Goal: Submit feedback/report problem: Submit feedback/report problem

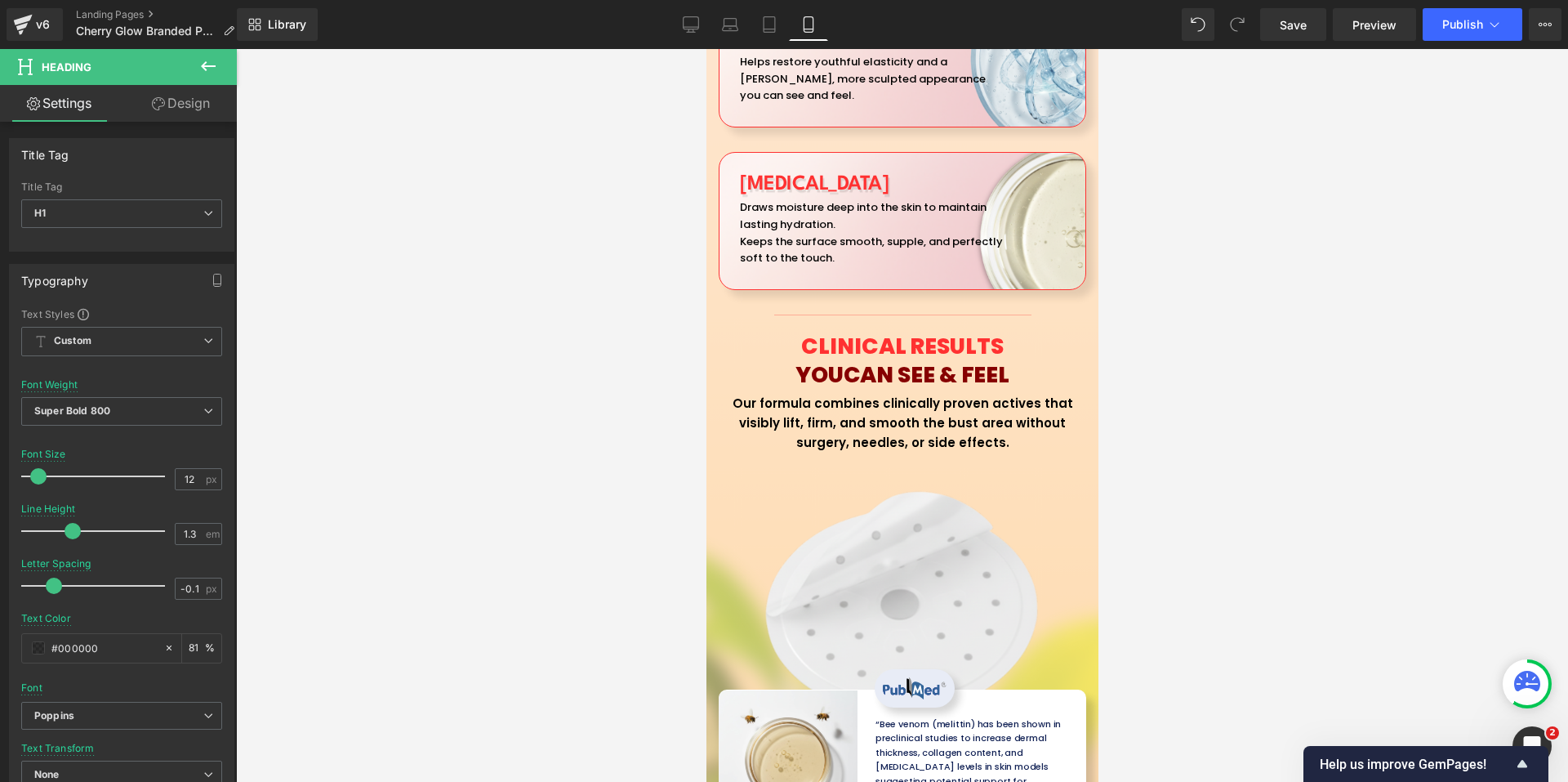
scroll to position [5501, 0]
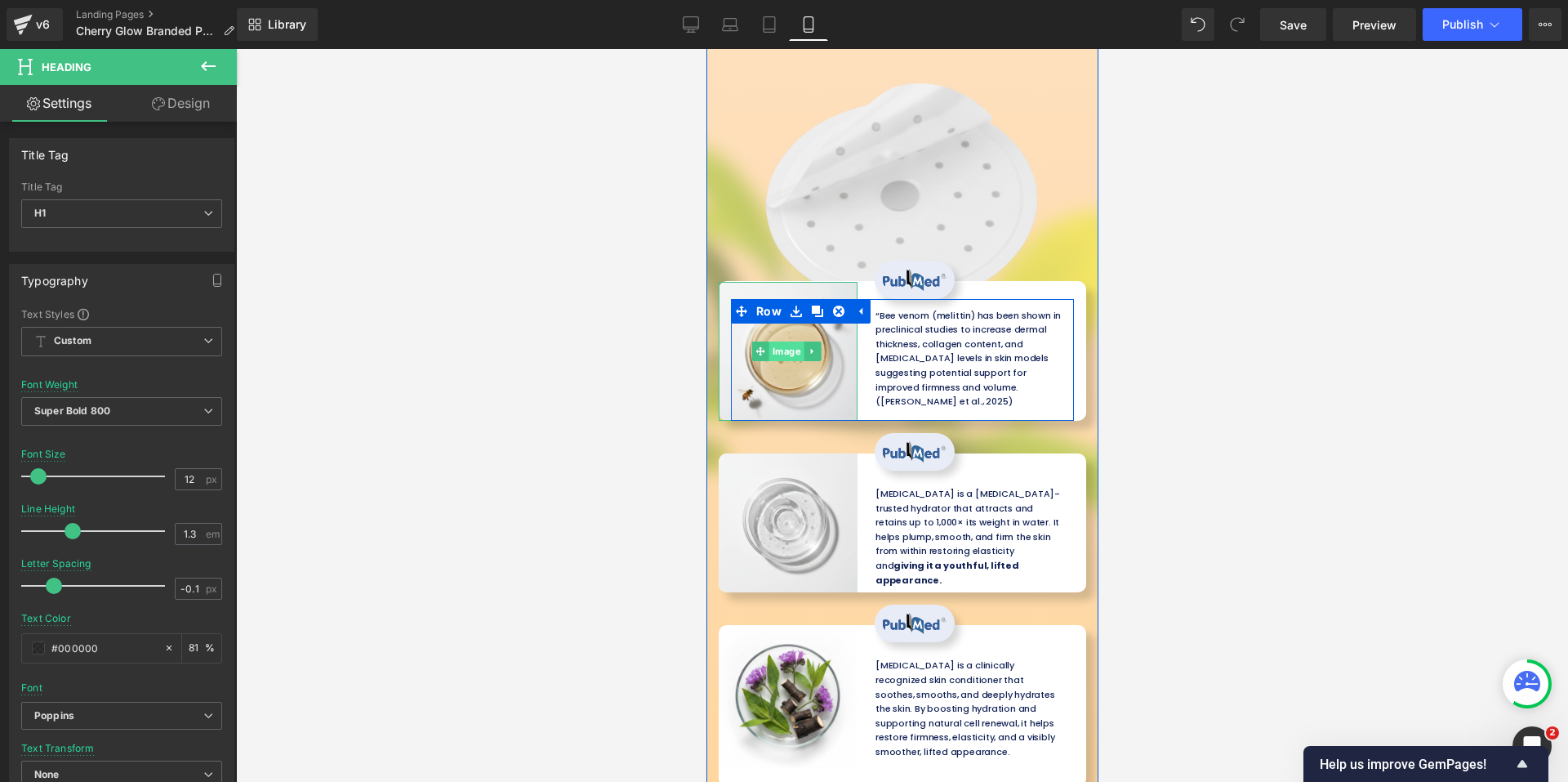
click at [784, 341] on span "Image" at bounding box center [785, 351] width 35 height 20
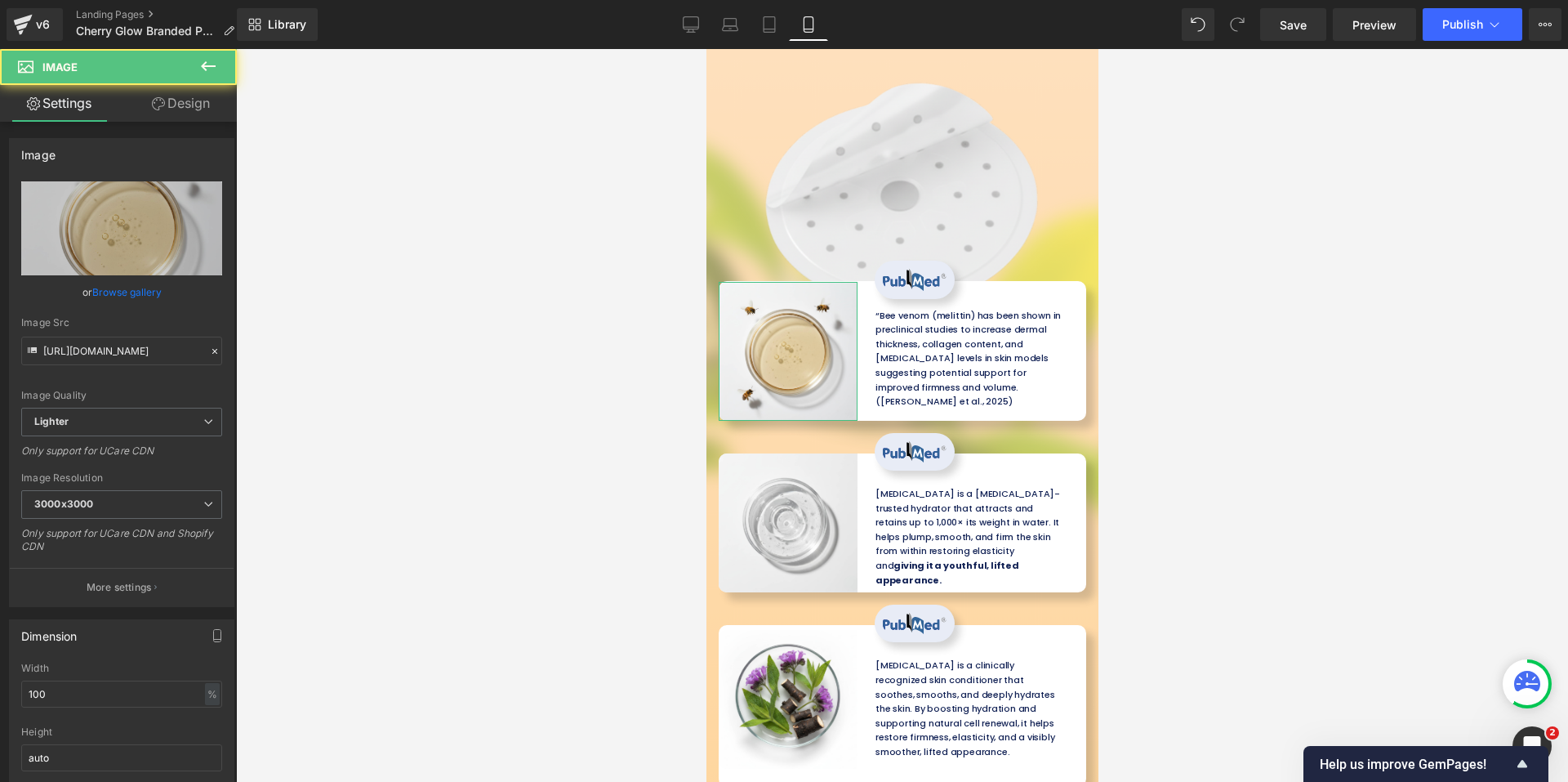
click at [199, 103] on link "Design" at bounding box center [181, 103] width 119 height 37
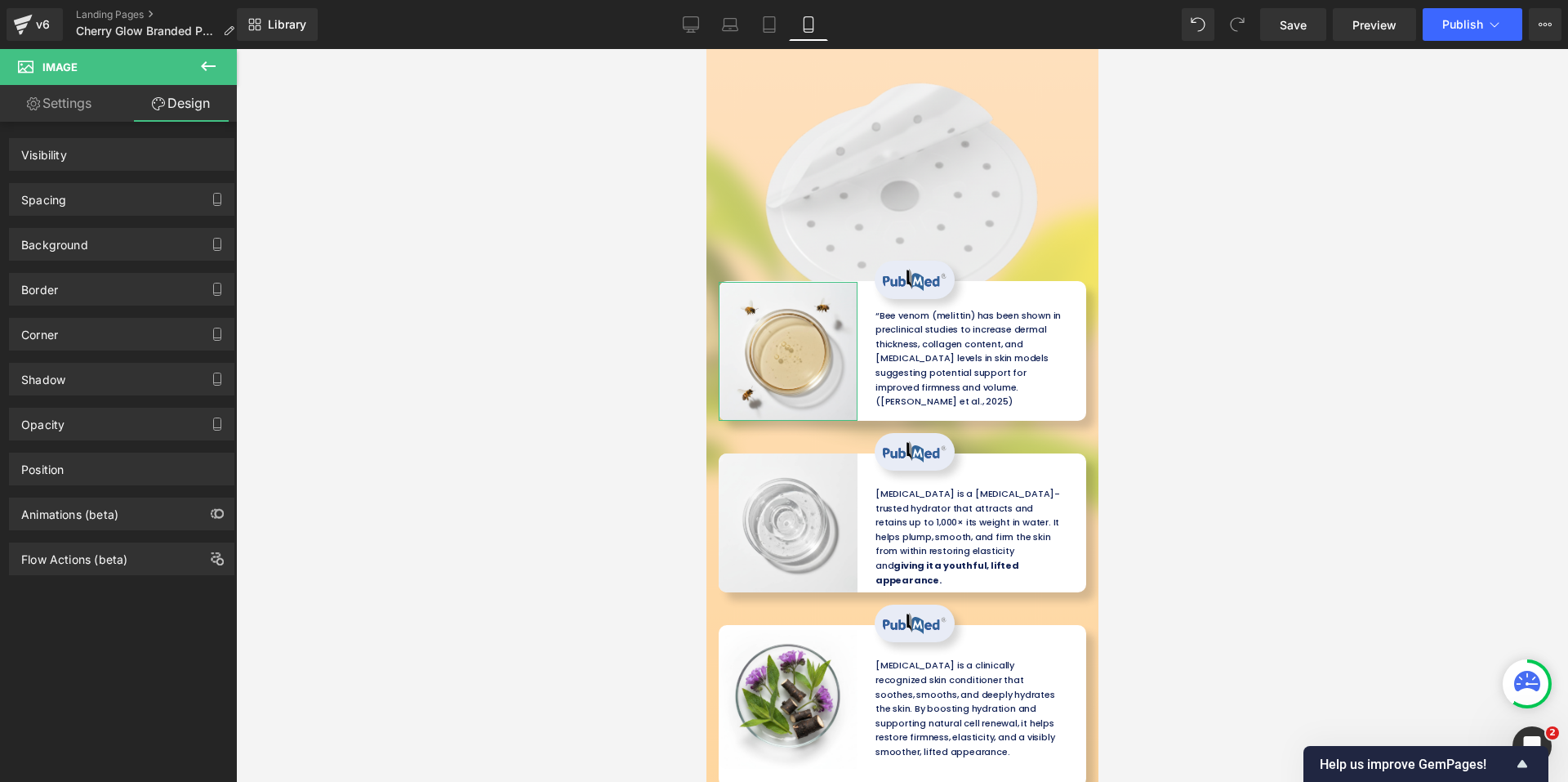
click at [91, 202] on div "Spacing" at bounding box center [121, 199] width 224 height 31
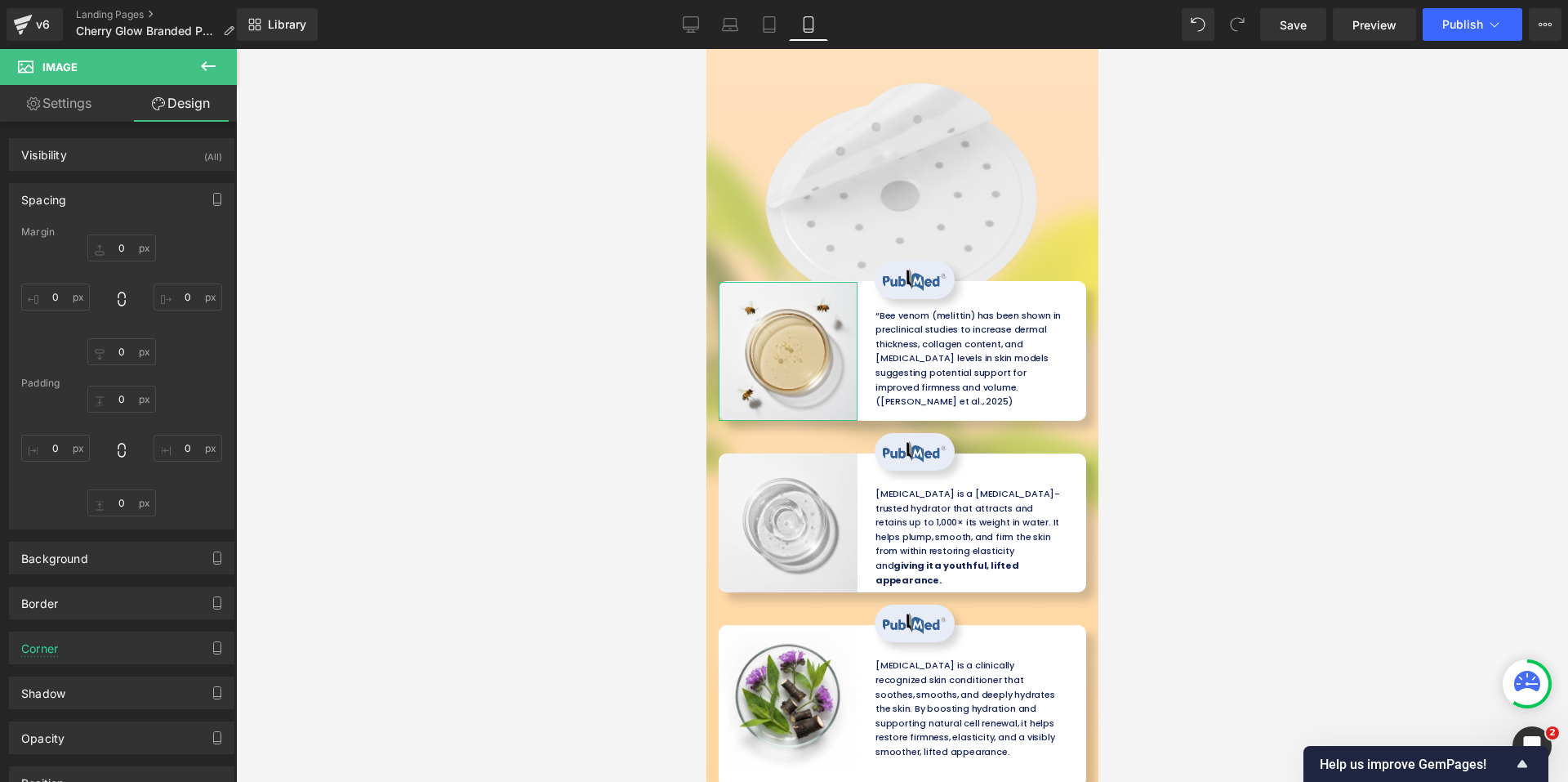
type input "-21"
type input "-30"
type input "0"
type input "-30"
type input "0"
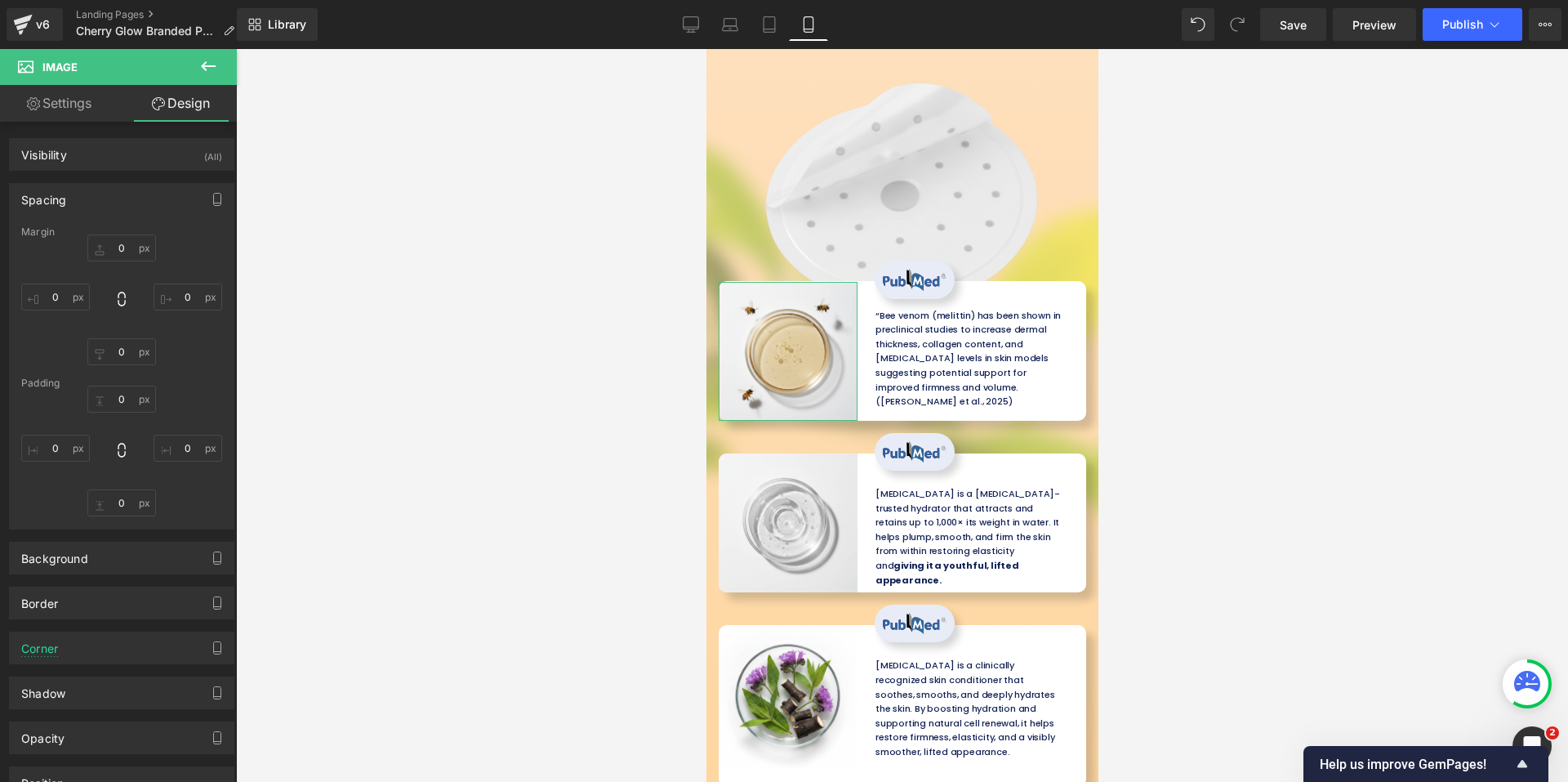
type input "0"
click at [119, 263] on div "-21px -21 -30px -30 0px 0 -30px -30" at bounding box center [121, 299] width 201 height 130
click at [120, 256] on input "-21" at bounding box center [121, 247] width 68 height 27
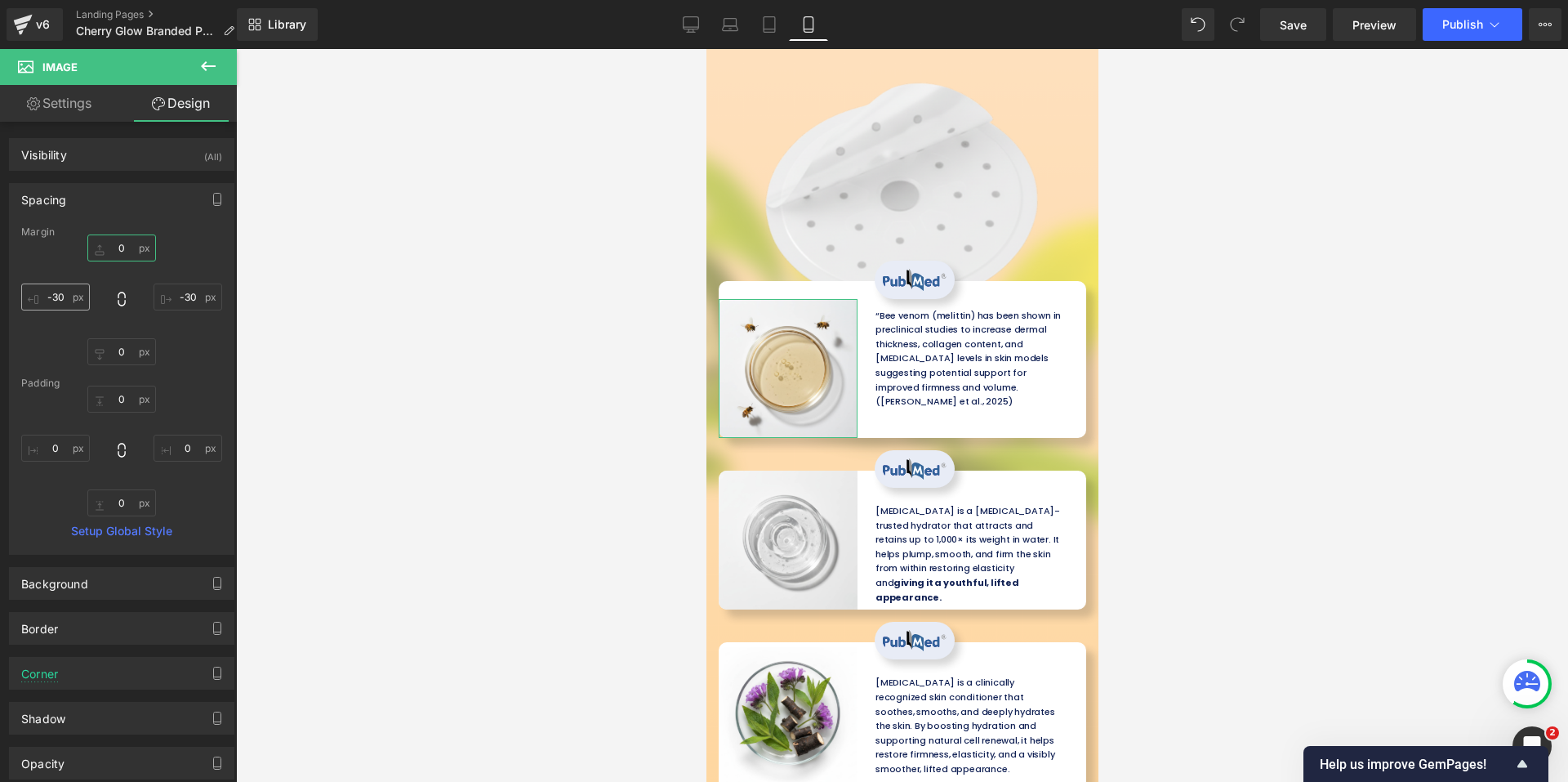
type input "0"
click at [67, 287] on input "-30" at bounding box center [56, 297] width 68 height 27
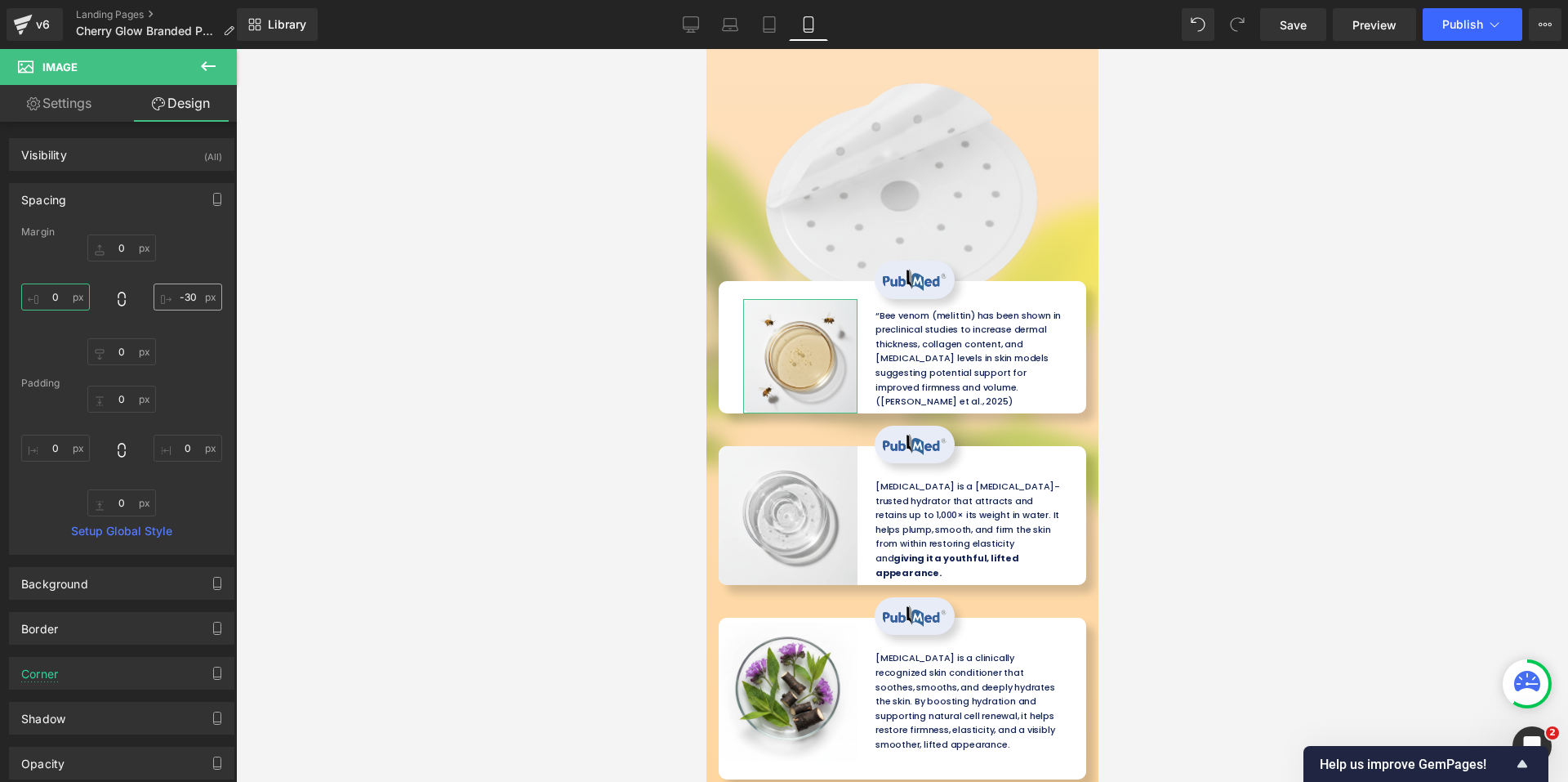
type input "0"
click at [184, 302] on input "-30" at bounding box center [188, 297] width 68 height 27
type input "0"
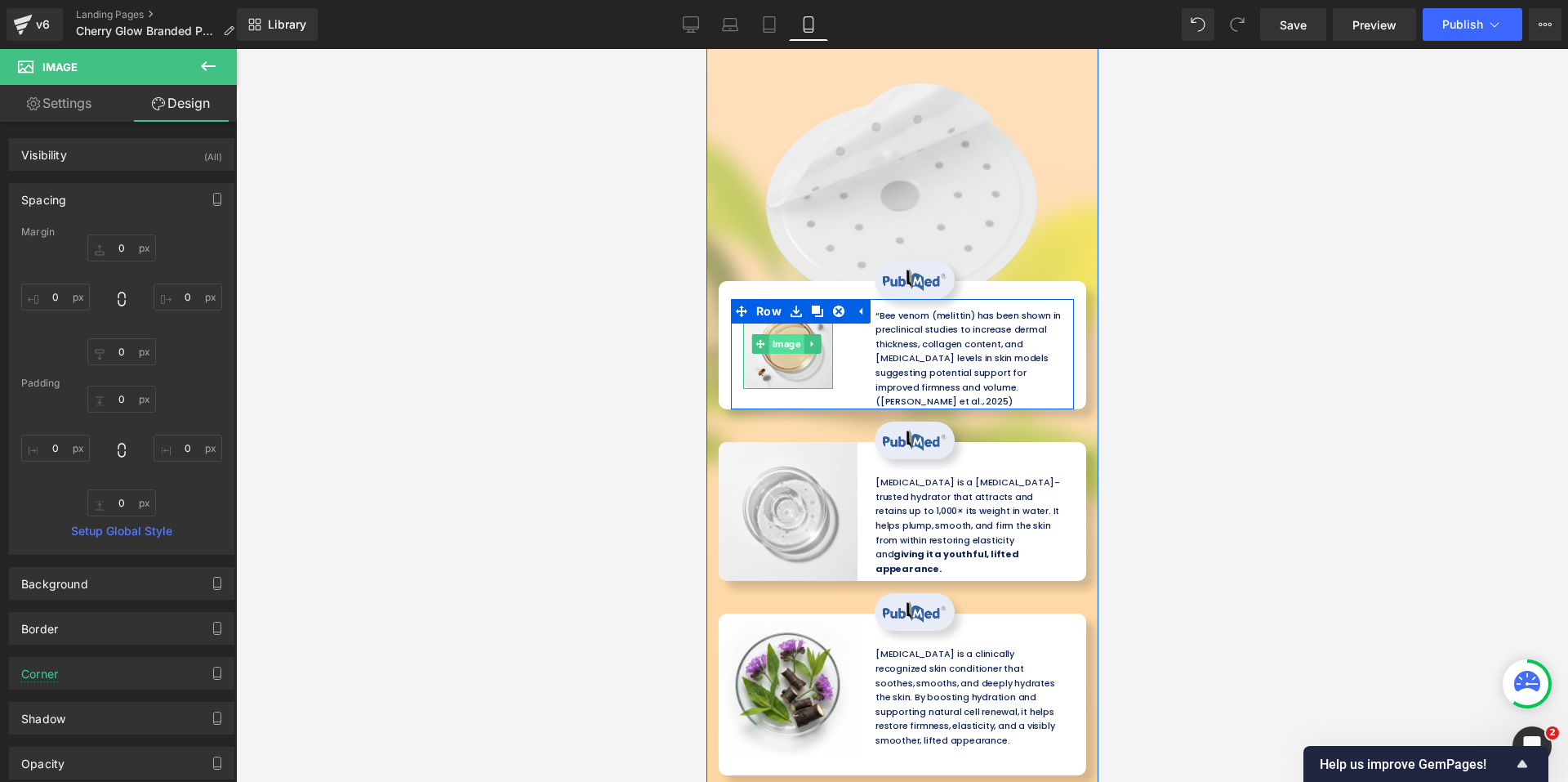
click at [772, 334] on span "Image" at bounding box center [785, 344] width 35 height 20
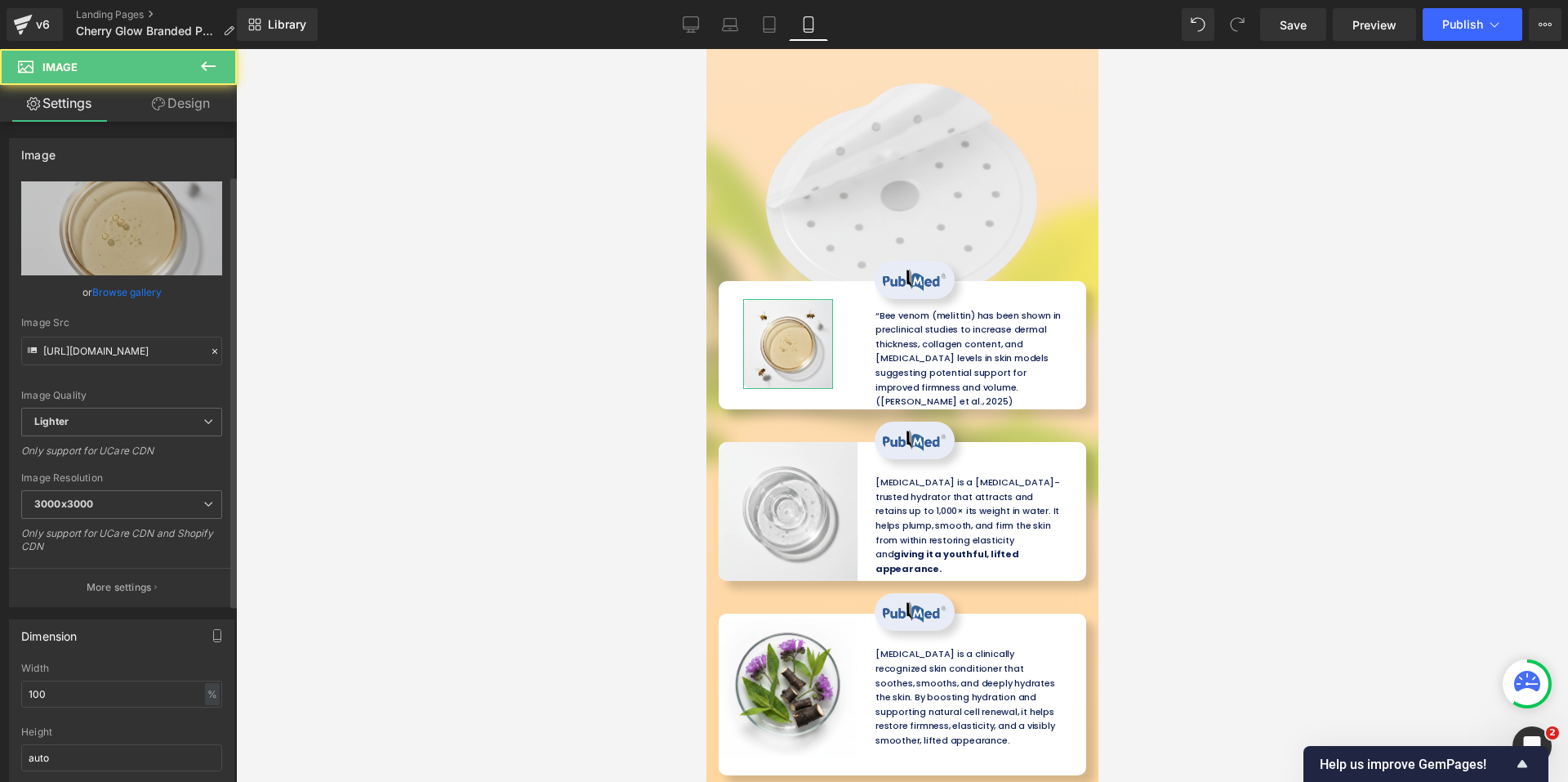
scroll to position [327, 0]
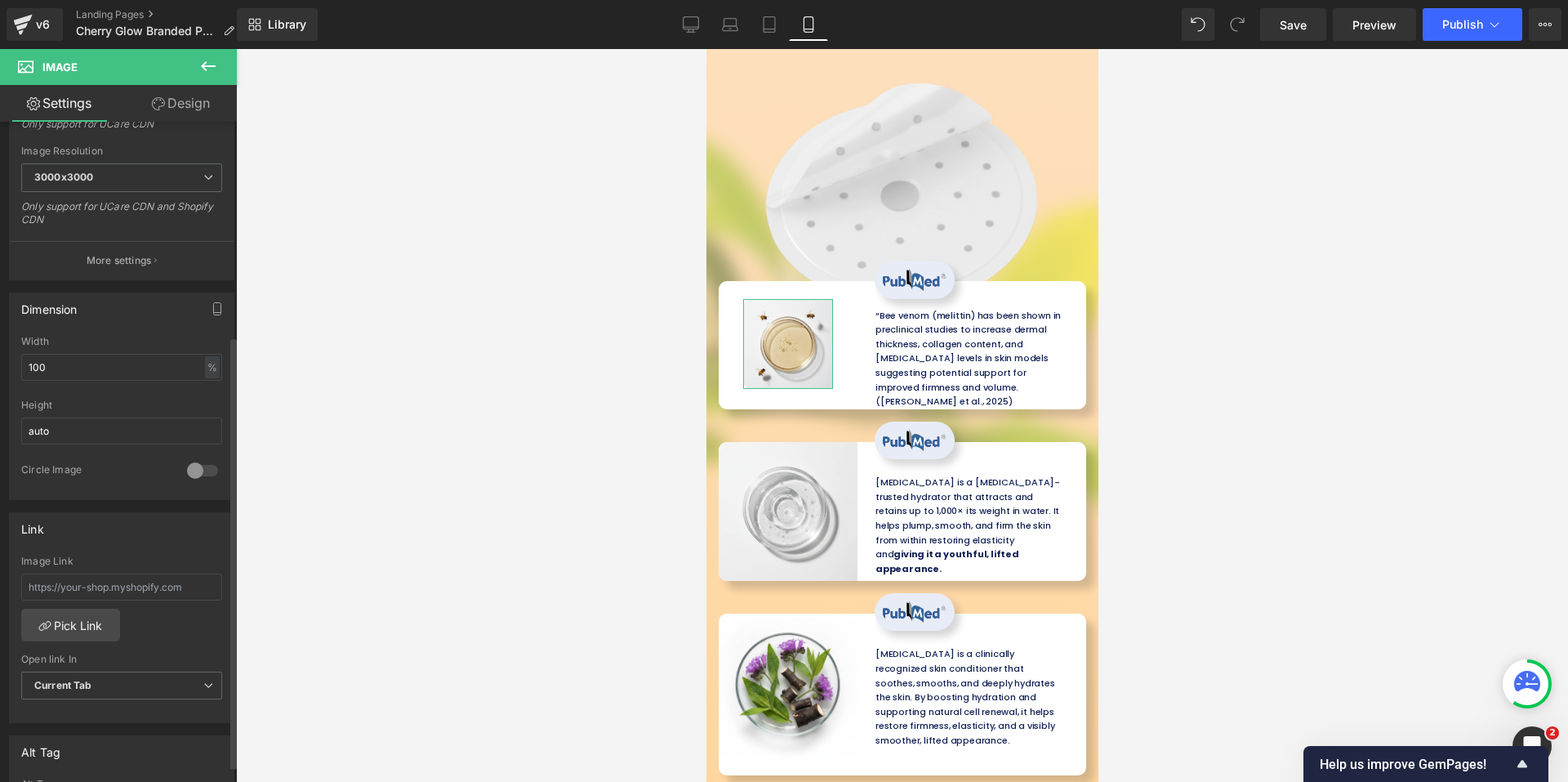
click at [196, 488] on div "Circle Image" at bounding box center [121, 481] width 201 height 36
click at [198, 473] on div at bounding box center [202, 470] width 40 height 26
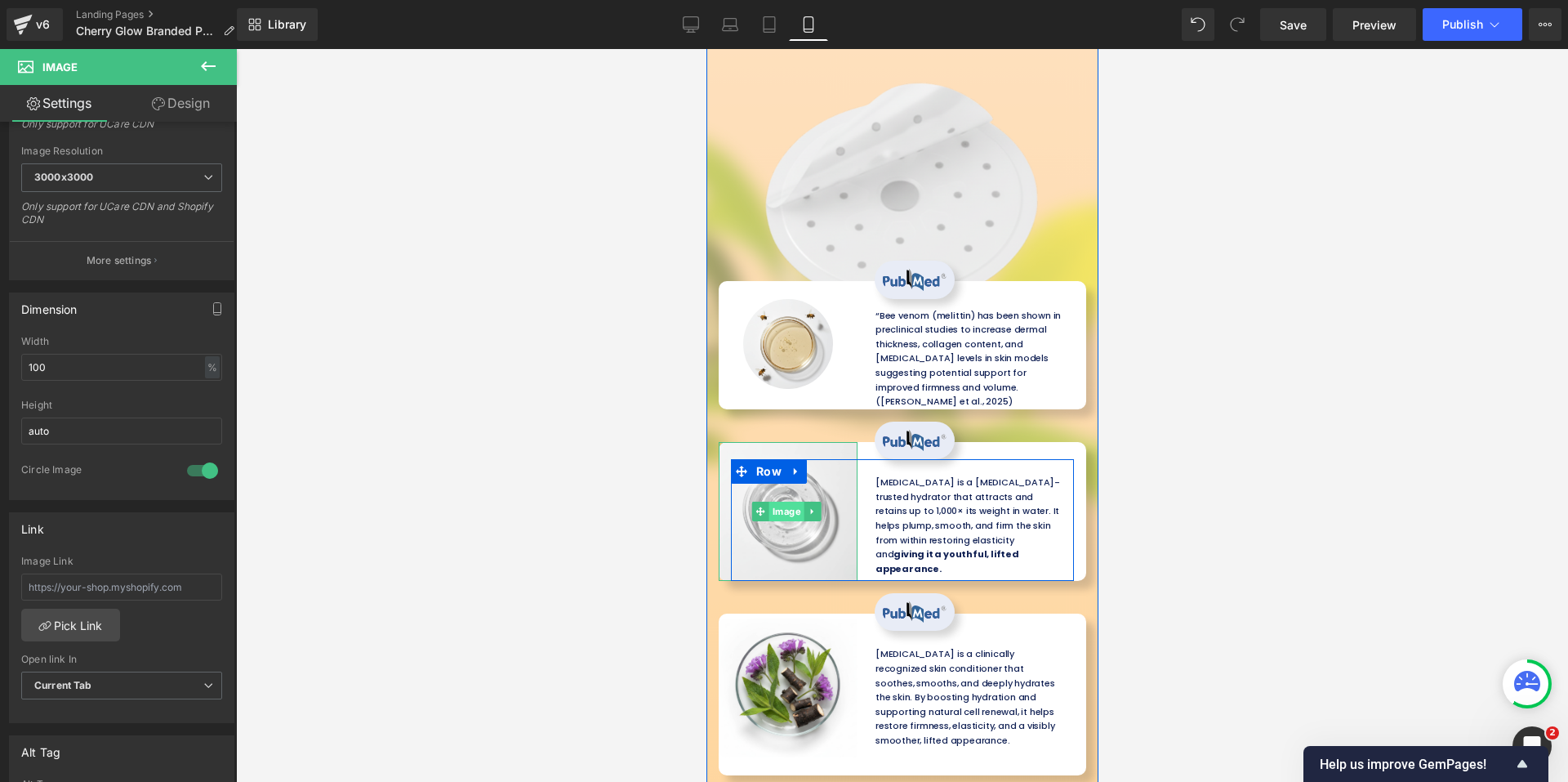
click at [788, 501] on span "Image" at bounding box center [785, 511] width 35 height 20
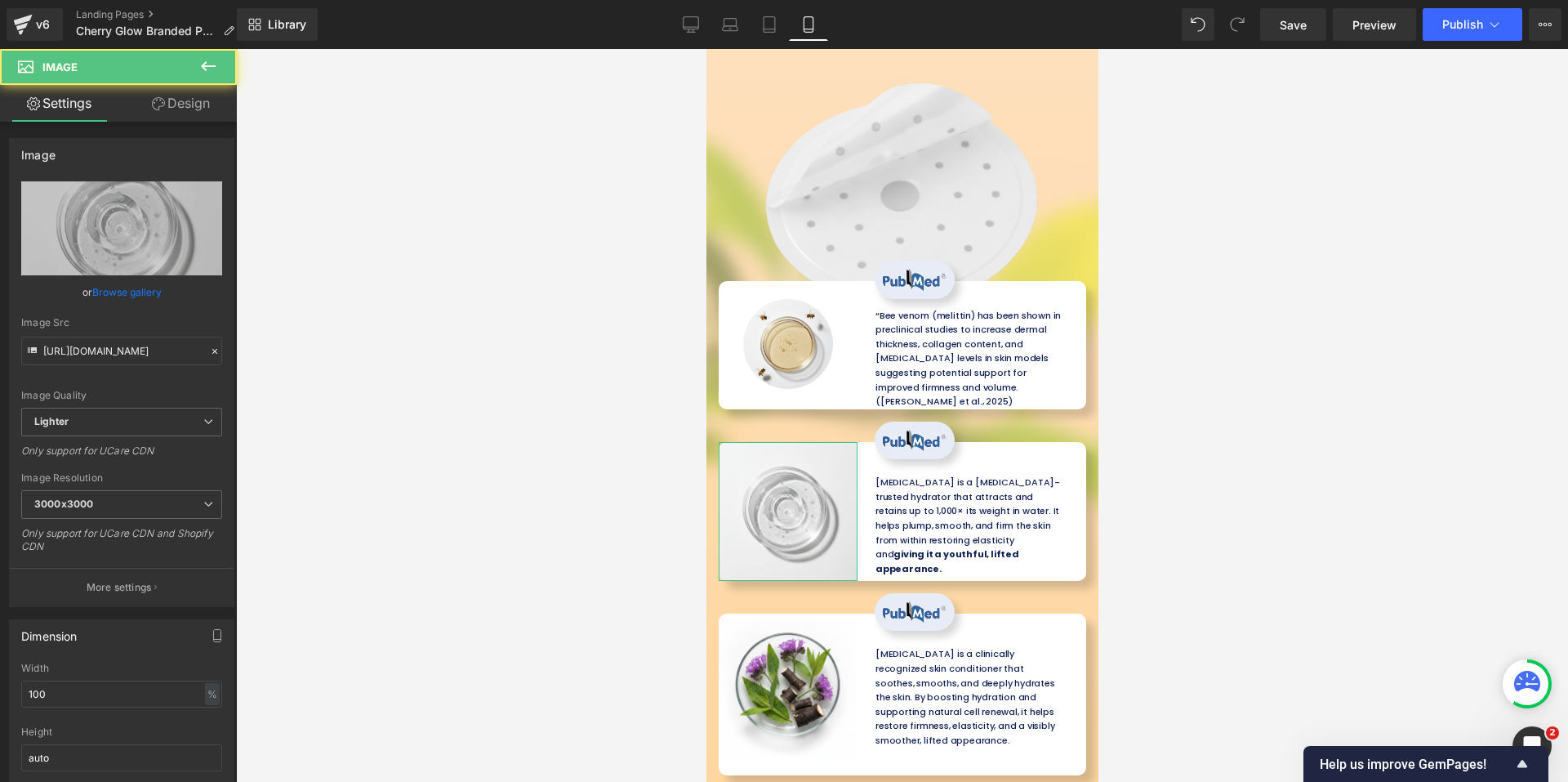
click at [238, 97] on div at bounding box center [901, 415] width 1331 height 733
click at [193, 103] on link "Design" at bounding box center [181, 103] width 119 height 37
click at [0, 0] on div "Spacing" at bounding box center [0, 0] width 0 height 0
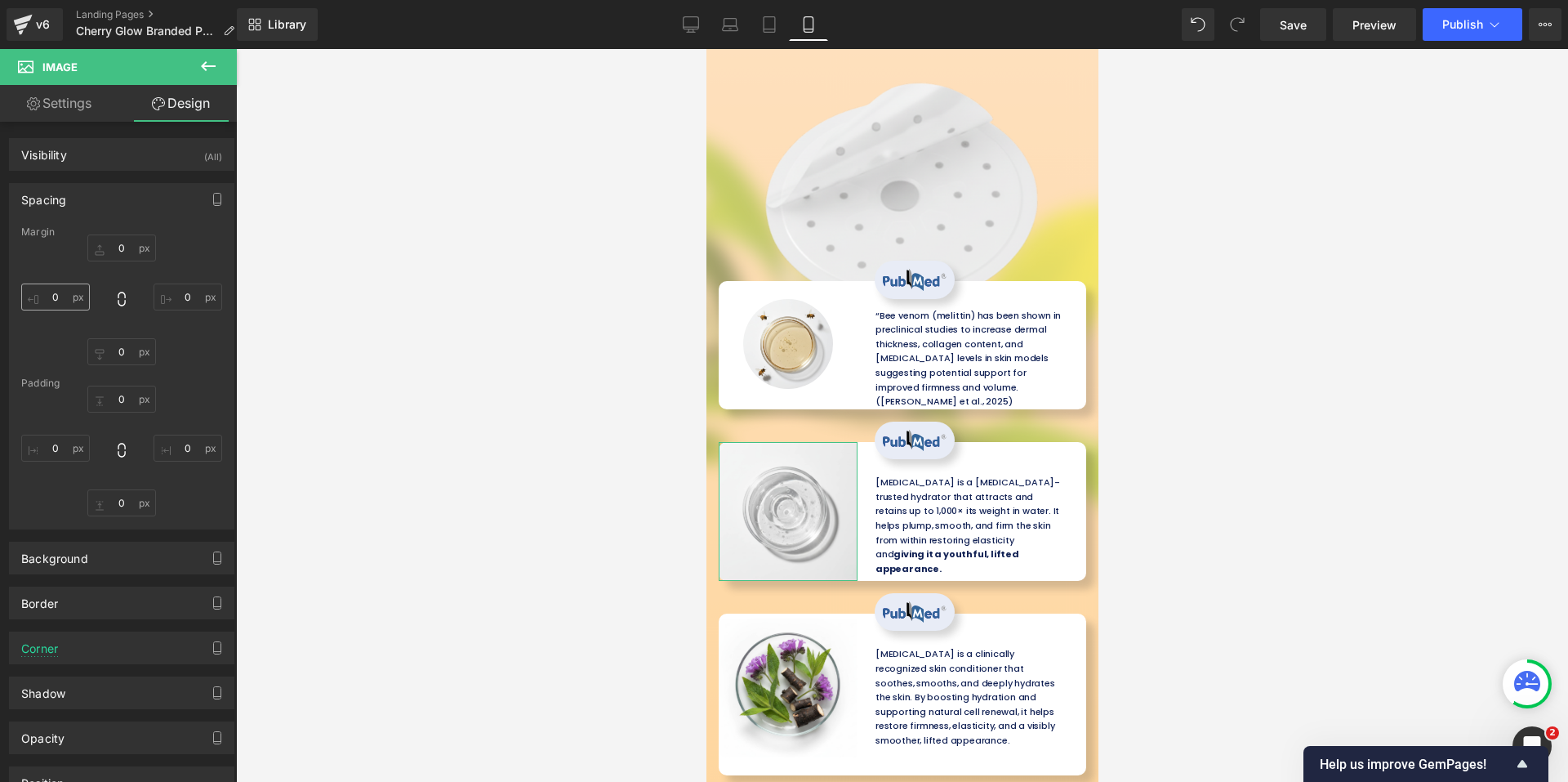
type input "-21"
type input "-30"
type input "0"
type input "-30"
type input "0"
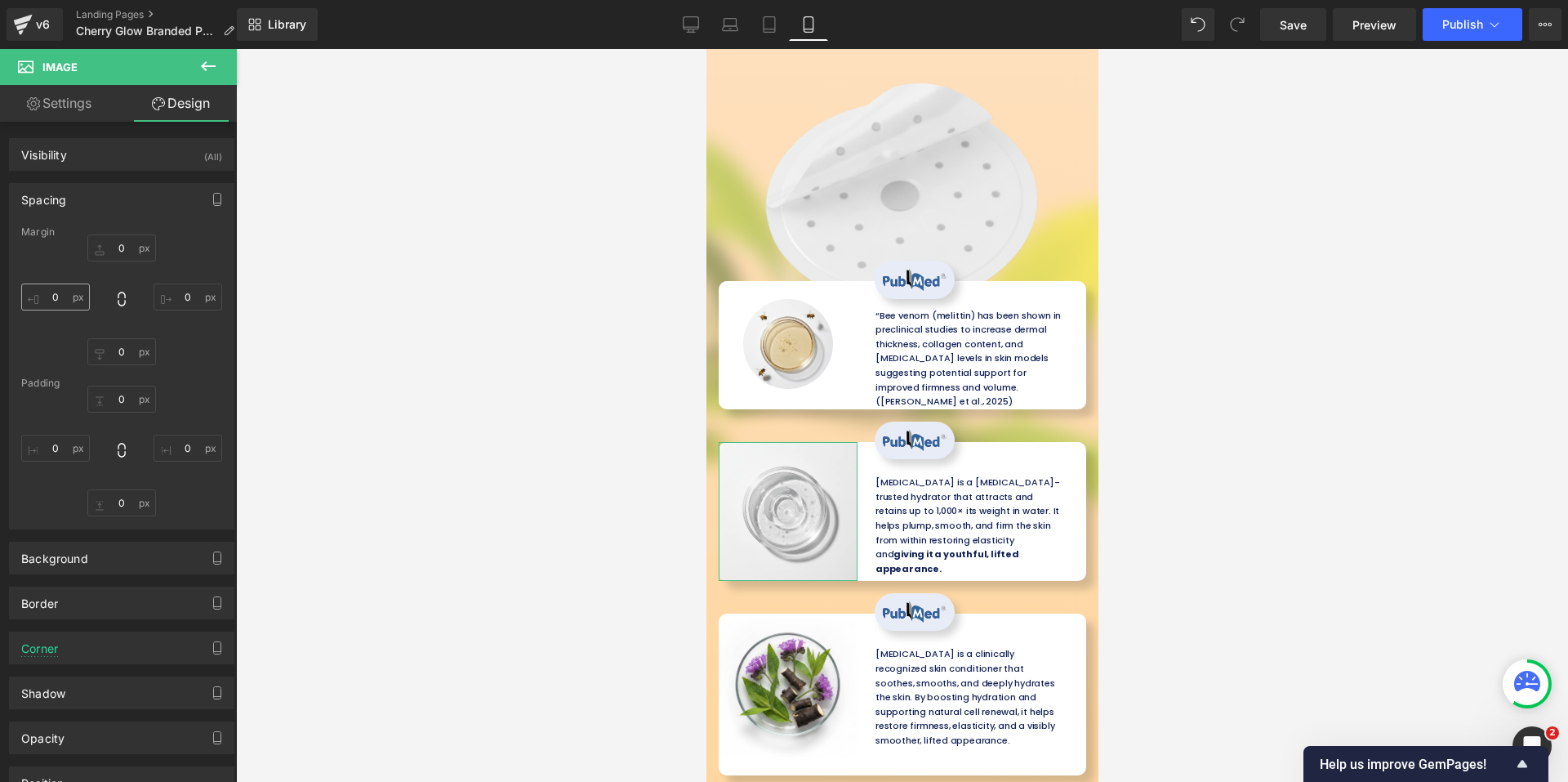
type input "0"
click at [49, 300] on input "-30" at bounding box center [56, 297] width 68 height 27
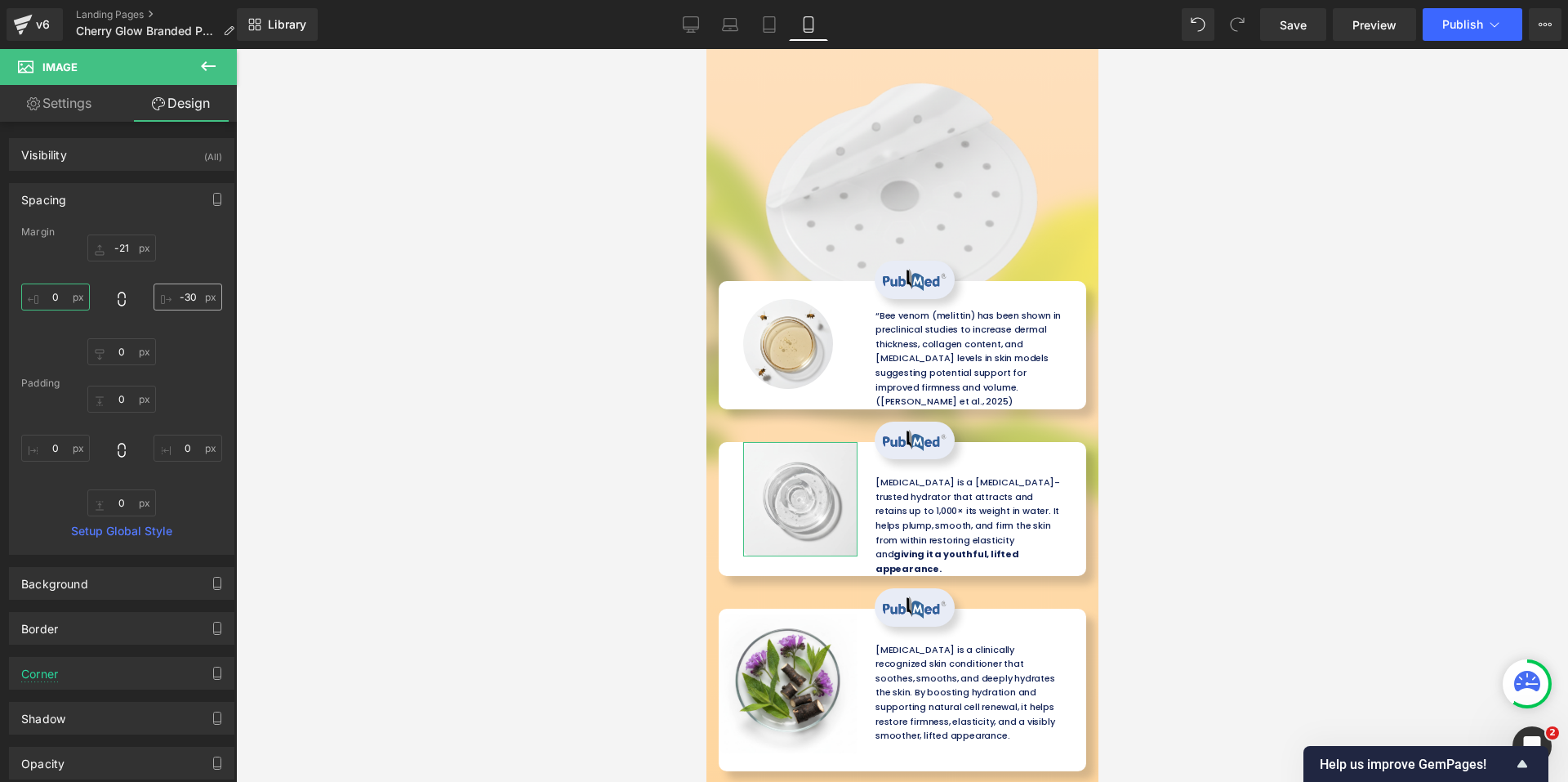
type input "0"
click at [164, 305] on input "-30" at bounding box center [188, 297] width 68 height 27
type input "0"
click at [132, 254] on input "-21" at bounding box center [121, 247] width 68 height 27
type input "0"
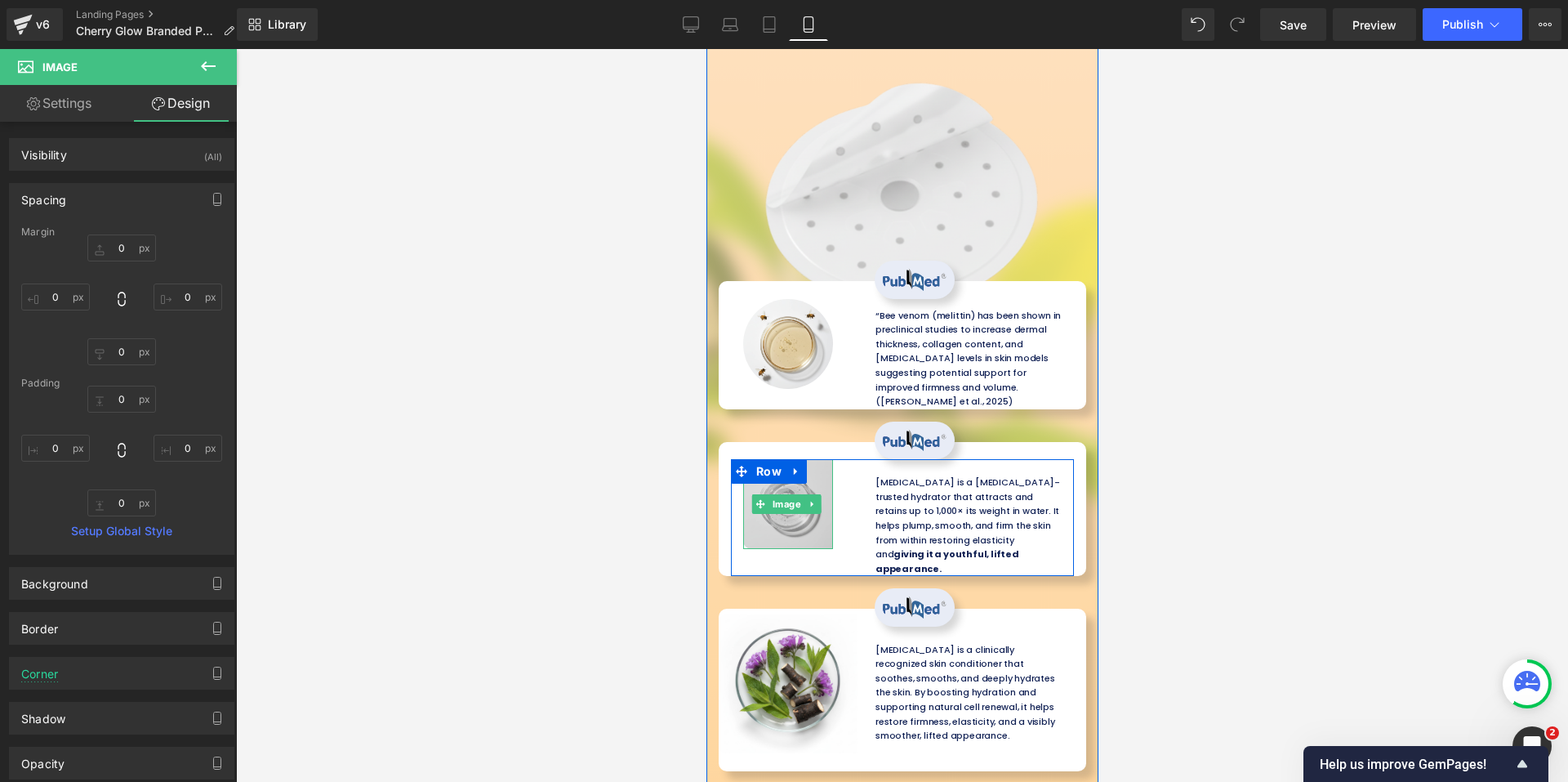
click at [795, 494] on span "Image" at bounding box center [785, 504] width 35 height 20
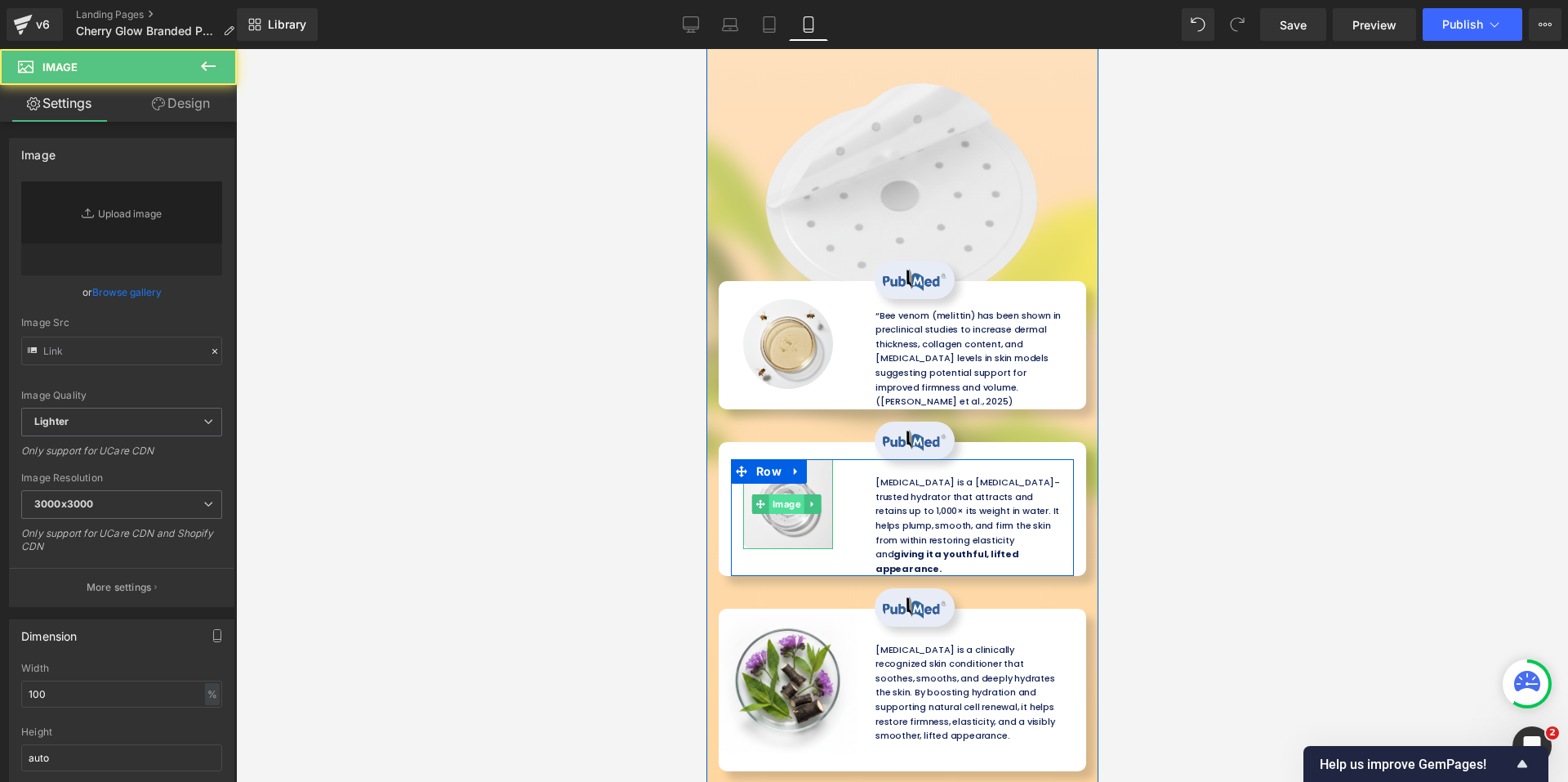
type input "https://ucarecdn.com/2ecece92-1dff-48b0-be19-978ac445c51f/-/format/auto/-/previ…"
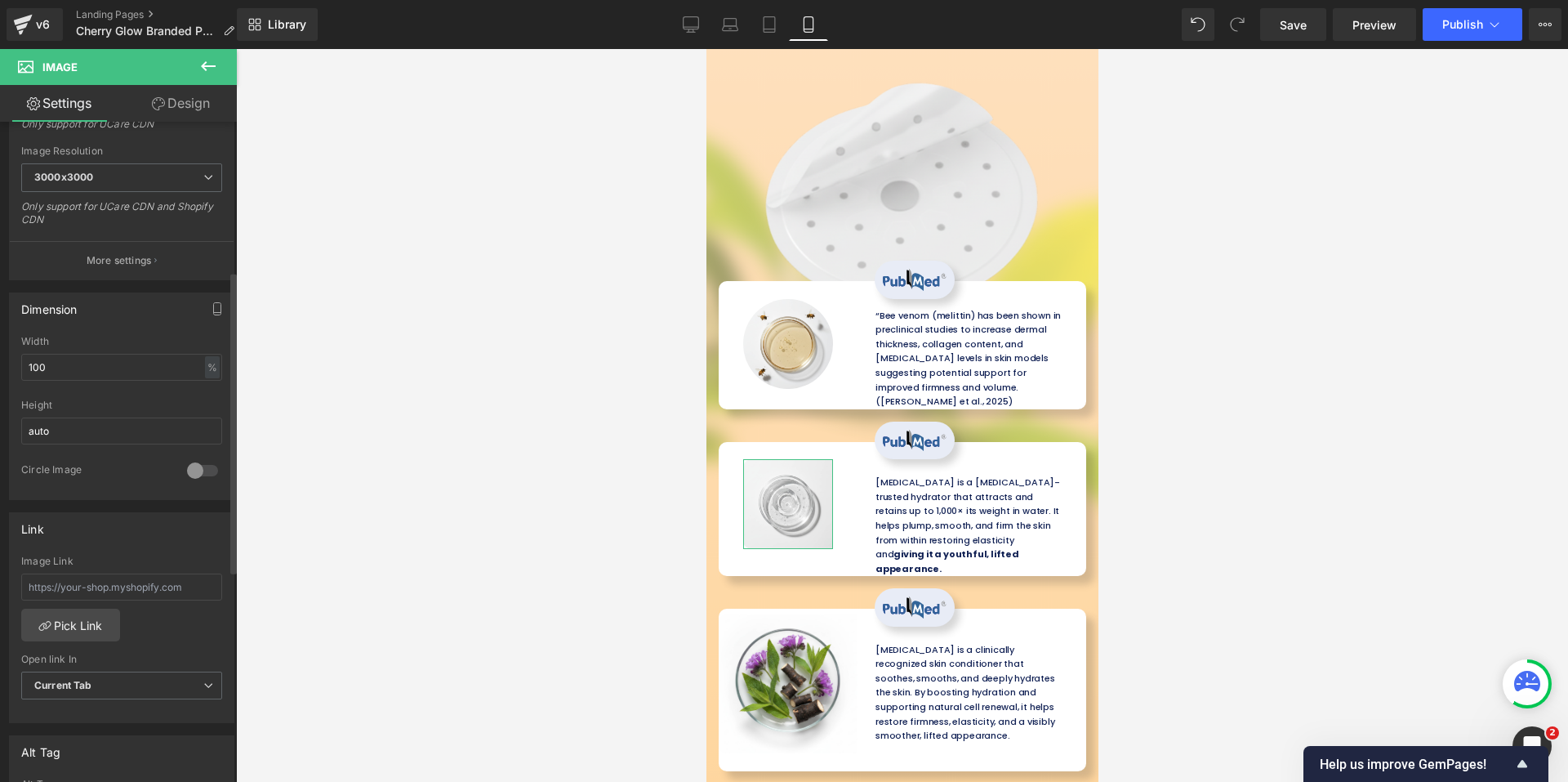
click at [197, 475] on div at bounding box center [202, 470] width 40 height 26
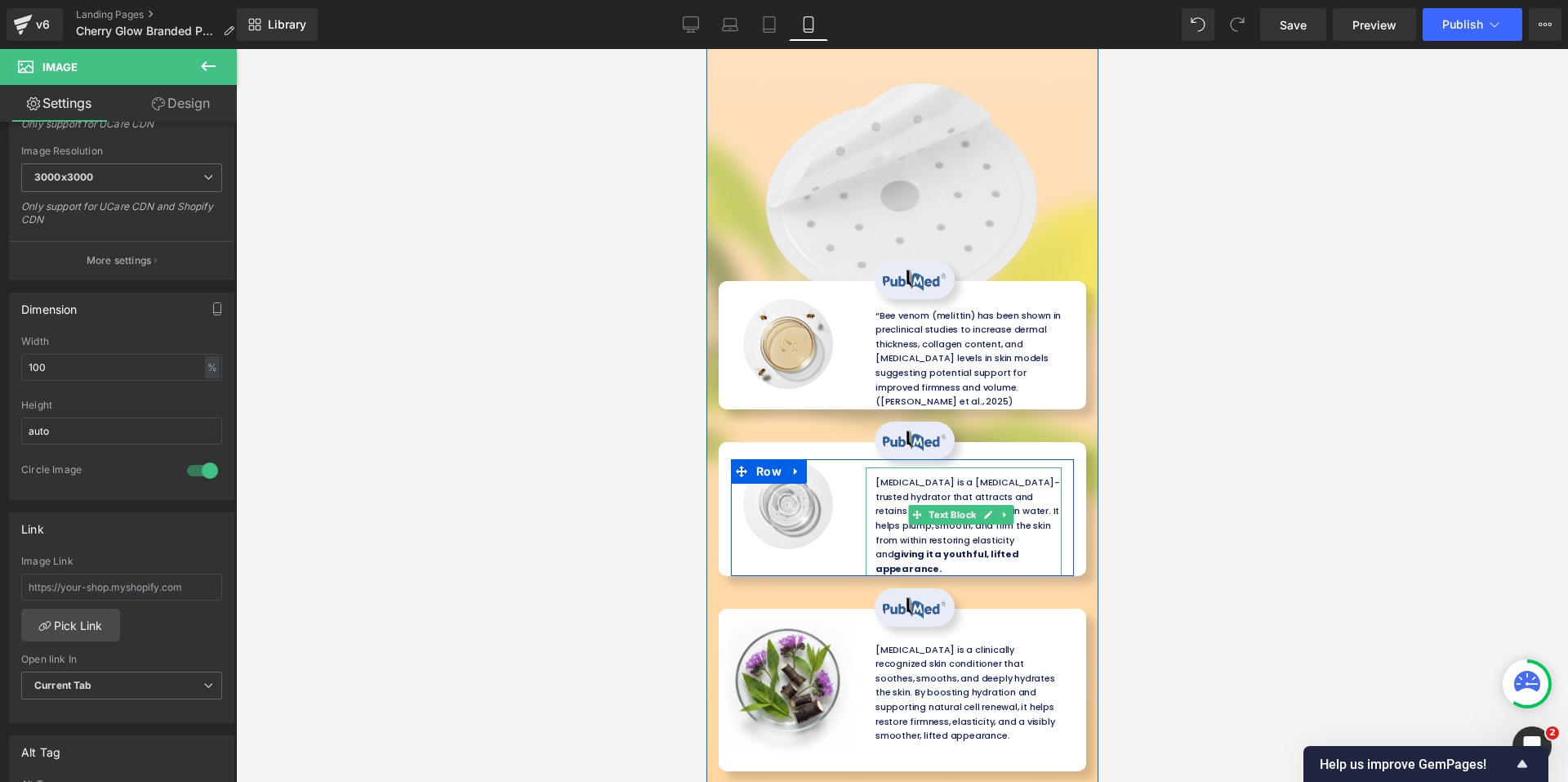
scroll to position [5583, 0]
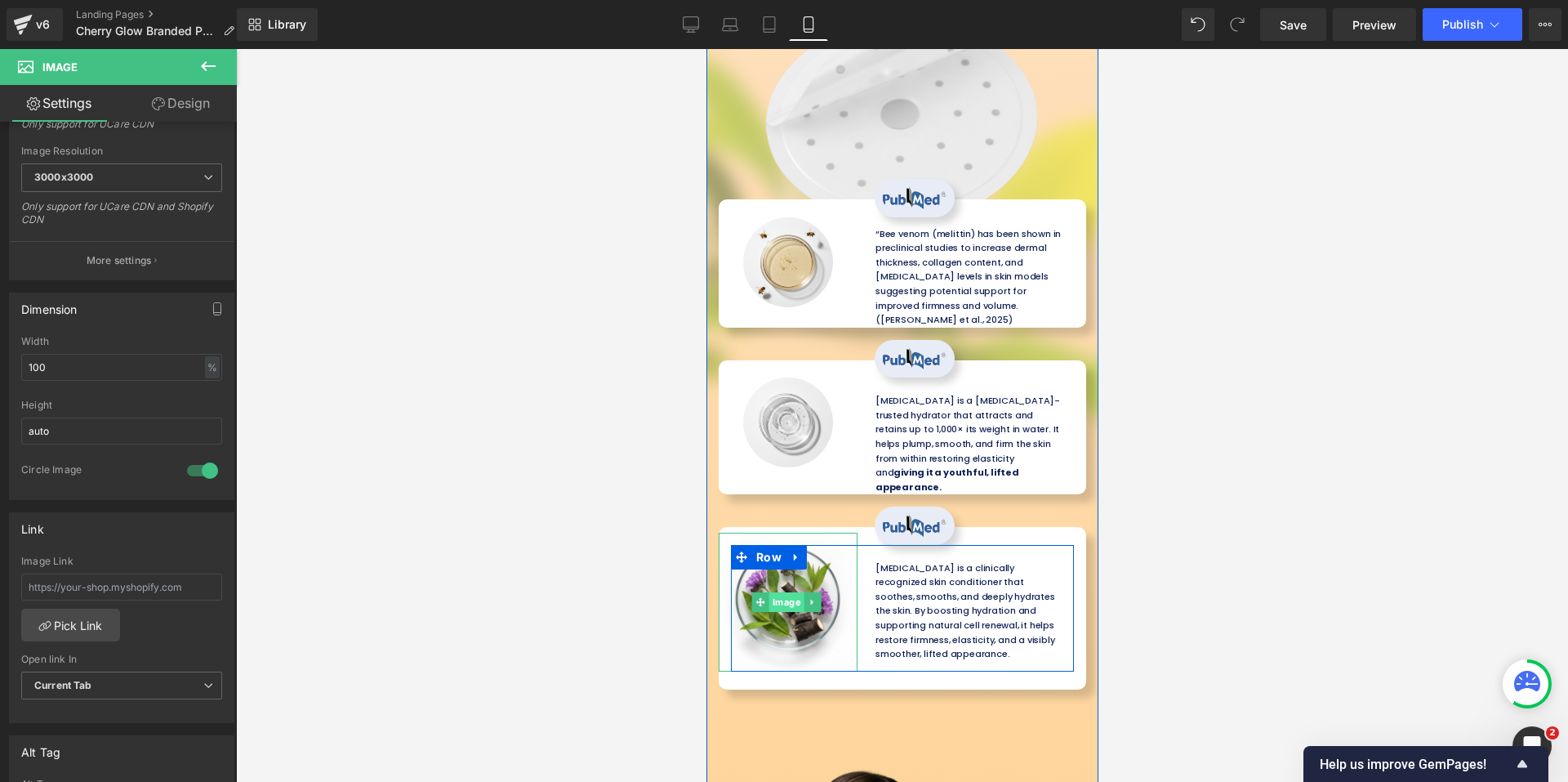
click at [772, 592] on span "Image" at bounding box center [785, 602] width 35 height 20
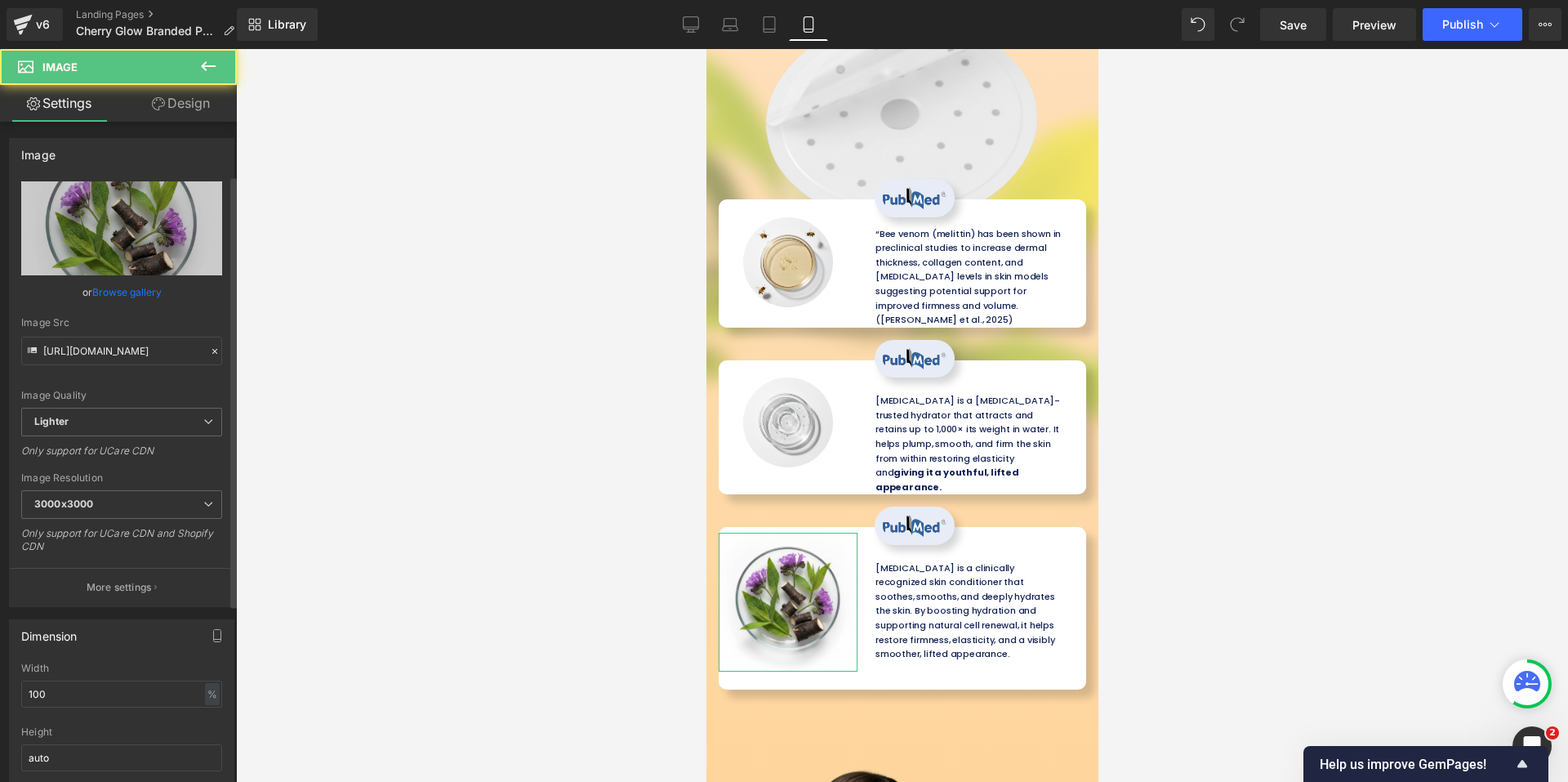
scroll to position [245, 0]
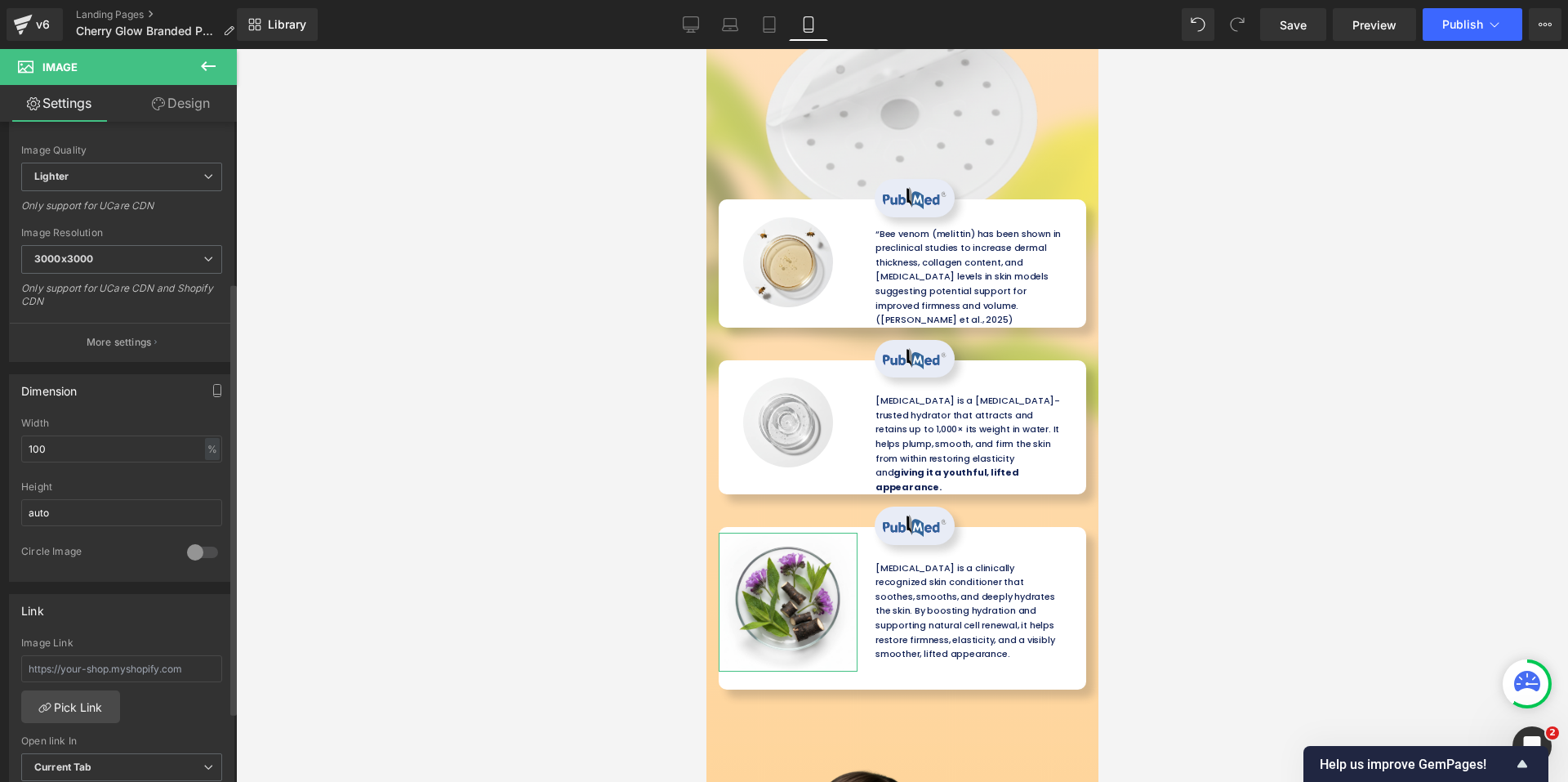
click at [186, 546] on div at bounding box center [202, 552] width 40 height 26
click at [175, 94] on link "Design" at bounding box center [181, 103] width 119 height 37
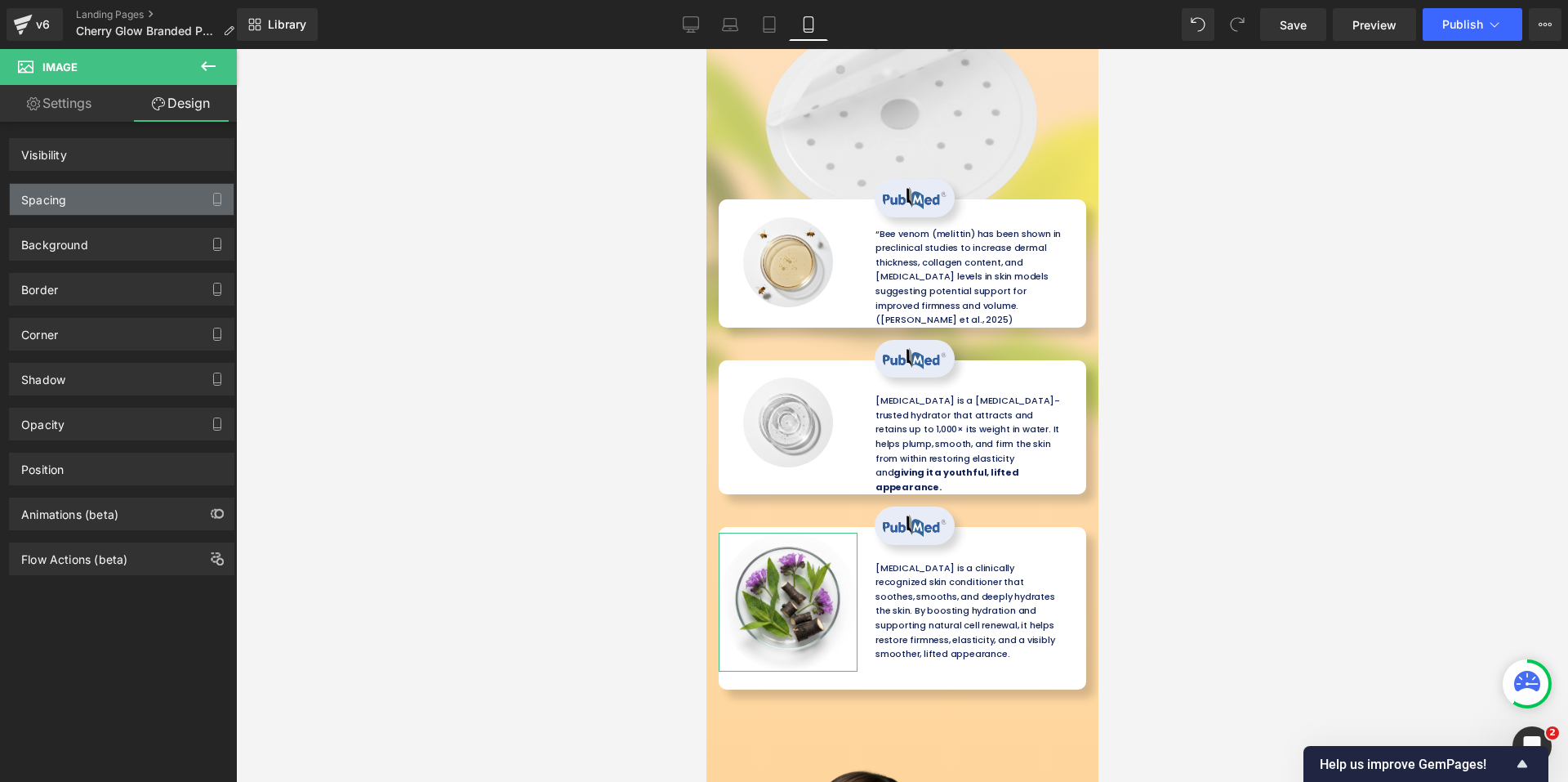
click at [85, 214] on div "Spacing" at bounding box center [121, 199] width 224 height 31
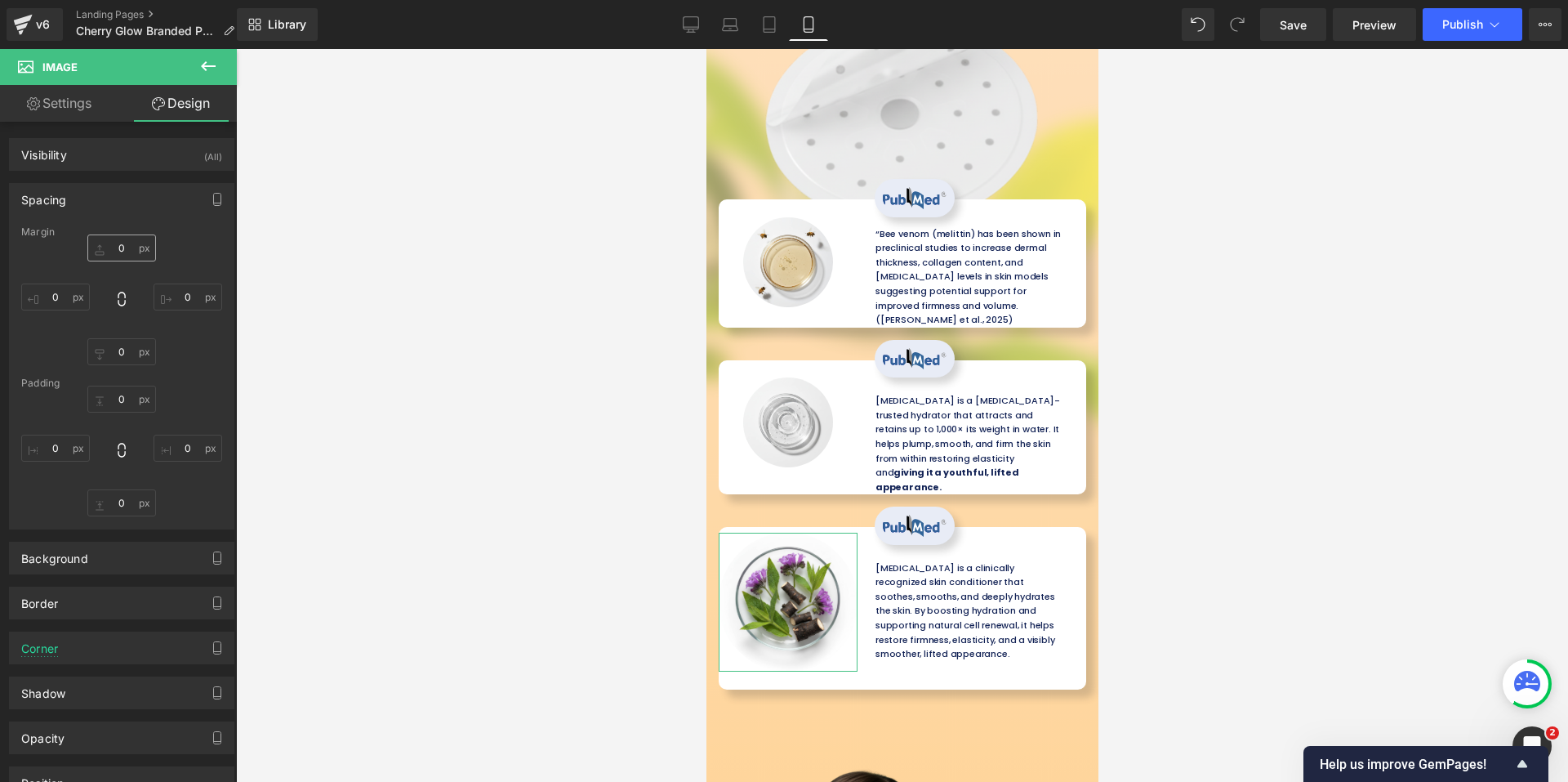
type input "-15"
type input "-30"
type input "0"
type input "-30"
type input "0"
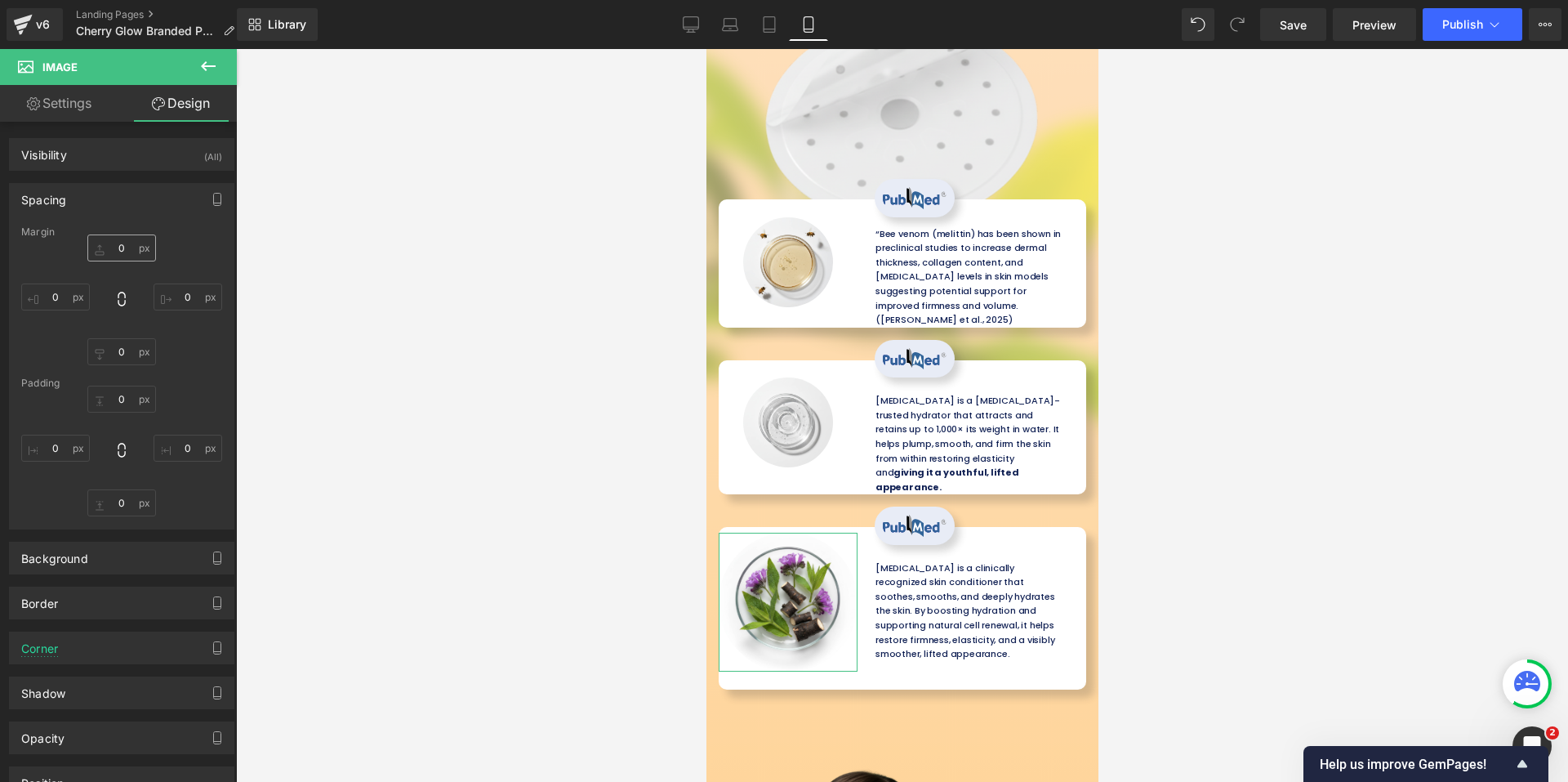
type input "0"
click at [106, 246] on input "-15" at bounding box center [121, 247] width 68 height 27
type input "0"
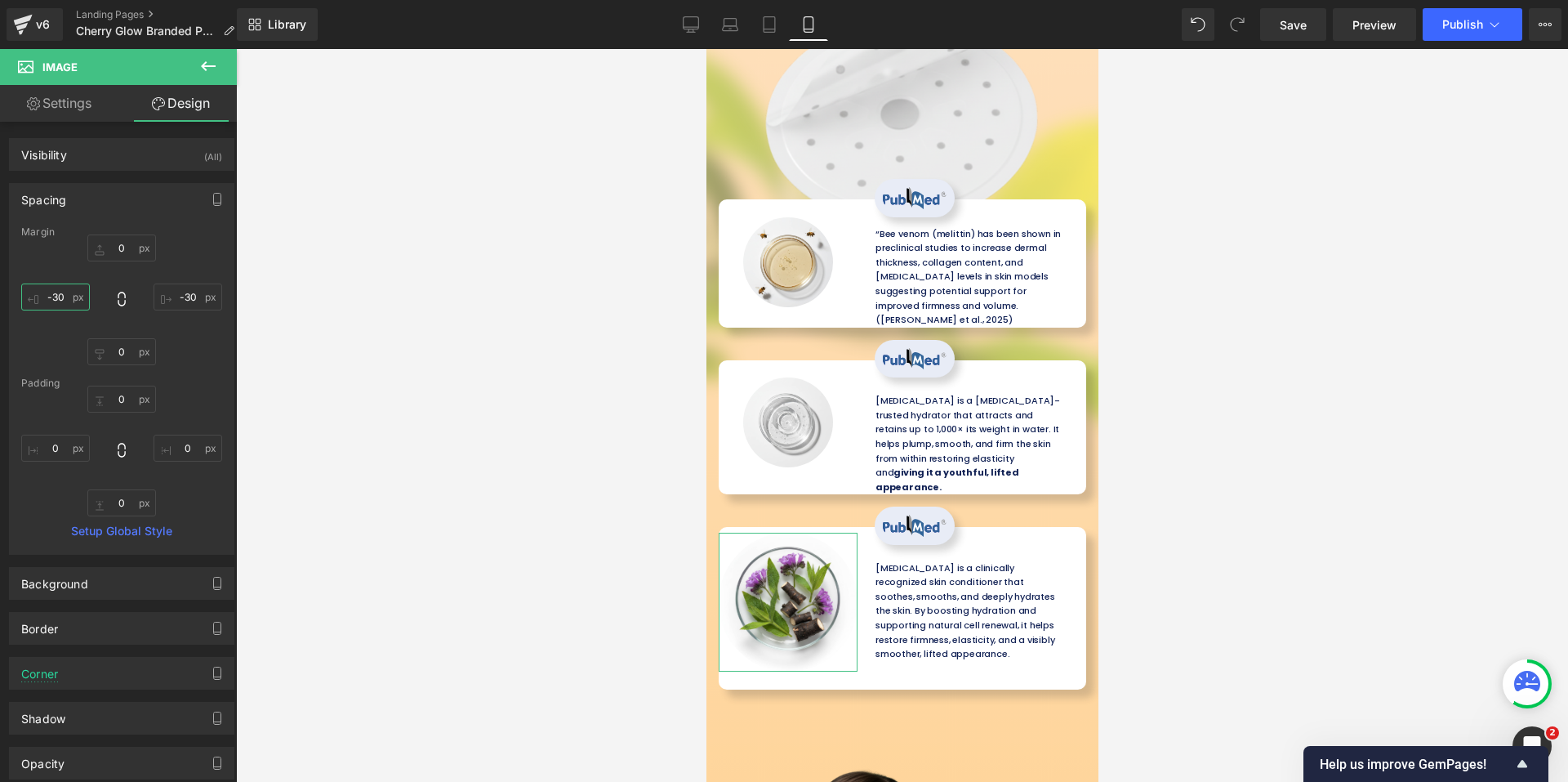
click at [62, 288] on input "-30" at bounding box center [56, 297] width 68 height 27
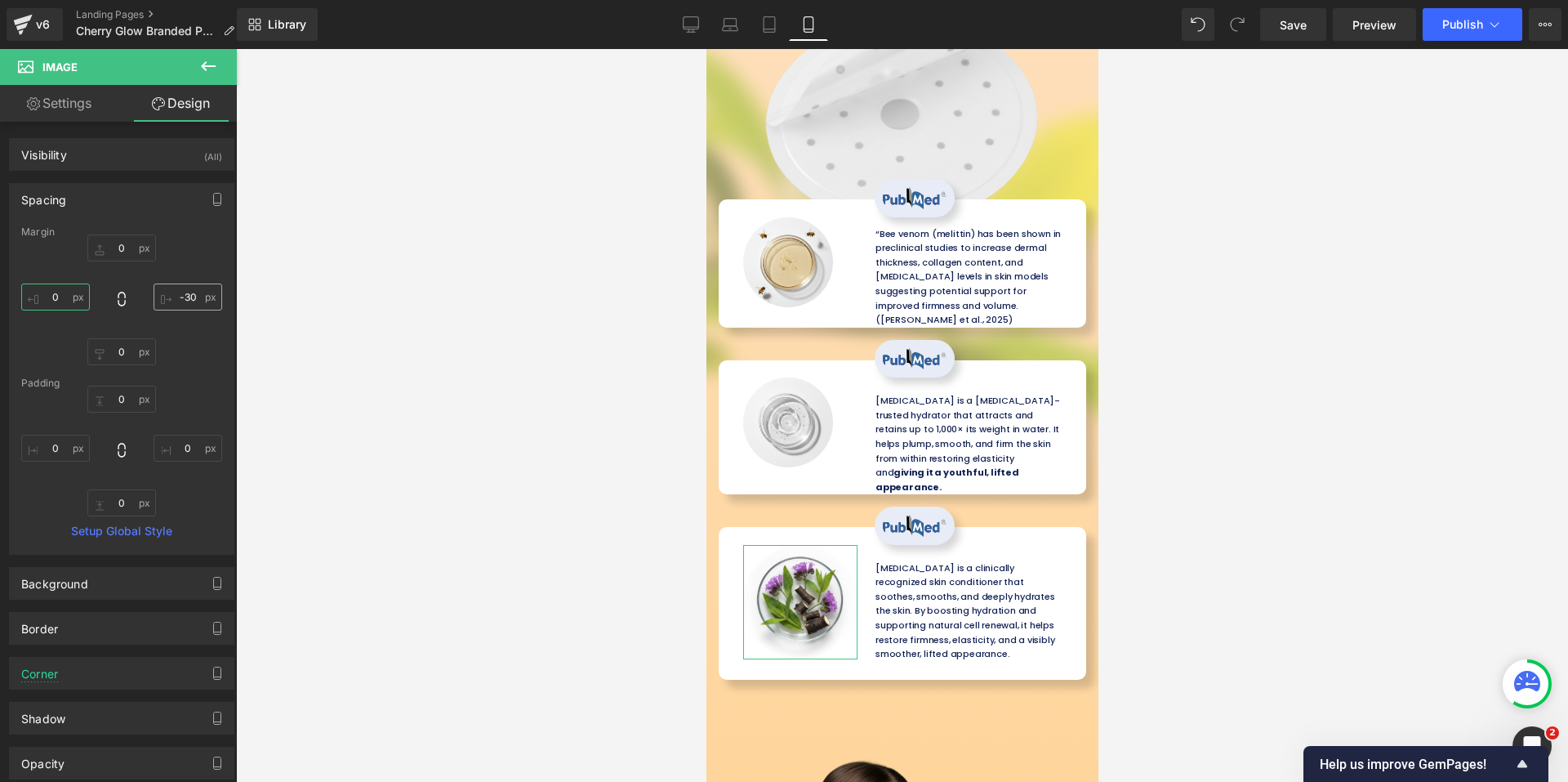
type input "0"
click at [190, 299] on input "-30" at bounding box center [188, 297] width 68 height 27
type input "0"
click at [128, 254] on input "0" at bounding box center [121, 247] width 68 height 27
type input "10"
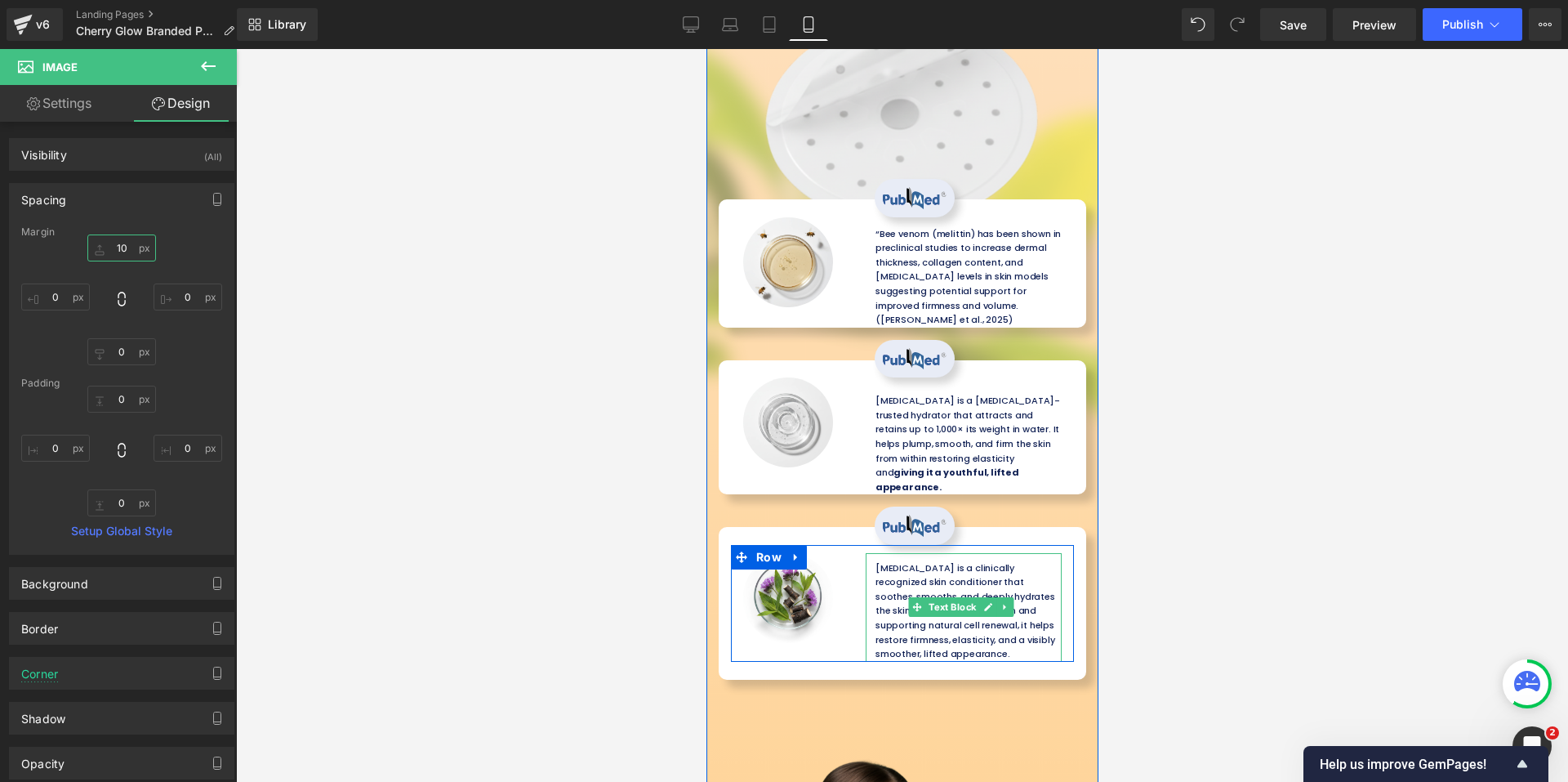
scroll to position [5419, 0]
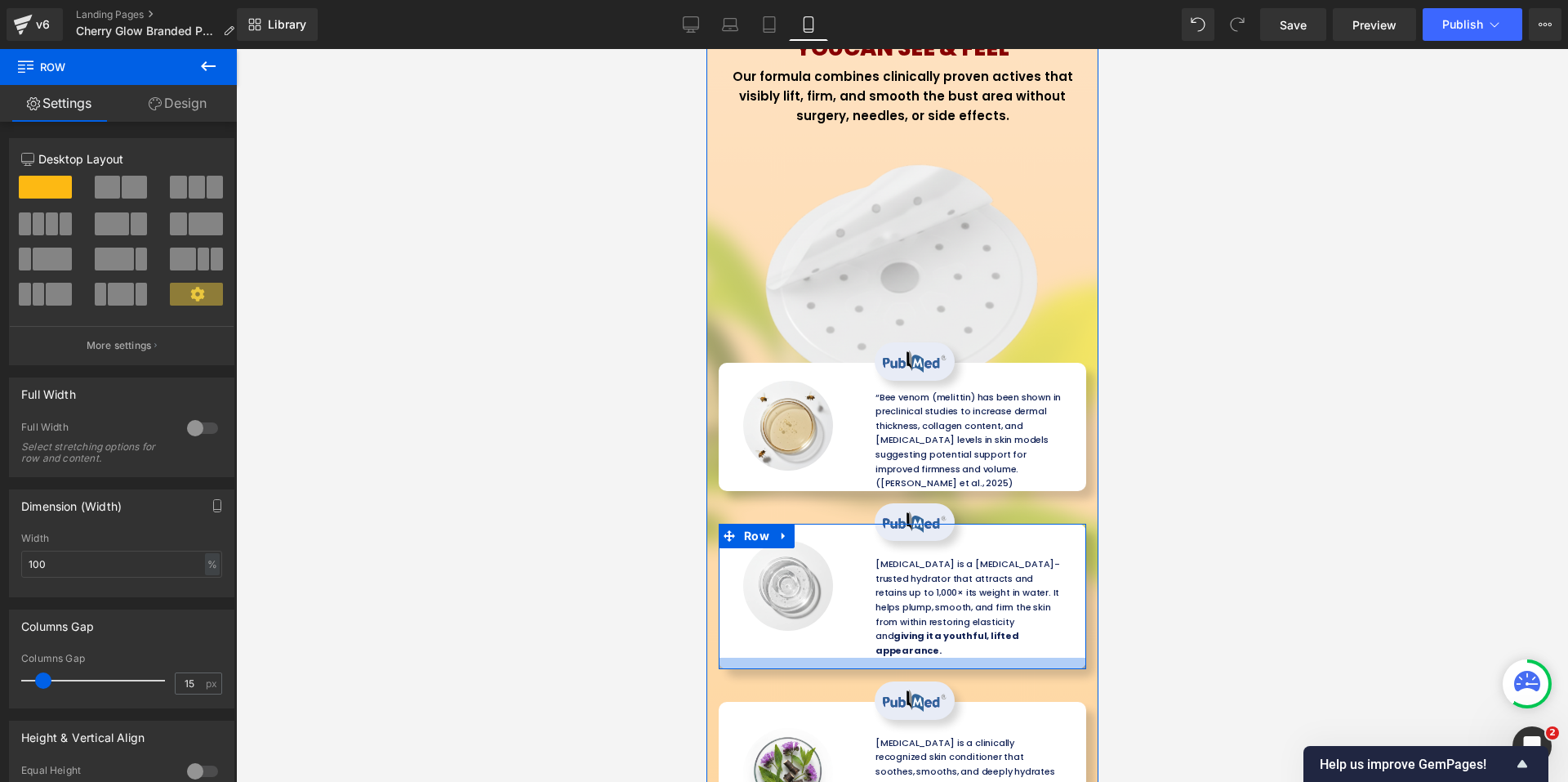
drag, startPoint x: 928, startPoint y: 580, endPoint x: 933, endPoint y: 592, distance: 13.0
click at [933, 658] on div at bounding box center [901, 663] width 367 height 12
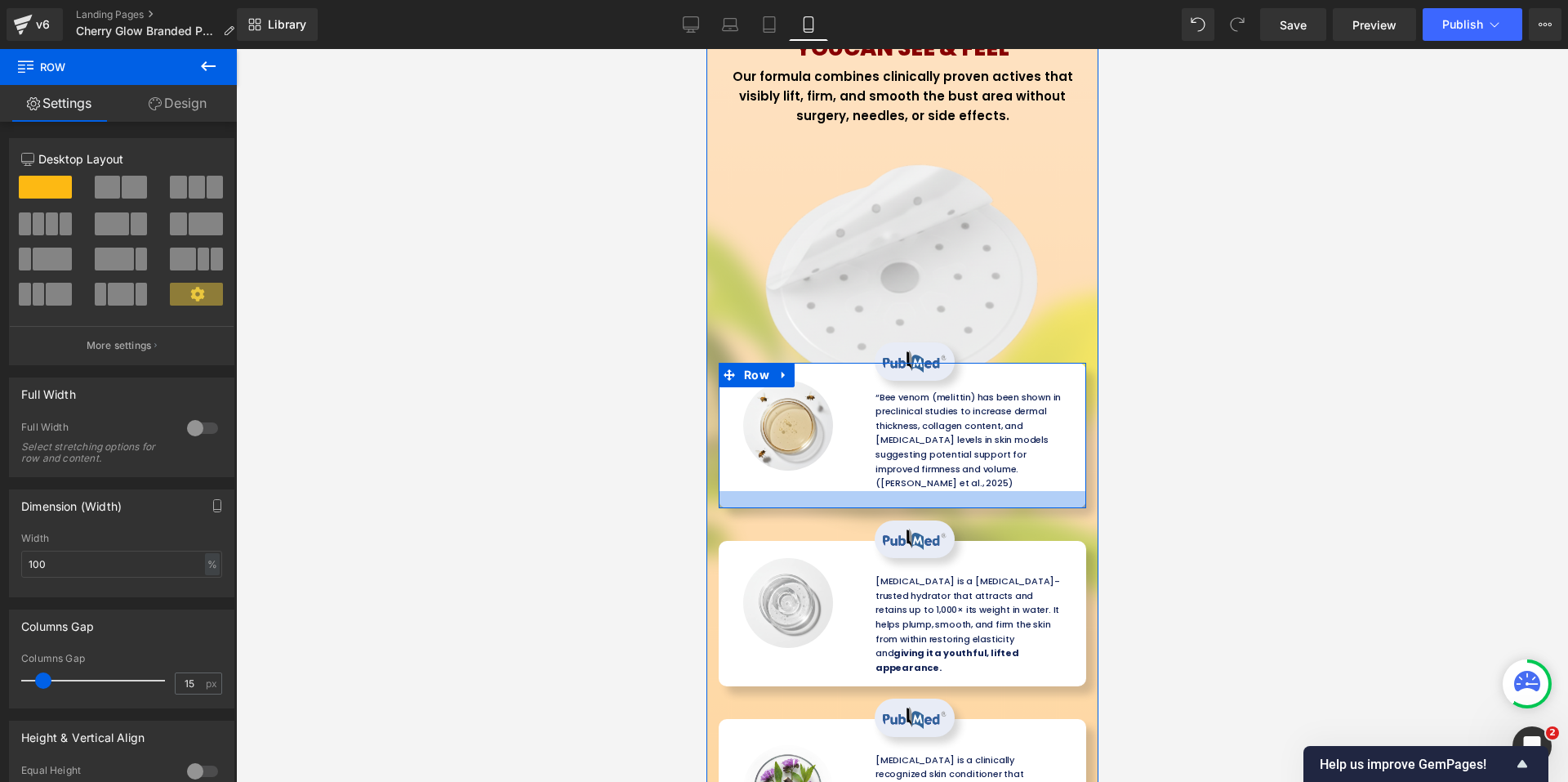
drag, startPoint x: 954, startPoint y: 429, endPoint x: 959, endPoint y: 448, distance: 19.6
click at [959, 491] on div at bounding box center [901, 499] width 367 height 17
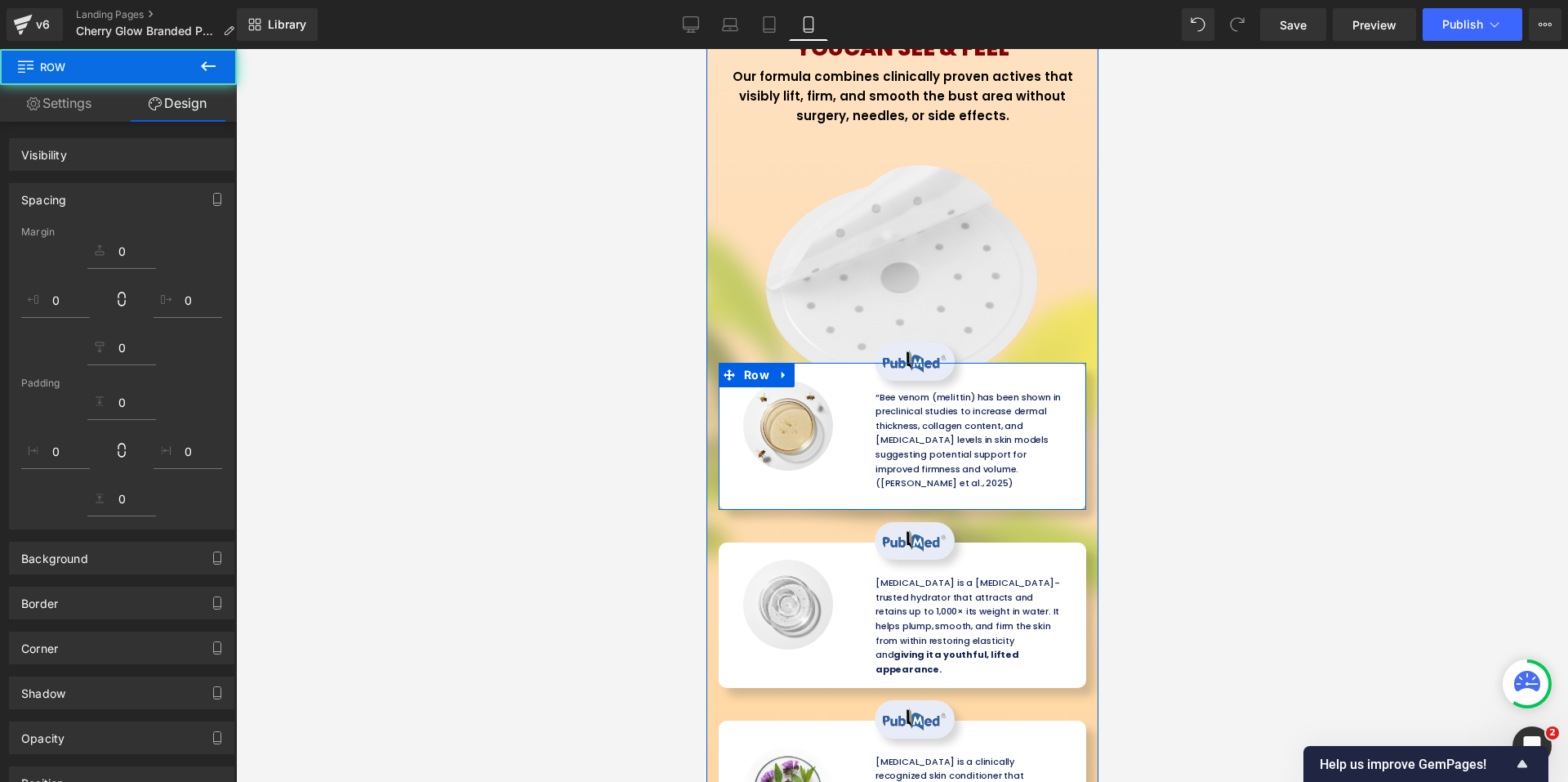
click at [1309, 472] on div at bounding box center [901, 415] width 1331 height 733
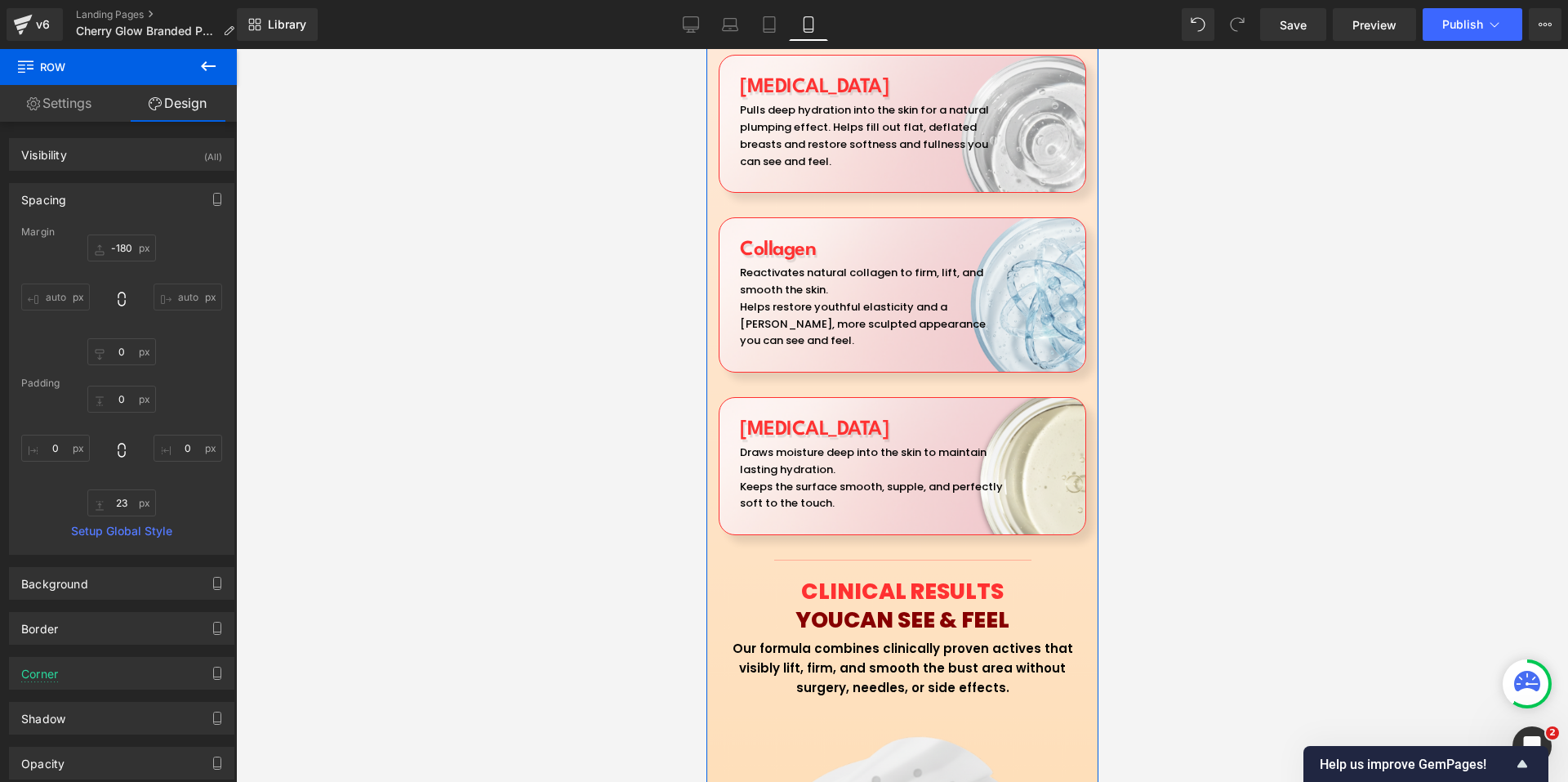
scroll to position [5174, 0]
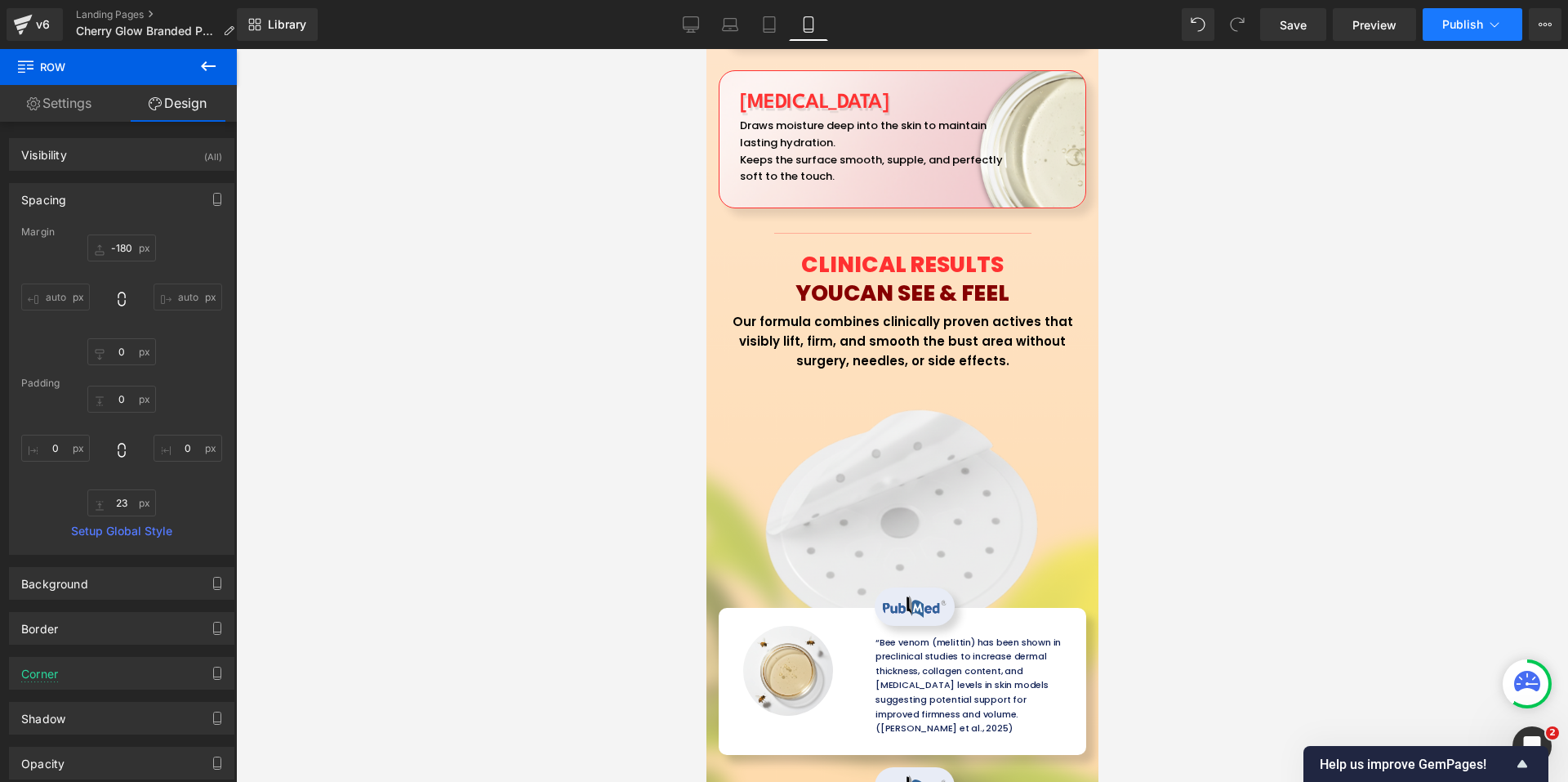
click at [1464, 24] on span "Publish" at bounding box center [1462, 24] width 40 height 13
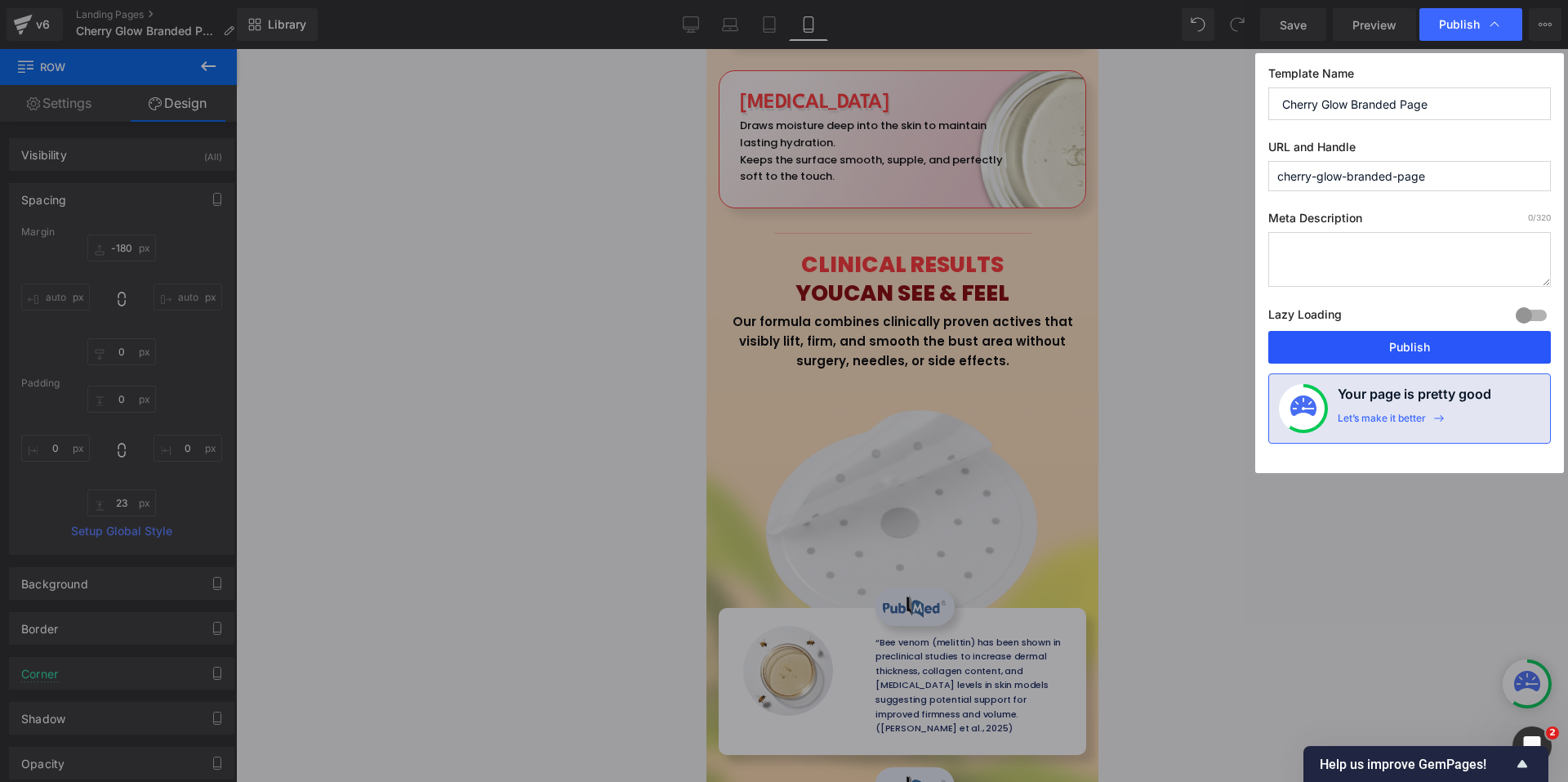
click at [1342, 352] on button "Publish" at bounding box center [1410, 347] width 282 height 32
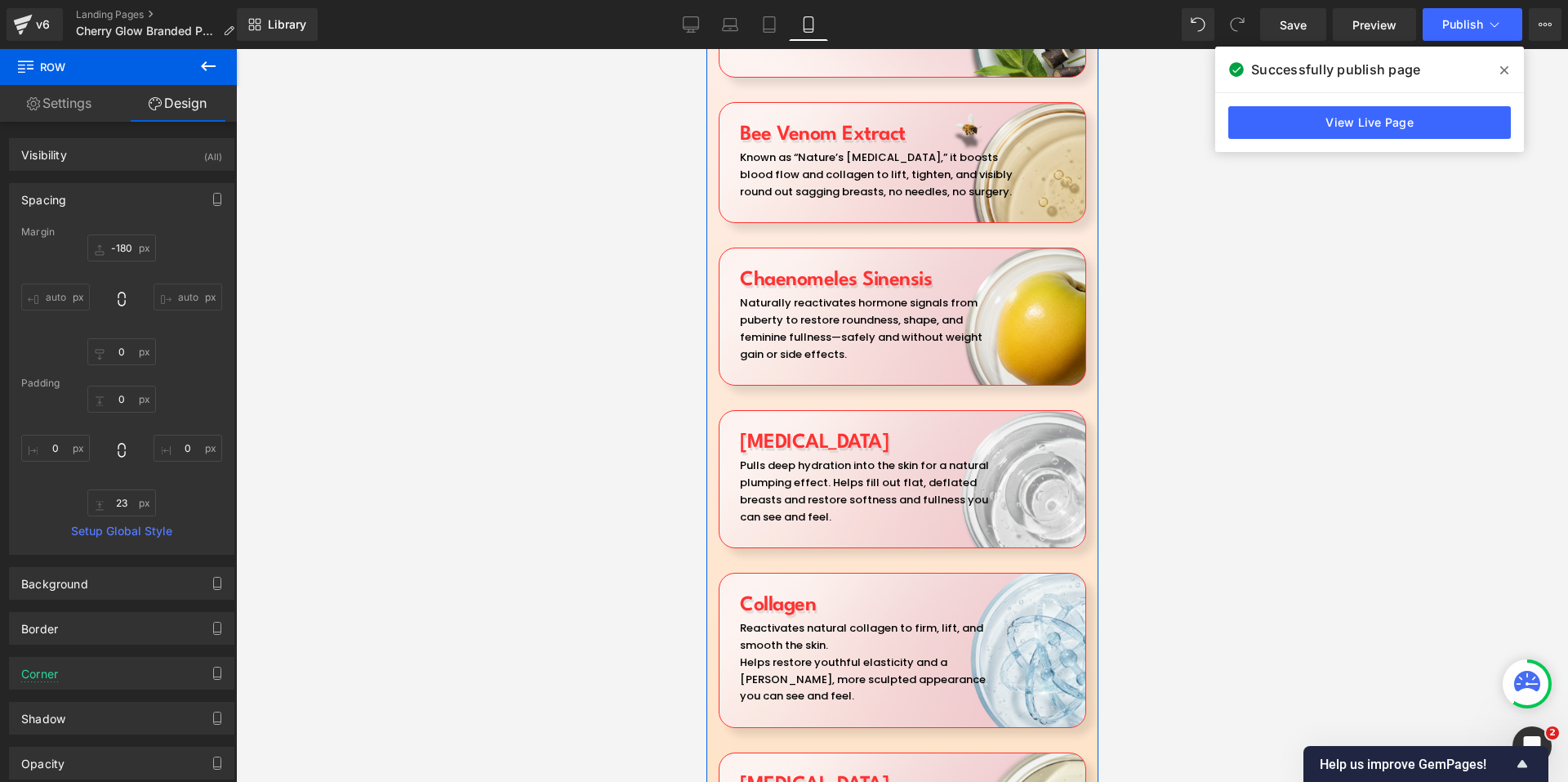
scroll to position [4656, 0]
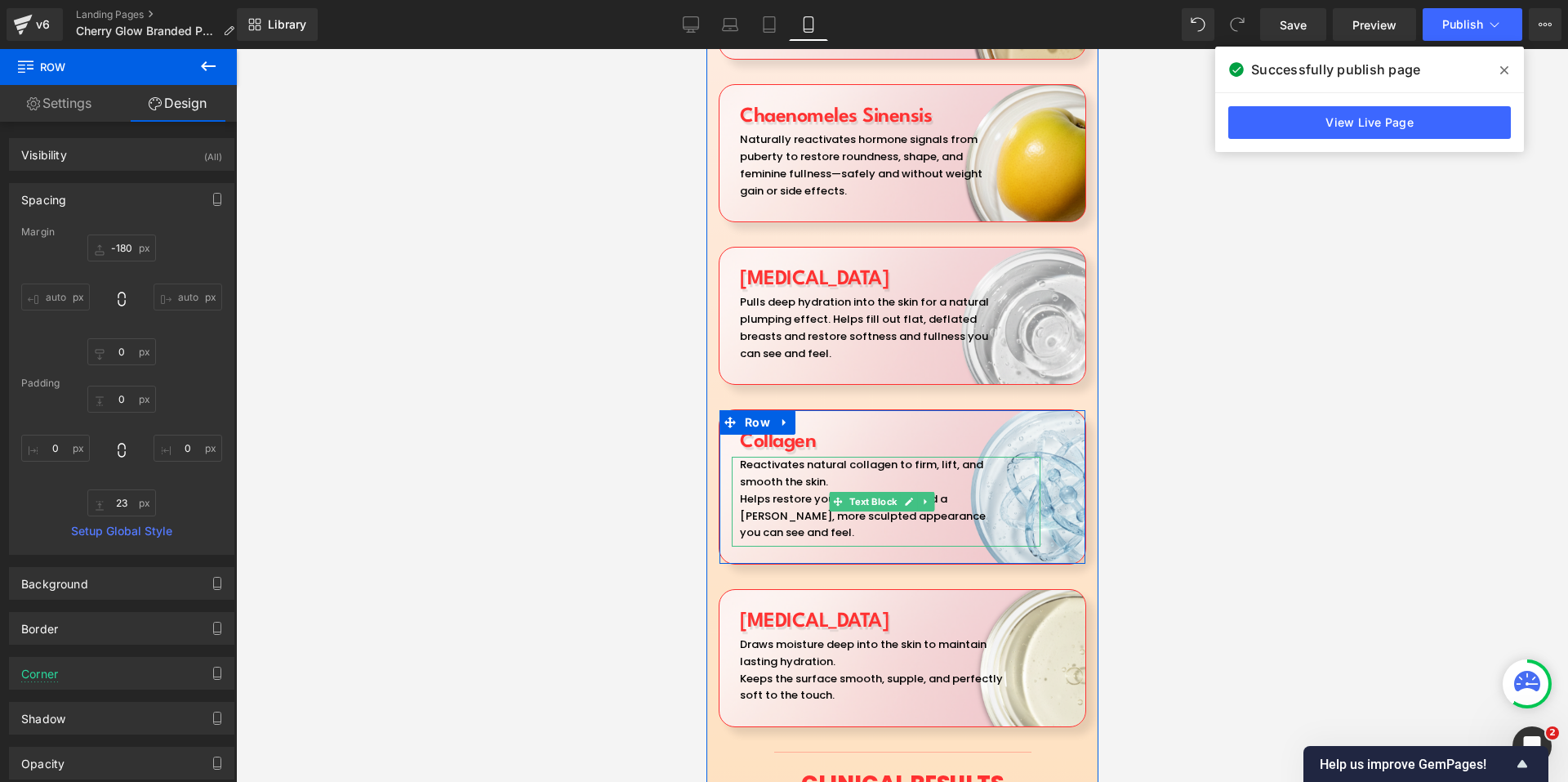
click at [800, 491] on p "Helps restore youthful elasticity and a [PERSON_NAME], more sculpted appearance…" at bounding box center [861, 517] width 246 height 50
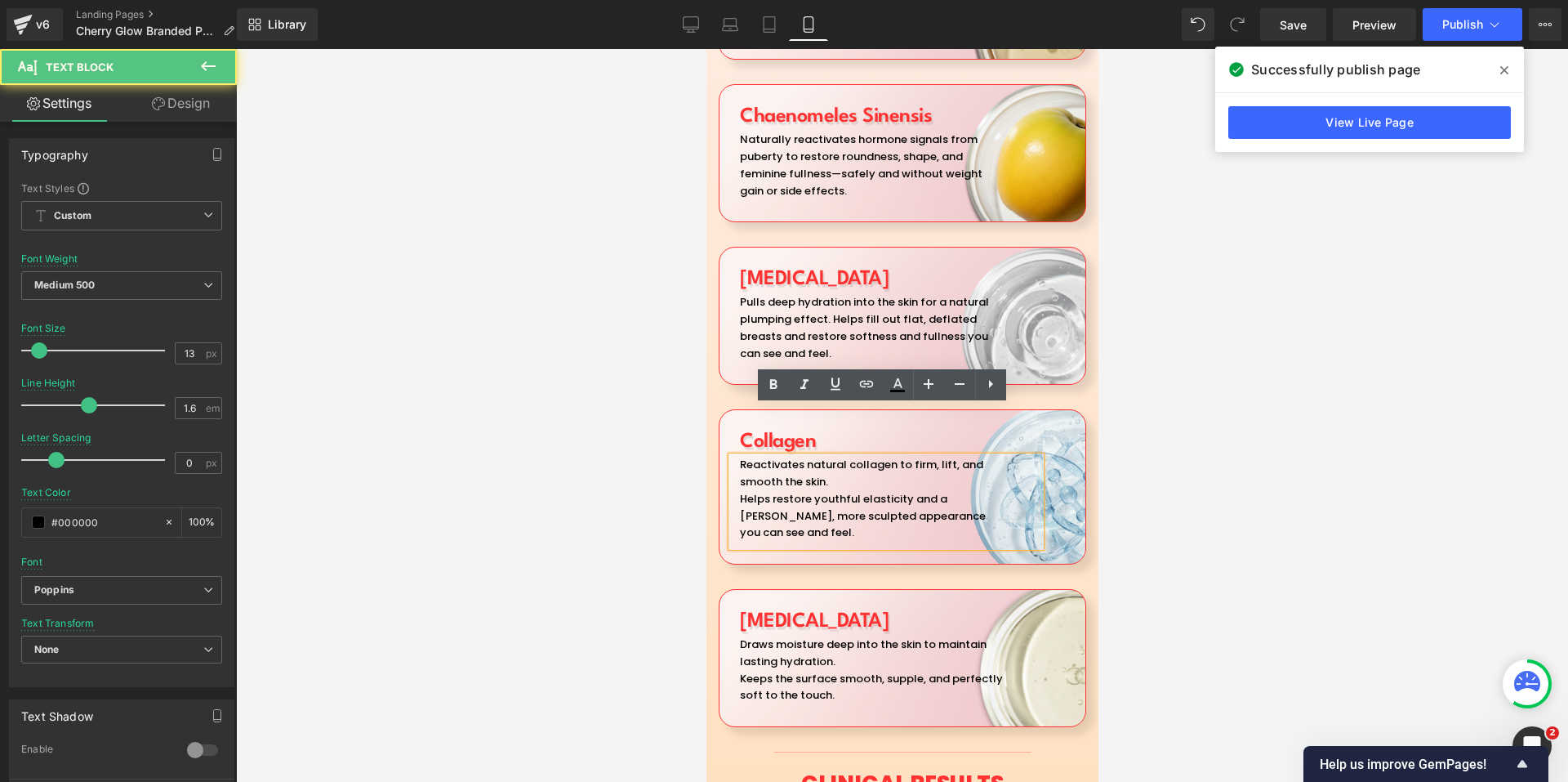
click at [739, 491] on p "Helps restore youthful elasticity and a [PERSON_NAME], more sculpted appearance…" at bounding box center [861, 517] width 246 height 50
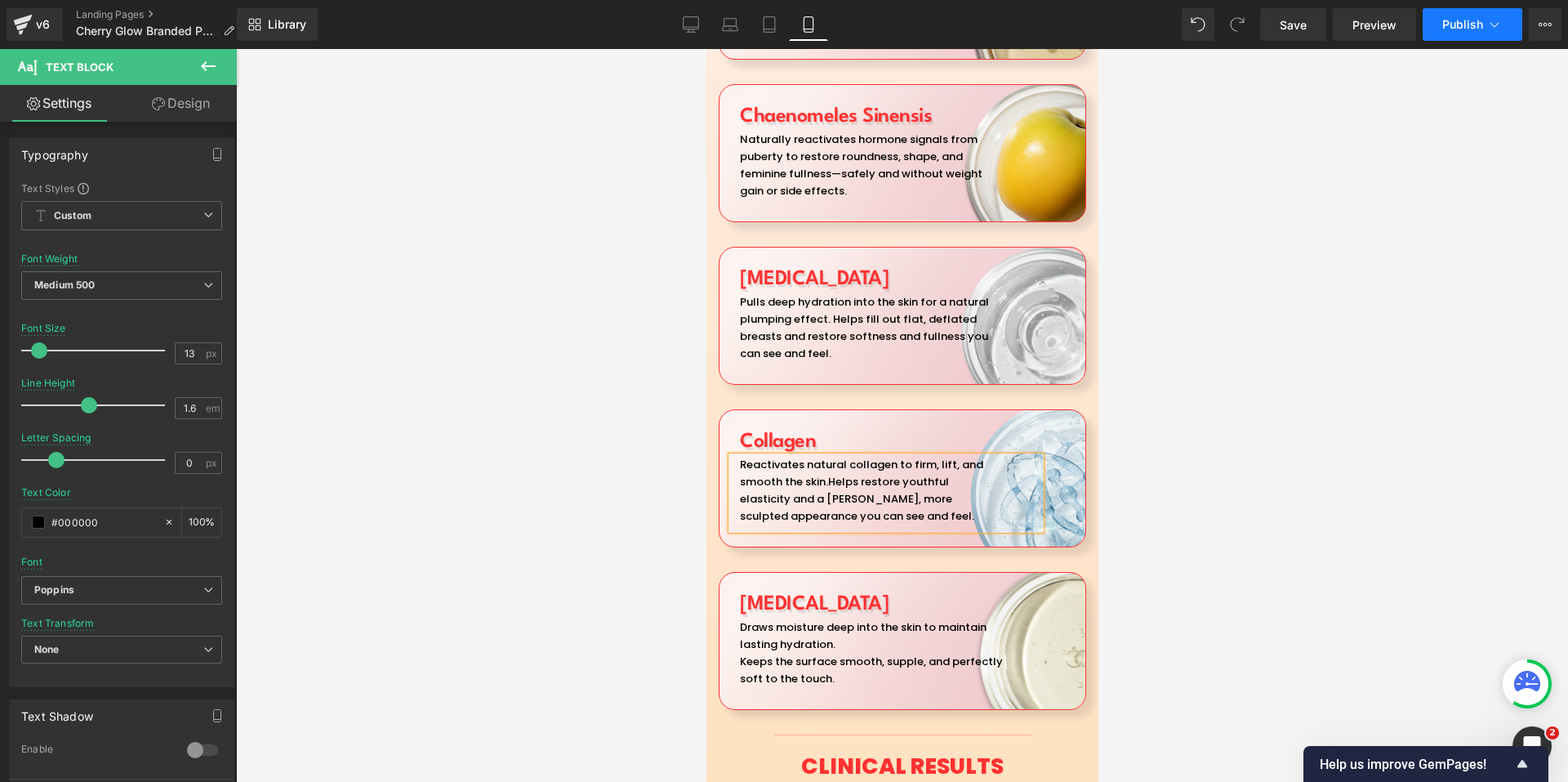
click at [1496, 31] on icon at bounding box center [1494, 24] width 16 height 16
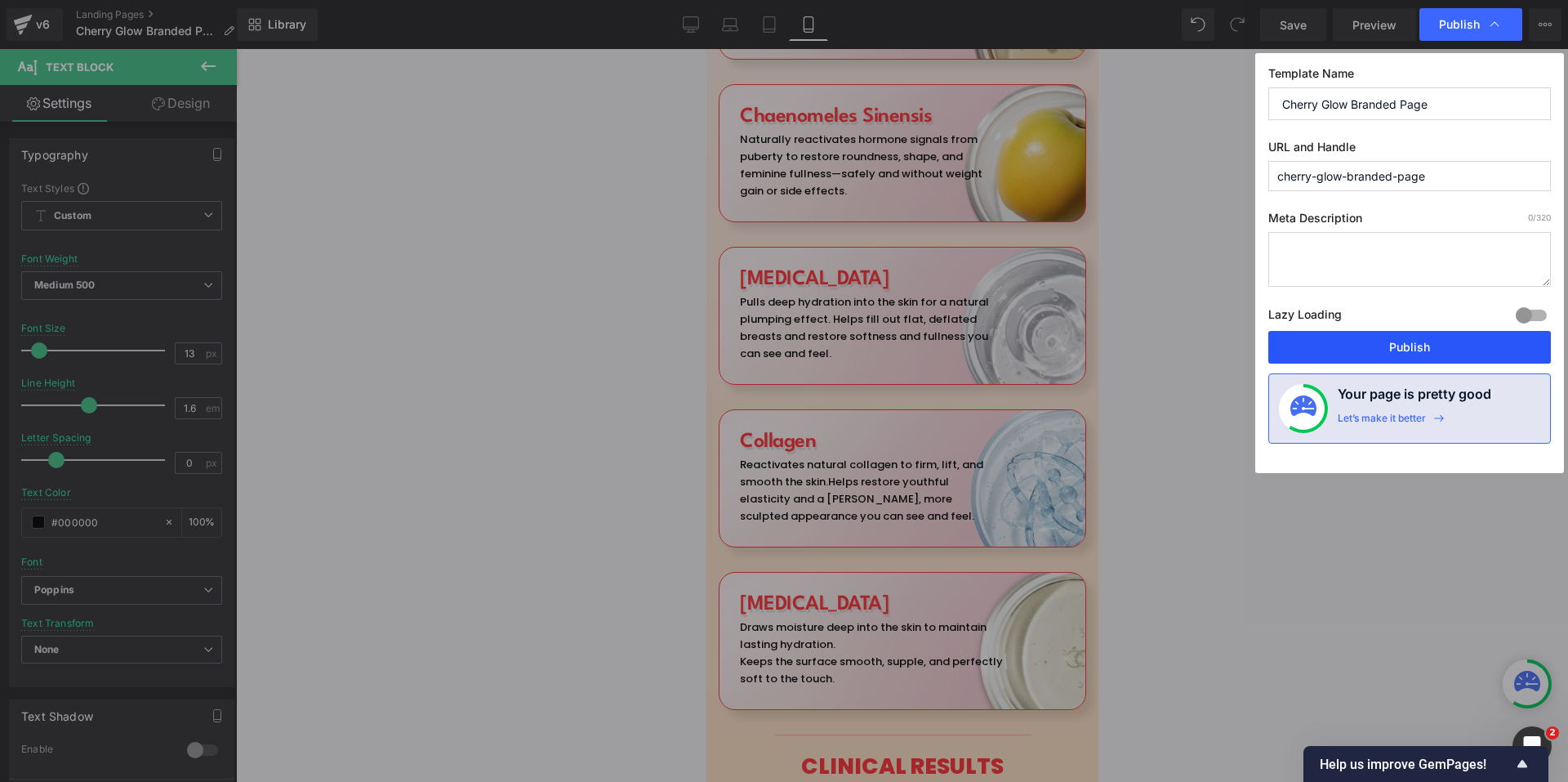
click at [1389, 348] on button "Publish" at bounding box center [1410, 347] width 282 height 32
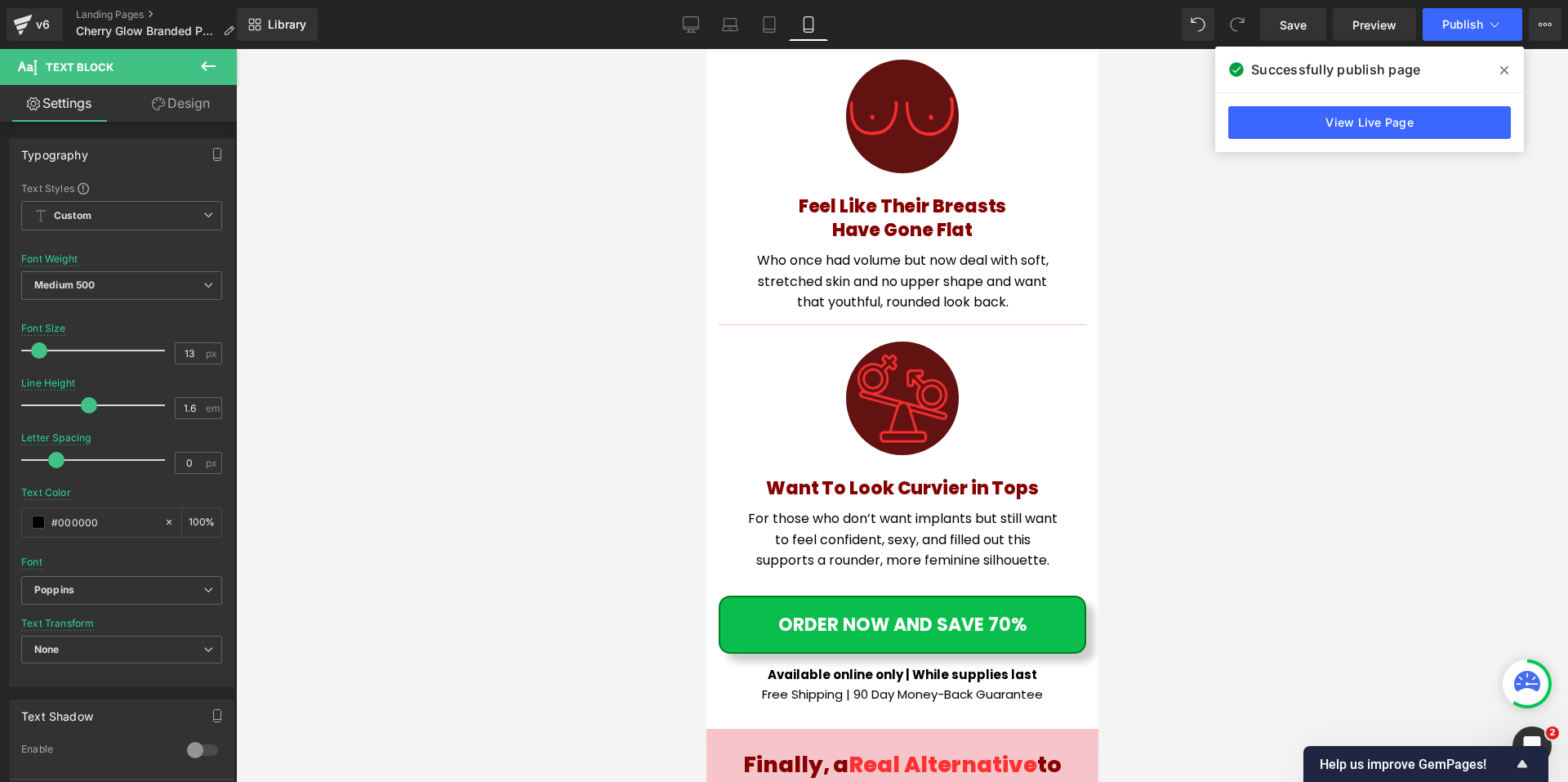
scroll to position [8984, 0]
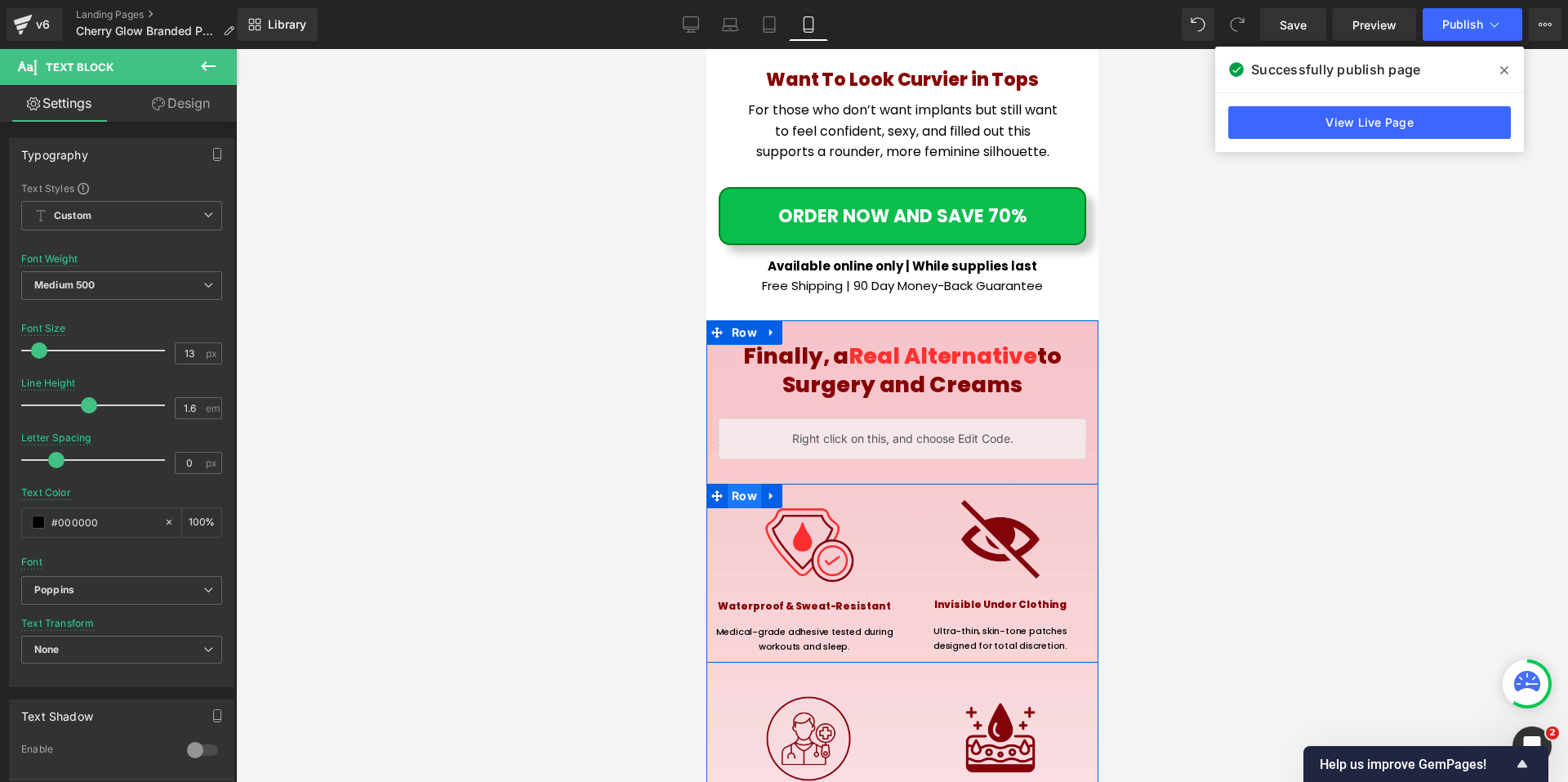
click at [741, 483] on span "Row" at bounding box center [743, 495] width 33 height 24
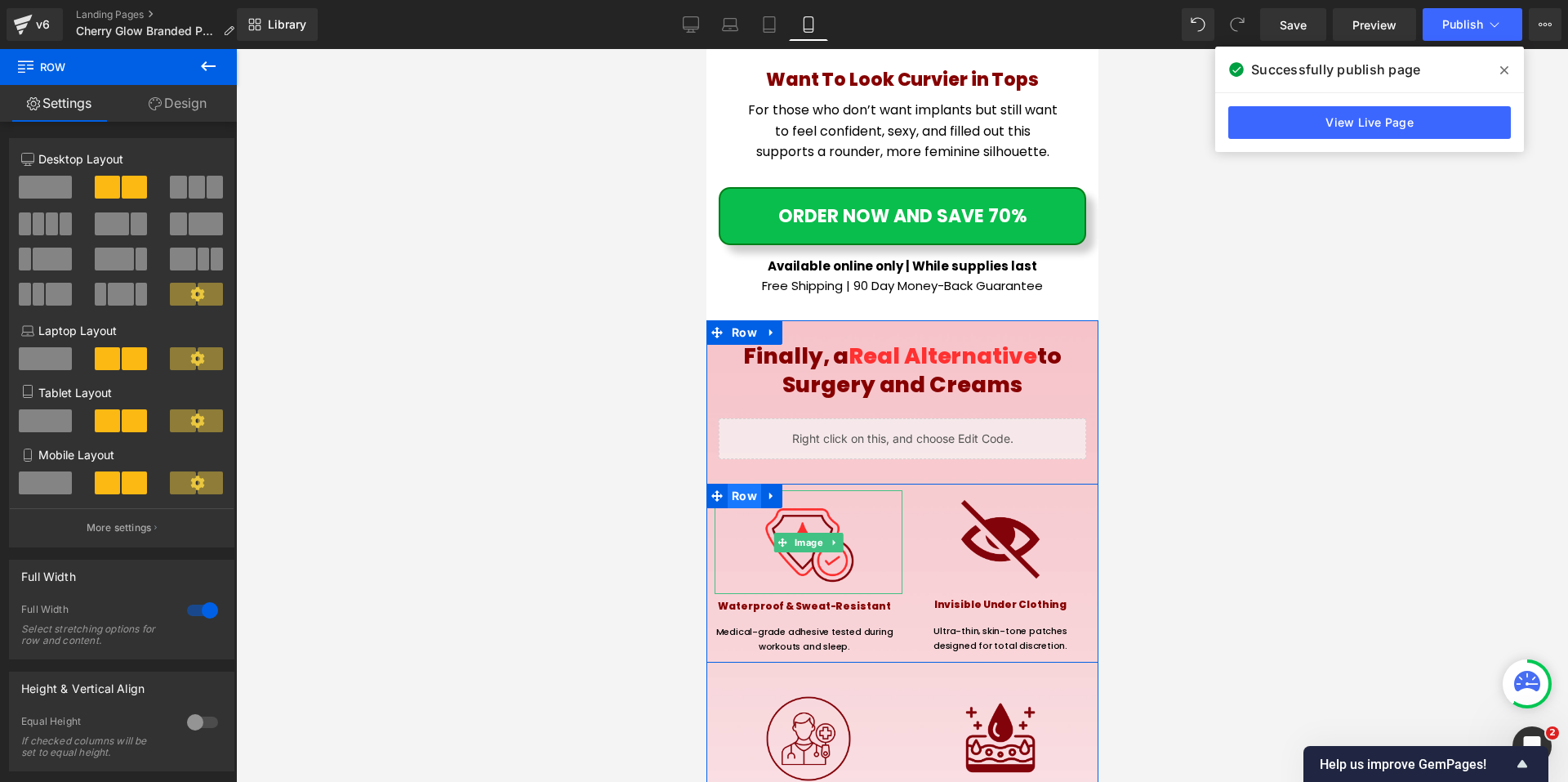
click at [748, 483] on span "Row" at bounding box center [743, 495] width 33 height 24
click at [794, 593] on span "Heading" at bounding box center [795, 603] width 45 height 20
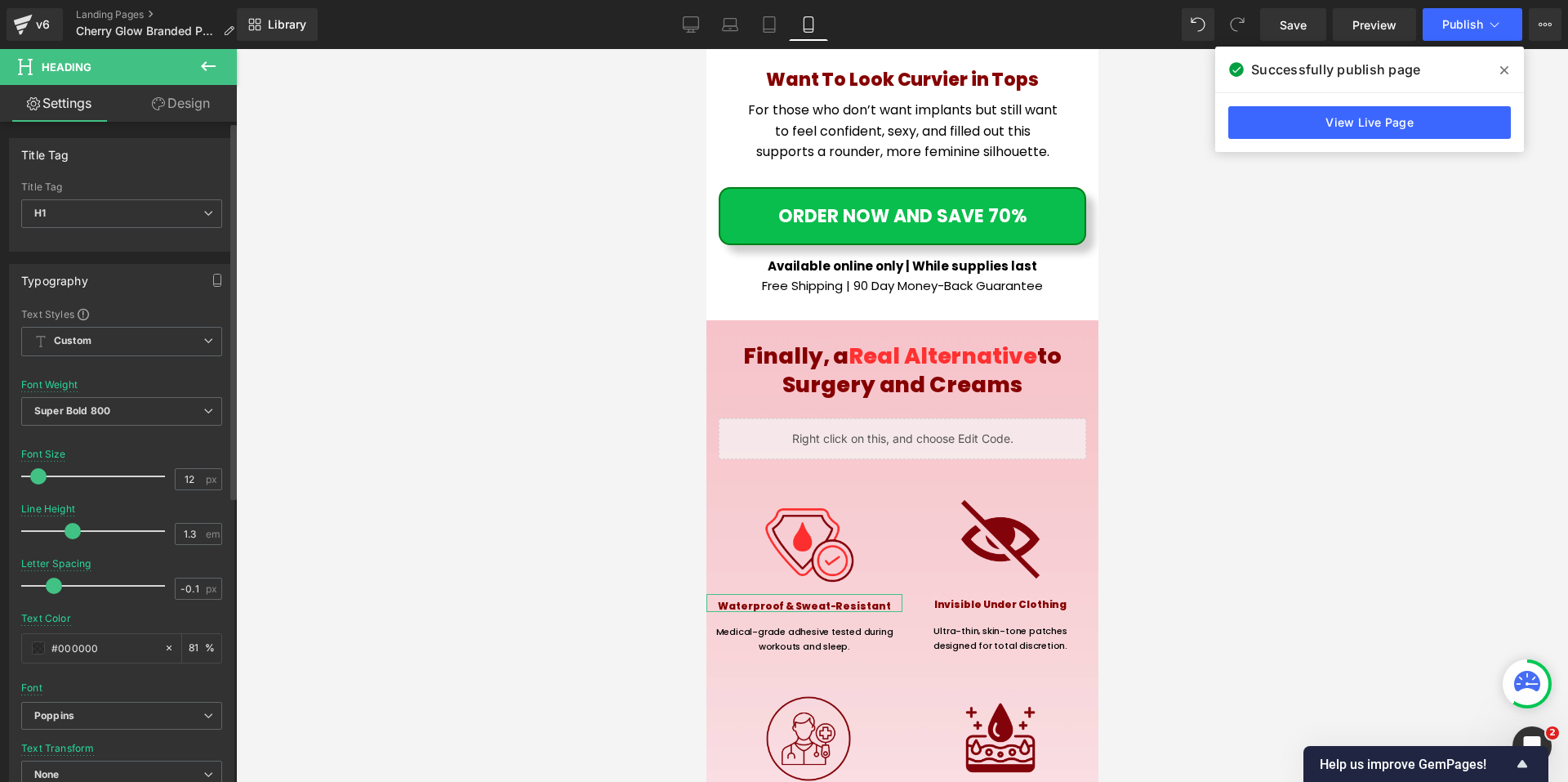
type input "11"
click at [37, 473] on span at bounding box center [37, 476] width 16 height 16
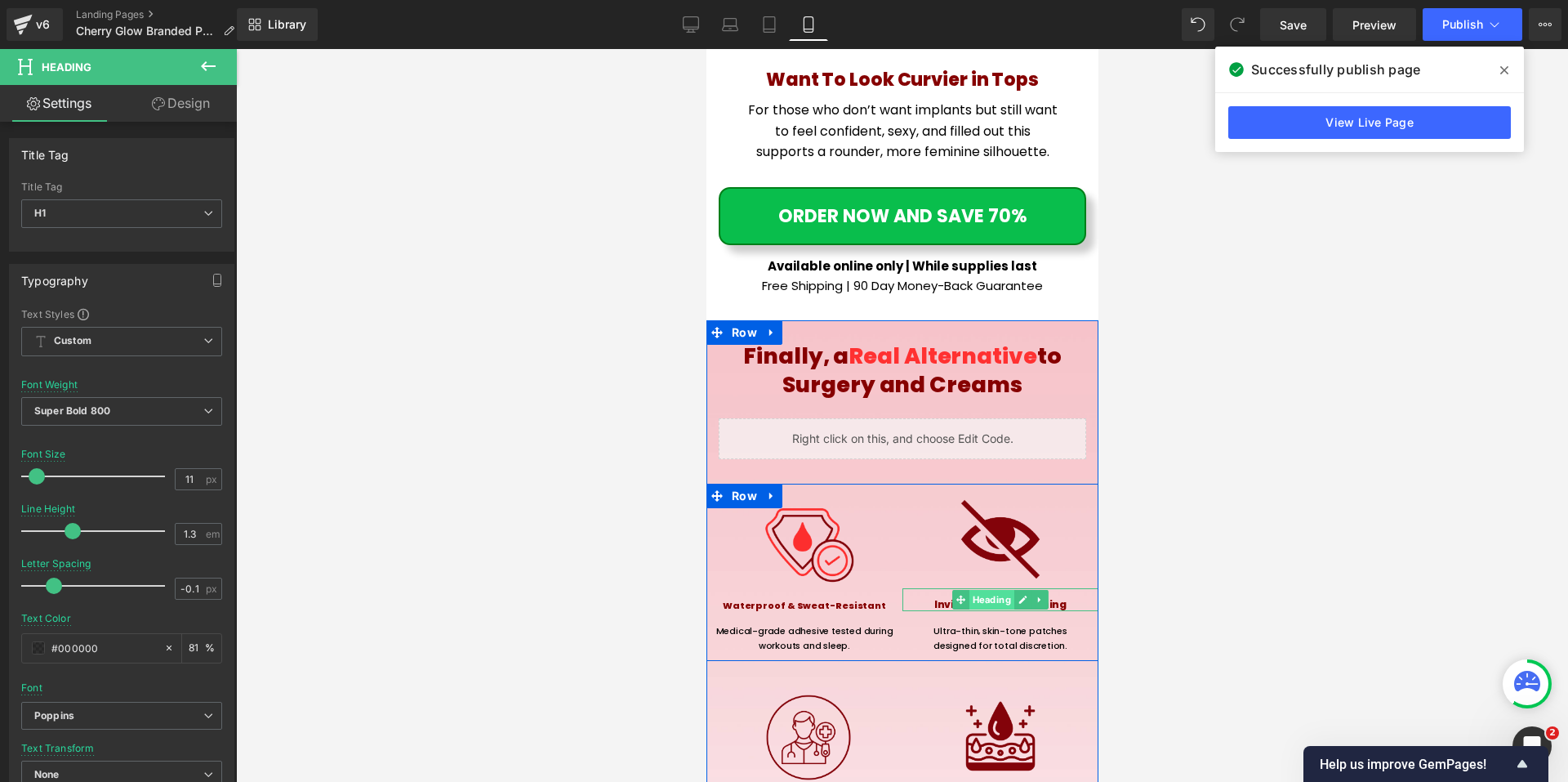
click at [1006, 589] on span "Heading" at bounding box center [990, 599] width 45 height 20
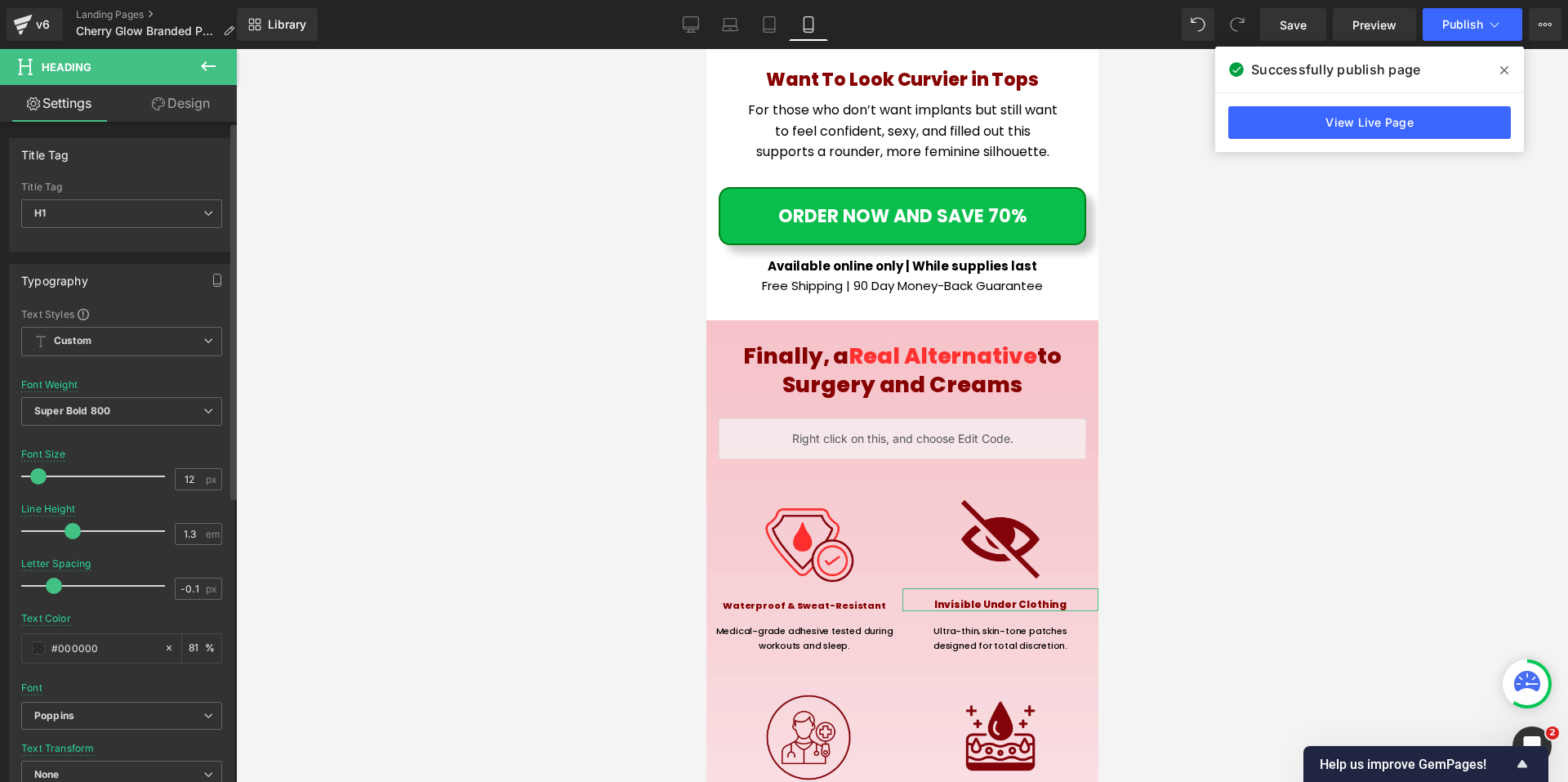
type input "11"
click at [31, 475] on span at bounding box center [37, 476] width 16 height 16
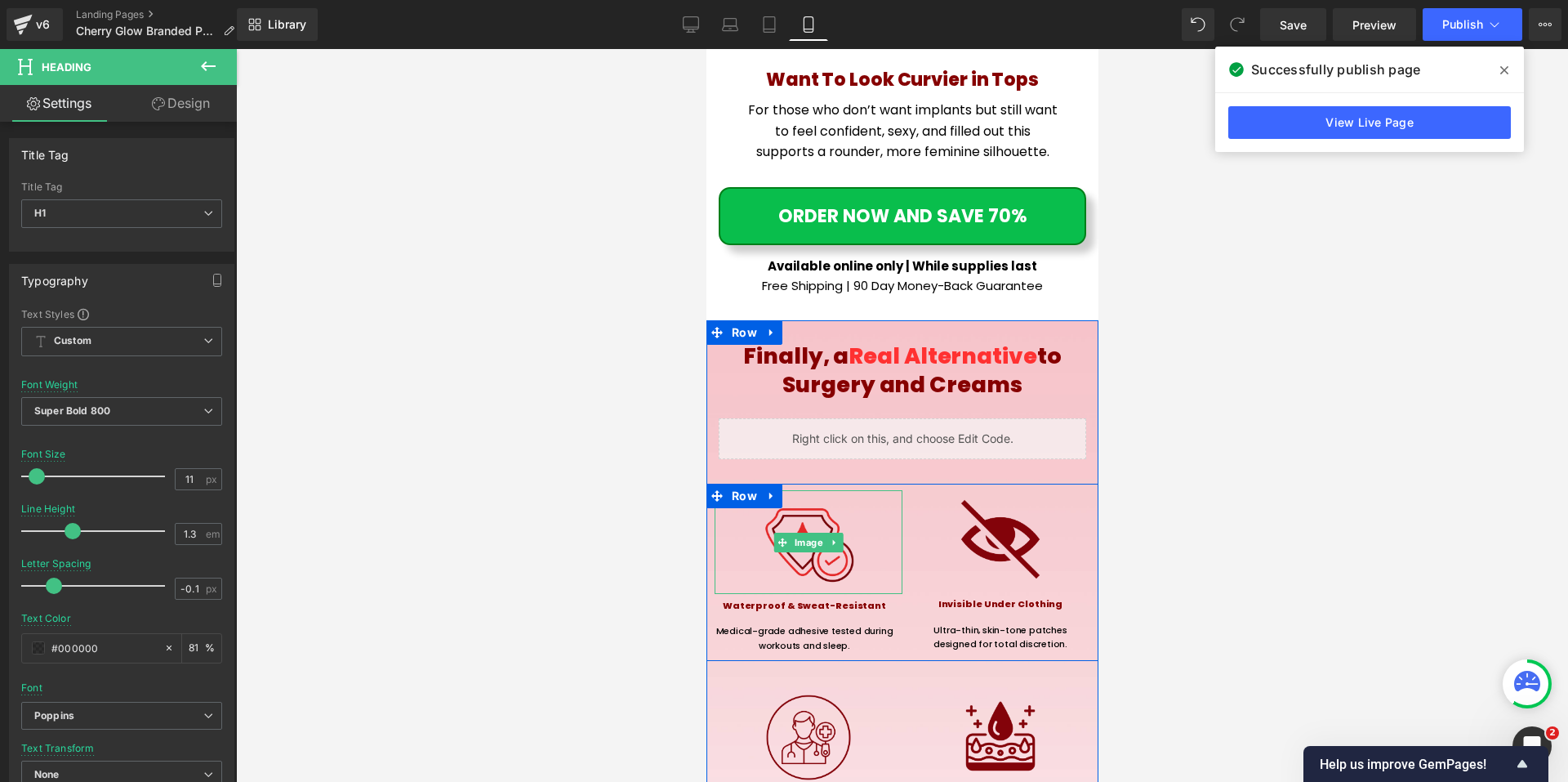
scroll to position [9148, 0]
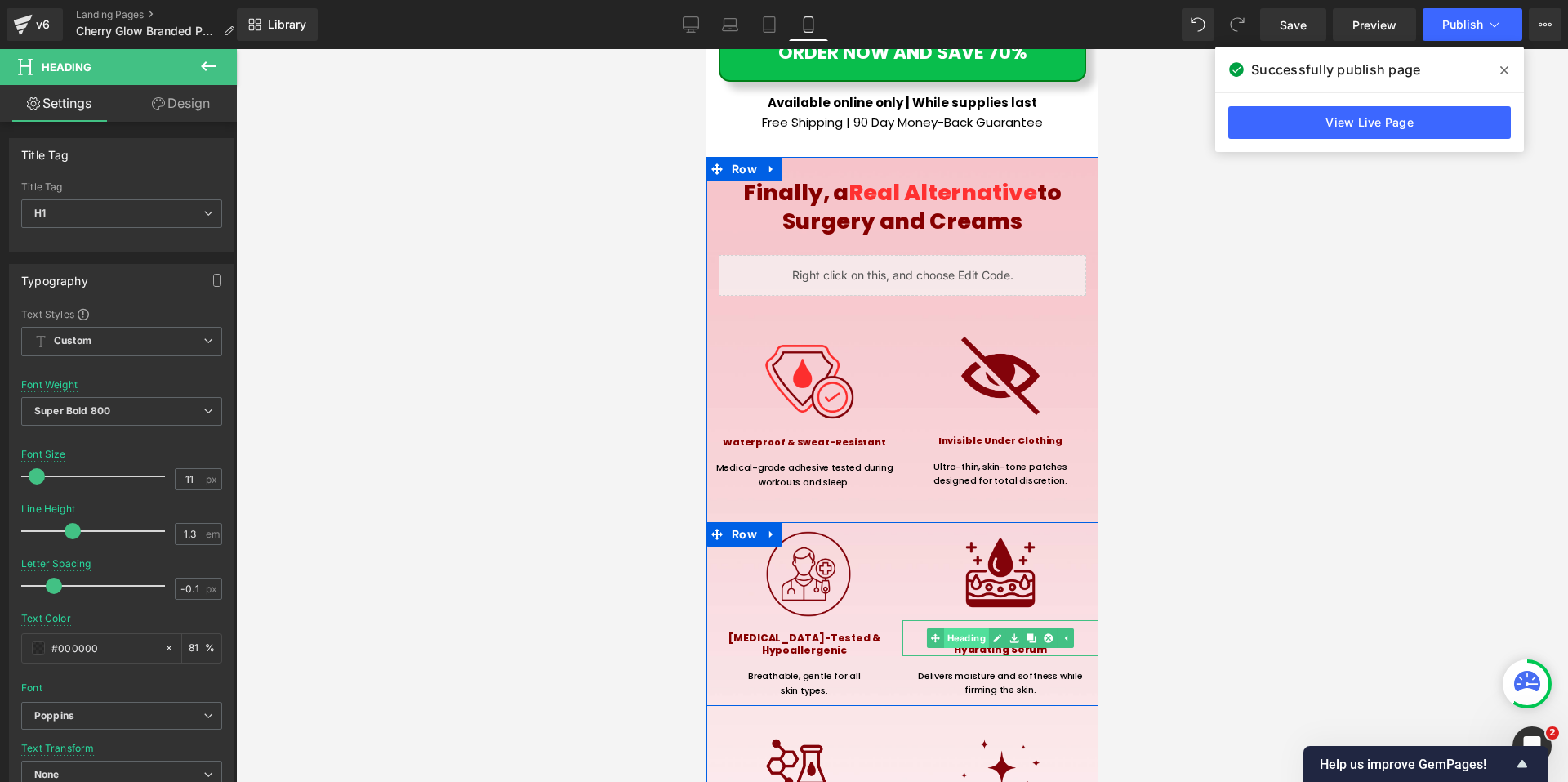
click at [977, 628] on span "Heading" at bounding box center [965, 638] width 45 height 20
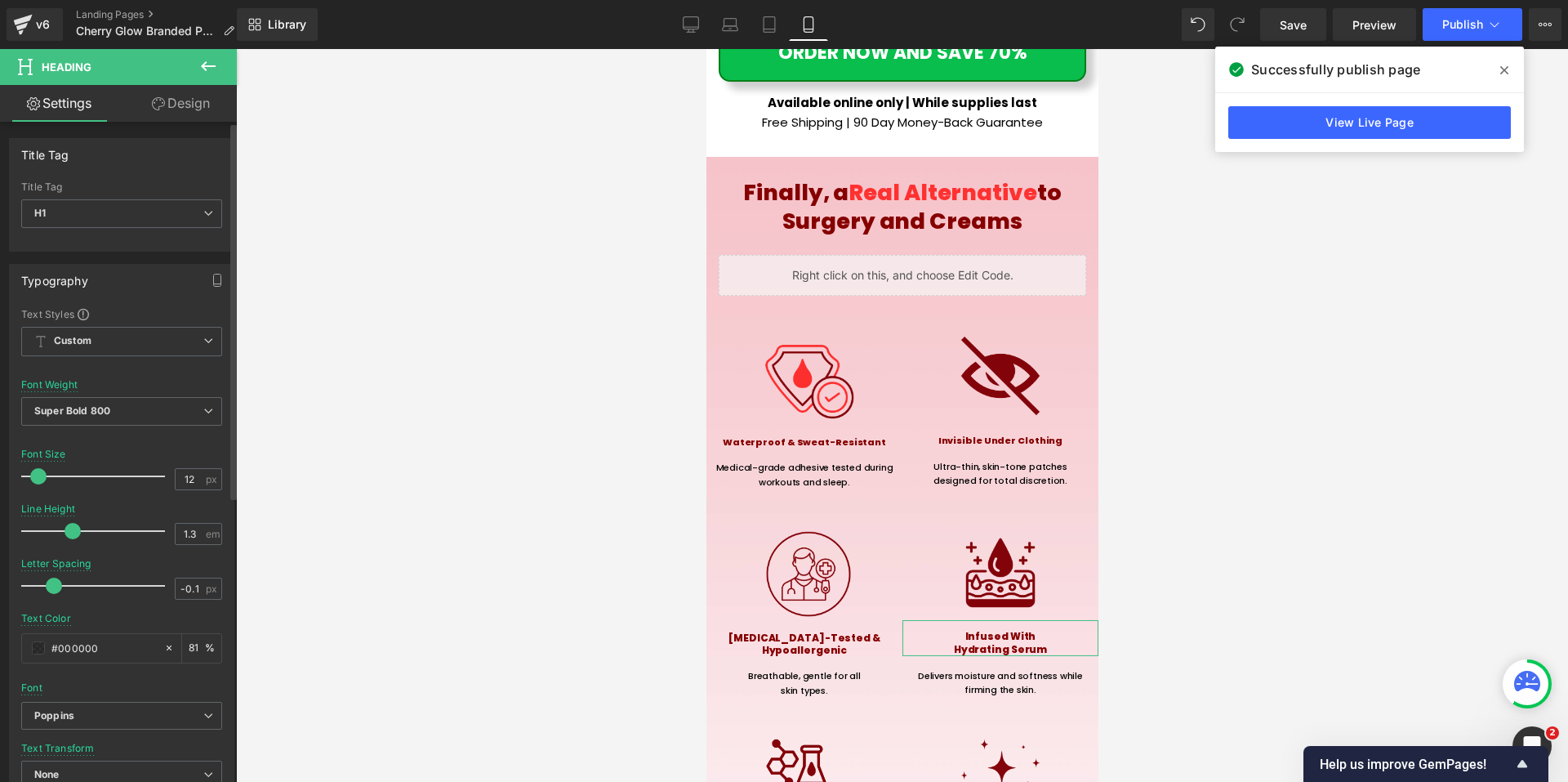
type input "11"
click at [32, 472] on span at bounding box center [37, 476] width 16 height 16
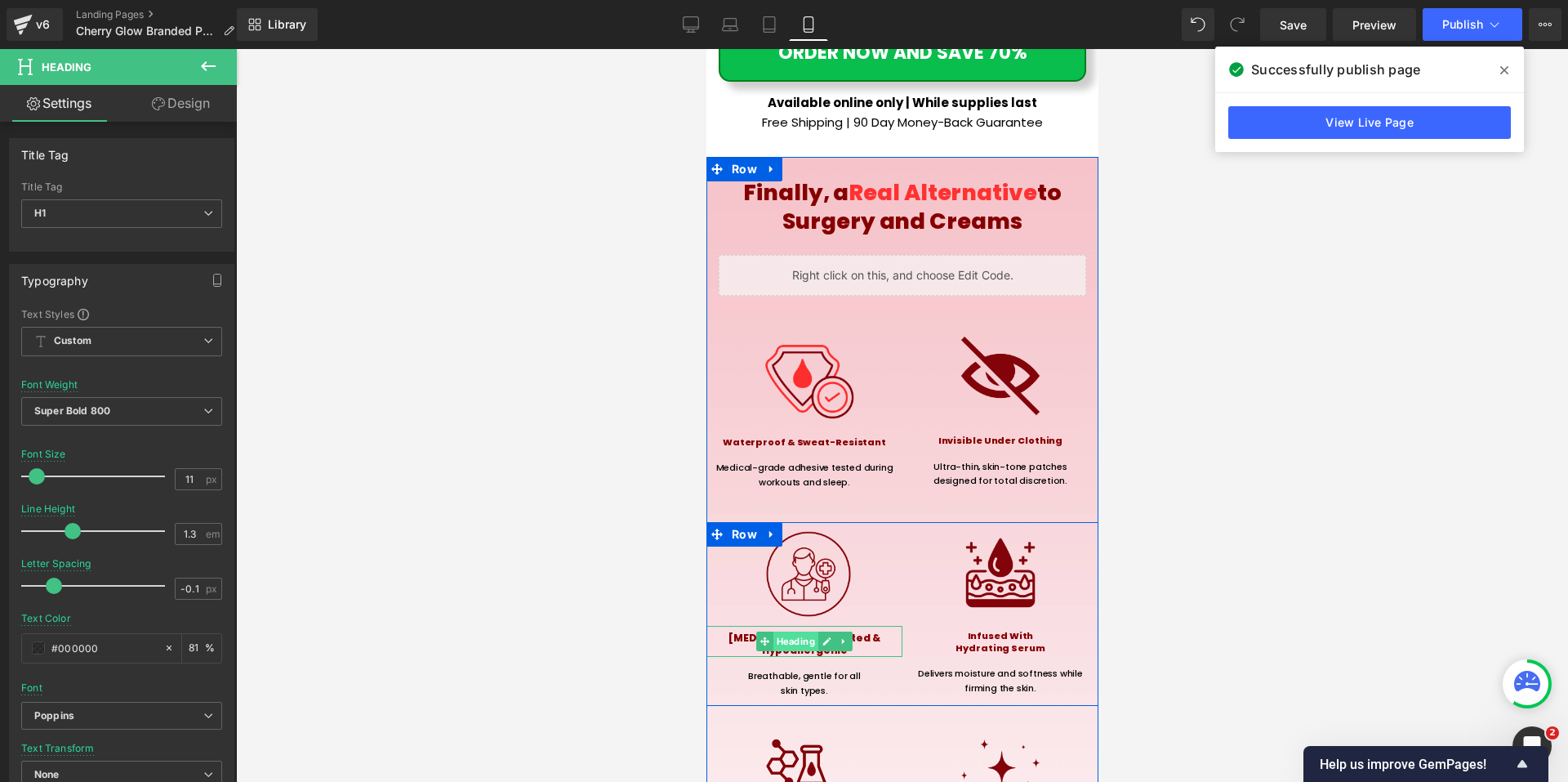
click at [791, 632] on span "Heading" at bounding box center [795, 642] width 45 height 20
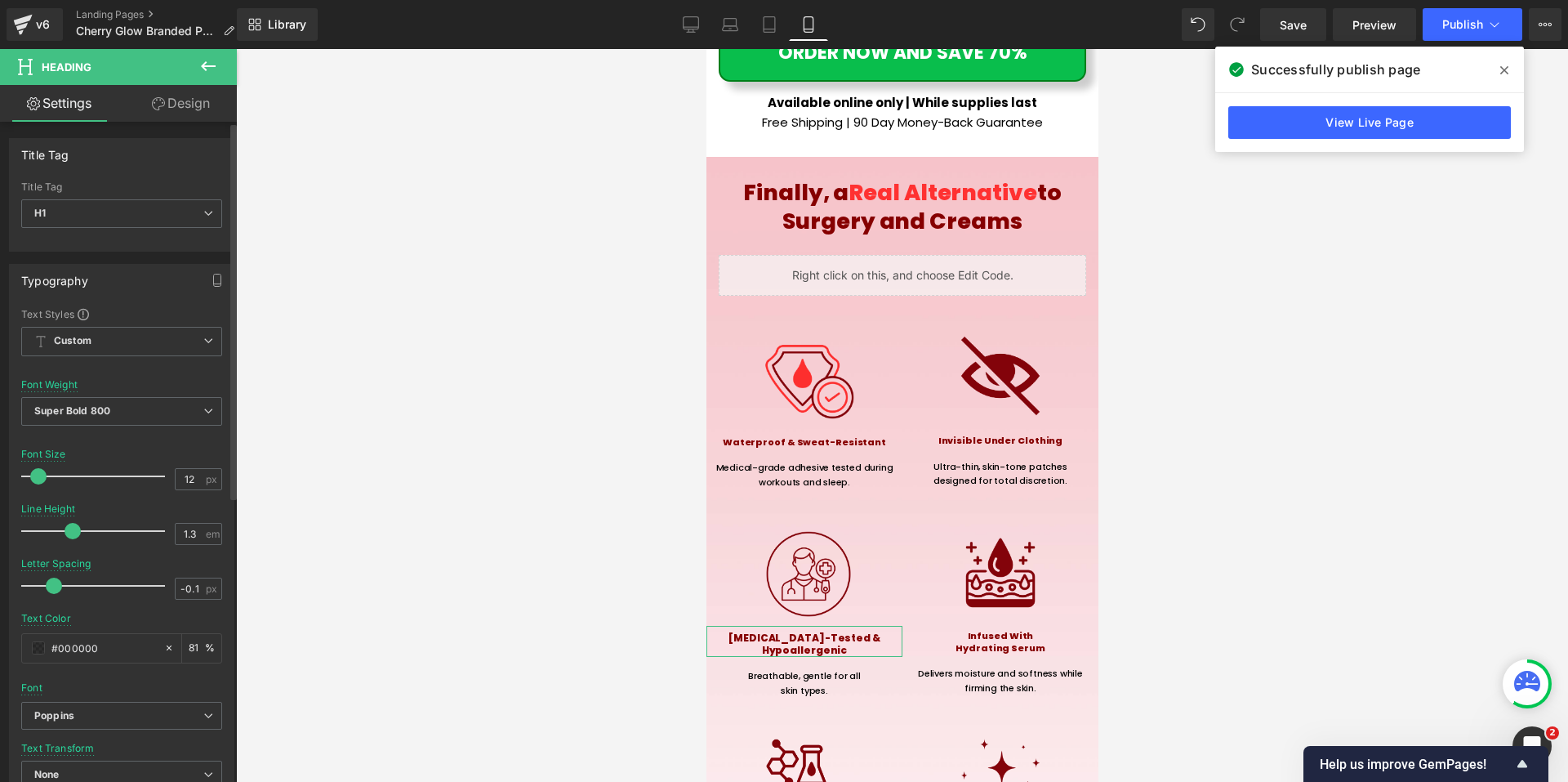
type input "11"
click at [34, 473] on span at bounding box center [37, 476] width 16 height 16
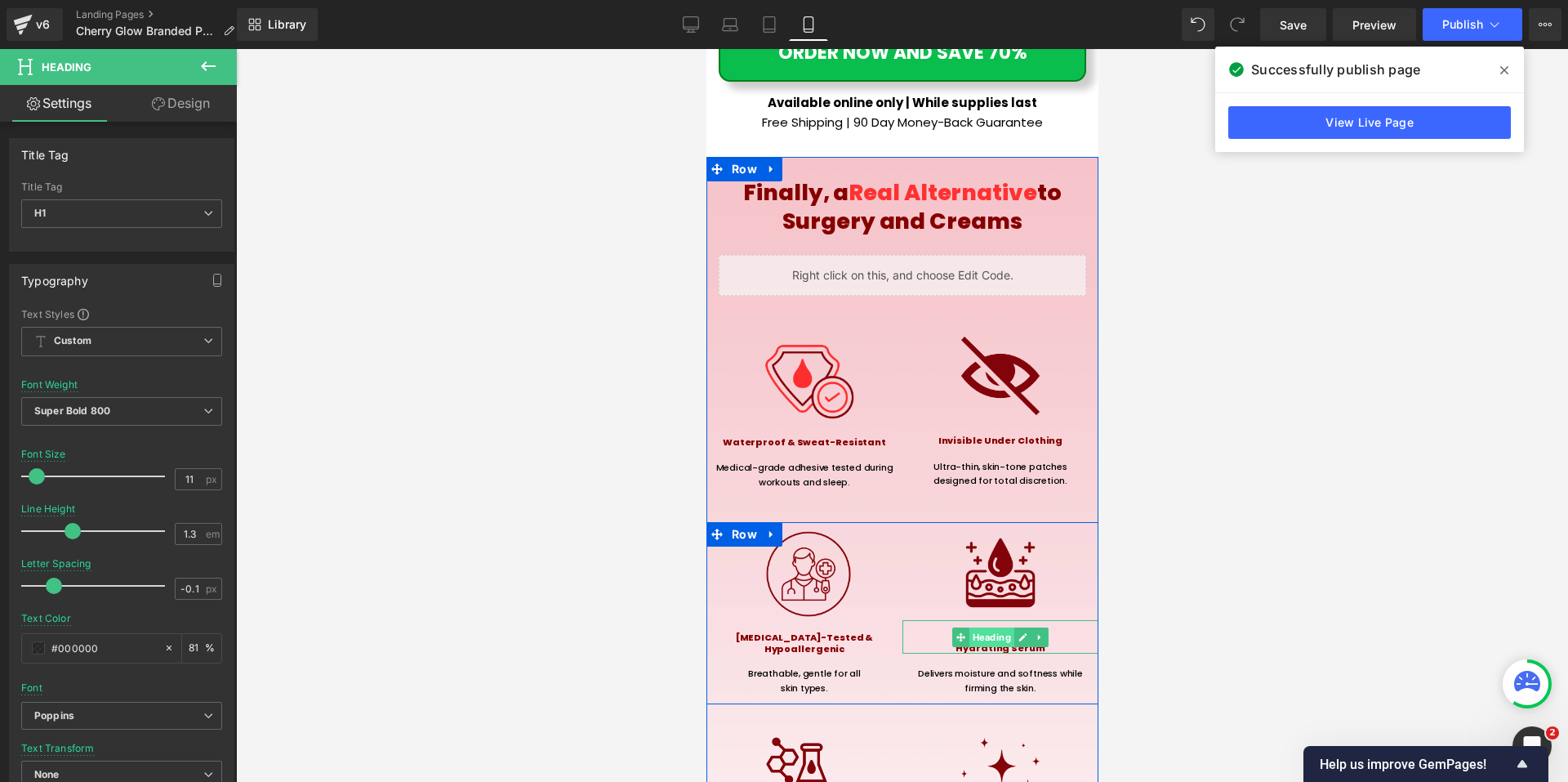
scroll to position [9311, 0]
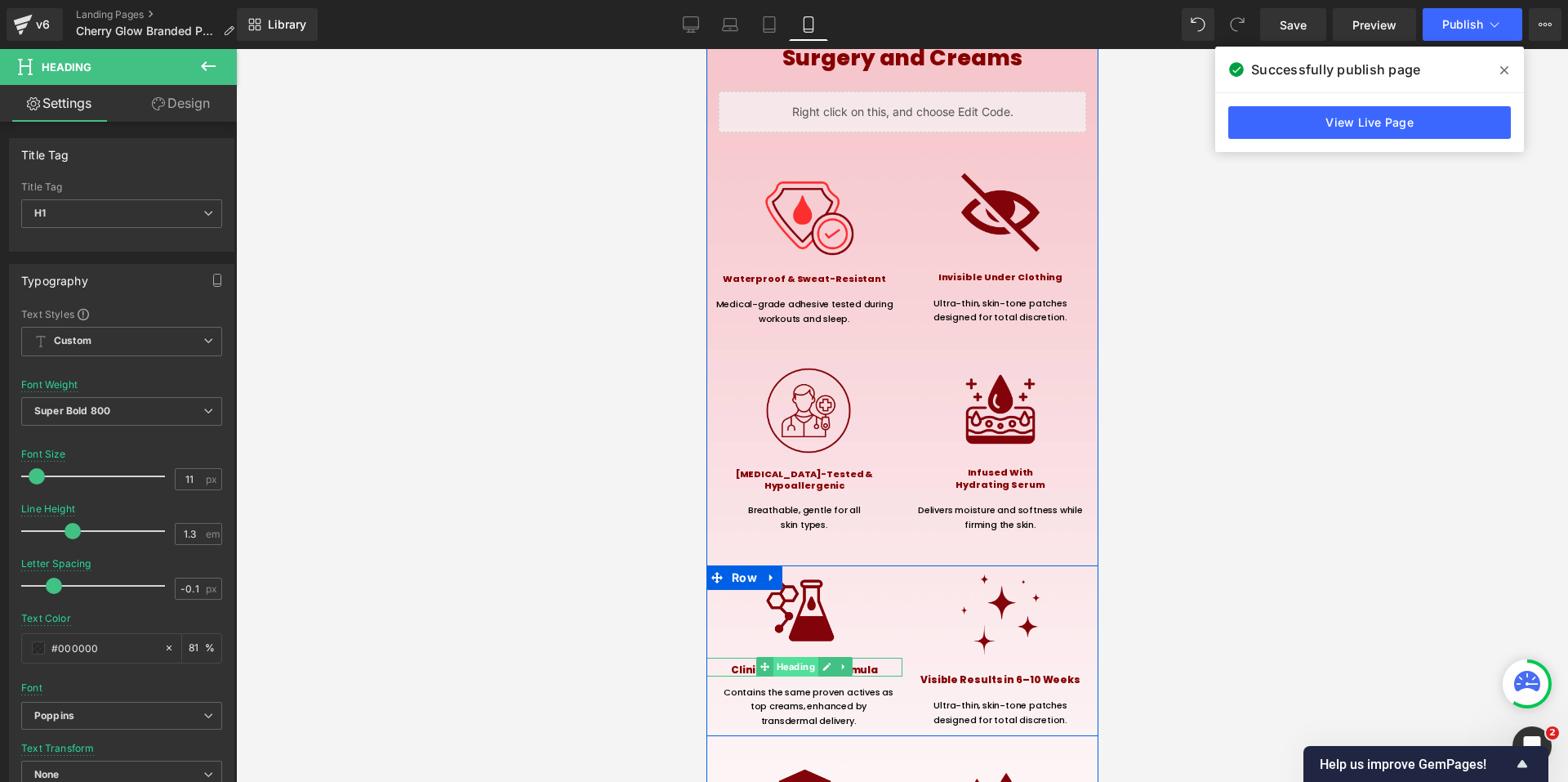
click at [803, 657] on span "Heading" at bounding box center [795, 667] width 45 height 20
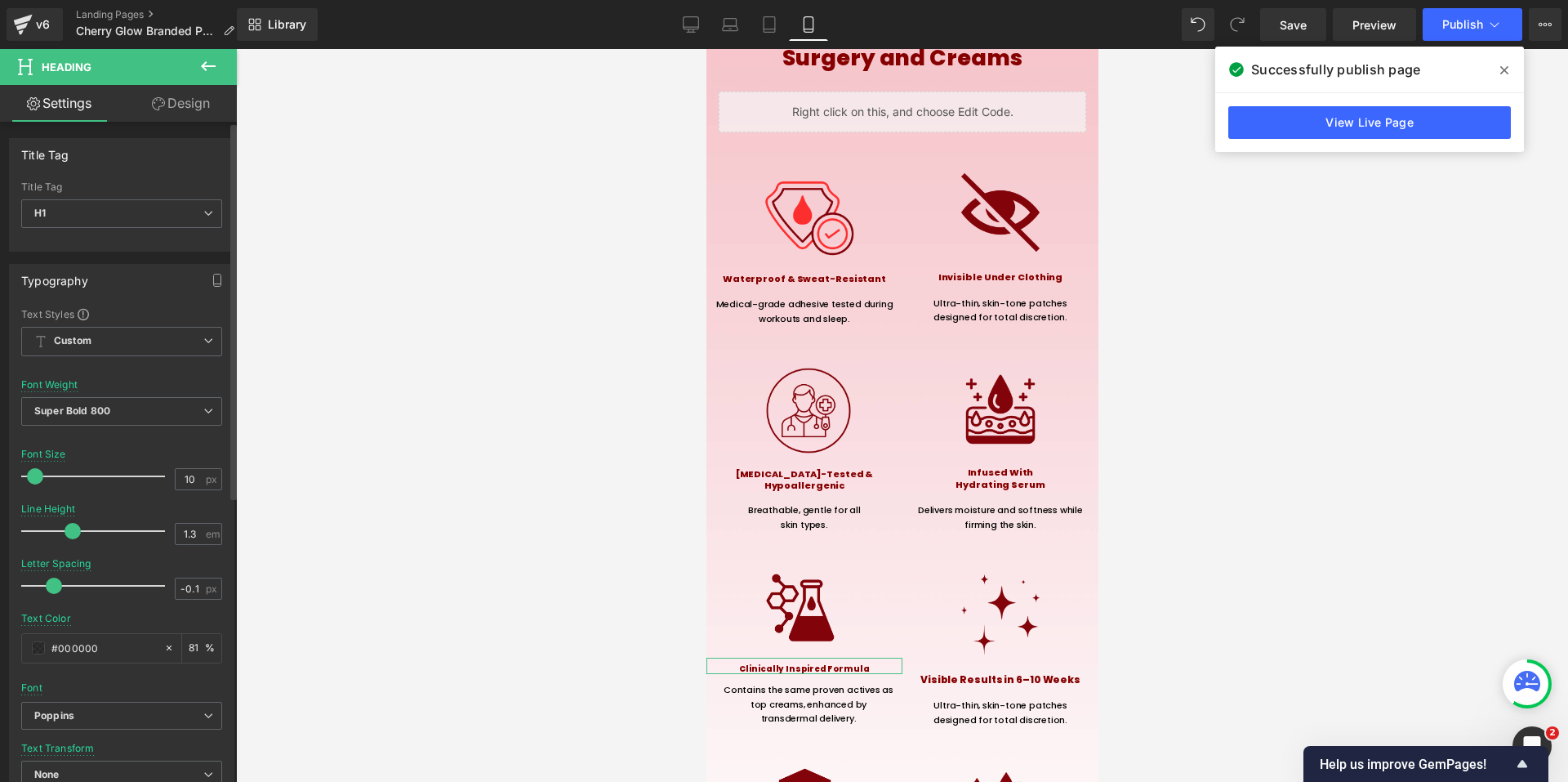
type input "11"
click at [37, 475] on span at bounding box center [37, 476] width 16 height 16
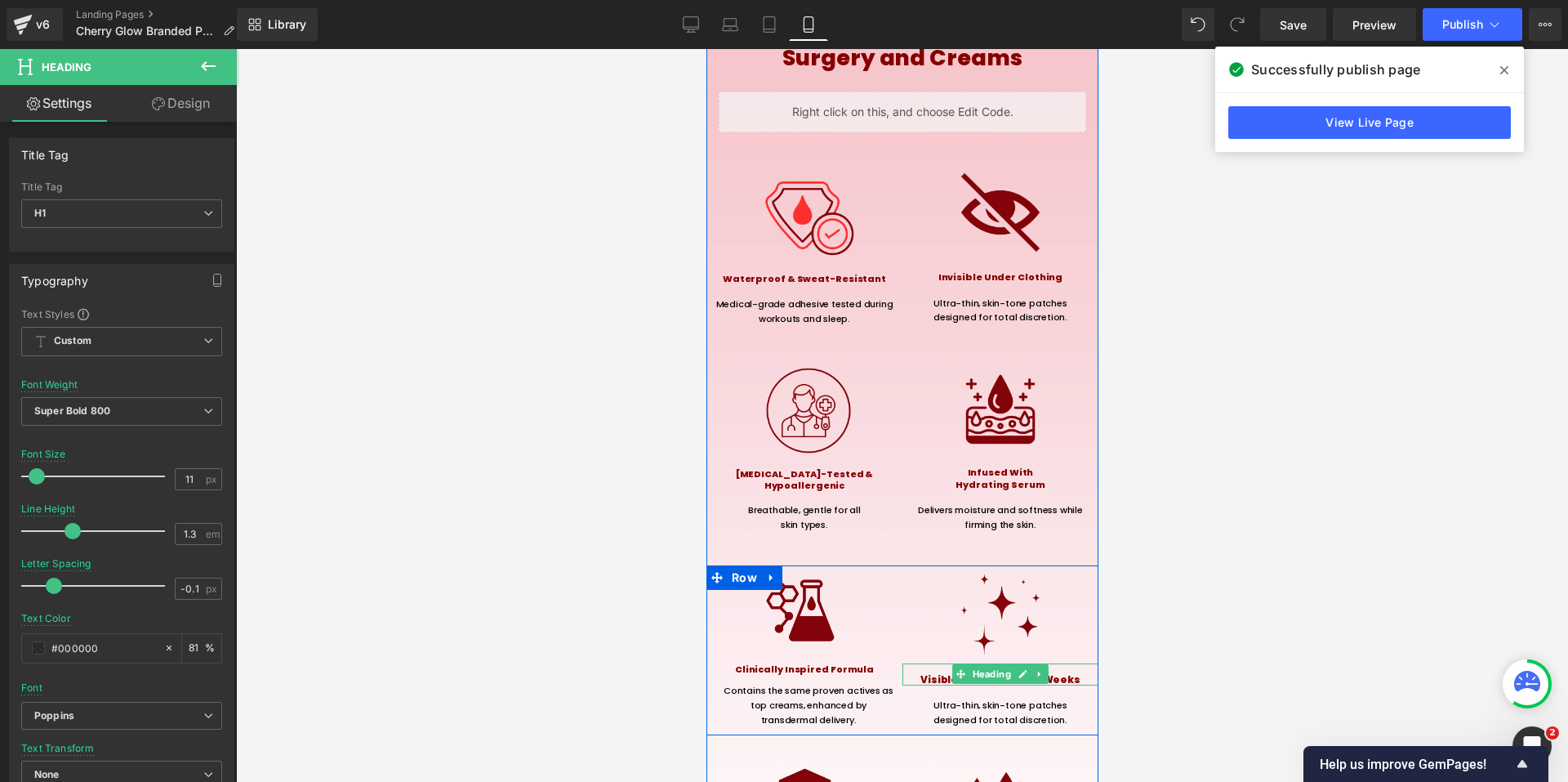
click at [996, 664] on span "Heading" at bounding box center [990, 674] width 45 height 20
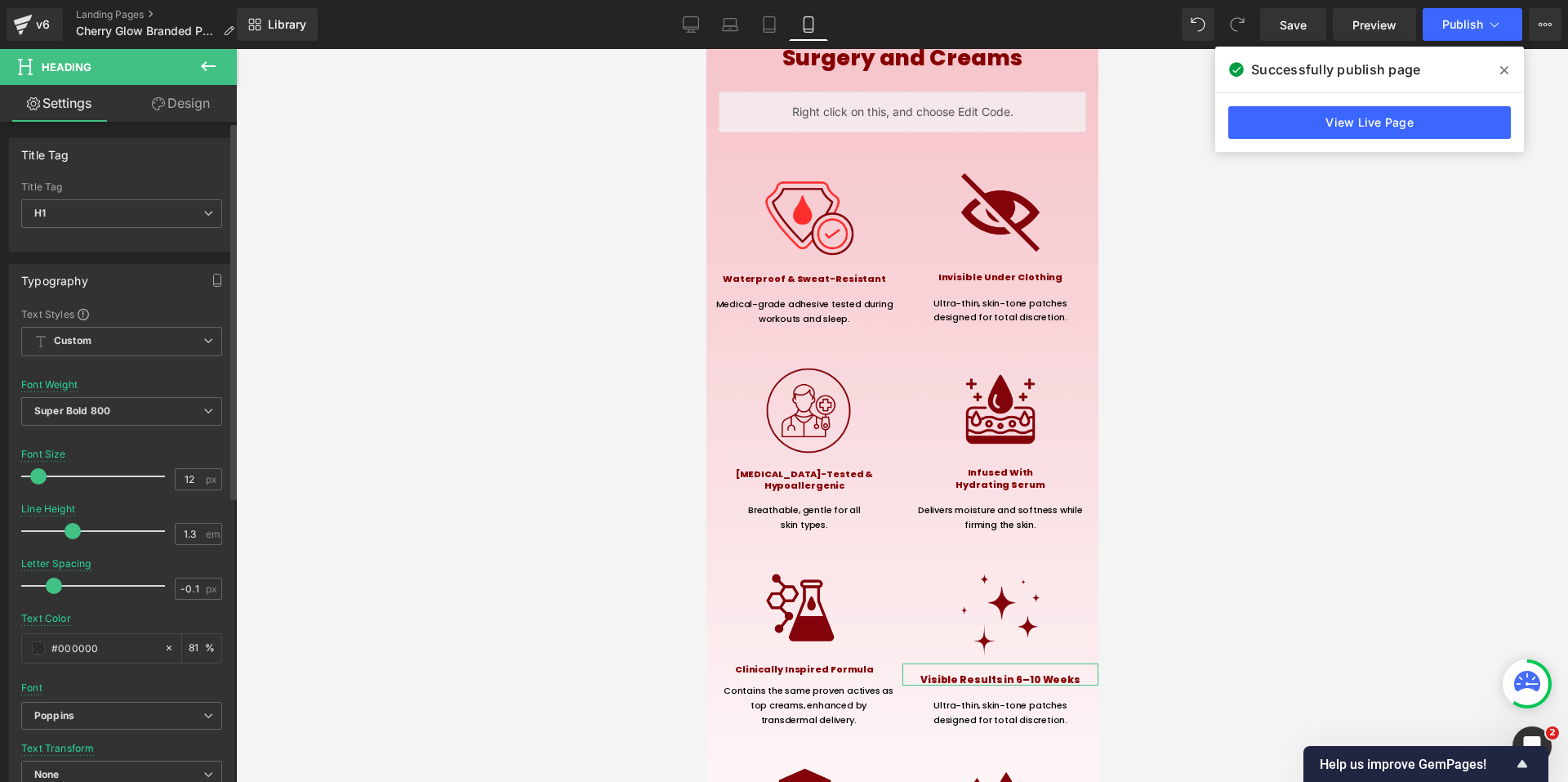
type input "11"
click at [39, 481] on span at bounding box center [37, 476] width 16 height 16
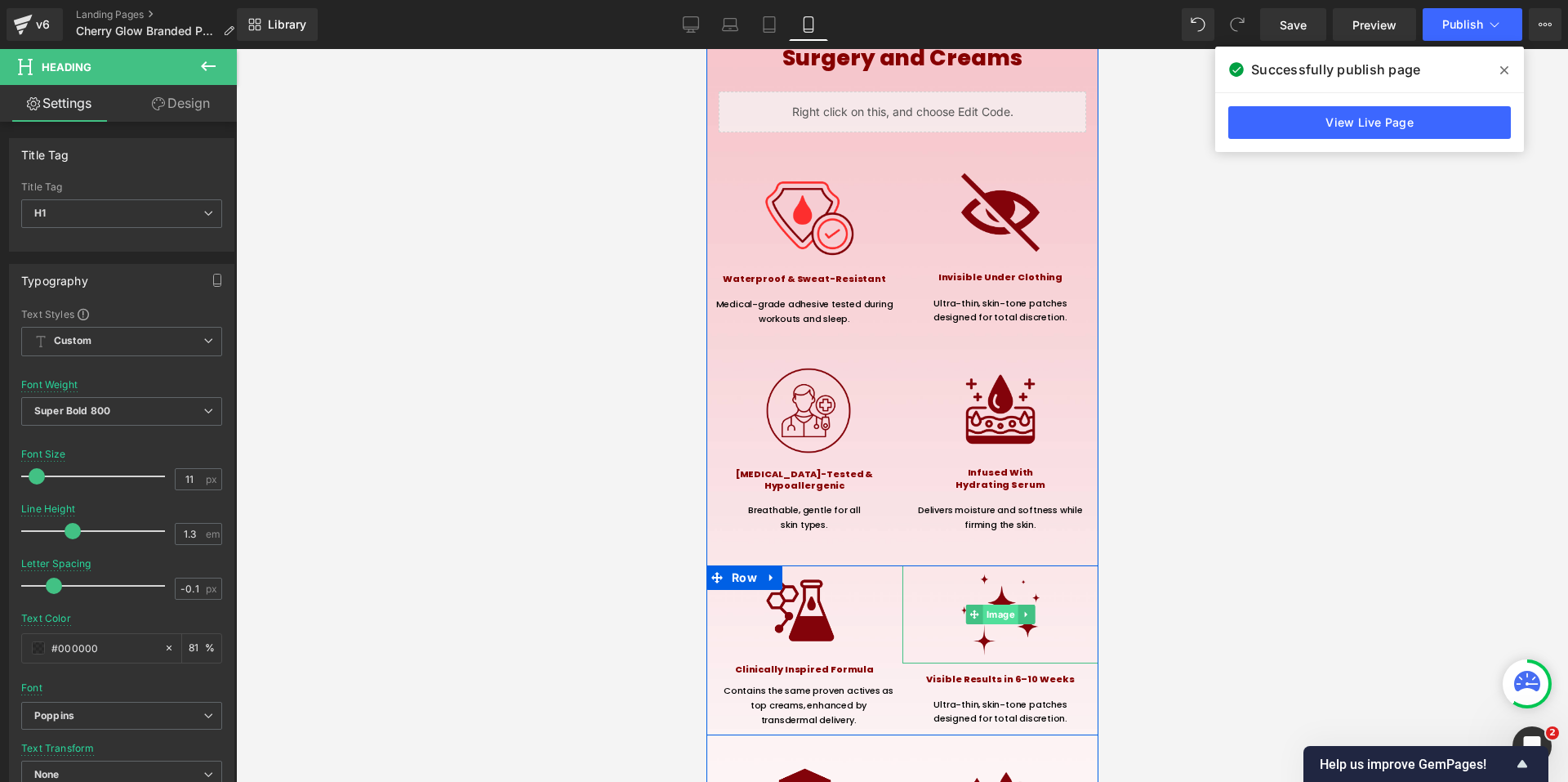
click at [998, 605] on span "Image" at bounding box center [999, 615] width 35 height 20
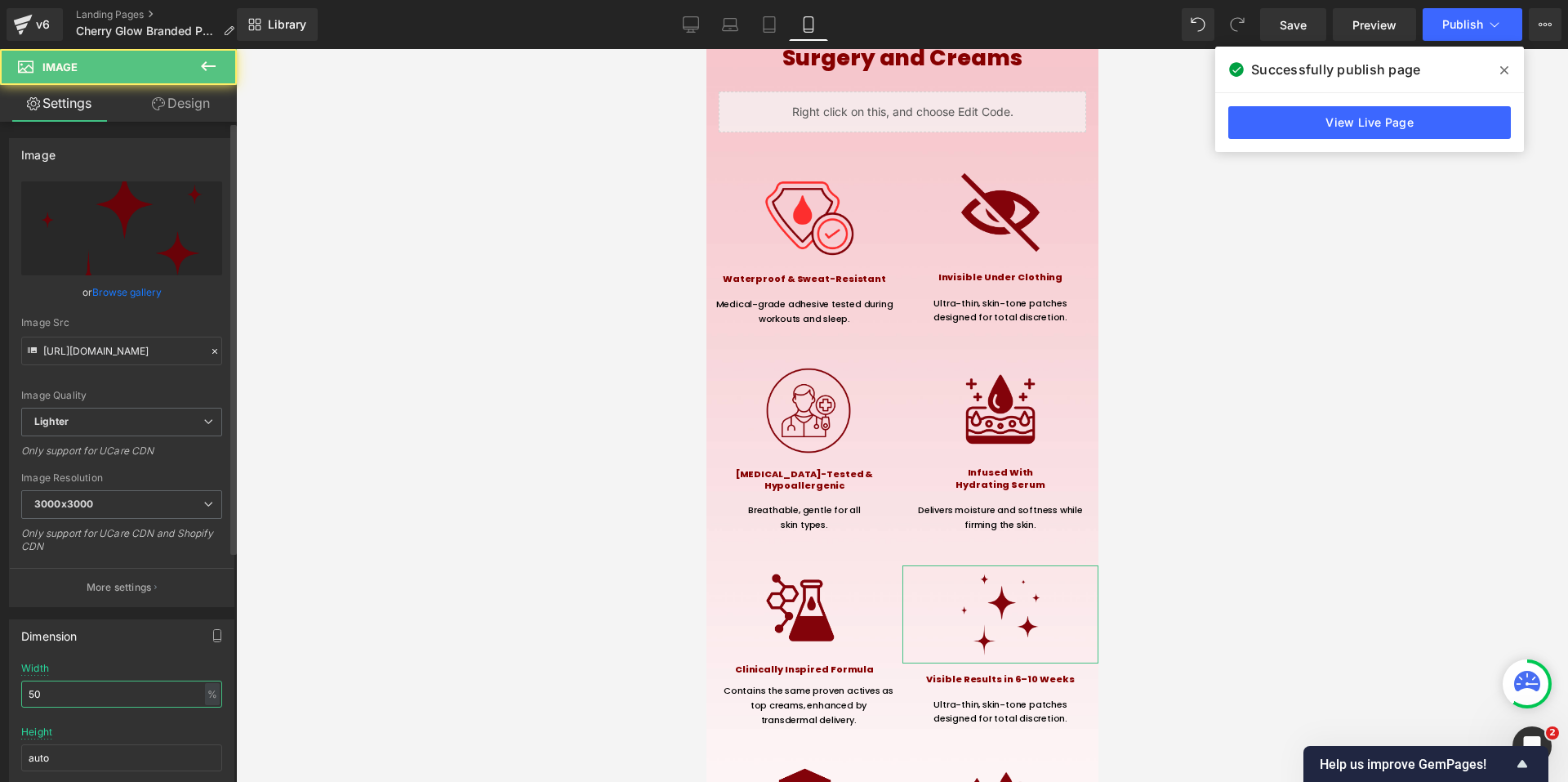
click at [94, 695] on input "50" at bounding box center [121, 694] width 201 height 27
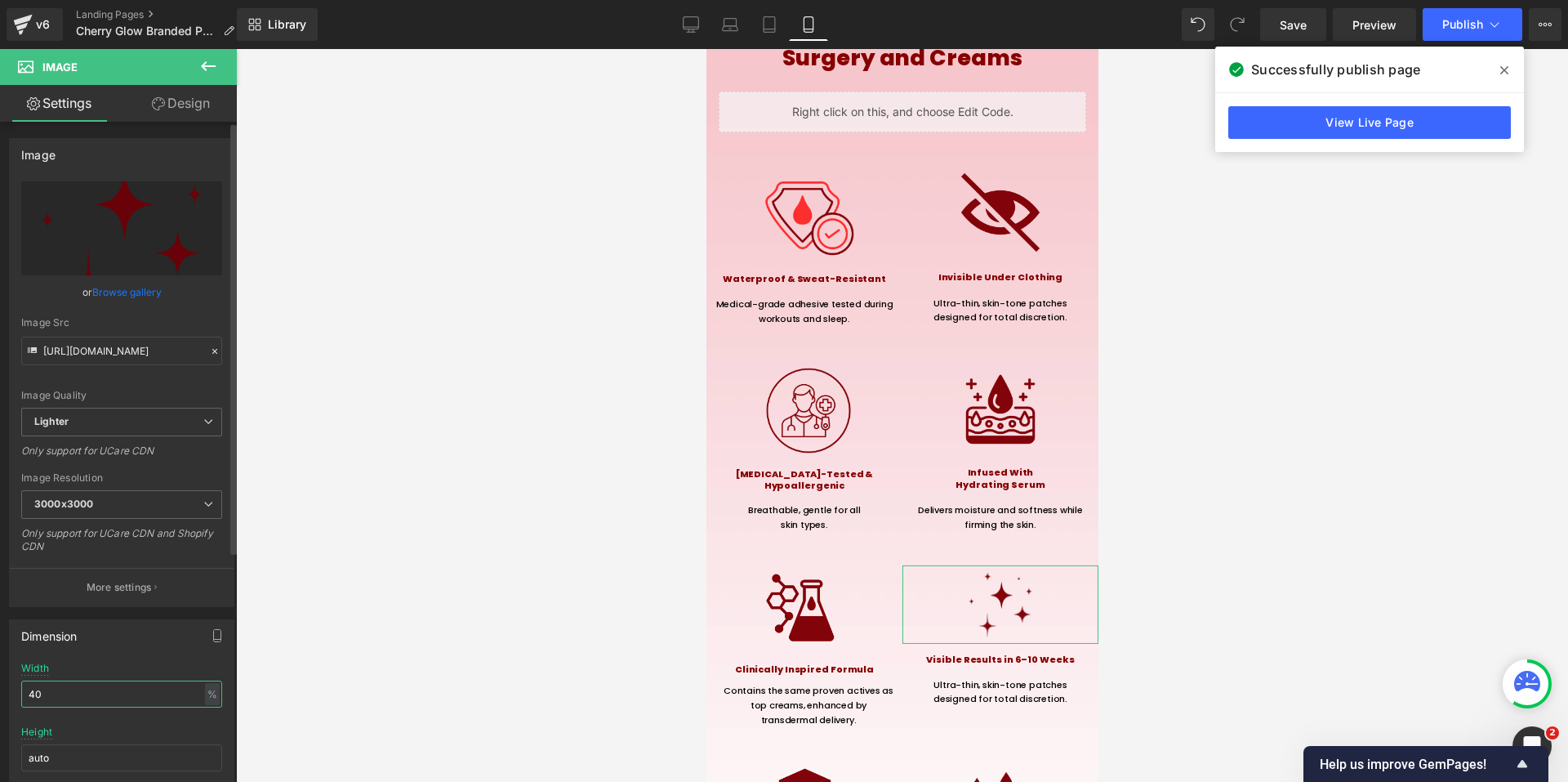
click at [94, 695] on input "40" at bounding box center [121, 694] width 201 height 27
type input "45"
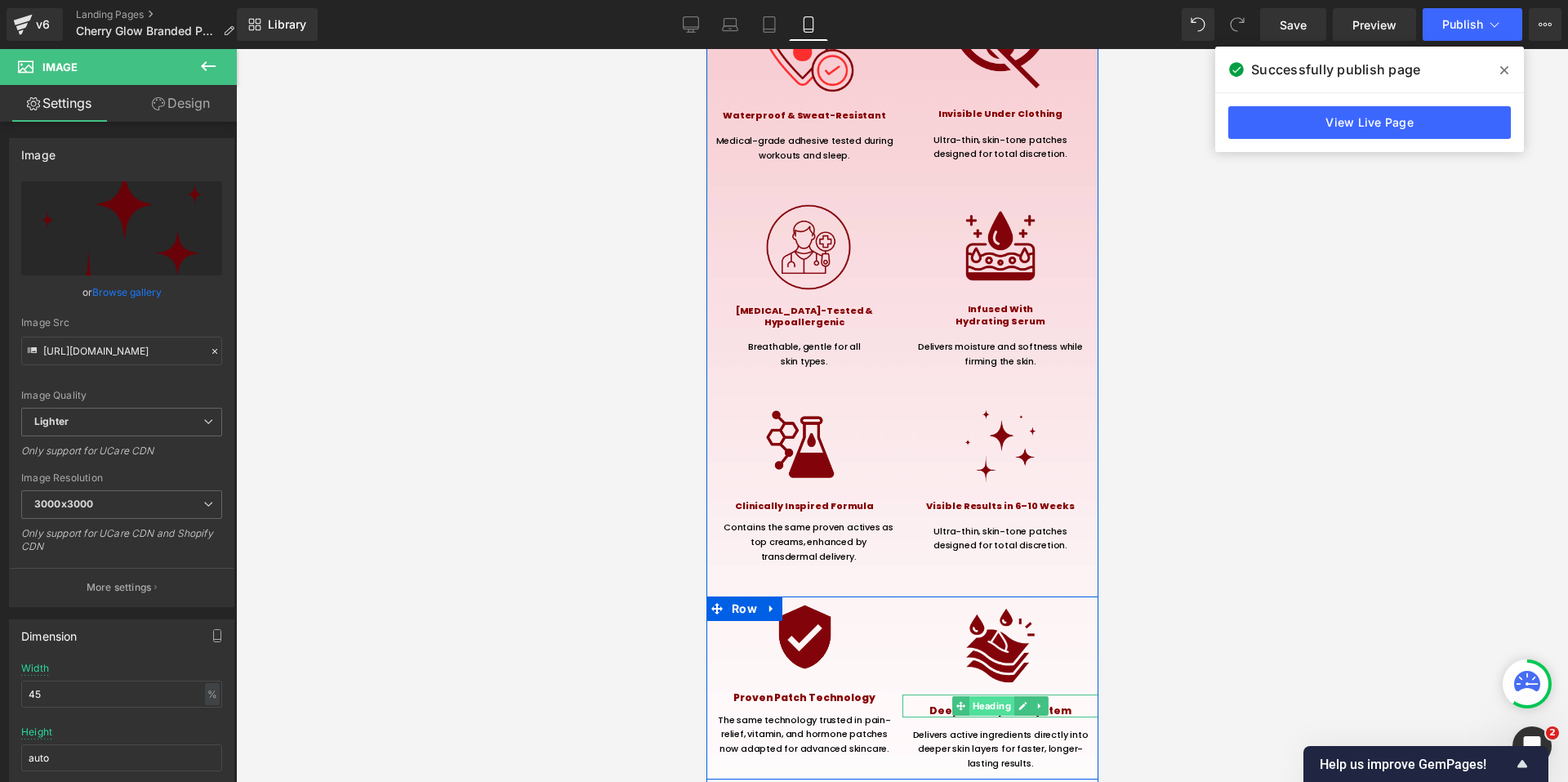
click at [995, 696] on span "Heading" at bounding box center [990, 706] width 45 height 20
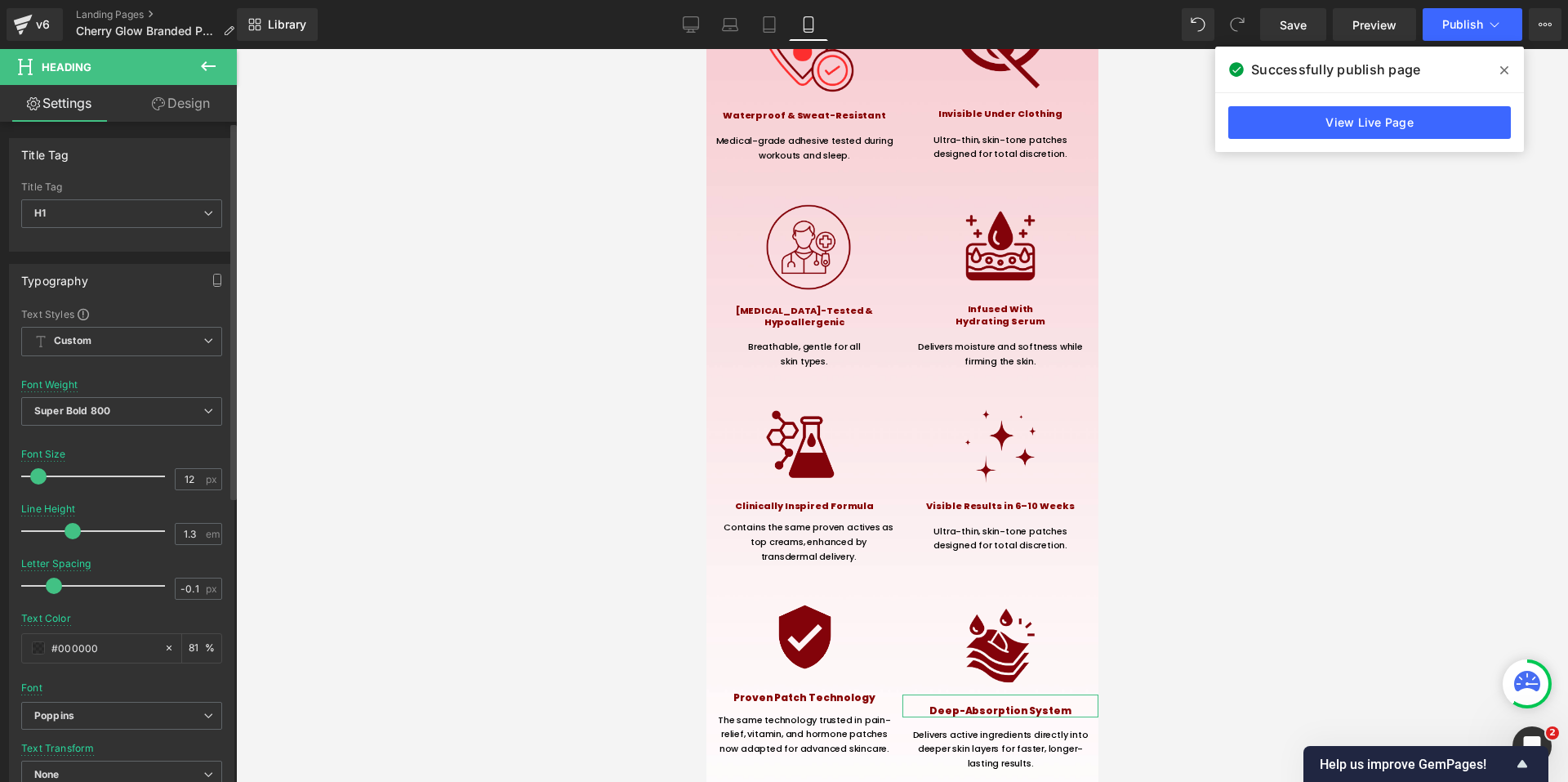
type input "11"
click at [35, 472] on span at bounding box center [37, 476] width 16 height 16
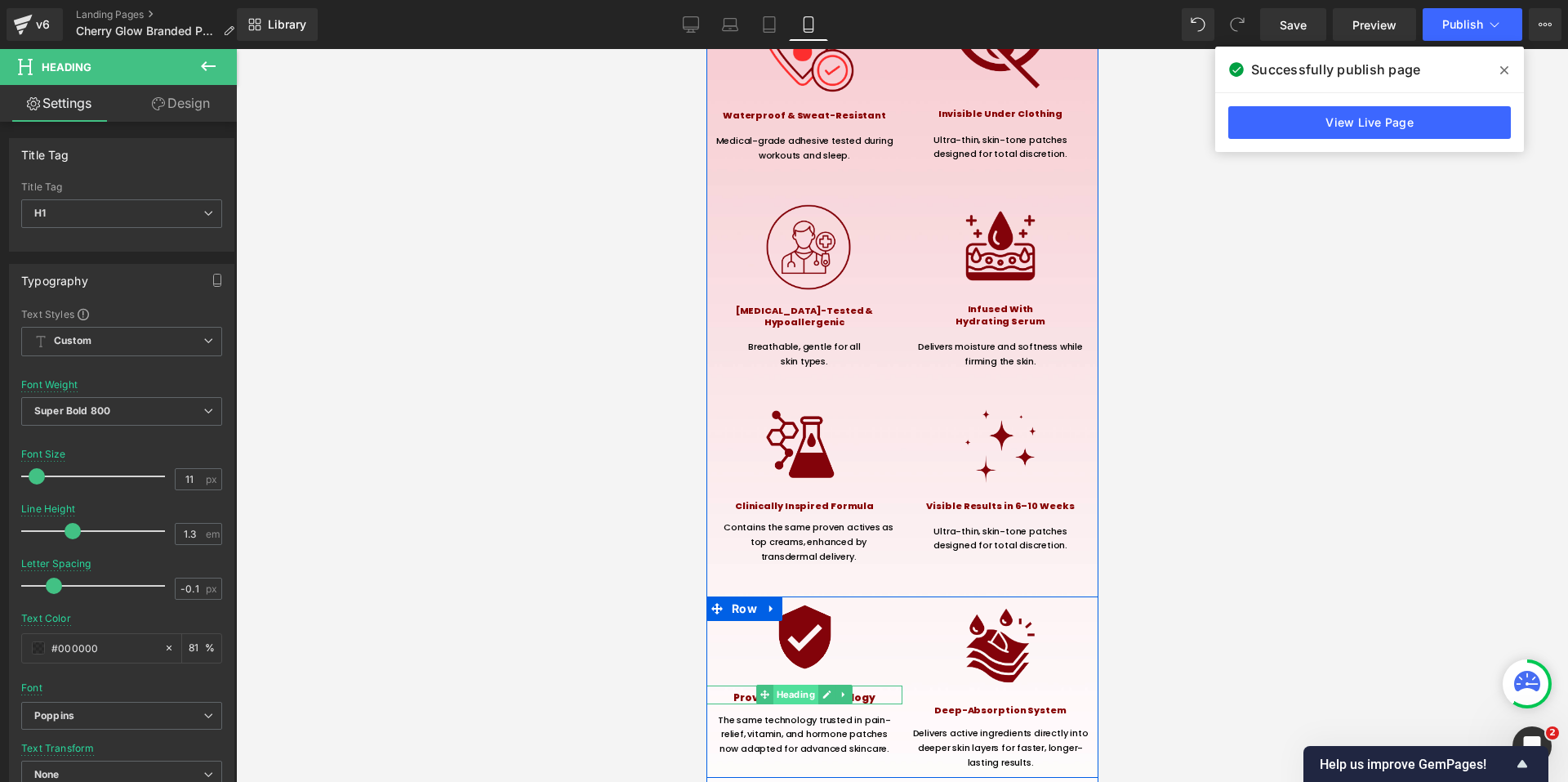
click at [791, 685] on span "Heading" at bounding box center [795, 695] width 45 height 20
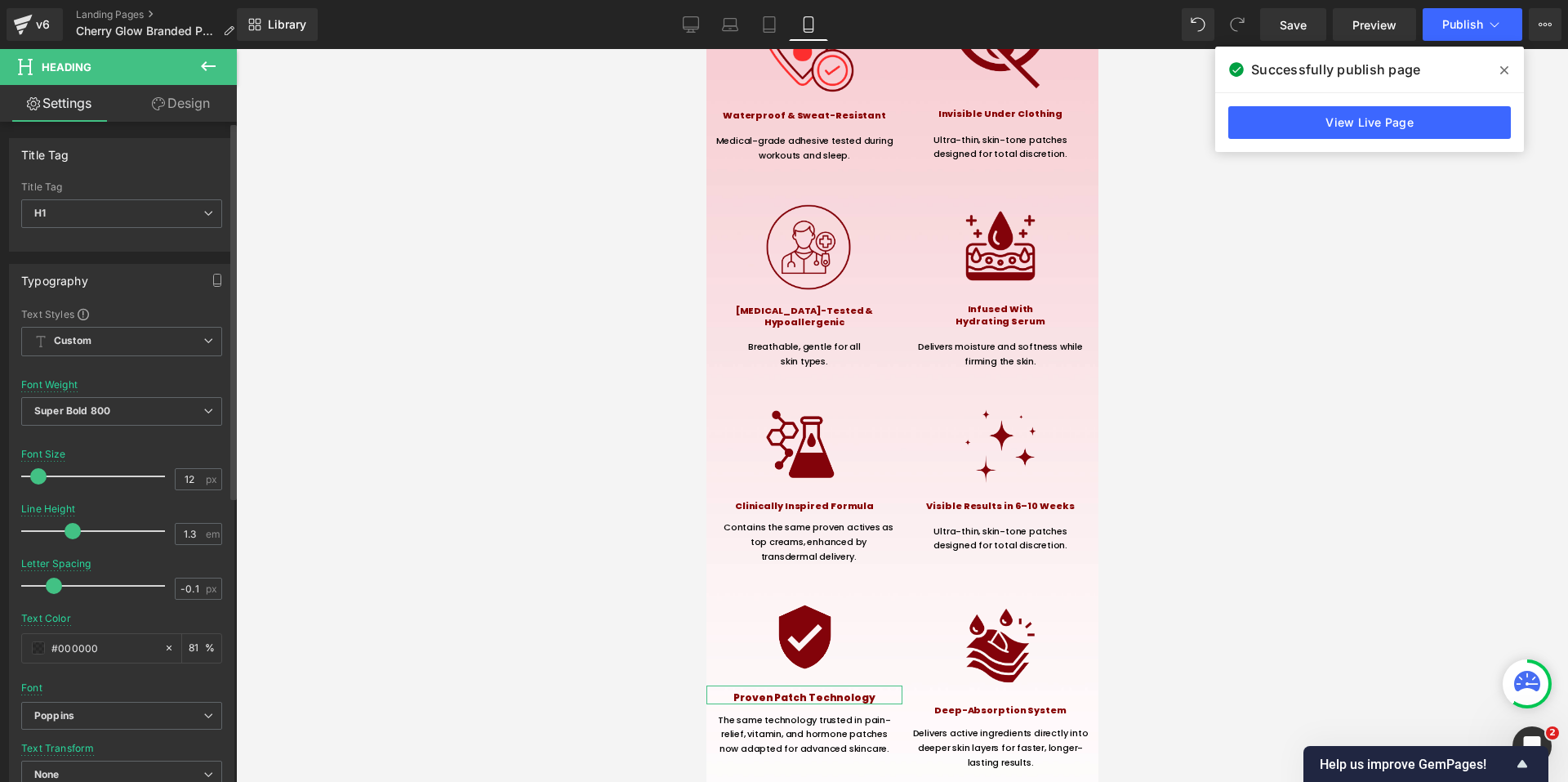
type input "11"
click at [37, 474] on span at bounding box center [37, 476] width 16 height 16
click at [1462, 26] on span "Publish" at bounding box center [1462, 24] width 40 height 13
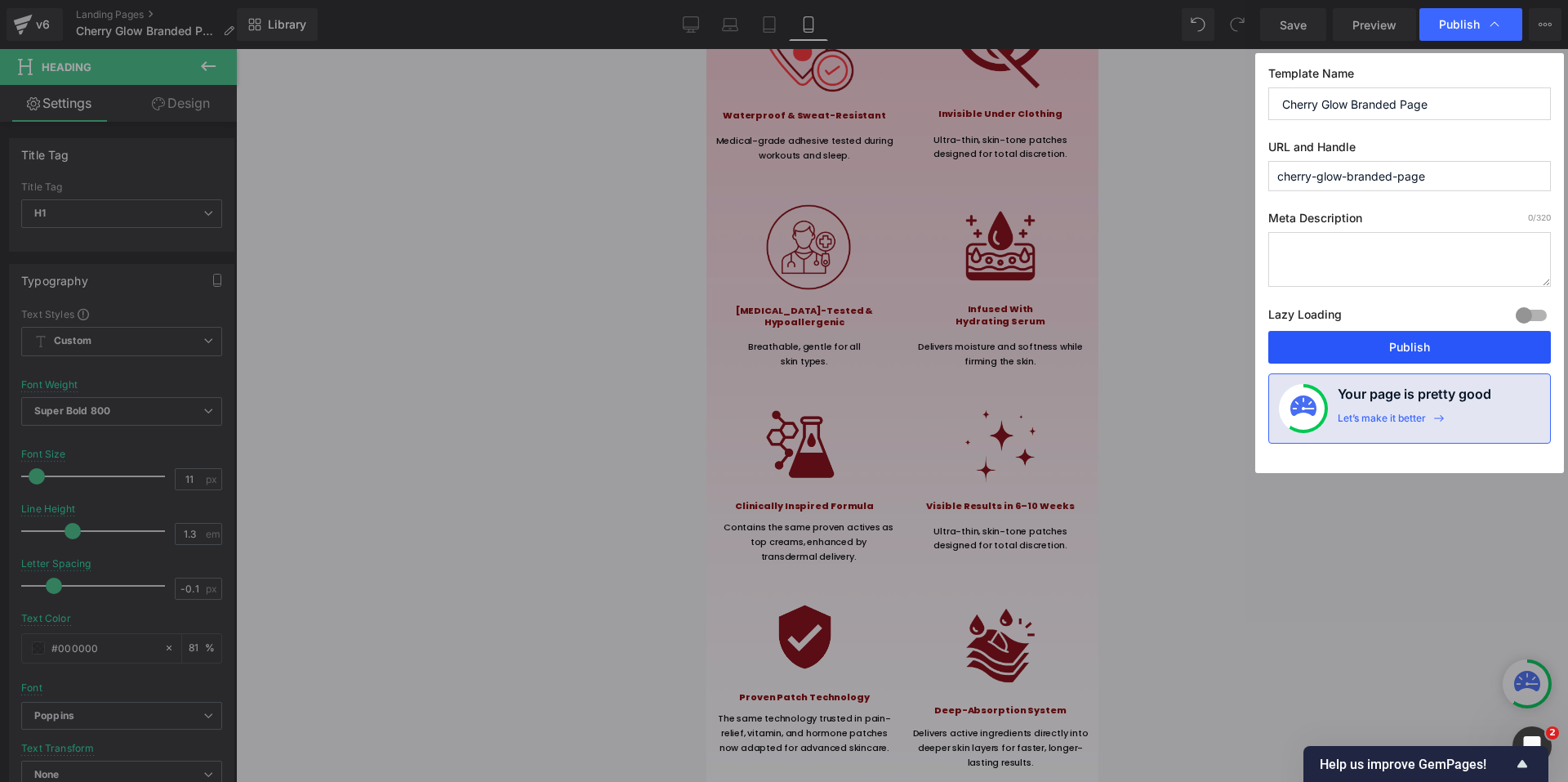
click at [1422, 341] on button "Publish" at bounding box center [1410, 347] width 282 height 32
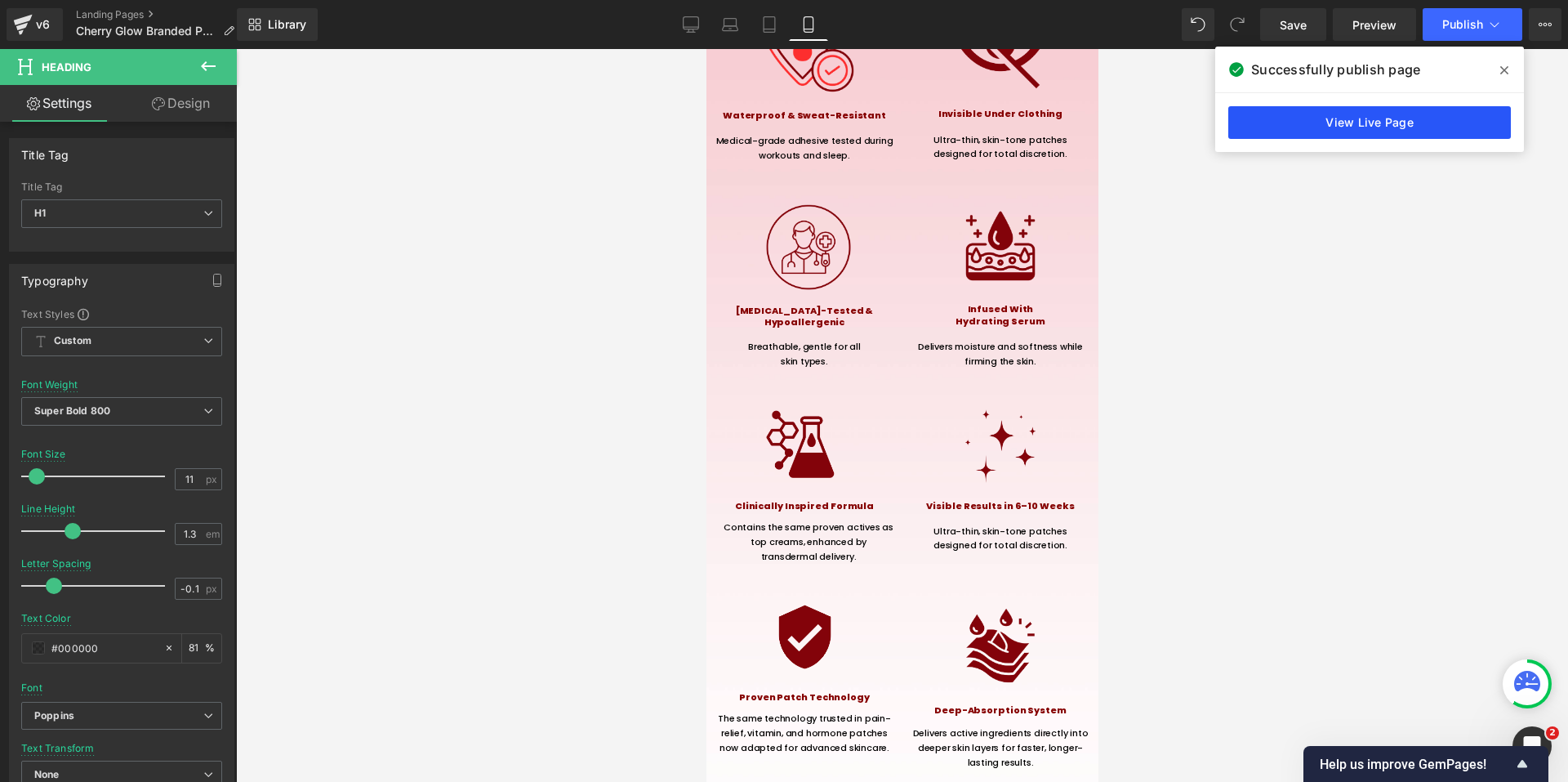
click at [1372, 117] on link "View Live Page" at bounding box center [1369, 122] width 282 height 32
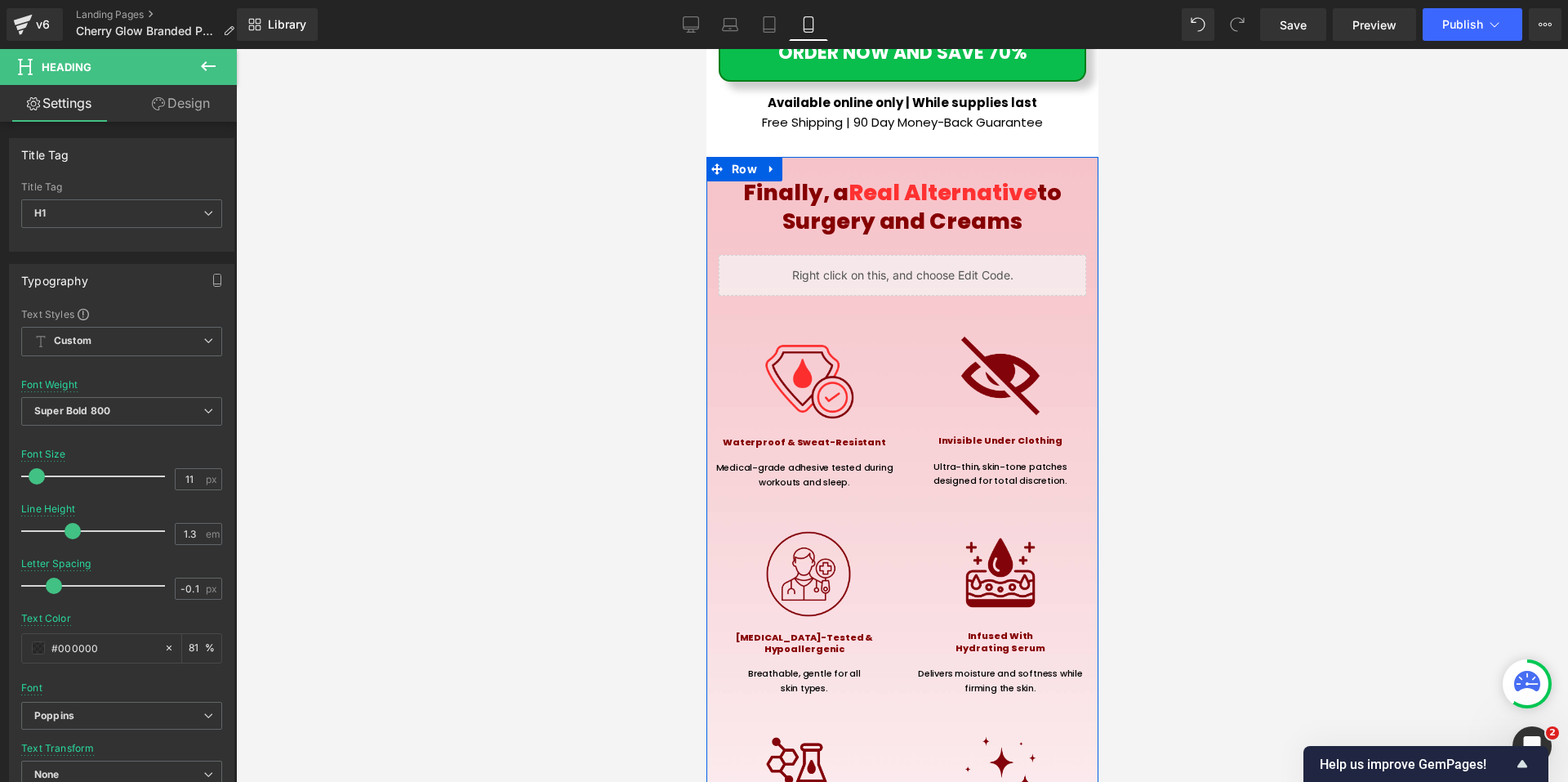
scroll to position [8822, 0]
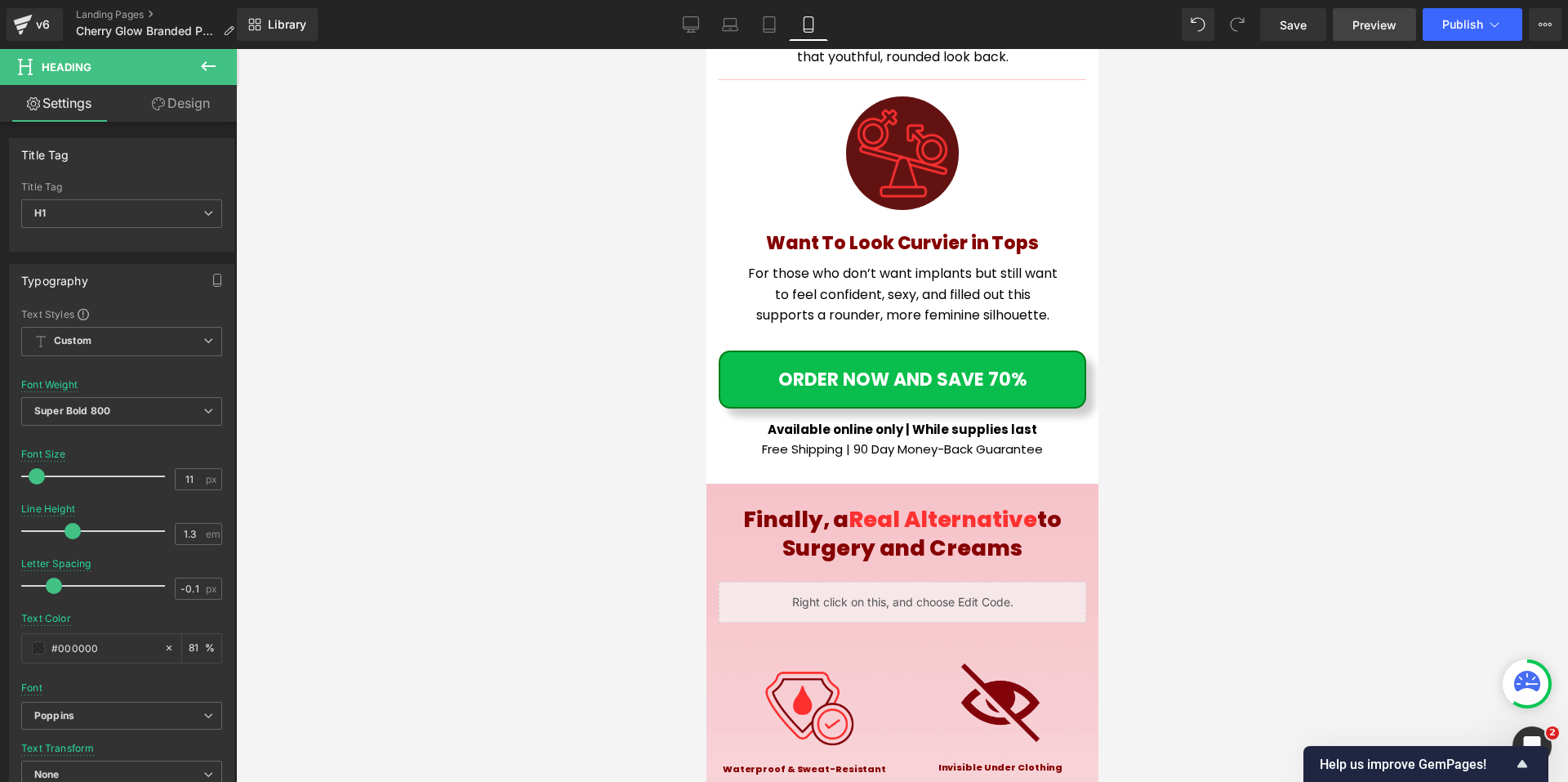
click at [1375, 26] on span "Preview" at bounding box center [1374, 24] width 44 height 17
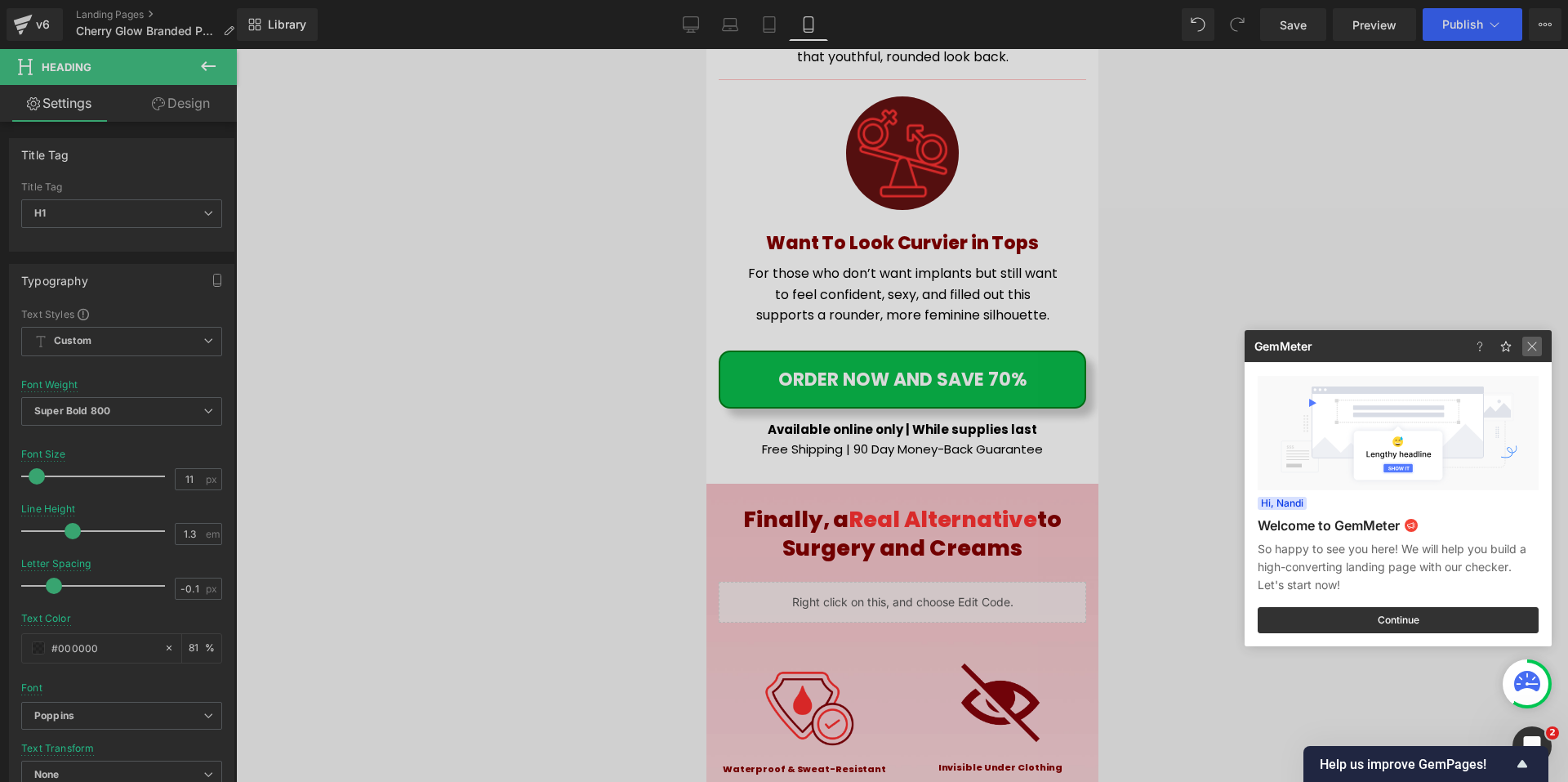
click at [1536, 341] on img at bounding box center [1532, 346] width 20 height 20
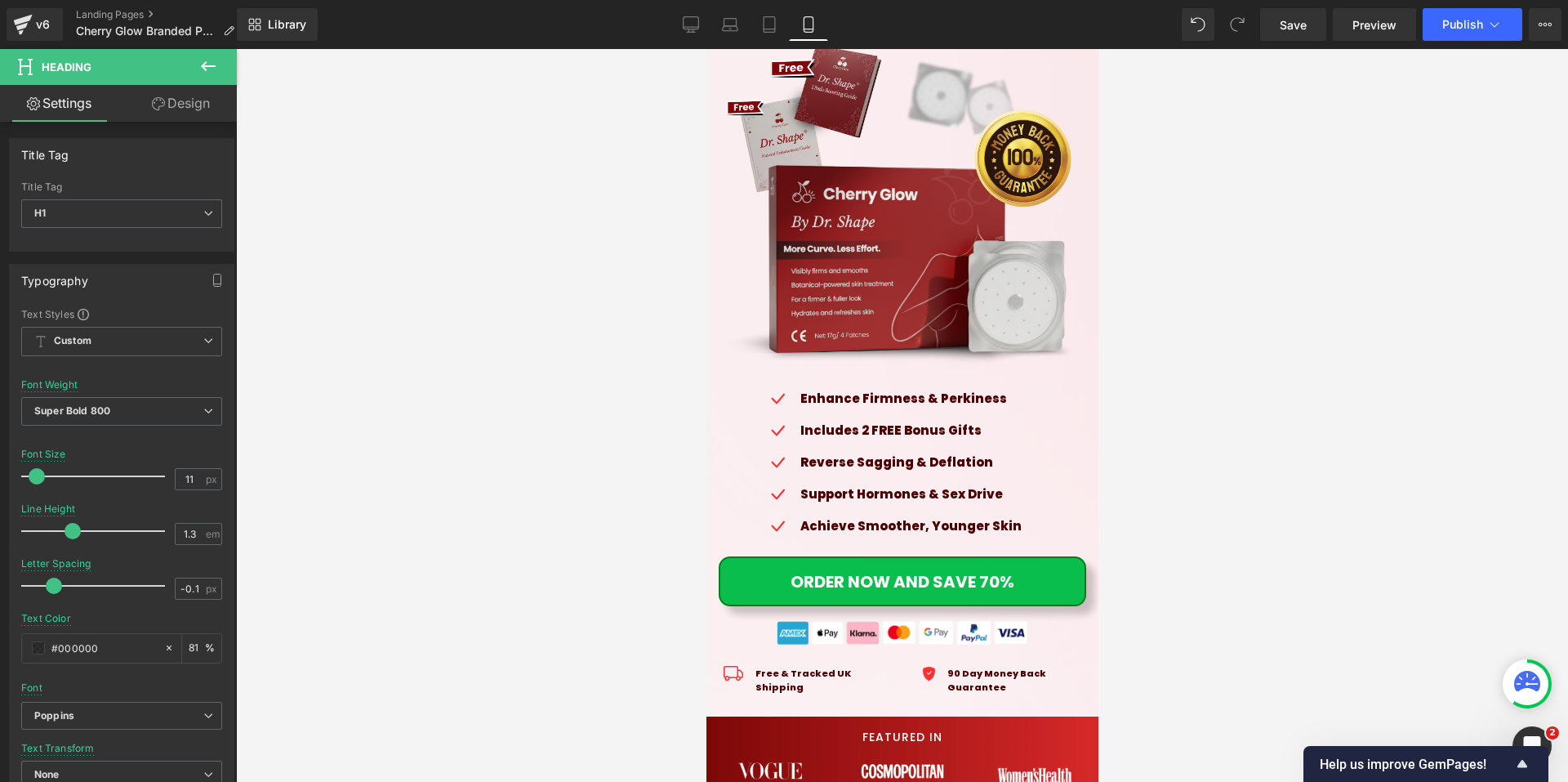
scroll to position [0, 0]
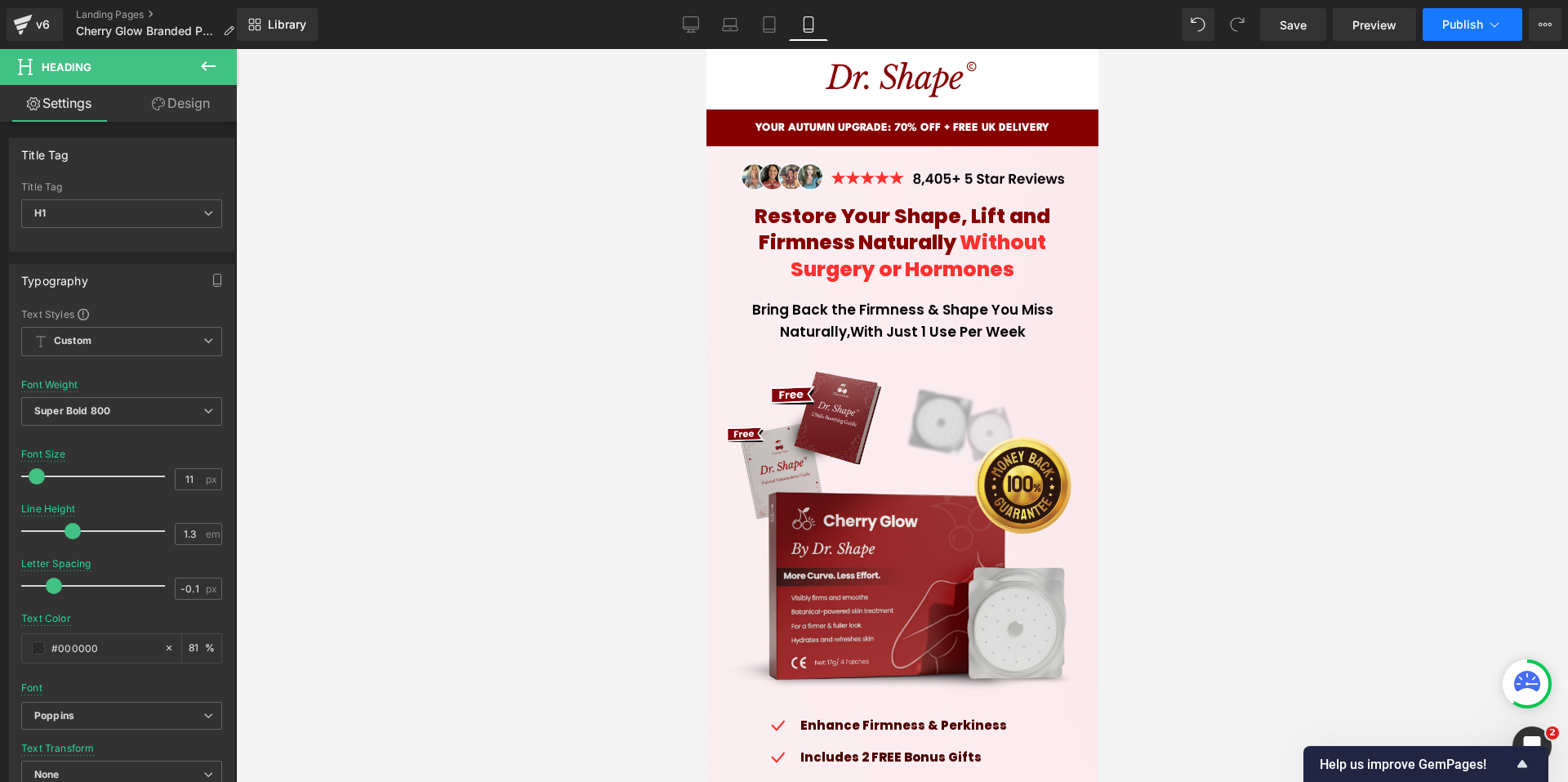
click at [1450, 18] on span "Publish" at bounding box center [1462, 24] width 40 height 13
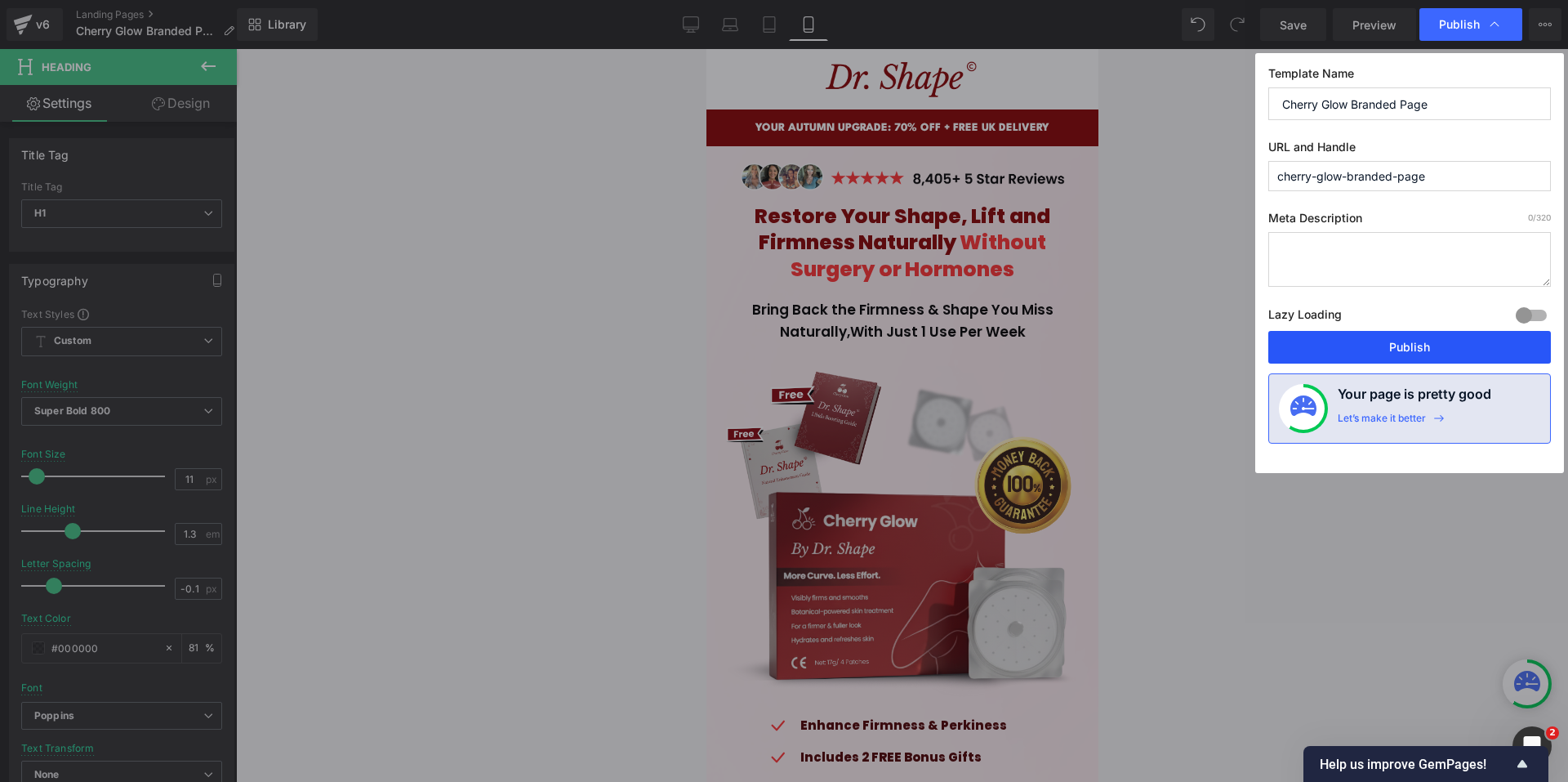
drag, startPoint x: 1424, startPoint y: 356, endPoint x: 137, endPoint y: 323, distance: 1287.4
click at [1424, 356] on button "Publish" at bounding box center [1410, 347] width 282 height 32
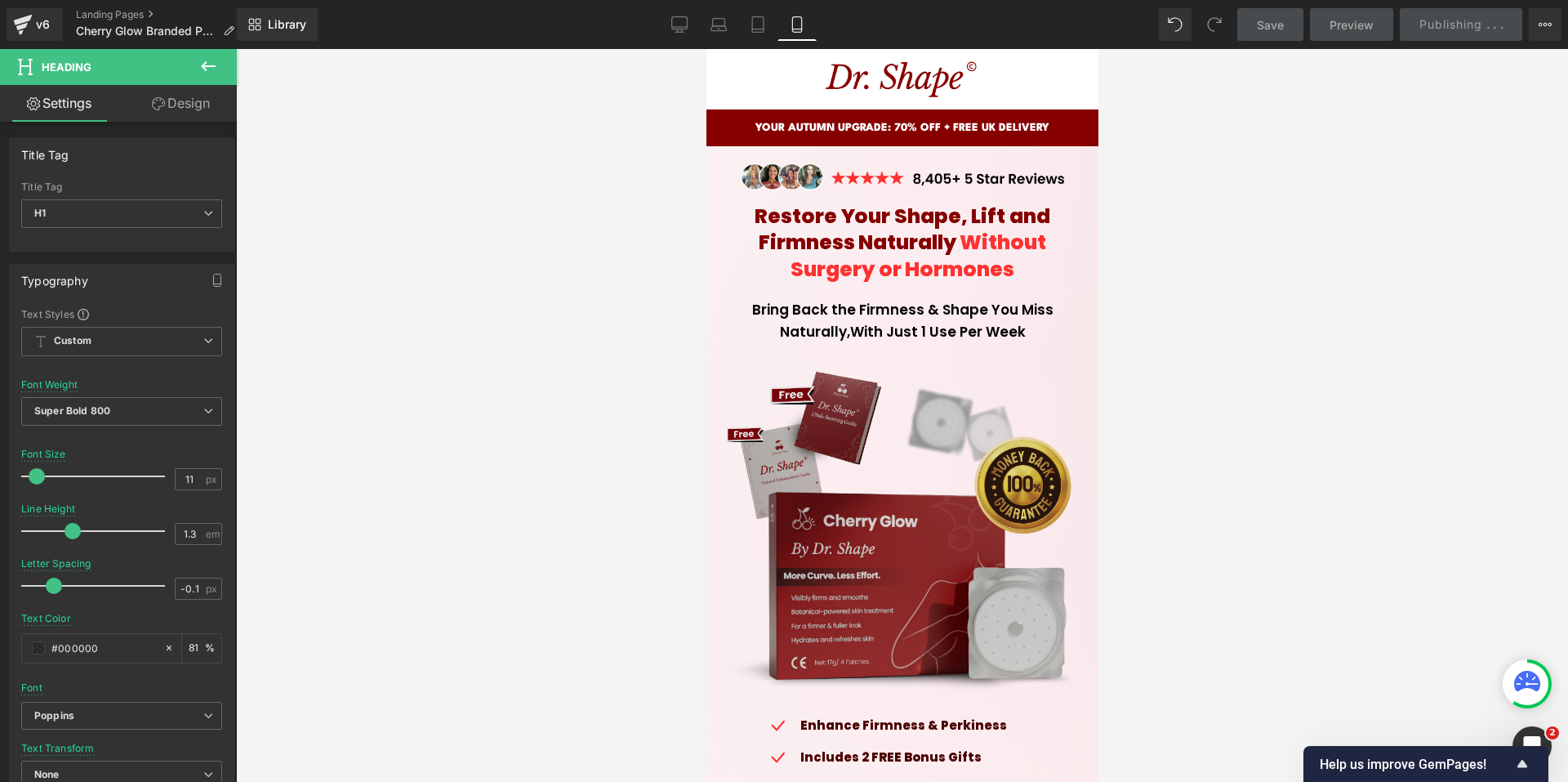
scroll to position [1633, 0]
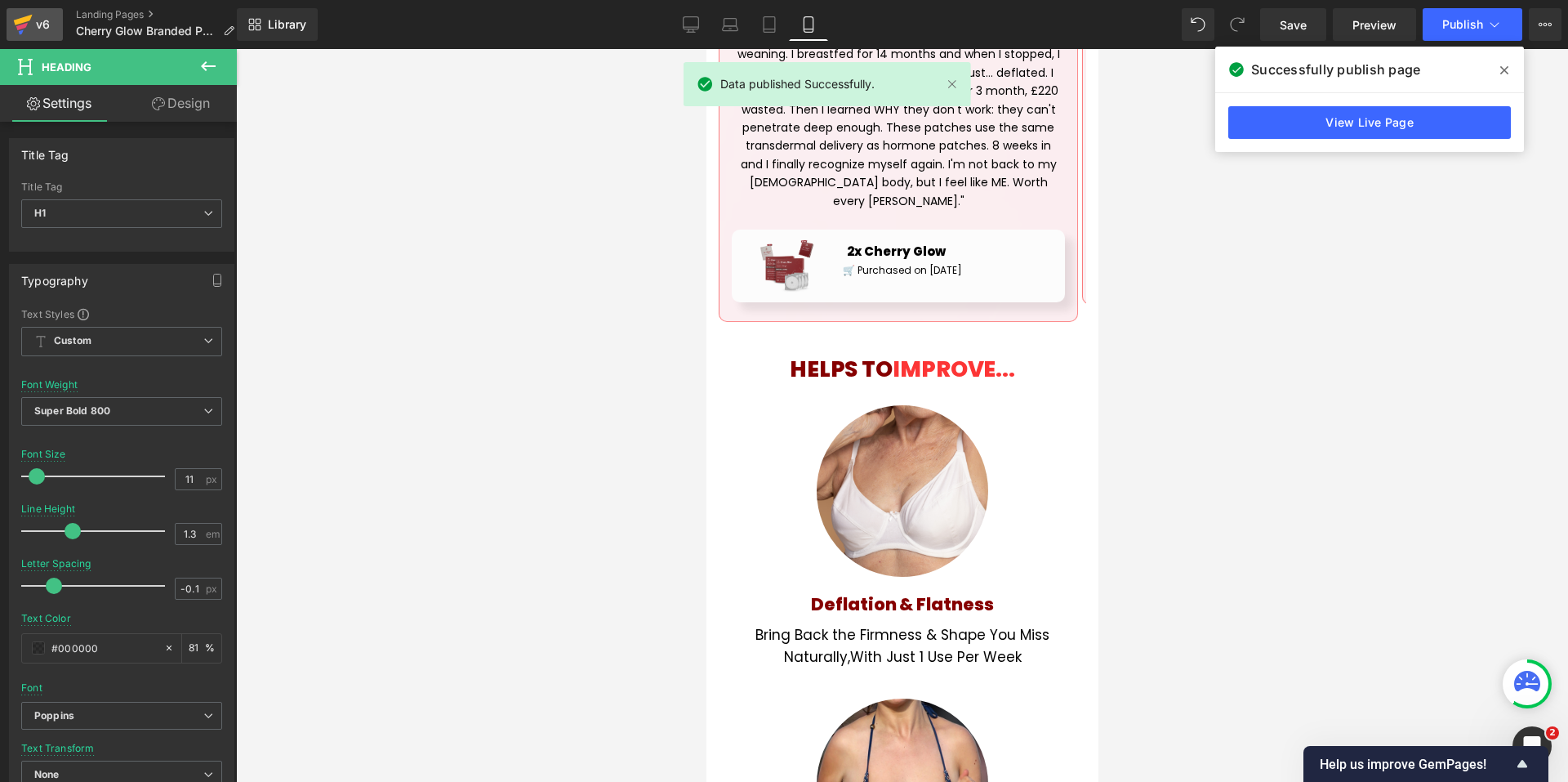
click at [28, 27] on icon at bounding box center [23, 24] width 20 height 40
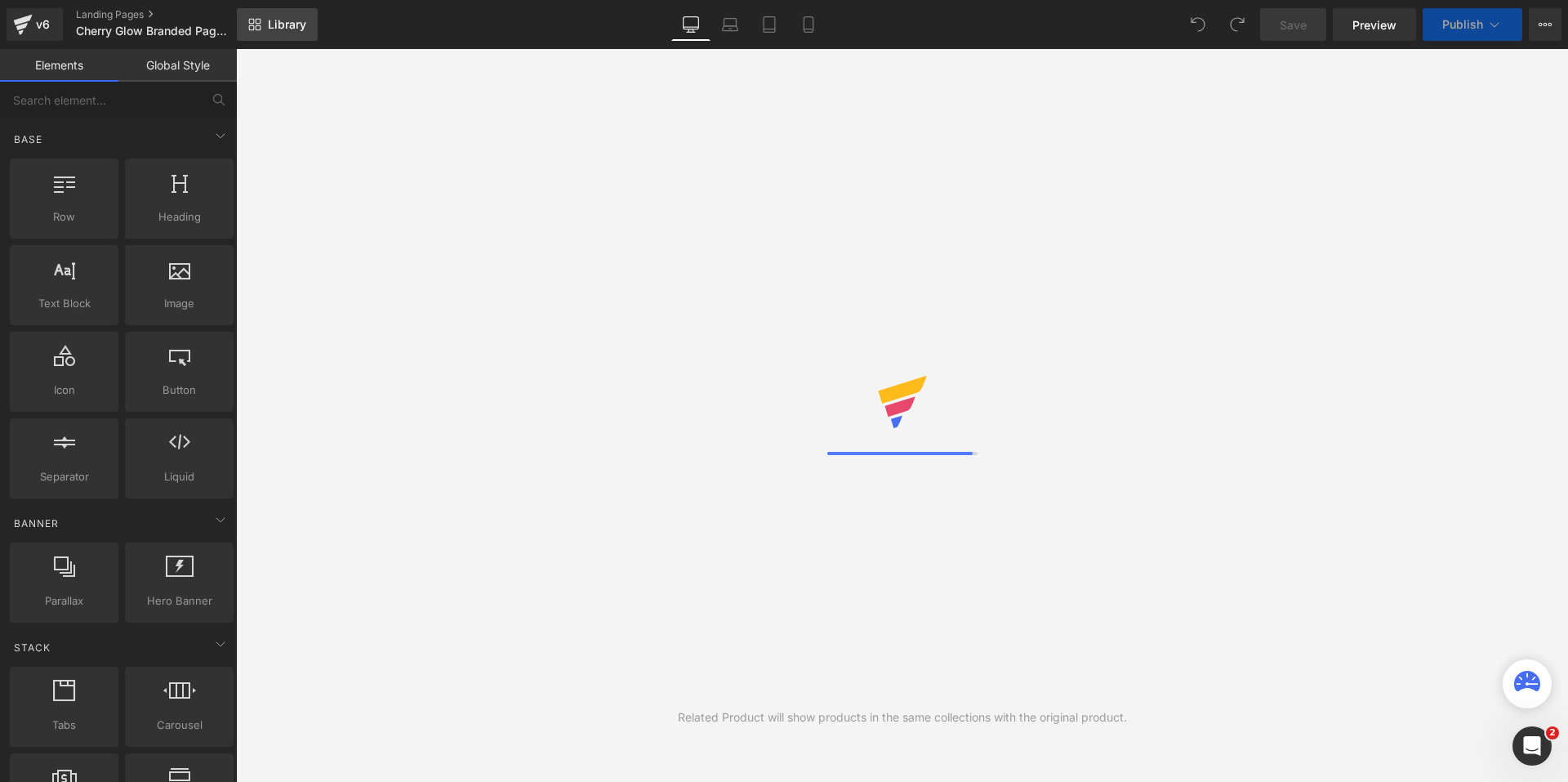
click at [278, 14] on link "Library" at bounding box center [277, 24] width 81 height 32
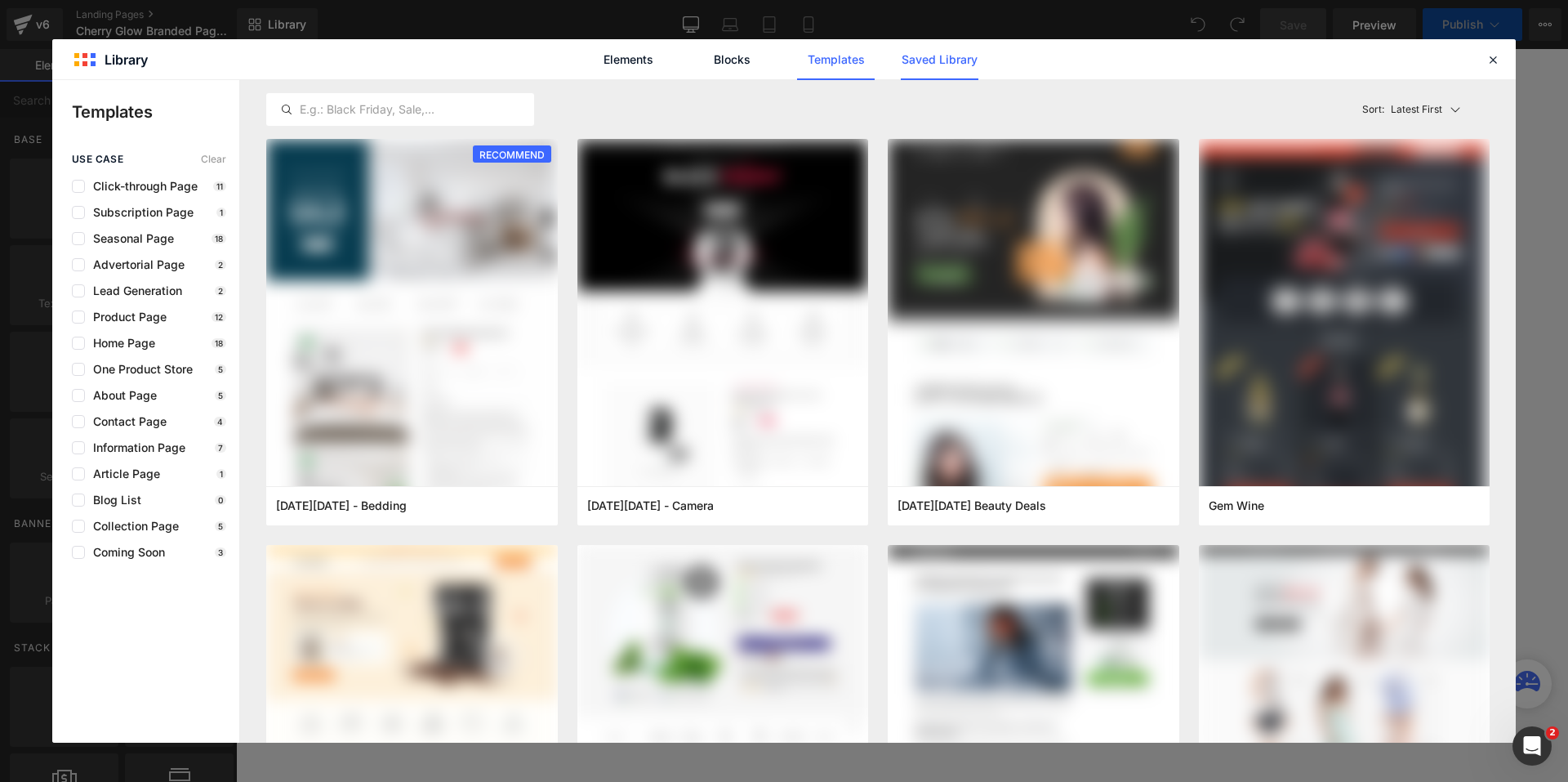
click at [961, 72] on link "Saved Library" at bounding box center [939, 59] width 77 height 40
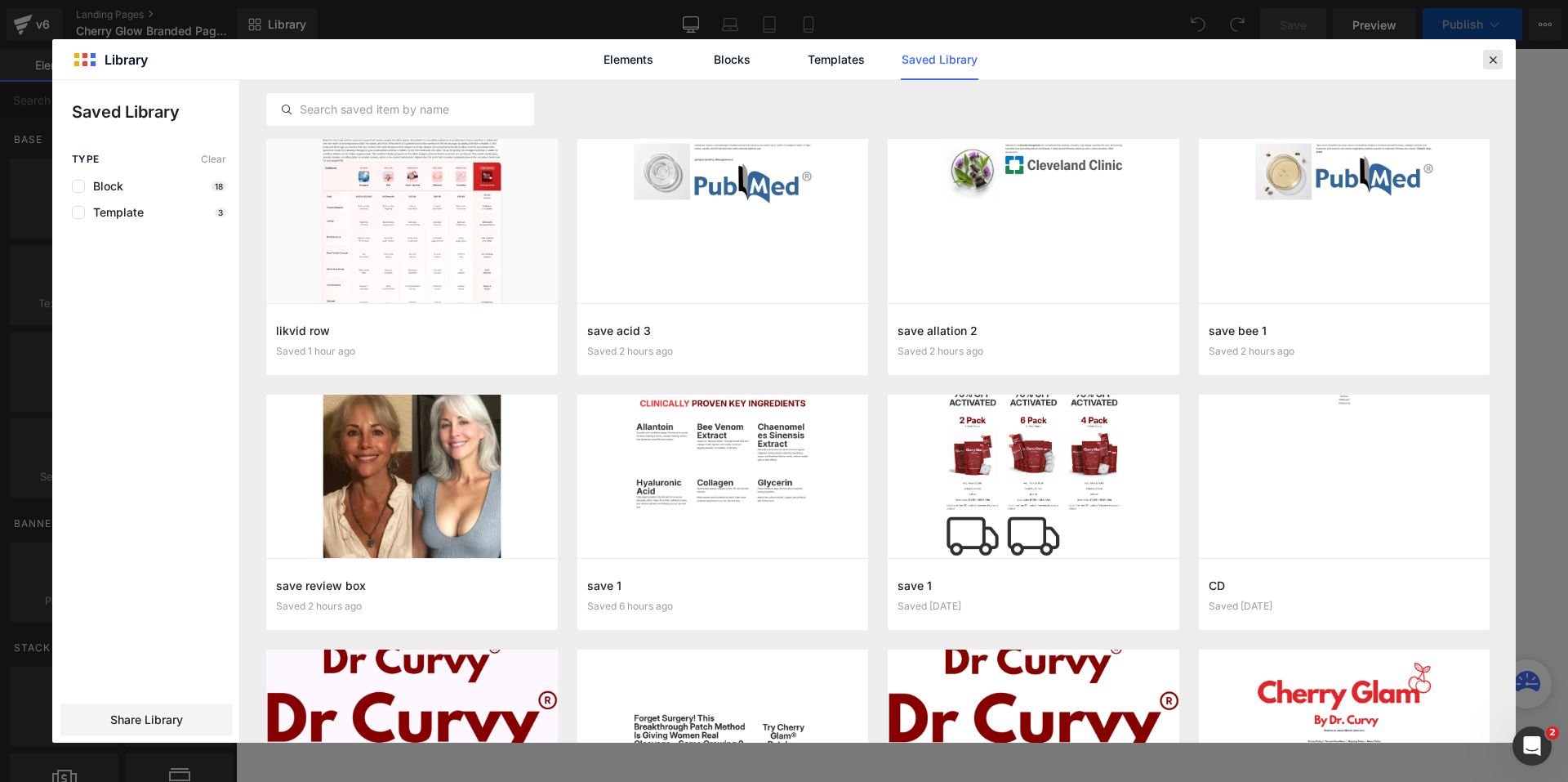
click at [1494, 57] on icon at bounding box center [1492, 59] width 14 height 14
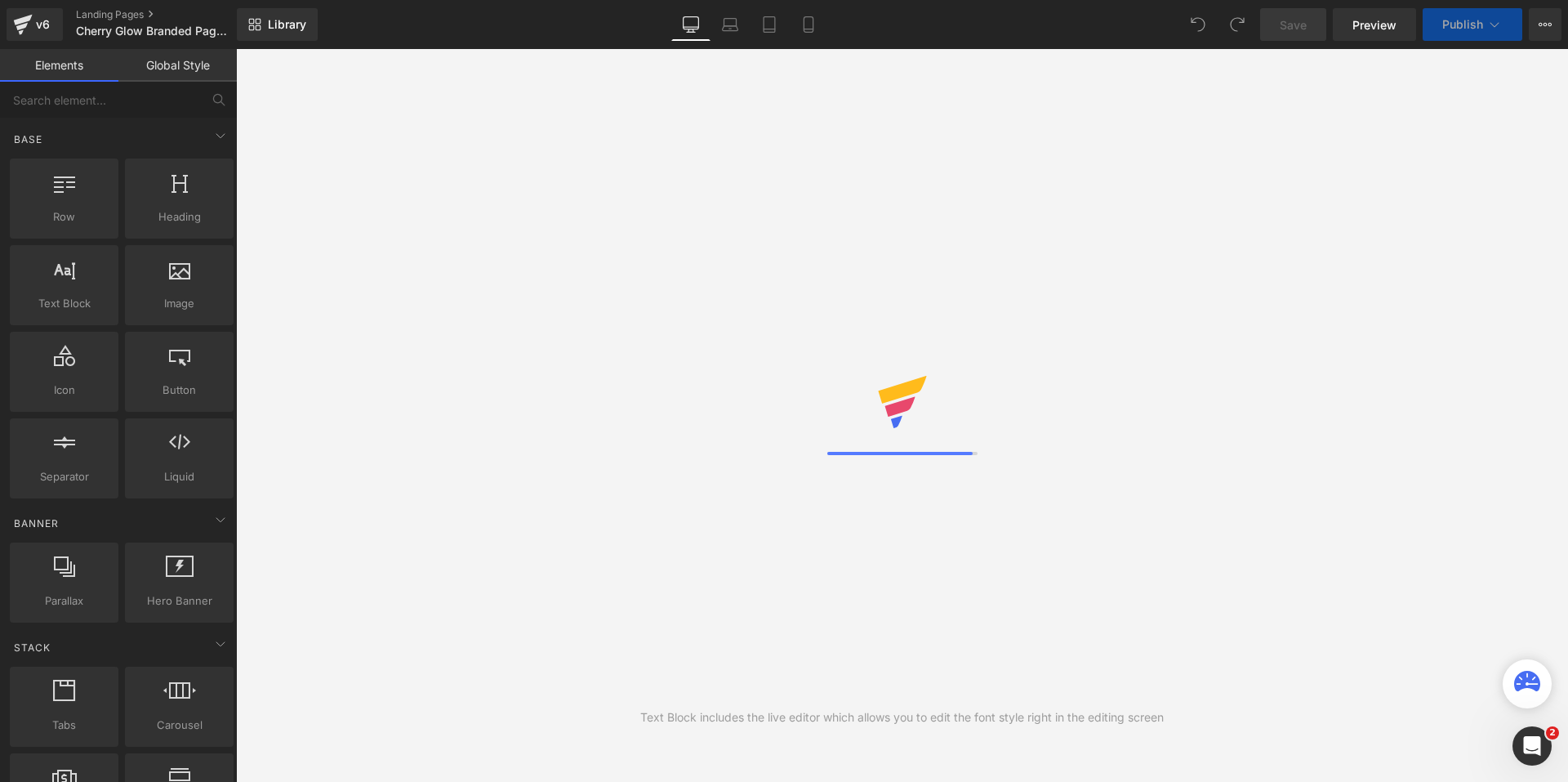
click at [55, 60] on link "Elements" at bounding box center [59, 65] width 119 height 32
click at [28, 27] on icon at bounding box center [23, 24] width 20 height 40
click at [808, 22] on icon at bounding box center [809, 24] width 16 height 16
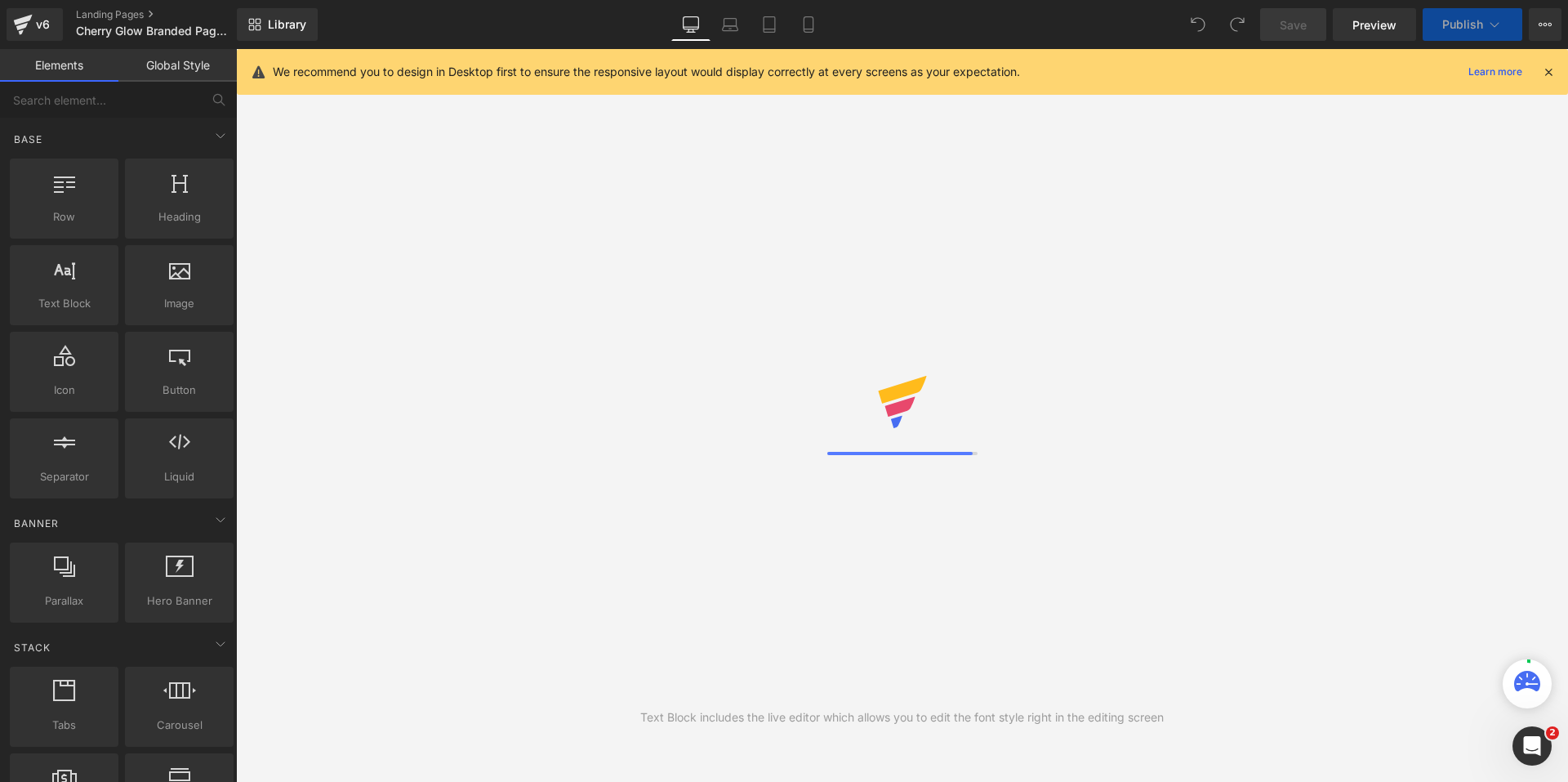
click at [1543, 74] on icon at bounding box center [1548, 72] width 14 height 14
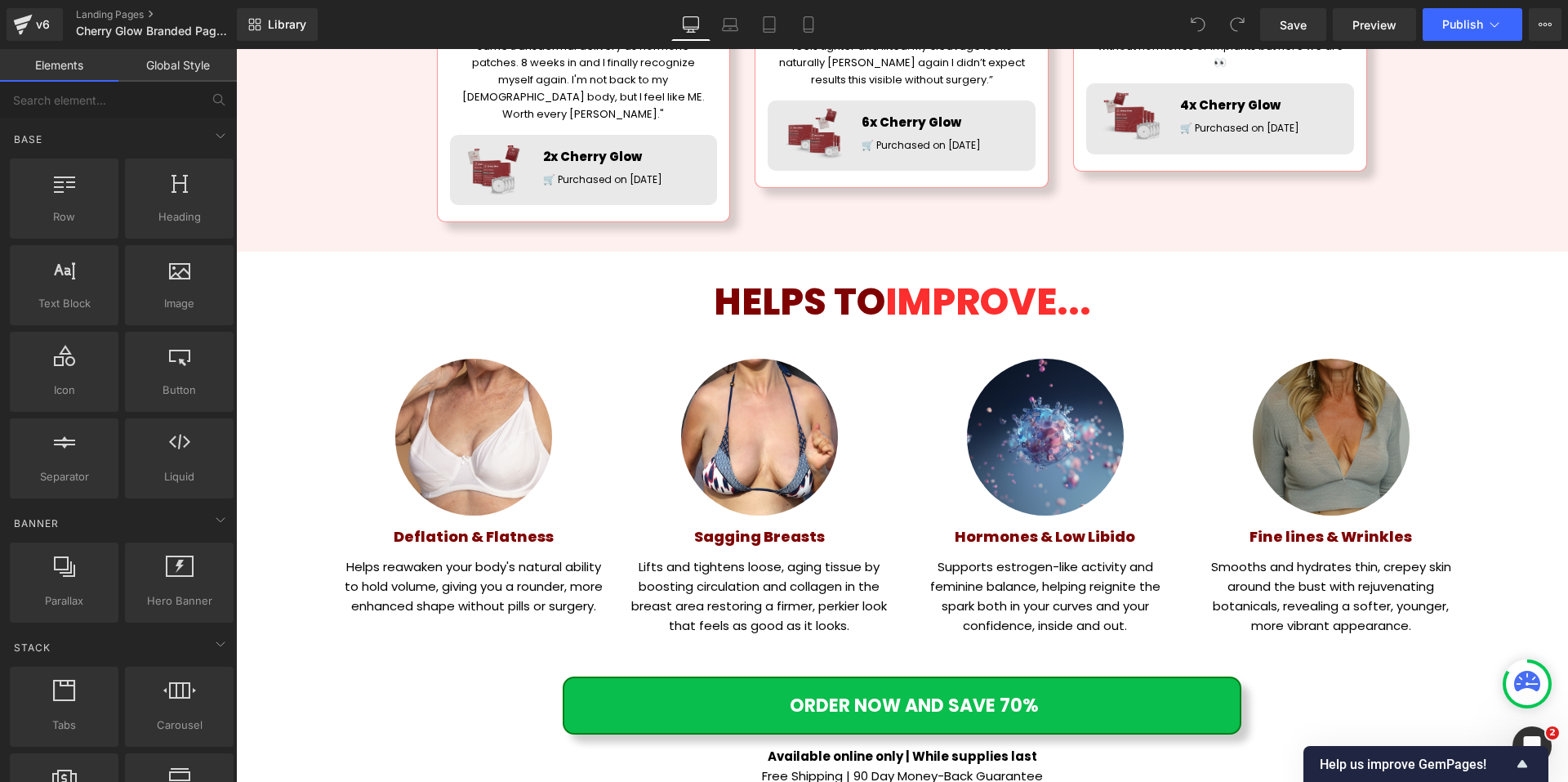
scroll to position [1797, 0]
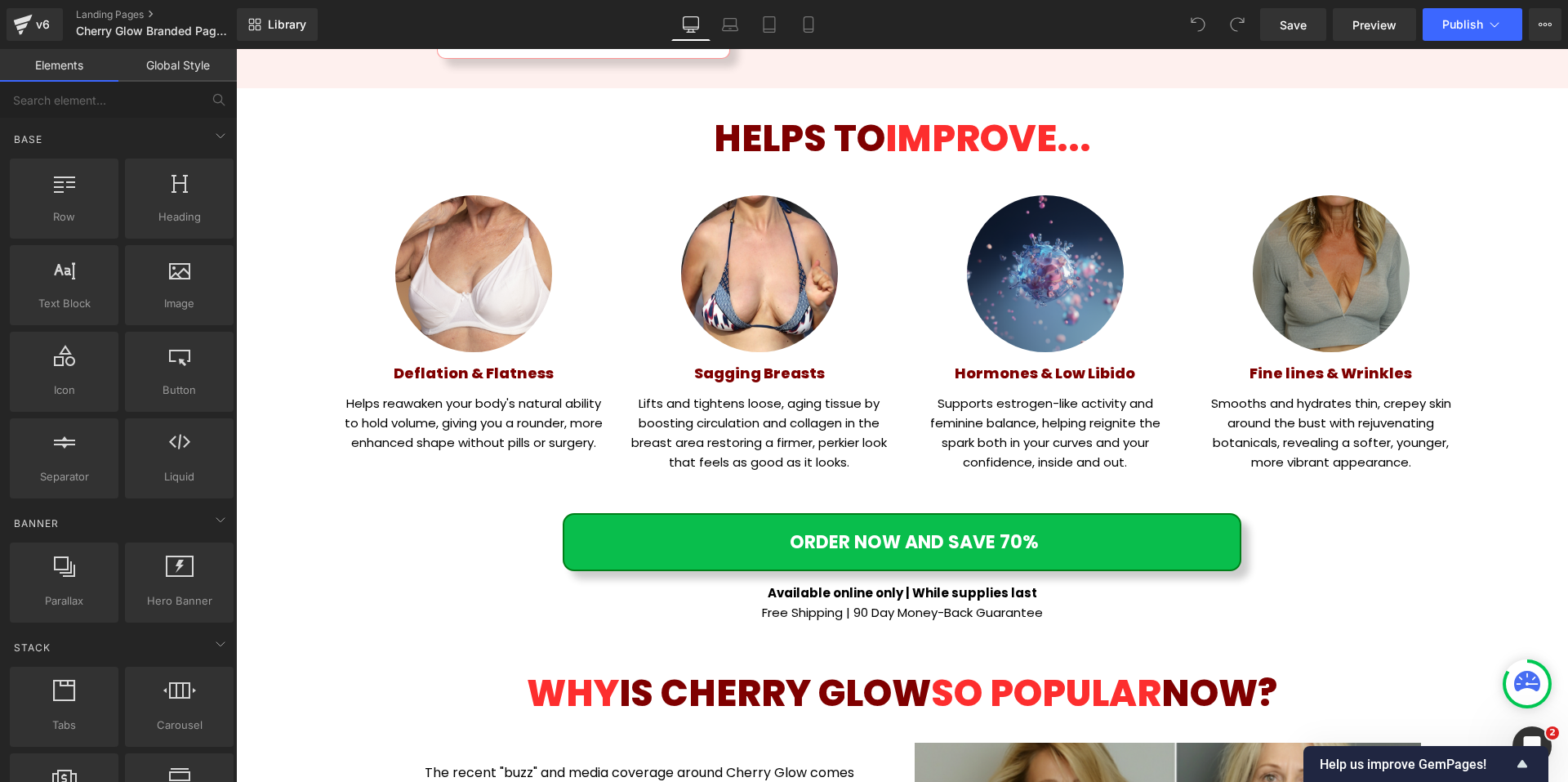
click at [666, 404] on p "Lifts and tightens loose, aging tissue by boosting circulation and collagen in …" at bounding box center [759, 432] width 261 height 78
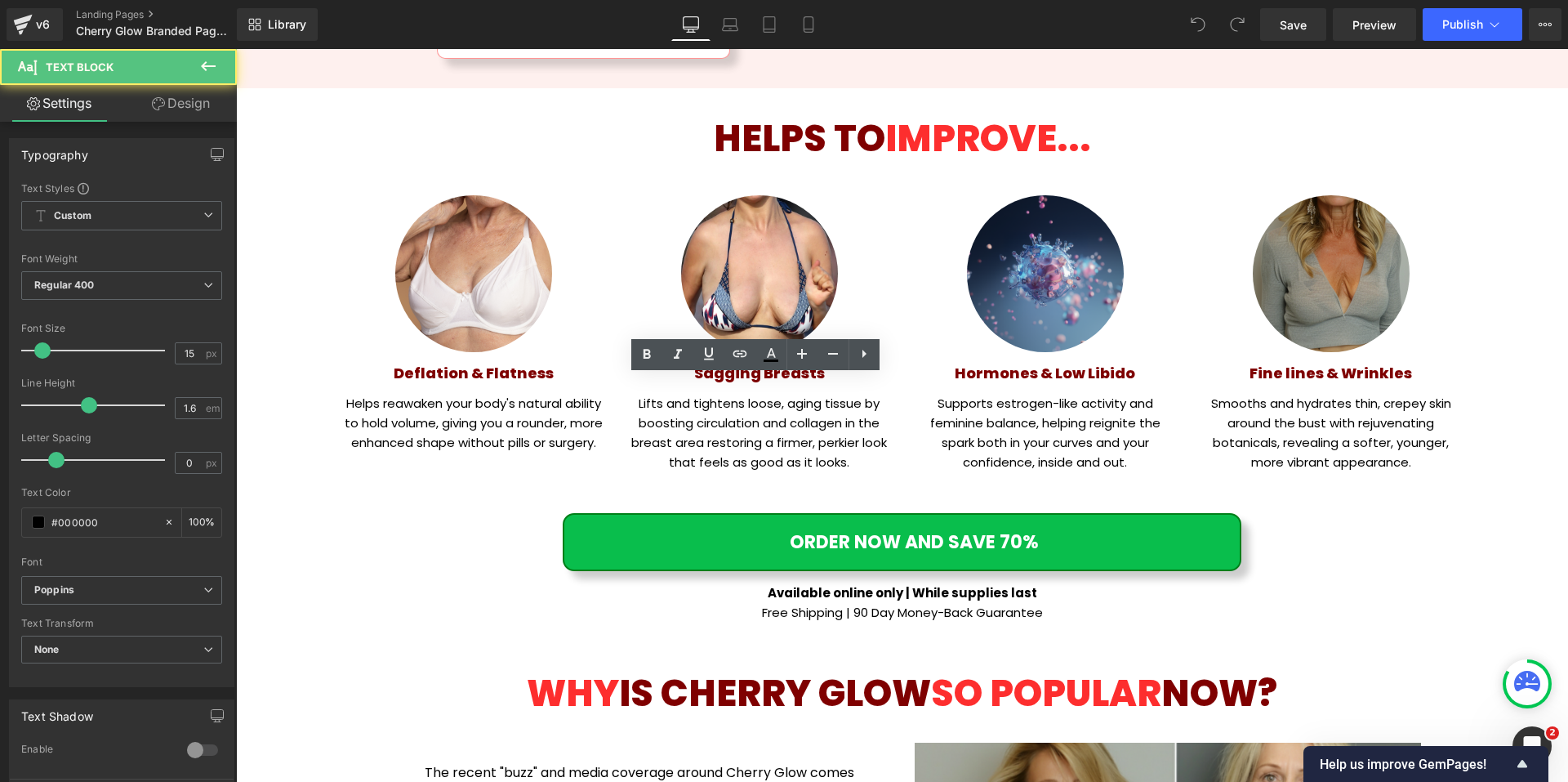
click at [666, 404] on p "Lifts and tightens loose, aging tissue by boosting circulation and collagen in …" at bounding box center [759, 432] width 261 height 78
click at [650, 405] on p "Lifts and tightens loose, aging tissue by boosting circulation and collagen in …" at bounding box center [759, 432] width 261 height 78
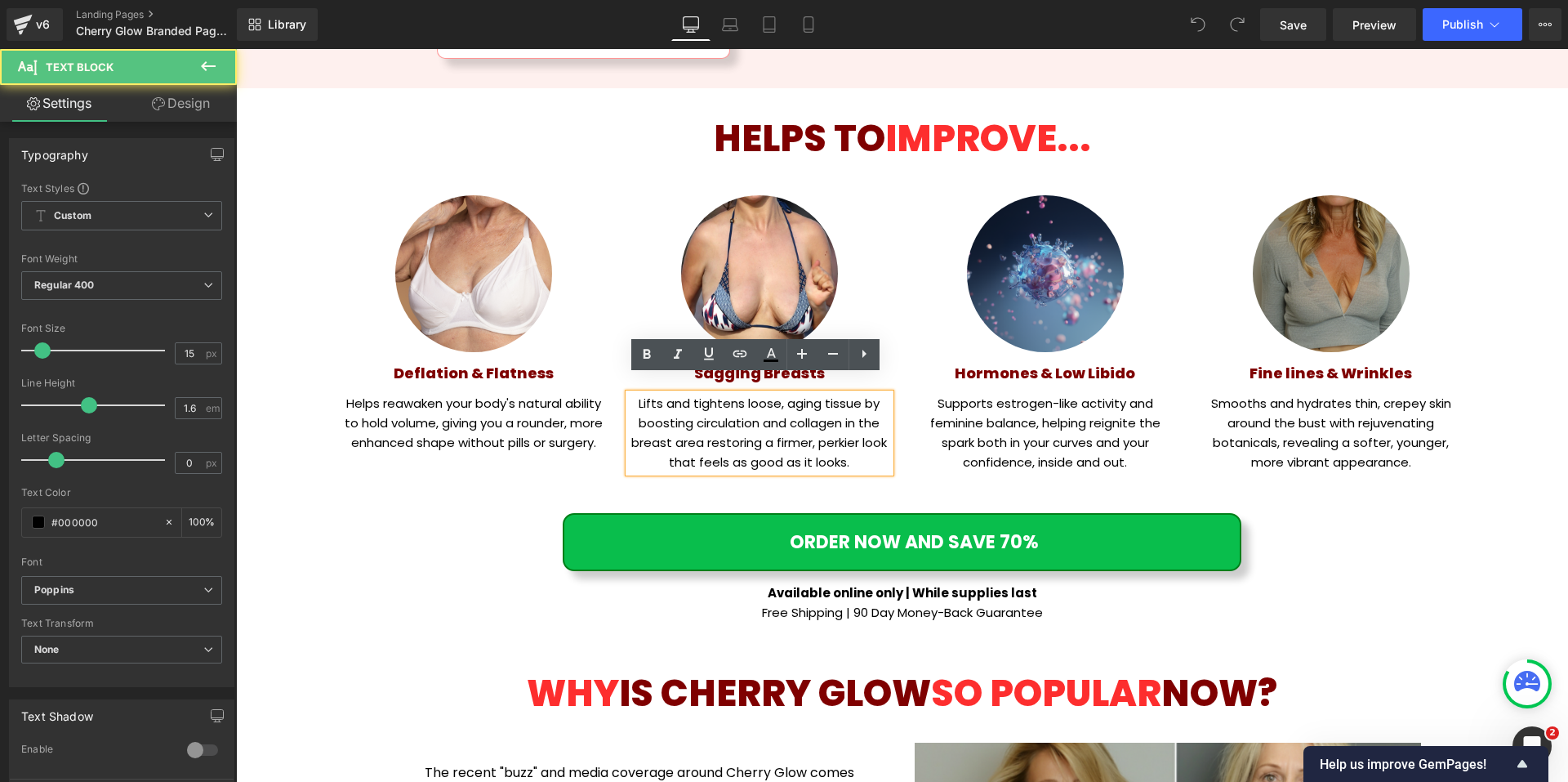
click at [951, 402] on p "Supports estrogen-like activity and feminine balance, helping reignite the spar…" at bounding box center [1045, 432] width 261 height 78
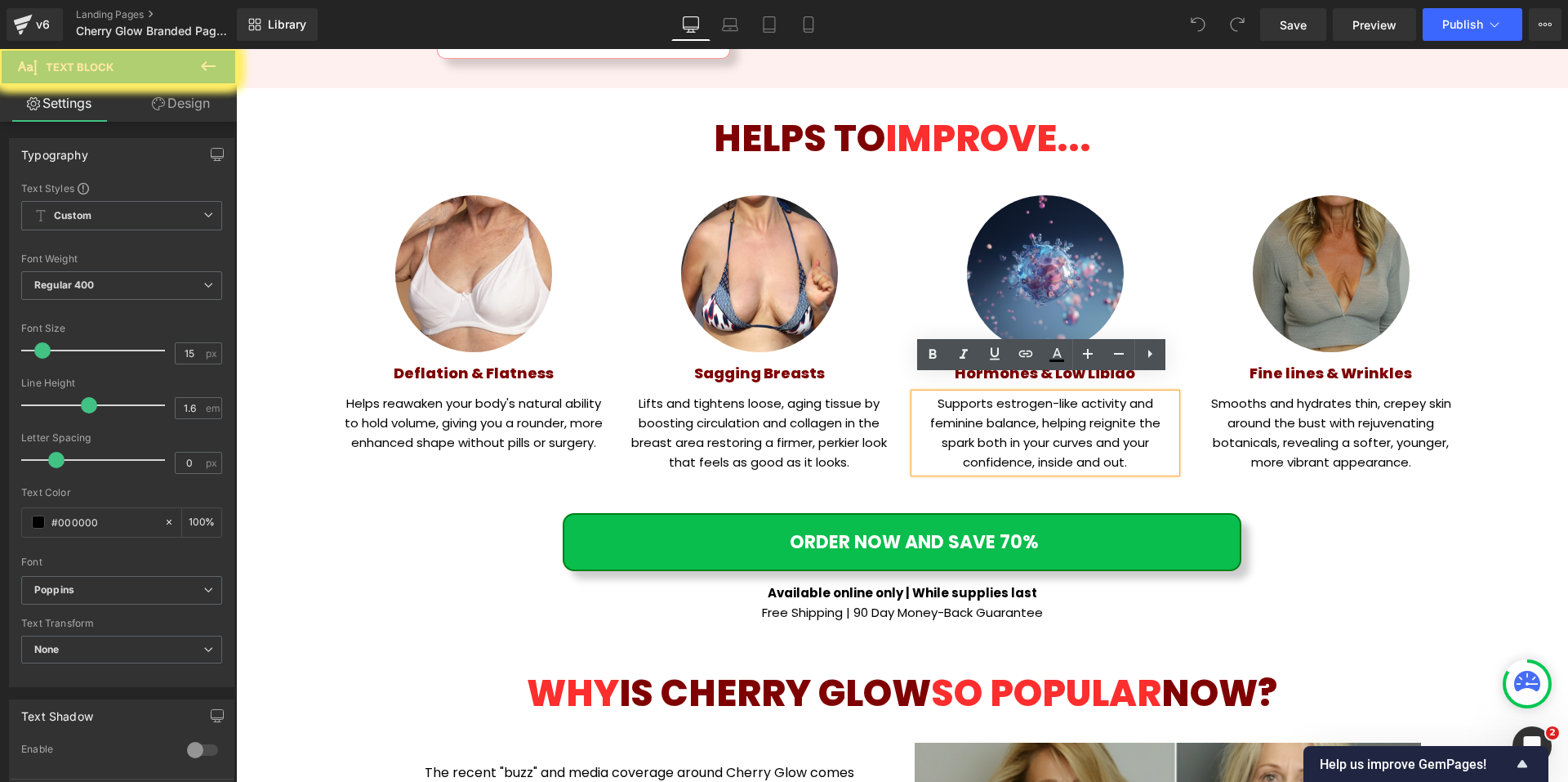
click at [951, 402] on p "Supports estrogen-like activity and feminine balance, helping reignite the spar…" at bounding box center [1045, 432] width 261 height 78
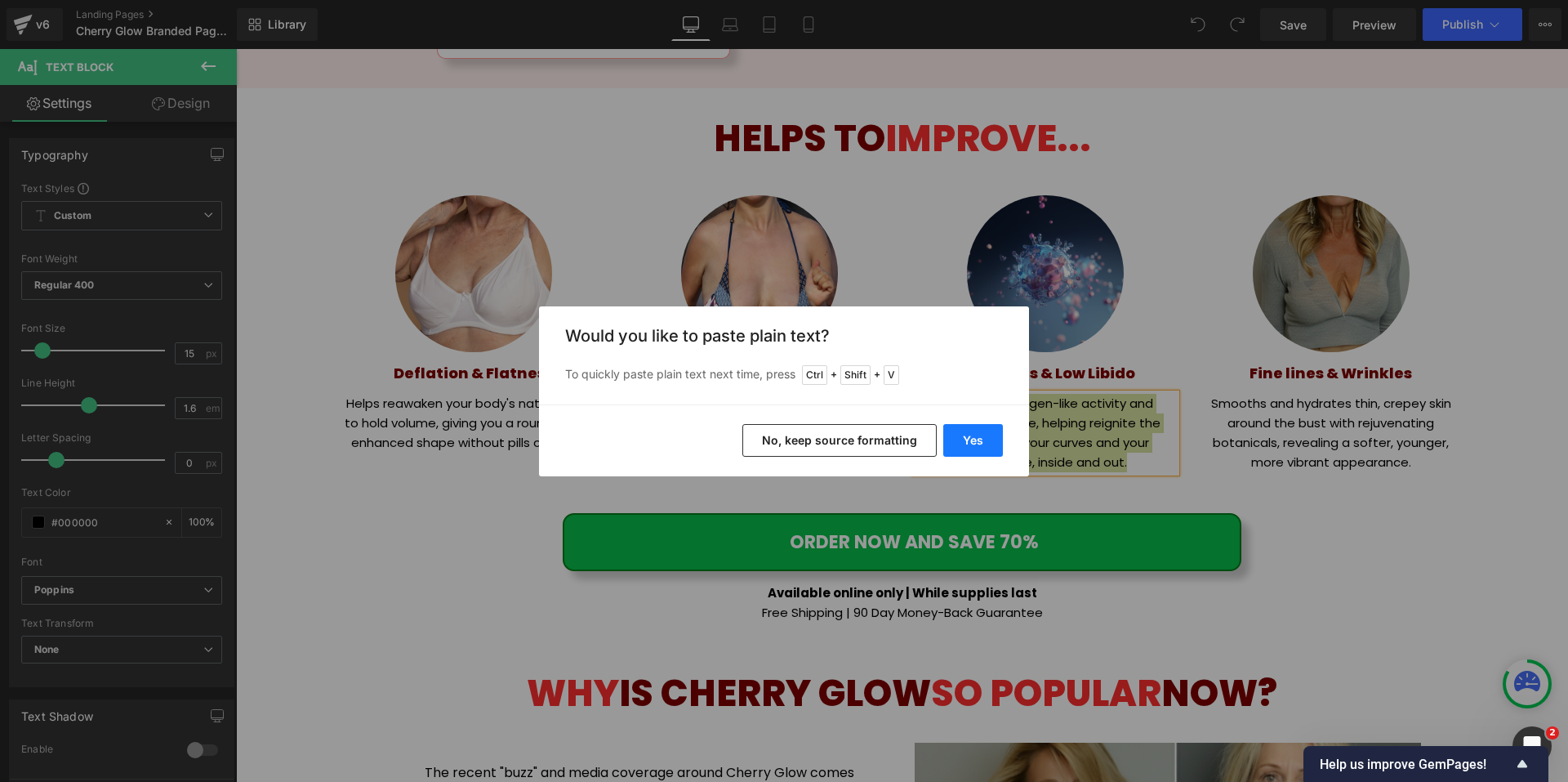
click at [987, 436] on button "Yes" at bounding box center [972, 440] width 59 height 32
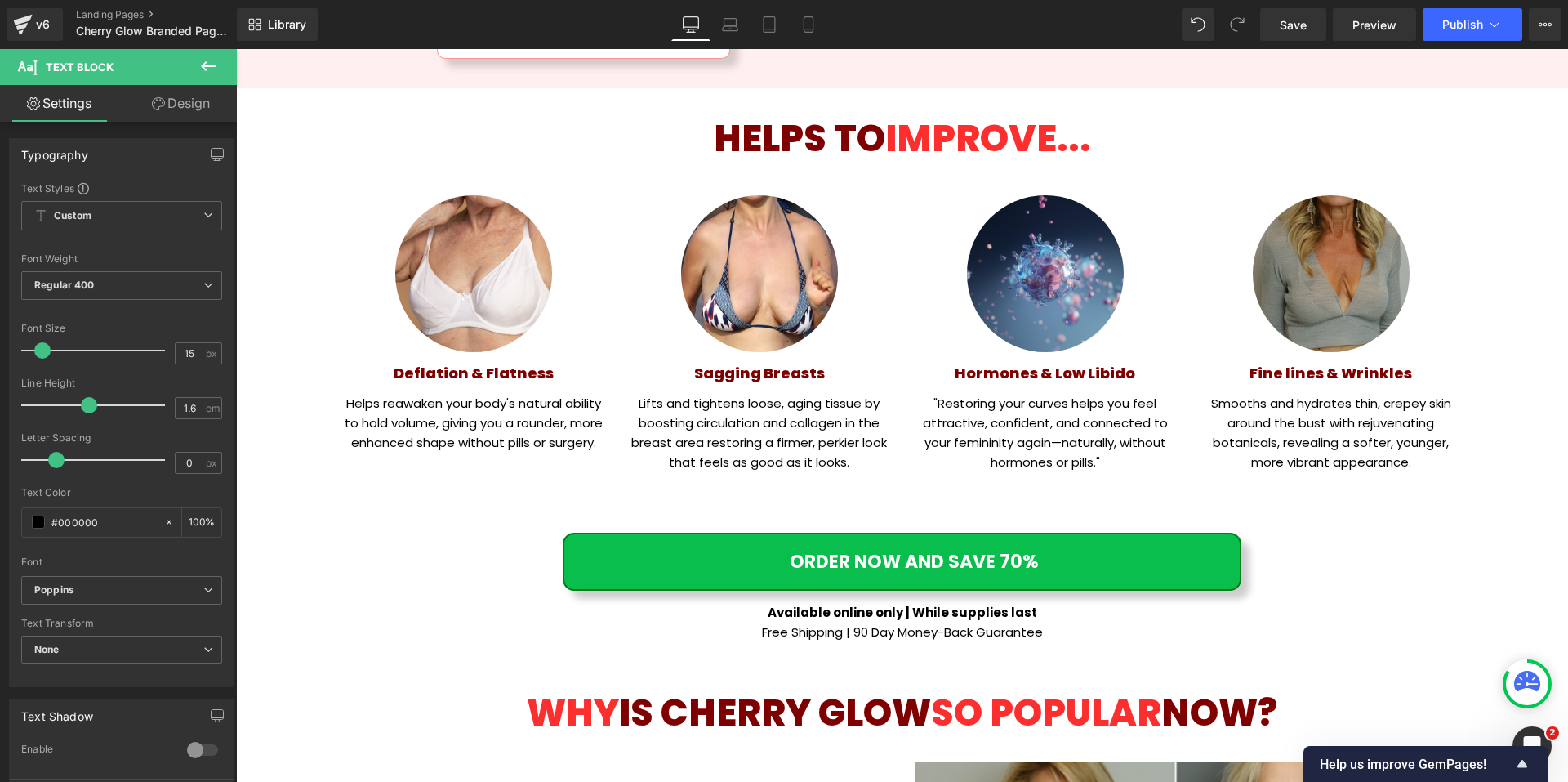
click at [1071, 472] on p at bounding box center [1045, 482] width 261 height 20
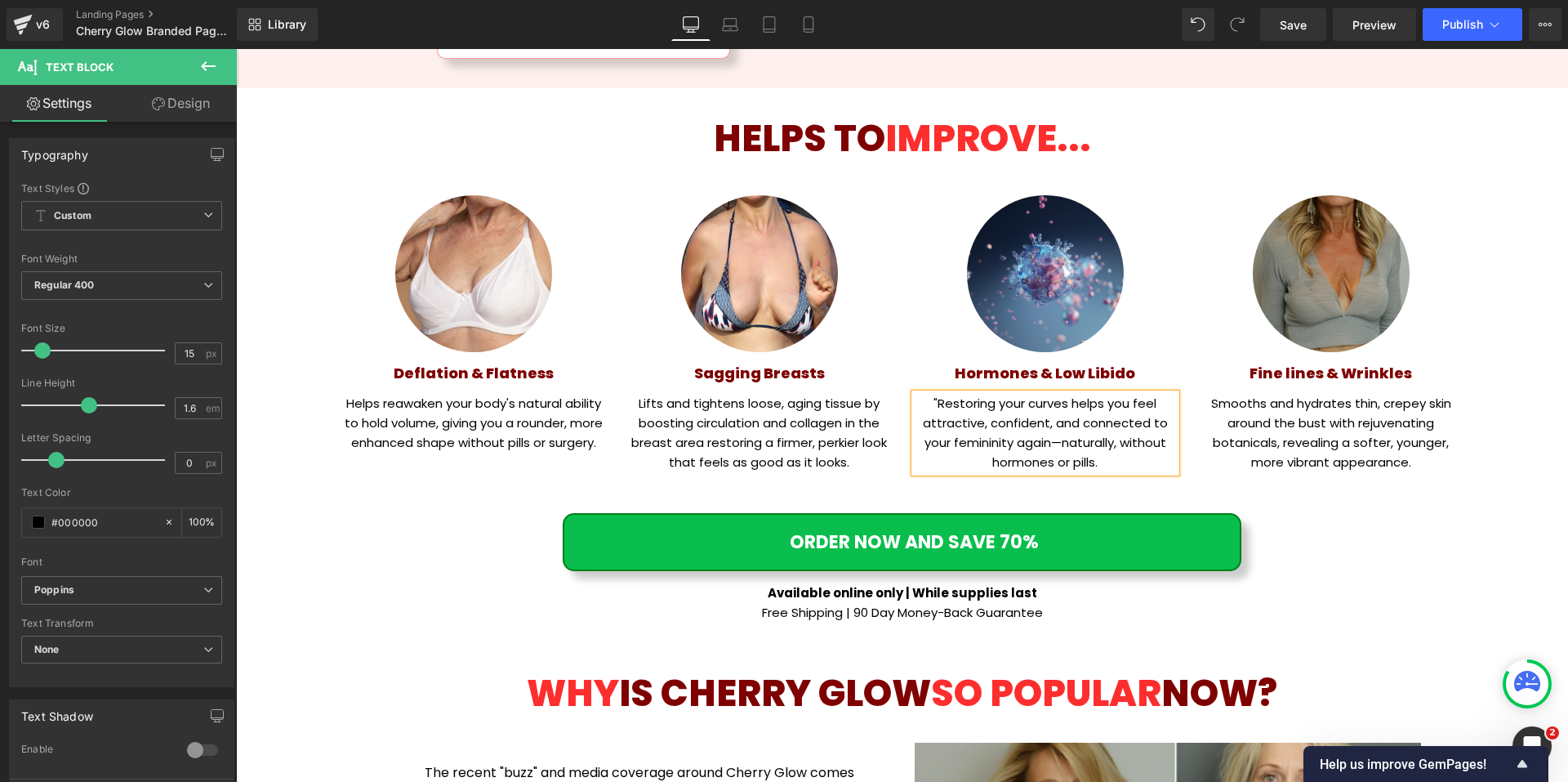
click at [933, 393] on p ""Restoring your curves helps you feel attractive, confident, and connected to y…" at bounding box center [1045, 432] width 261 height 78
click at [1091, 427] on p "Restoring your curves helps you feel attractive, confident, and connected to yo…" at bounding box center [1045, 432] width 261 height 78
click at [1057, 420] on p "Restoring your curves helps you feel attractive, confident, and connected to yo…" at bounding box center [1045, 432] width 261 height 78
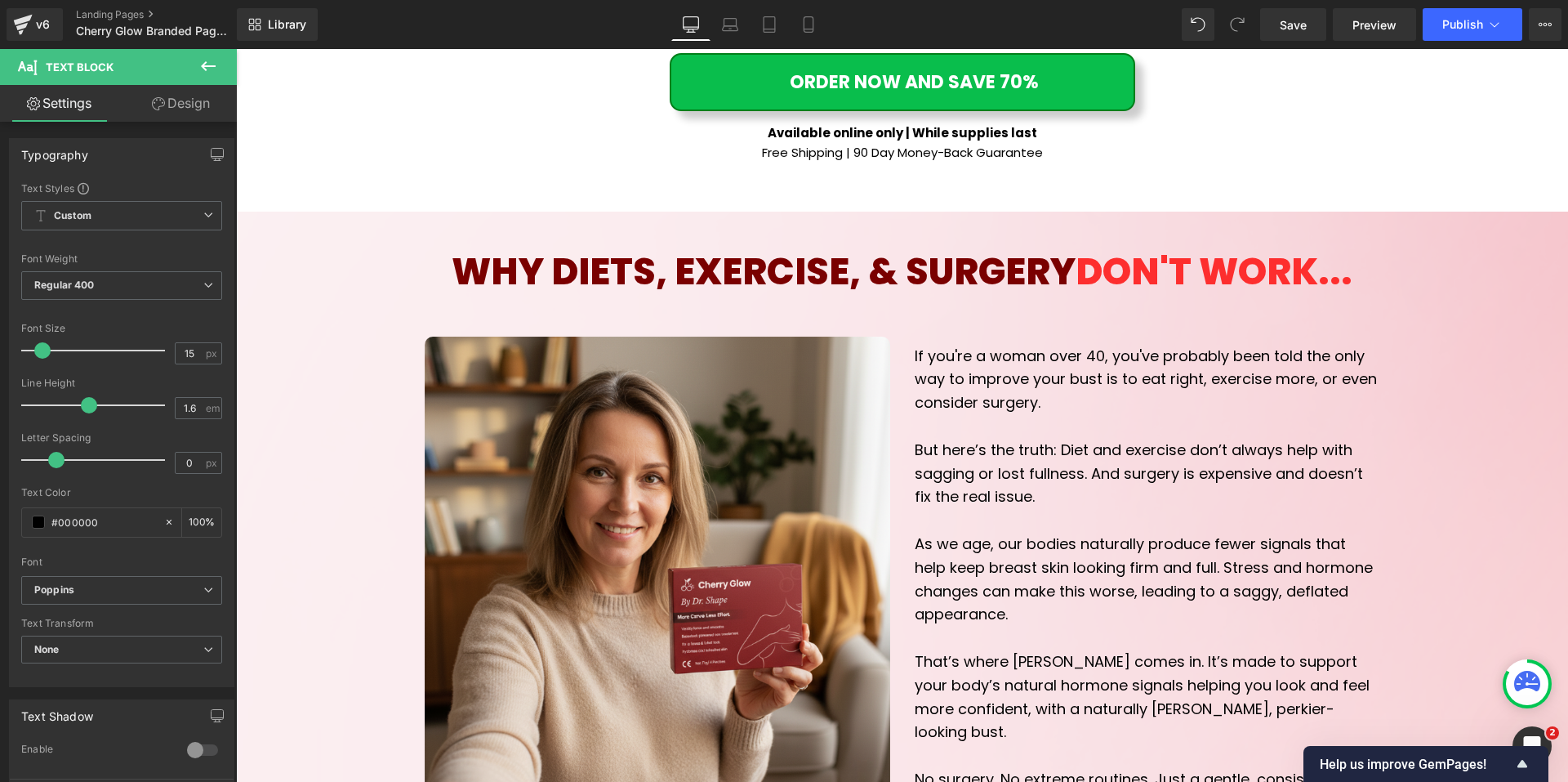
scroll to position [6045, 0]
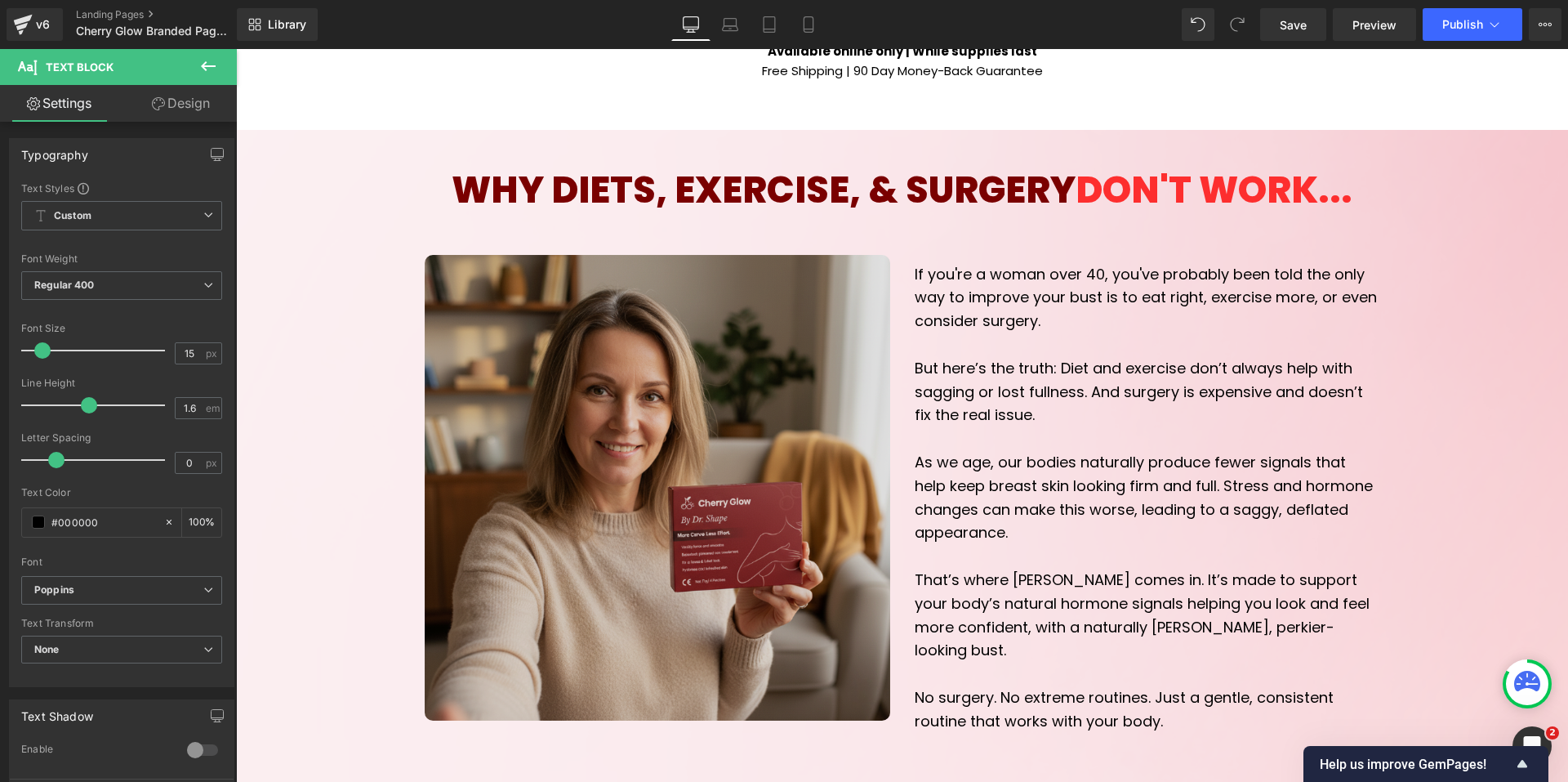
click at [721, 346] on img at bounding box center [657, 487] width 465 height 465
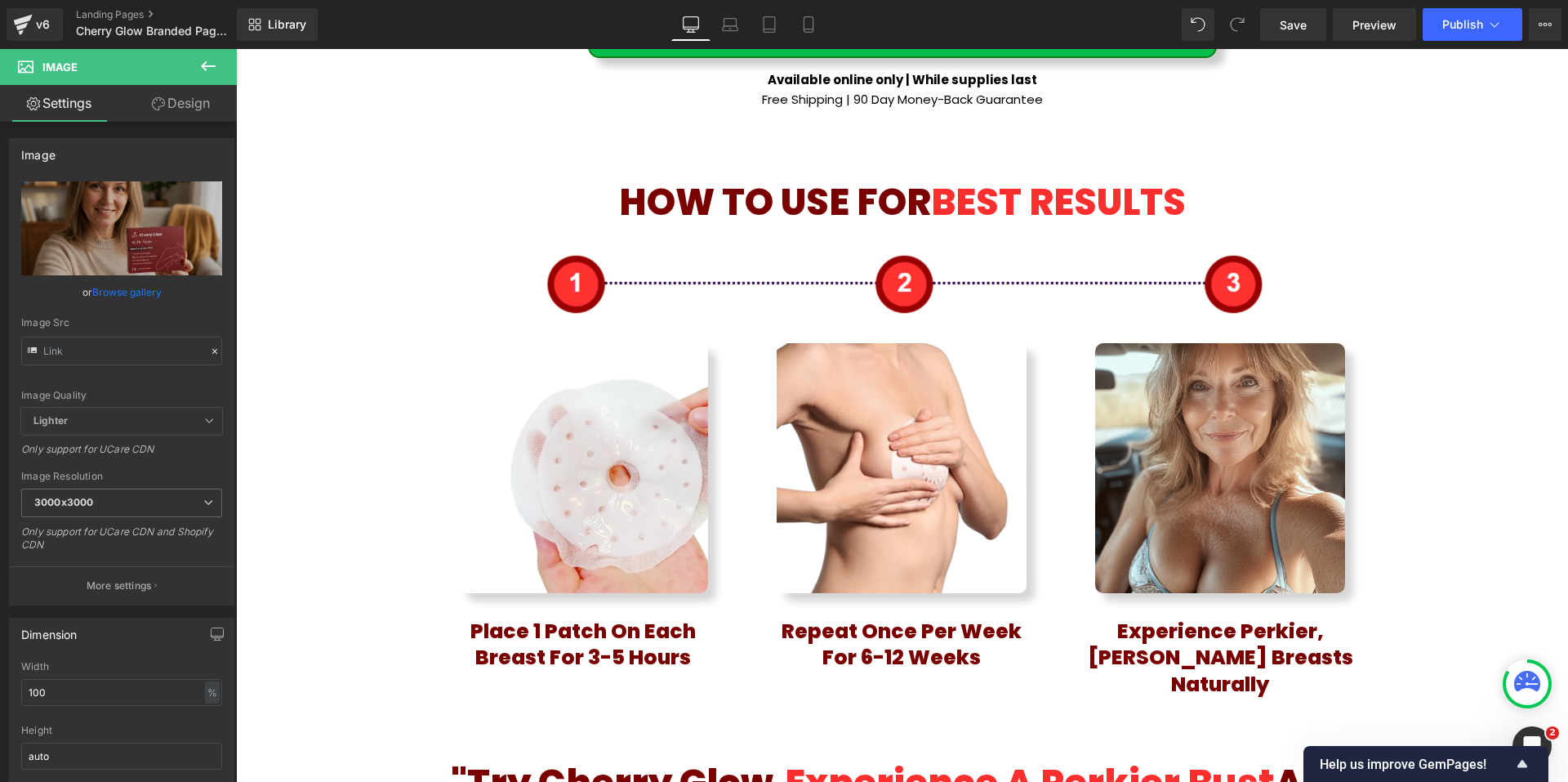
scroll to position [8740, 0]
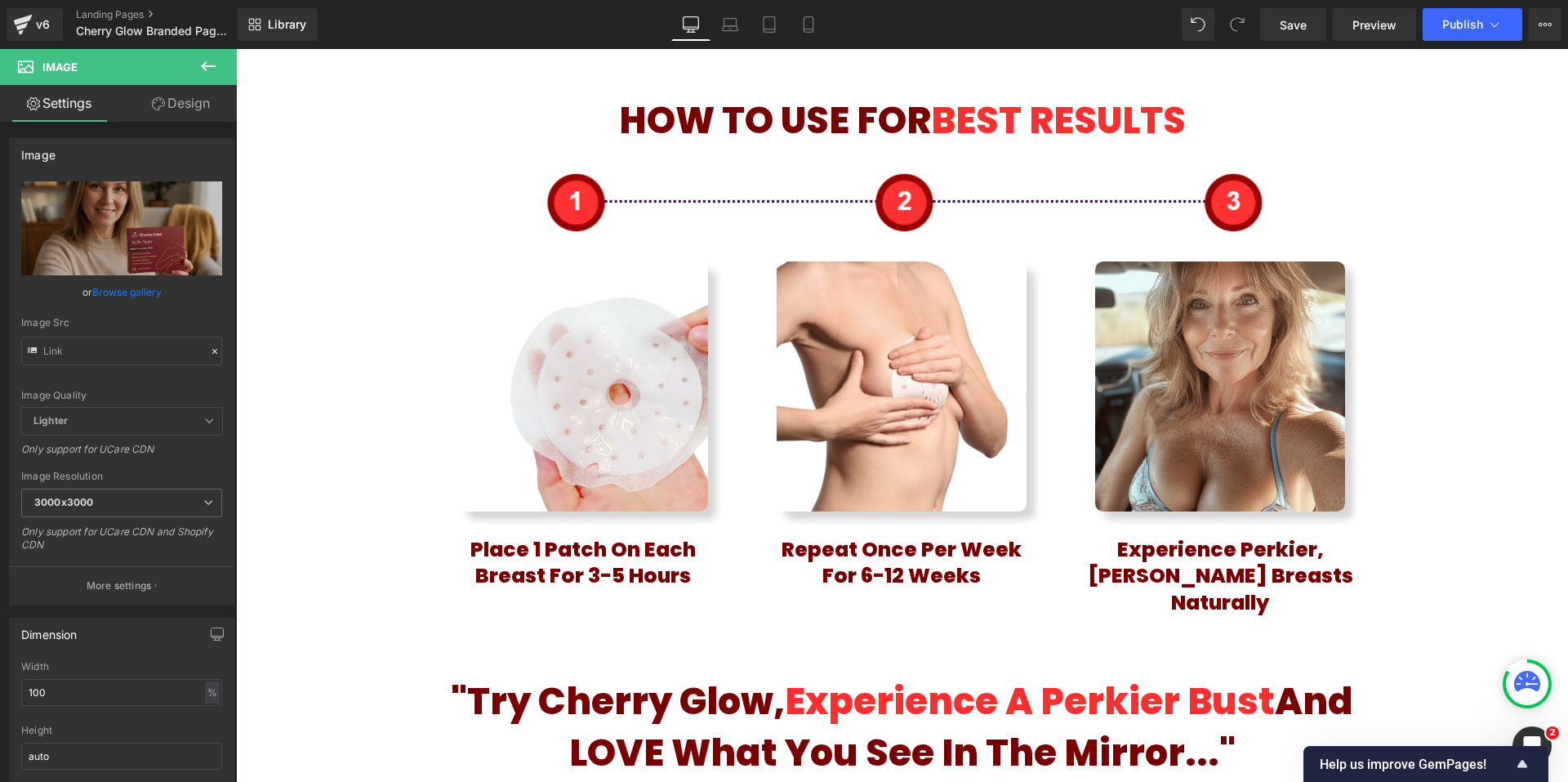
click at [1186, 305] on img at bounding box center [1220, 386] width 250 height 250
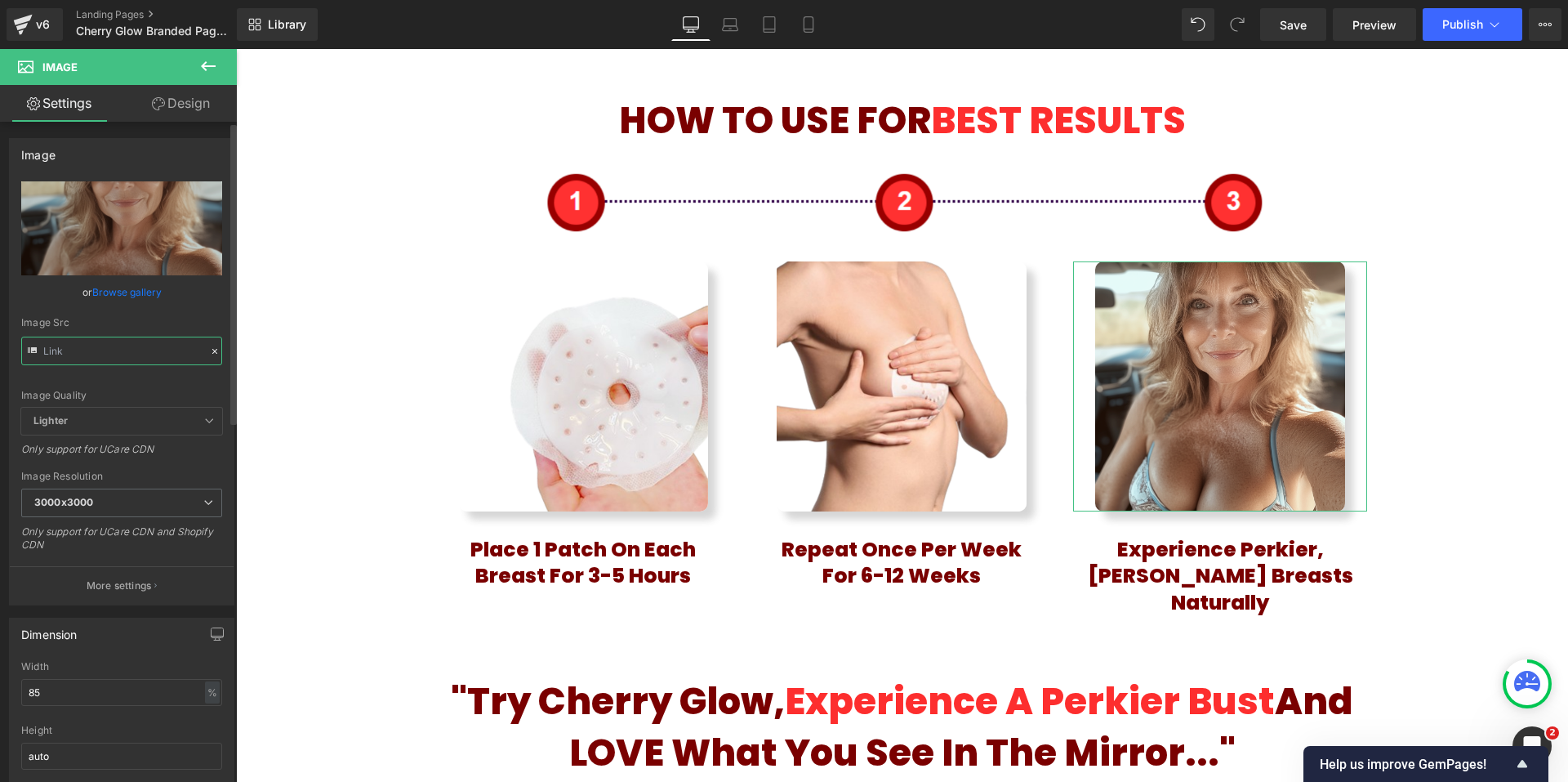
click at [102, 348] on input "text" at bounding box center [121, 351] width 201 height 29
type input "https://assets.checkoutchamp.com/3addab98-87be-440b-8c74-80b9e5b90f02/174856699…"
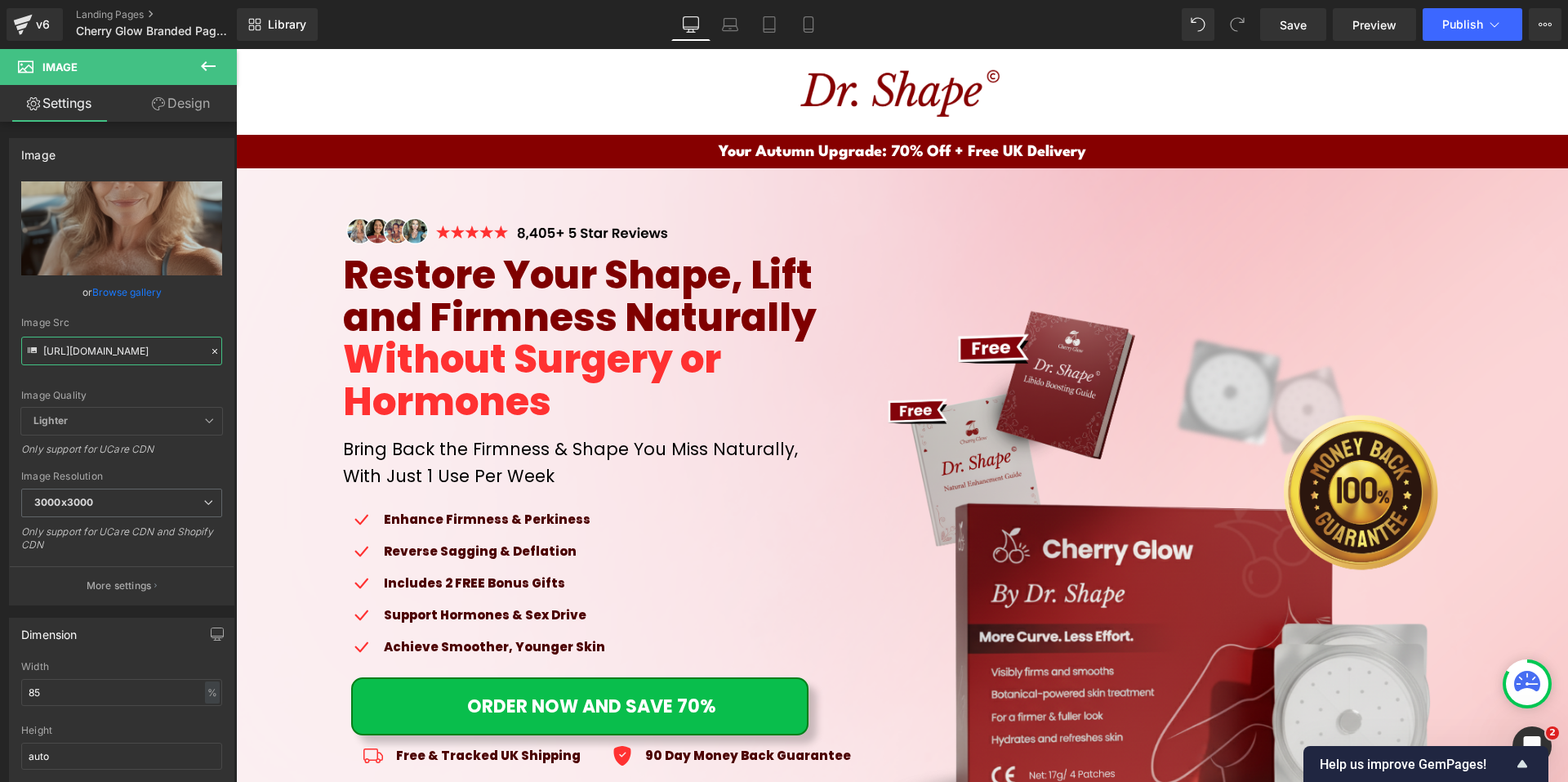
scroll to position [1633, 0]
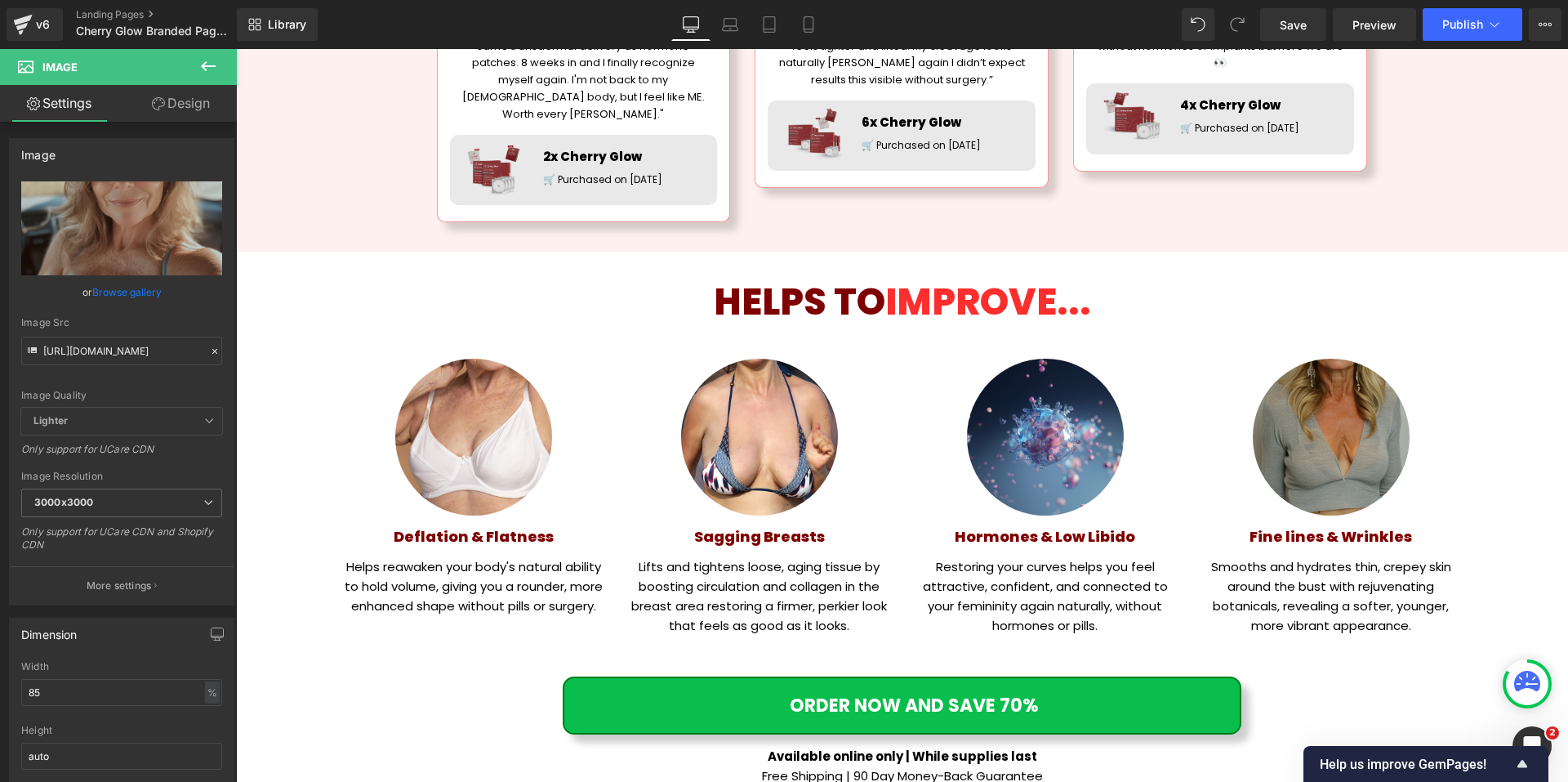
click at [1033, 416] on div "Image" at bounding box center [1045, 436] width 261 height 157
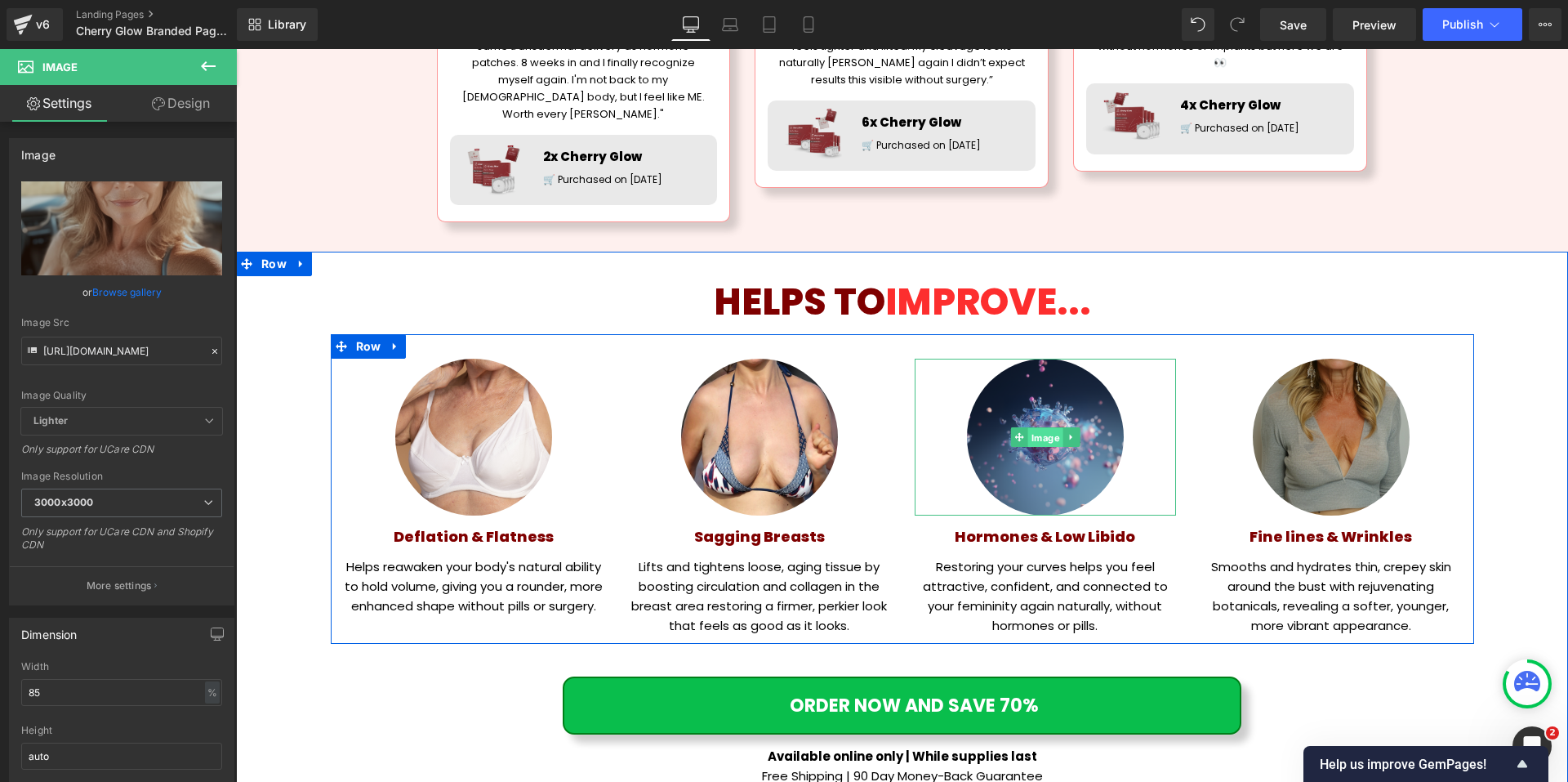
click at [1037, 428] on span "Image" at bounding box center [1044, 438] width 35 height 20
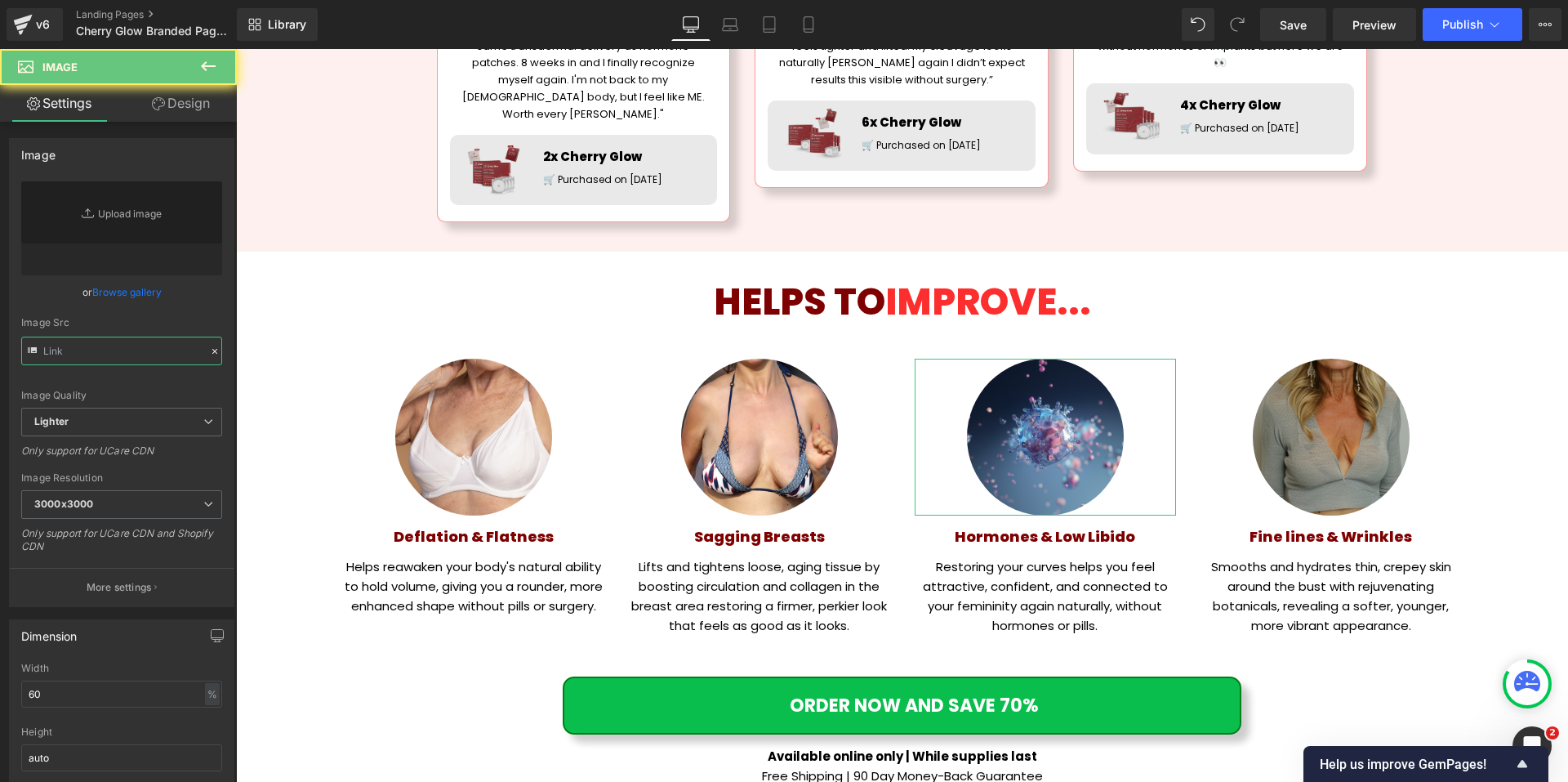
click at [84, 355] on input "text" at bounding box center [121, 351] width 201 height 29
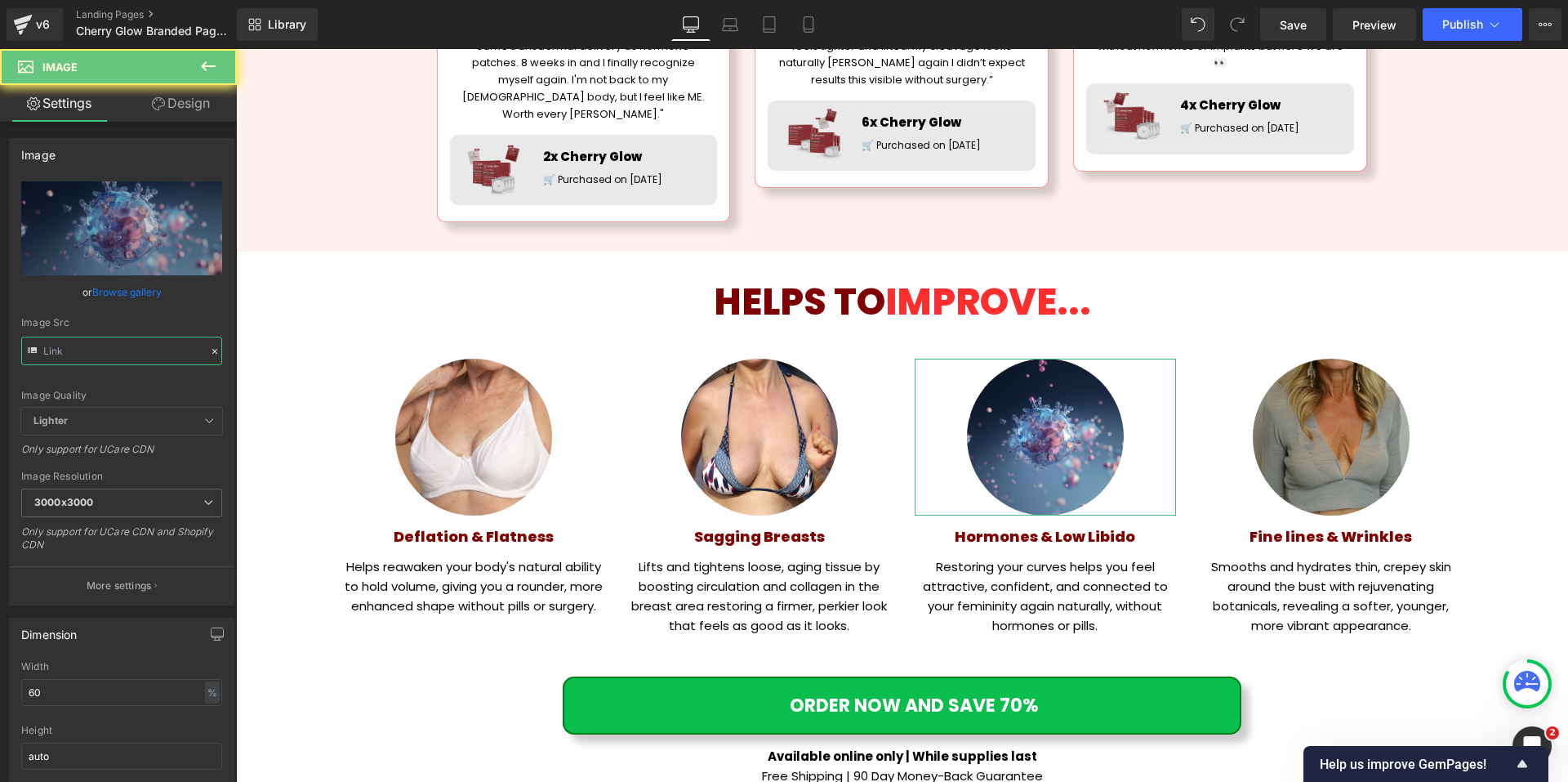
click at [84, 355] on input "text" at bounding box center [121, 351] width 201 height 29
paste input "566996288_1735405895194_hunterflynn_a_54_year_old_woman_in_a_bikini_taking_a_se…"
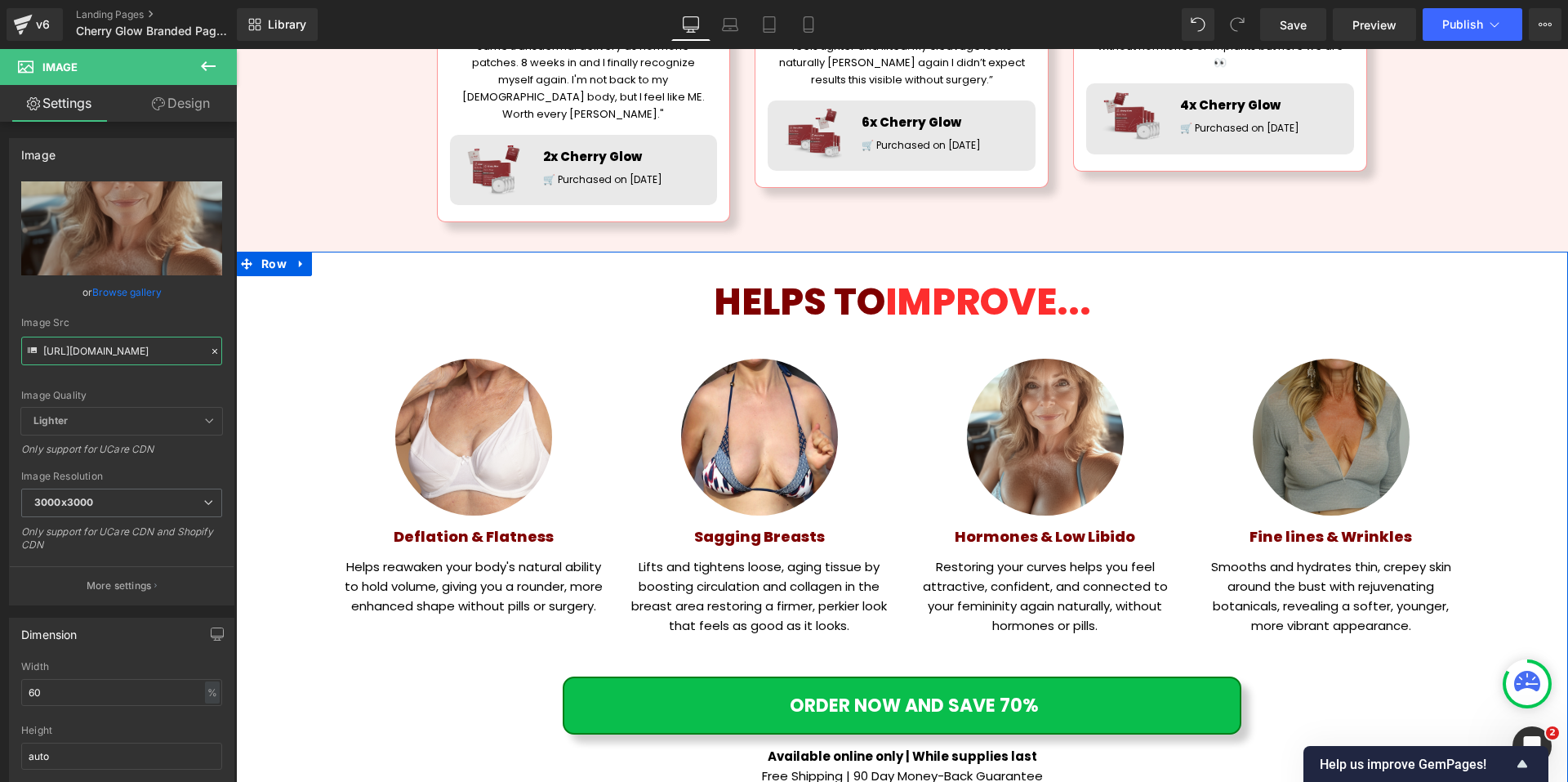
scroll to position [1715, 0]
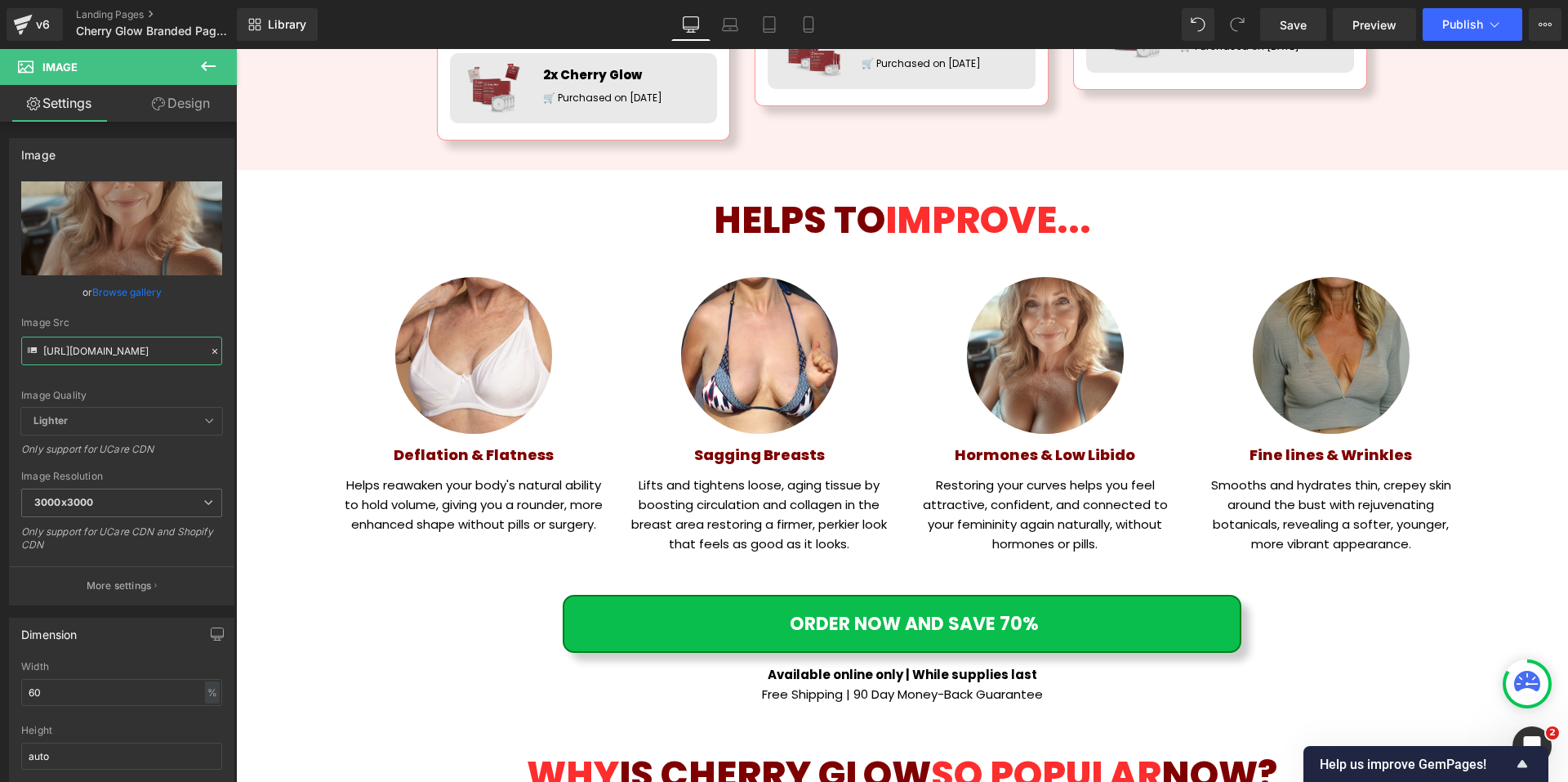
type input "https://assets.checkoutchamp.com/3addab98-87be-440b-8c74-80b9e5b90f02/174856699…"
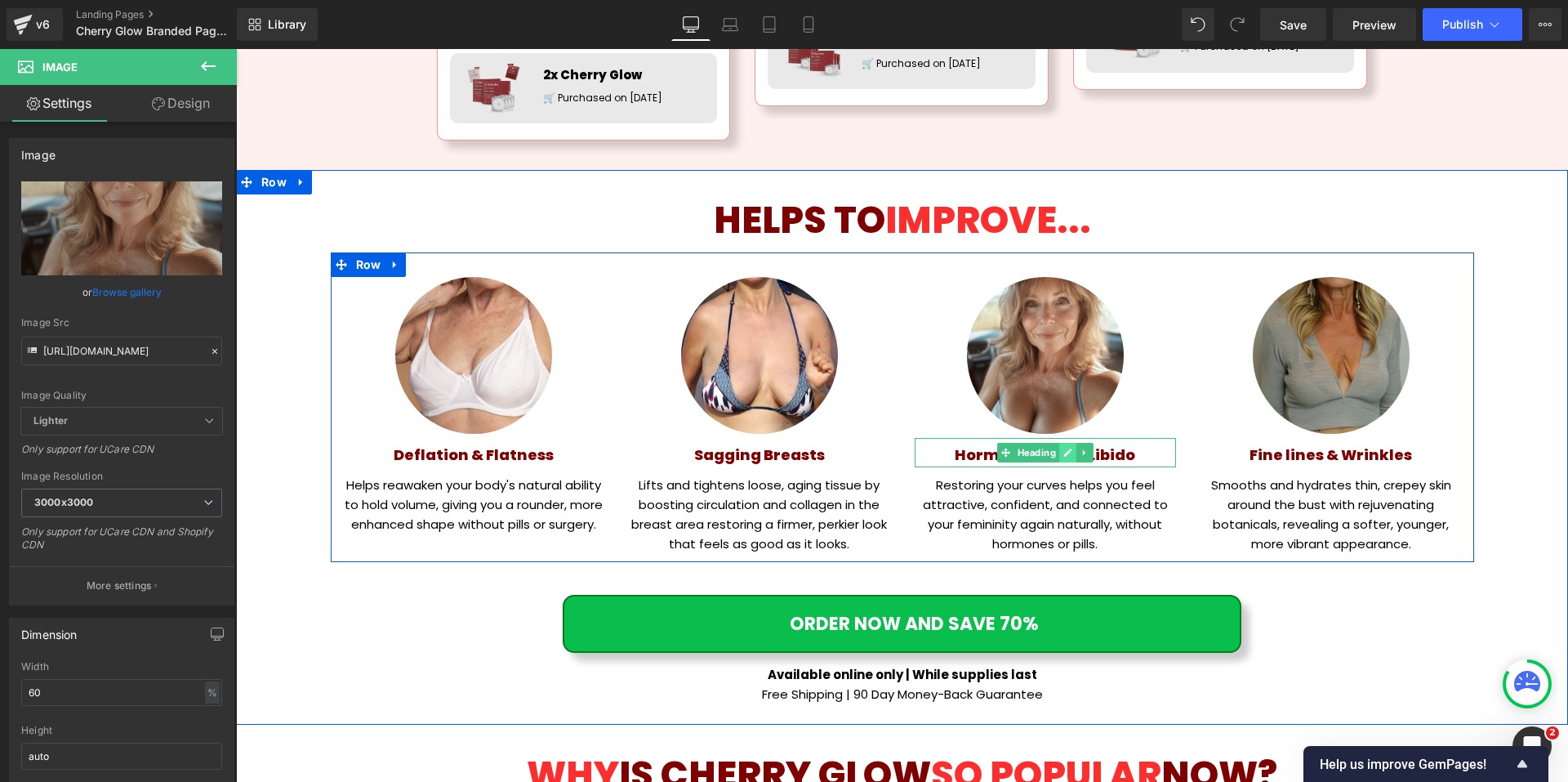
click at [1063, 447] on icon at bounding box center [1068, 452] width 9 height 10
click at [1059, 445] on span "Hormones & Low Libido" at bounding box center [1044, 454] width 181 height 21
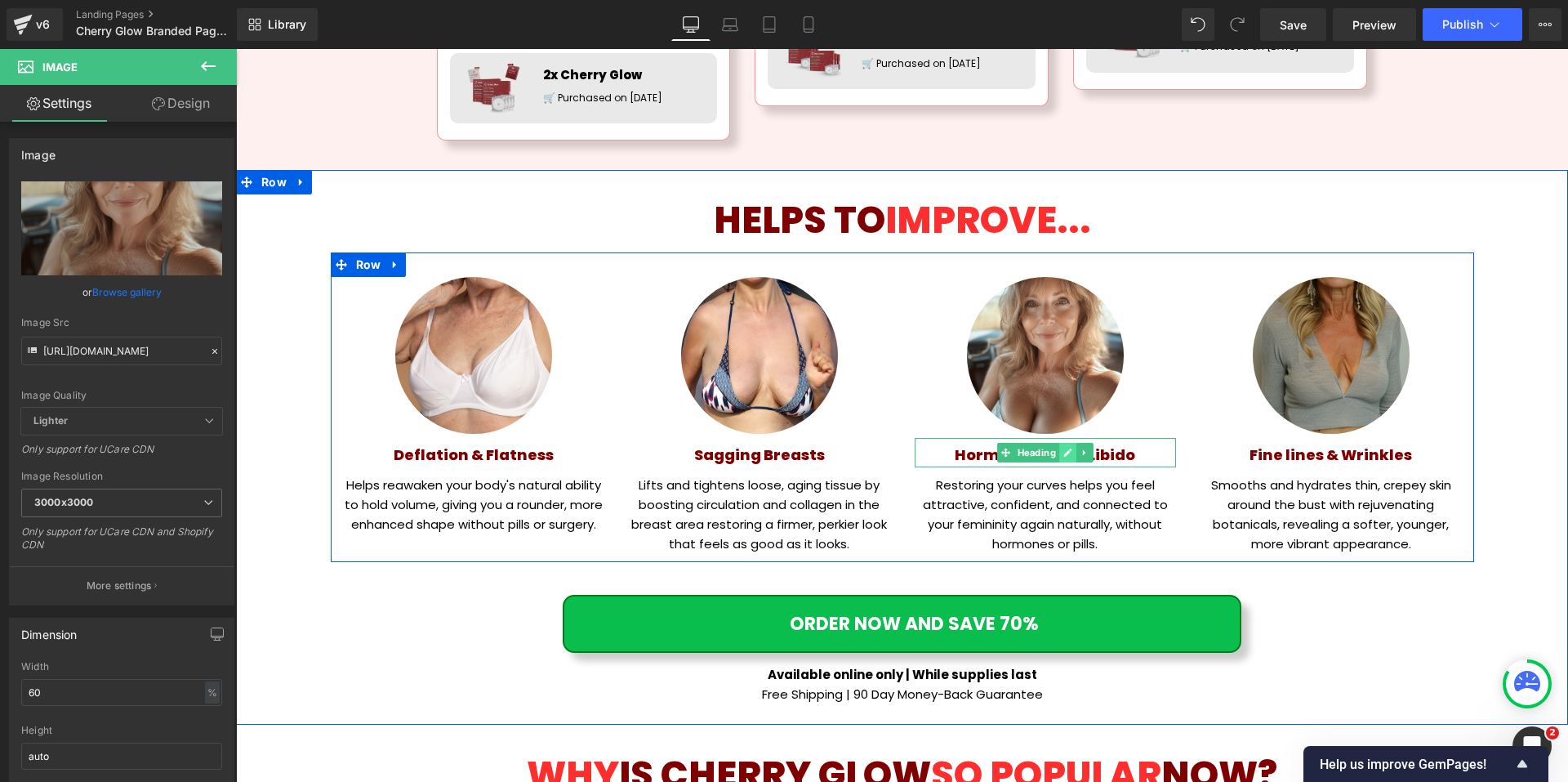
click at [1059, 445] on span "Hormones & Low Libido" at bounding box center [1044, 454] width 181 height 21
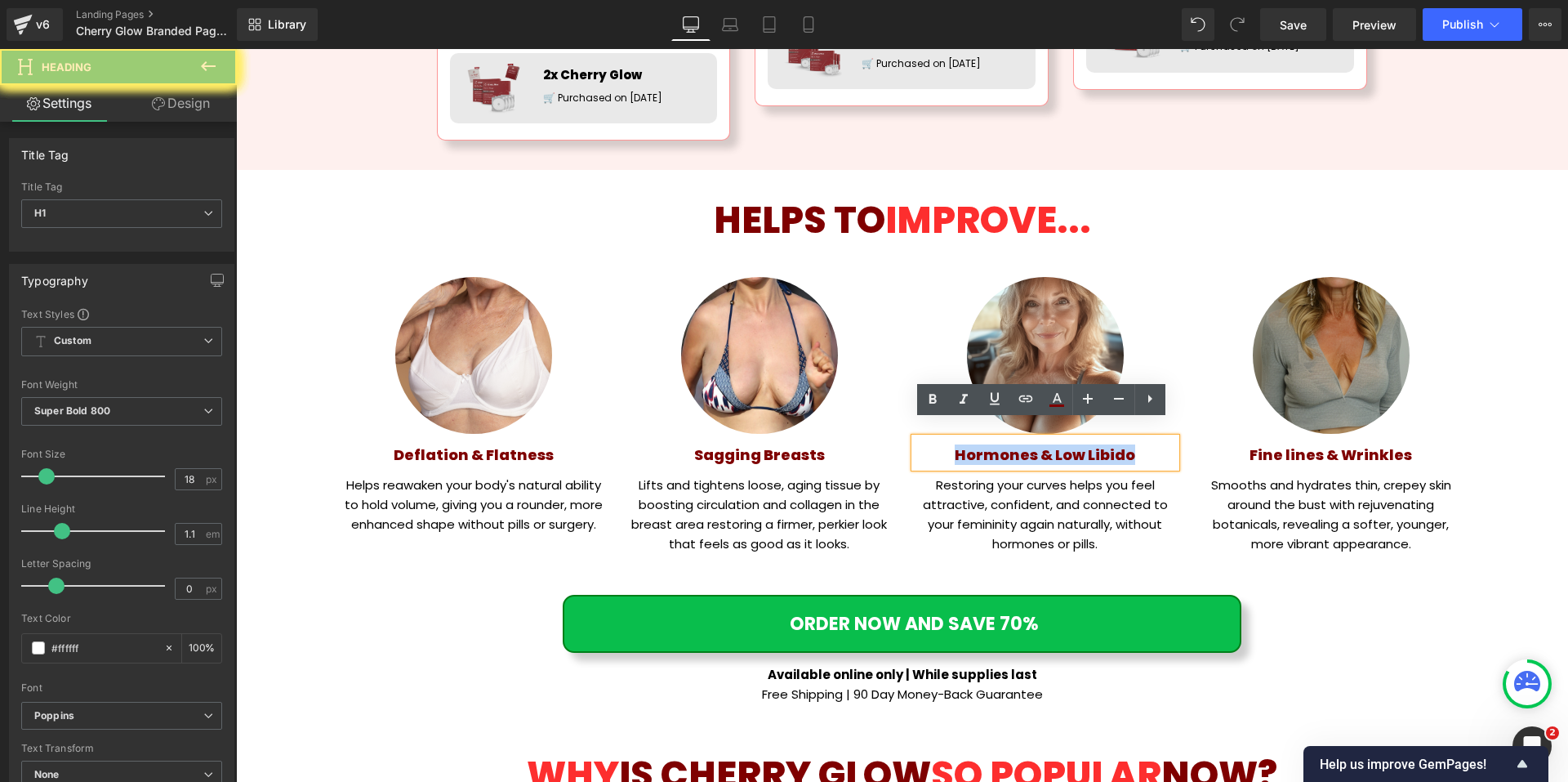
paste div
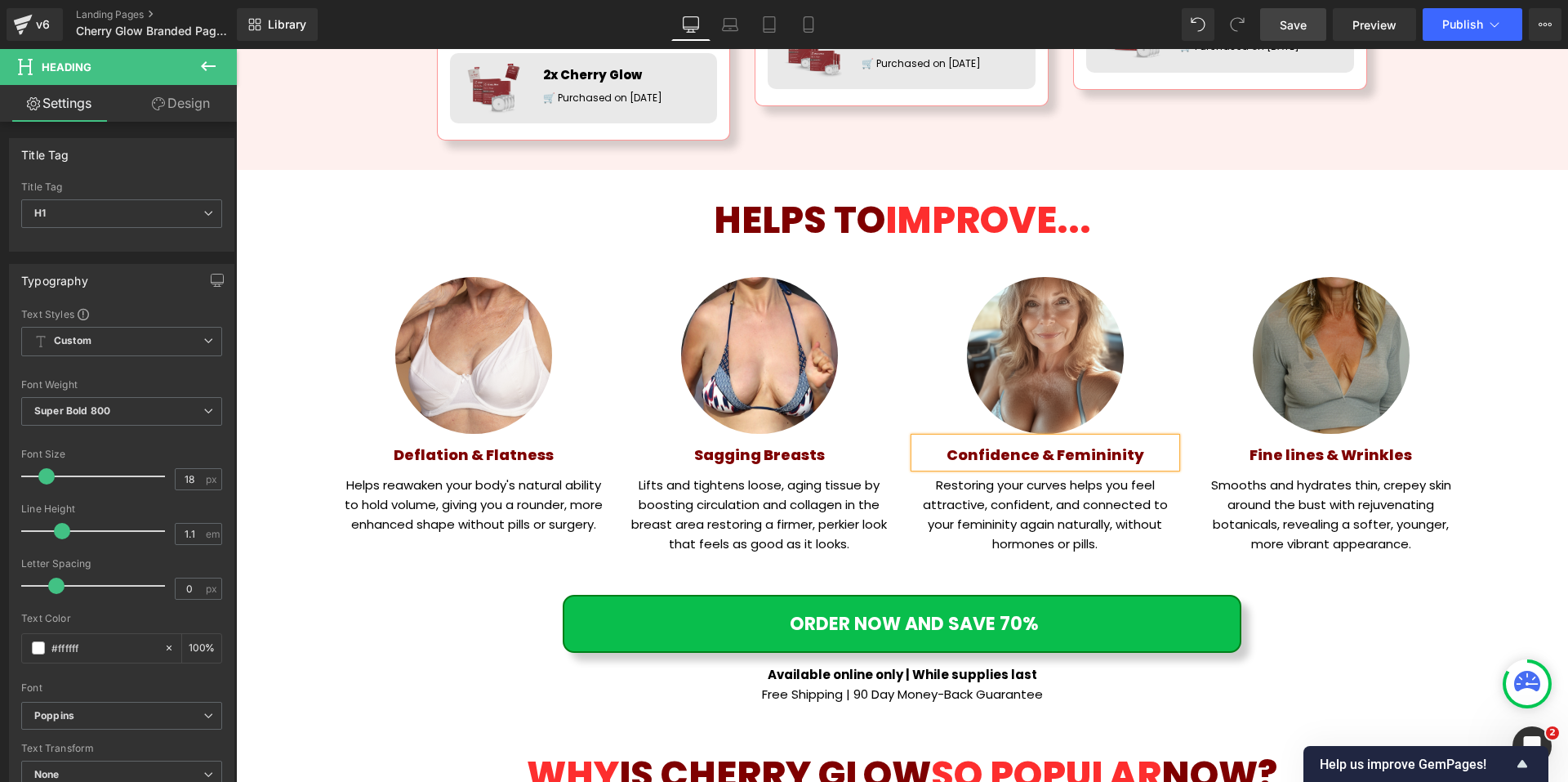
click at [1301, 26] on span "Save" at bounding box center [1293, 24] width 27 height 17
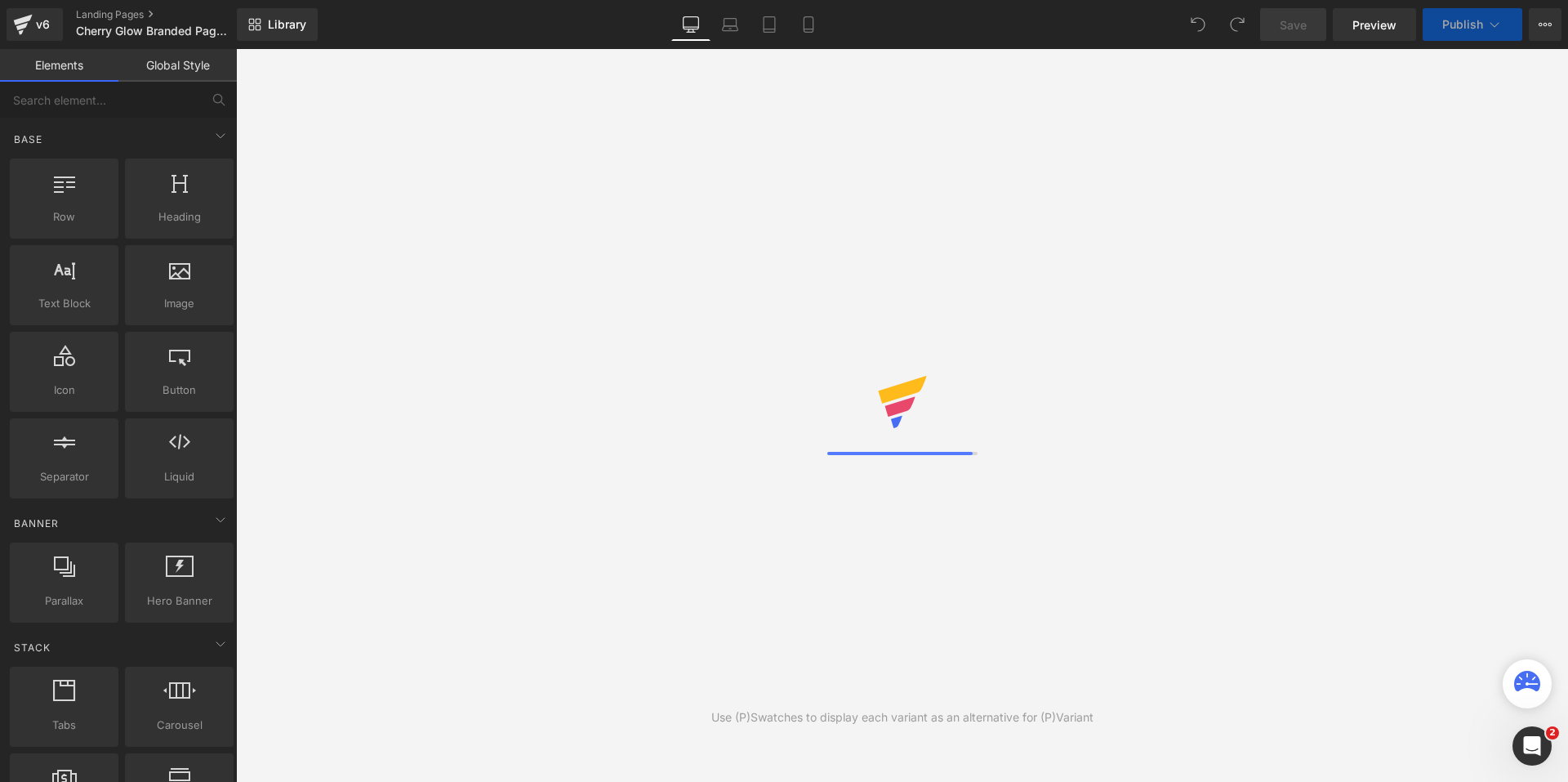
click at [640, 102] on div "Use (P)Swatches to display each variant as an alternative for (P)Variant" at bounding box center [901, 415] width 1331 height 733
click at [802, 22] on icon at bounding box center [809, 24] width 16 height 16
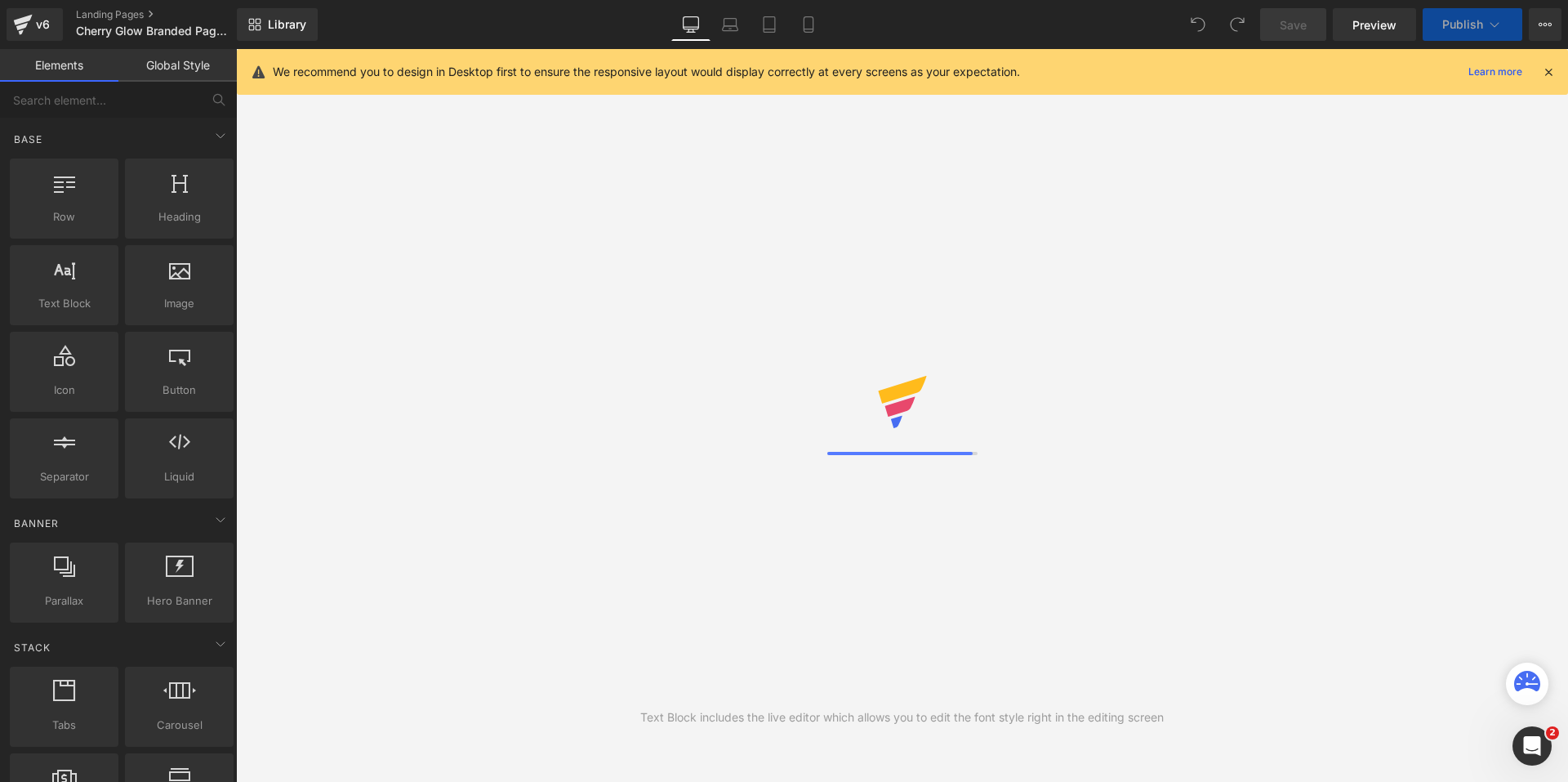
click at [694, 31] on icon at bounding box center [691, 24] width 16 height 16
click at [1550, 81] on div "We recommend you to design in Desktop first to ensure the responsive layout wou…" at bounding box center [913, 72] width 1282 height 20
click at [1548, 76] on icon at bounding box center [1548, 72] width 14 height 14
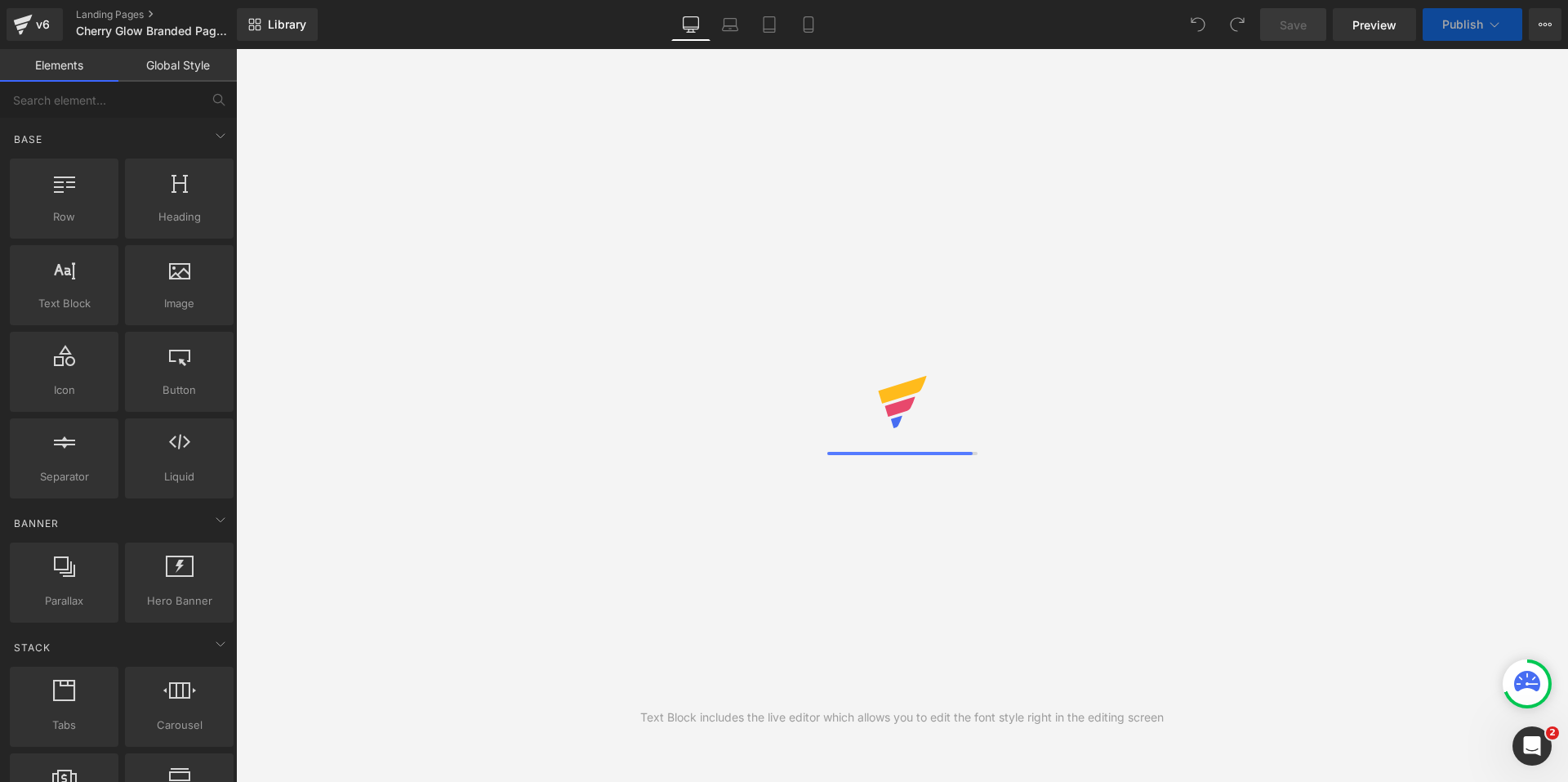
click at [880, 429] on div at bounding box center [902, 404] width 52 height 57
click at [962, 483] on div "Text Block includes the live editor which allows you to edit the font style rig…" at bounding box center [901, 415] width 1331 height 733
click at [918, 685] on div "Text Block includes the live editor which allows you to edit the font style rig…" at bounding box center [901, 415] width 1331 height 733
click at [917, 706] on div "Text Block includes the live editor which allows you to edit the font style rig…" at bounding box center [901, 415] width 1331 height 733
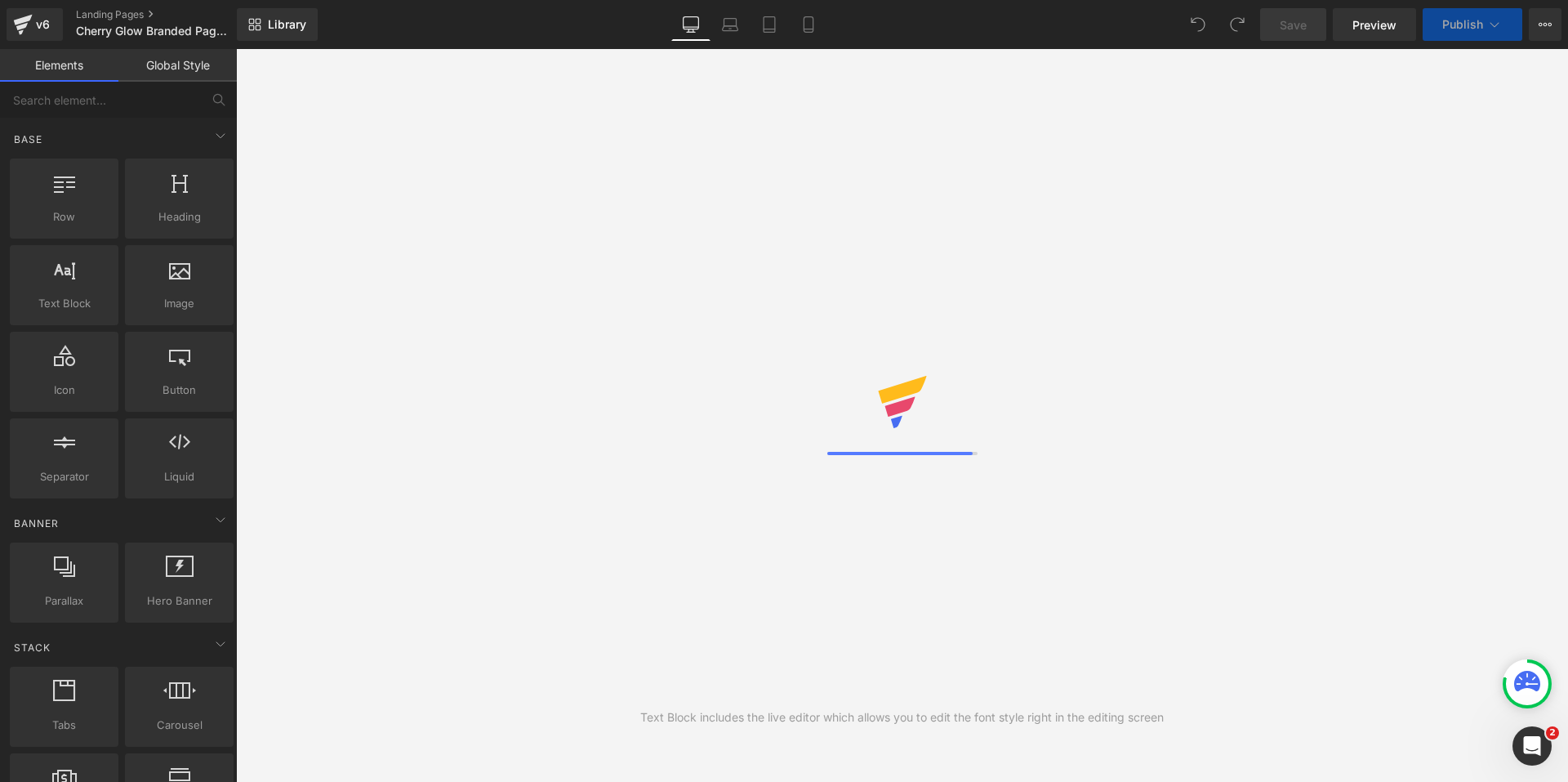
click at [917, 706] on div "Text Block includes the live editor which allows you to edit the font style rig…" at bounding box center [901, 415] width 1331 height 733
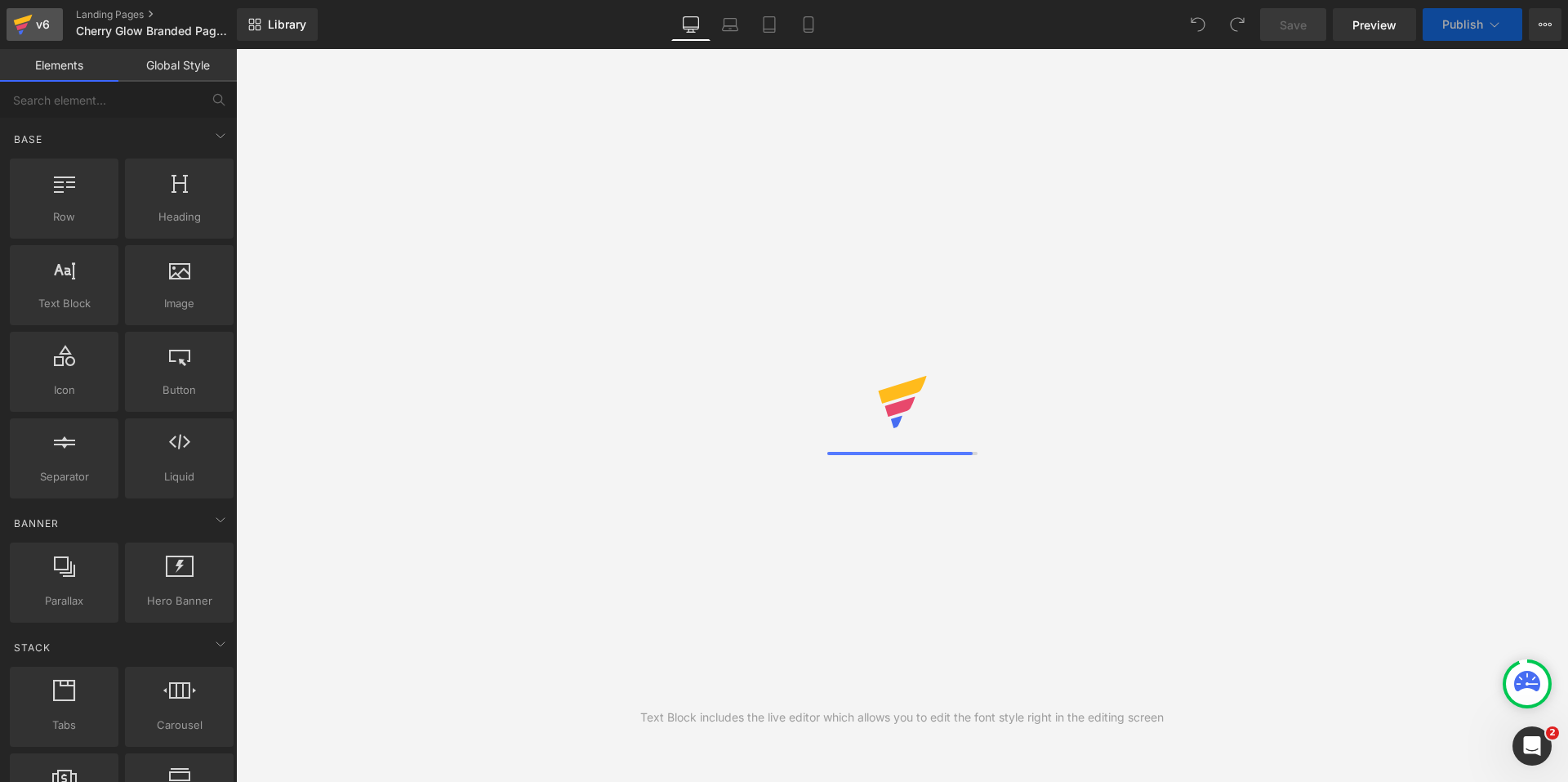
click at [38, 37] on link "v6" at bounding box center [34, 24] width 57 height 32
click at [28, 20] on icon at bounding box center [22, 20] width 19 height 11
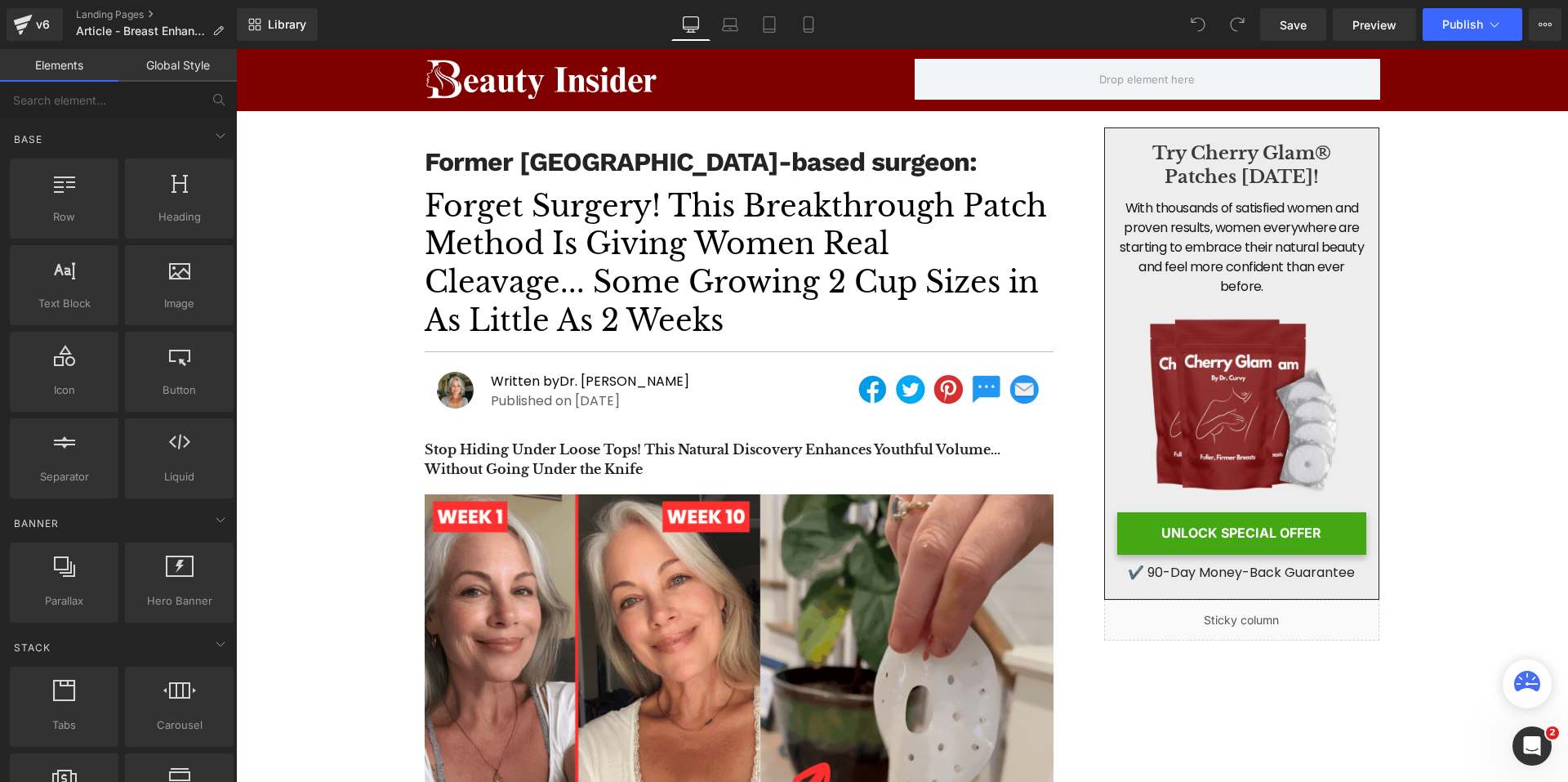
scroll to position [327, 0]
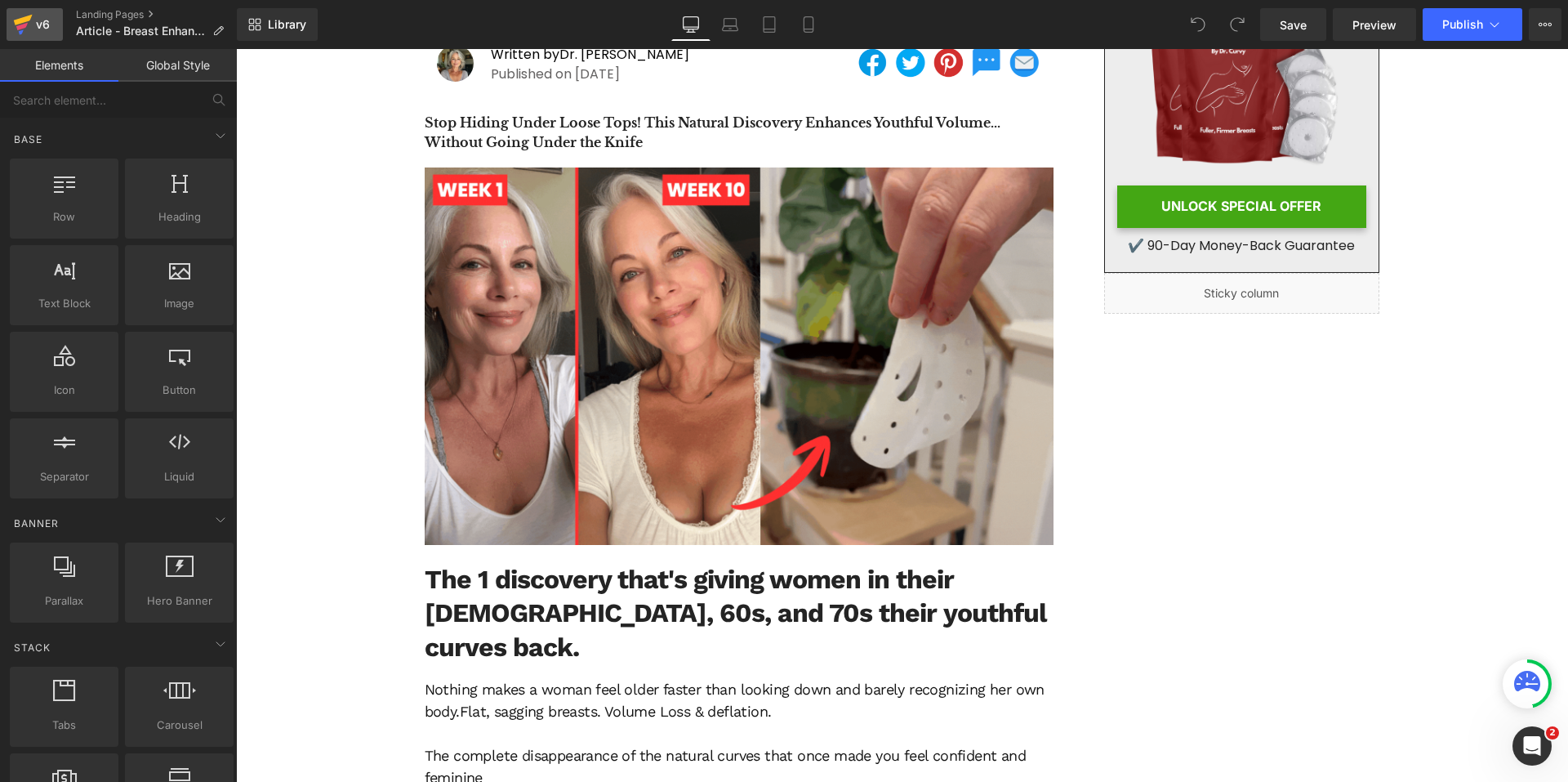
click at [47, 29] on div "v6" at bounding box center [42, 24] width 21 height 22
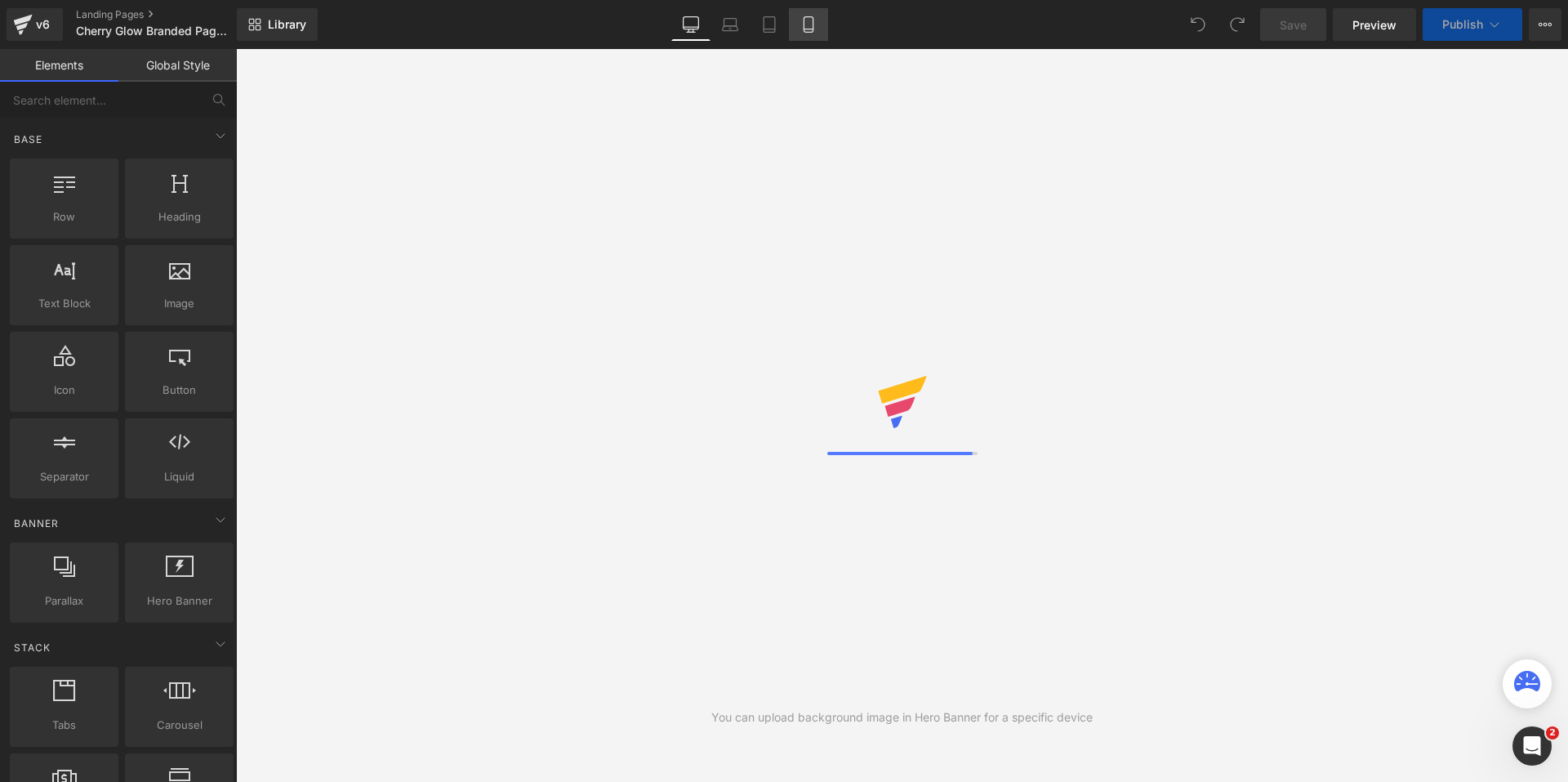
click at [803, 23] on icon at bounding box center [809, 24] width 16 height 16
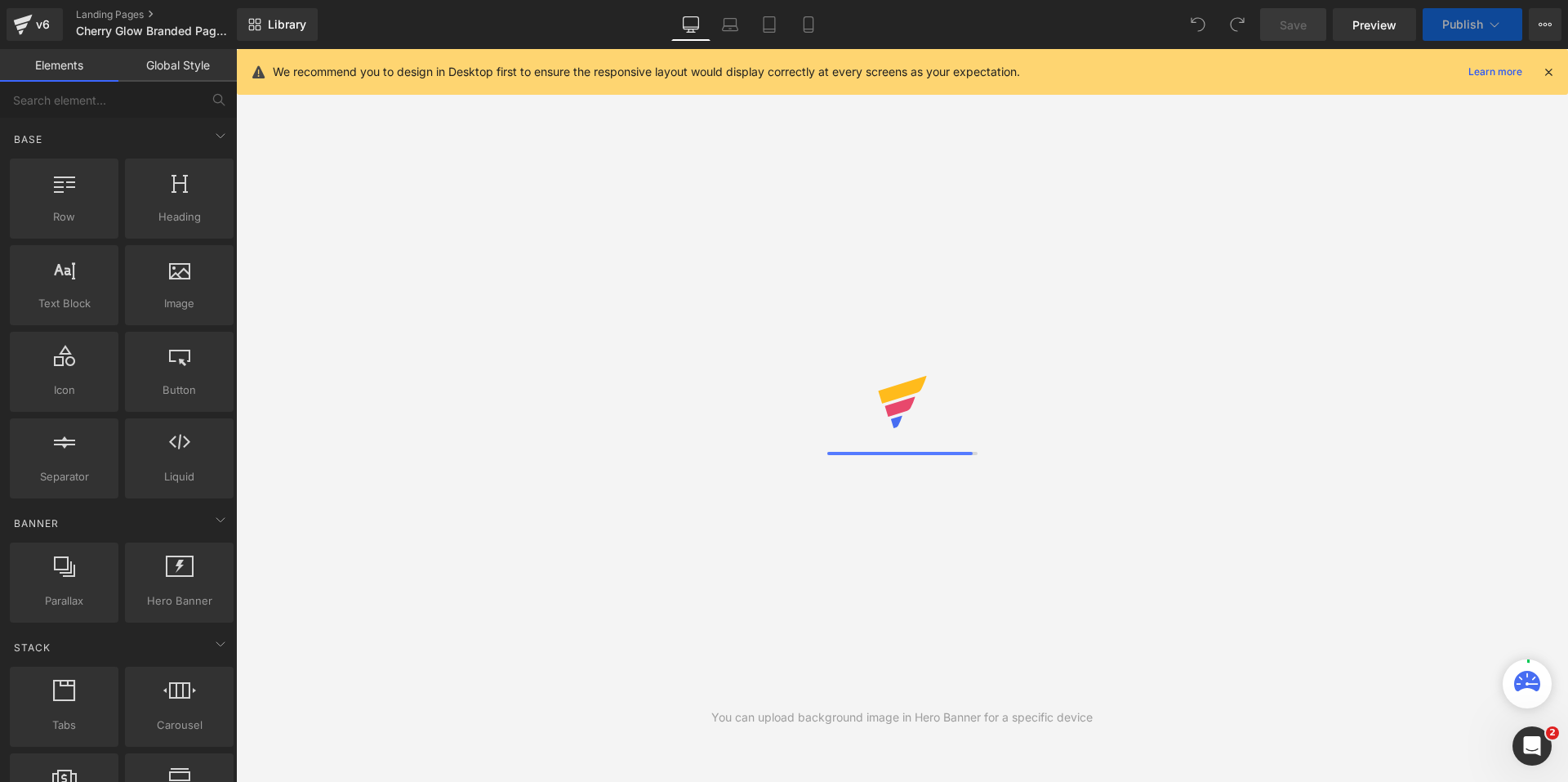
drag, startPoint x: 203, startPoint y: 217, endPoint x: 779, endPoint y: 319, distance: 585.0
click at [779, 319] on div "You are previewing how the will restyle your page. You can not edit Elements in…" at bounding box center [784, 404] width 1568 height 809
drag, startPoint x: 207, startPoint y: 214, endPoint x: 620, endPoint y: 349, distance: 434.5
click at [567, 335] on div "You are previewing how the will restyle your page. You can not edit Elements in…" at bounding box center [784, 404] width 1568 height 809
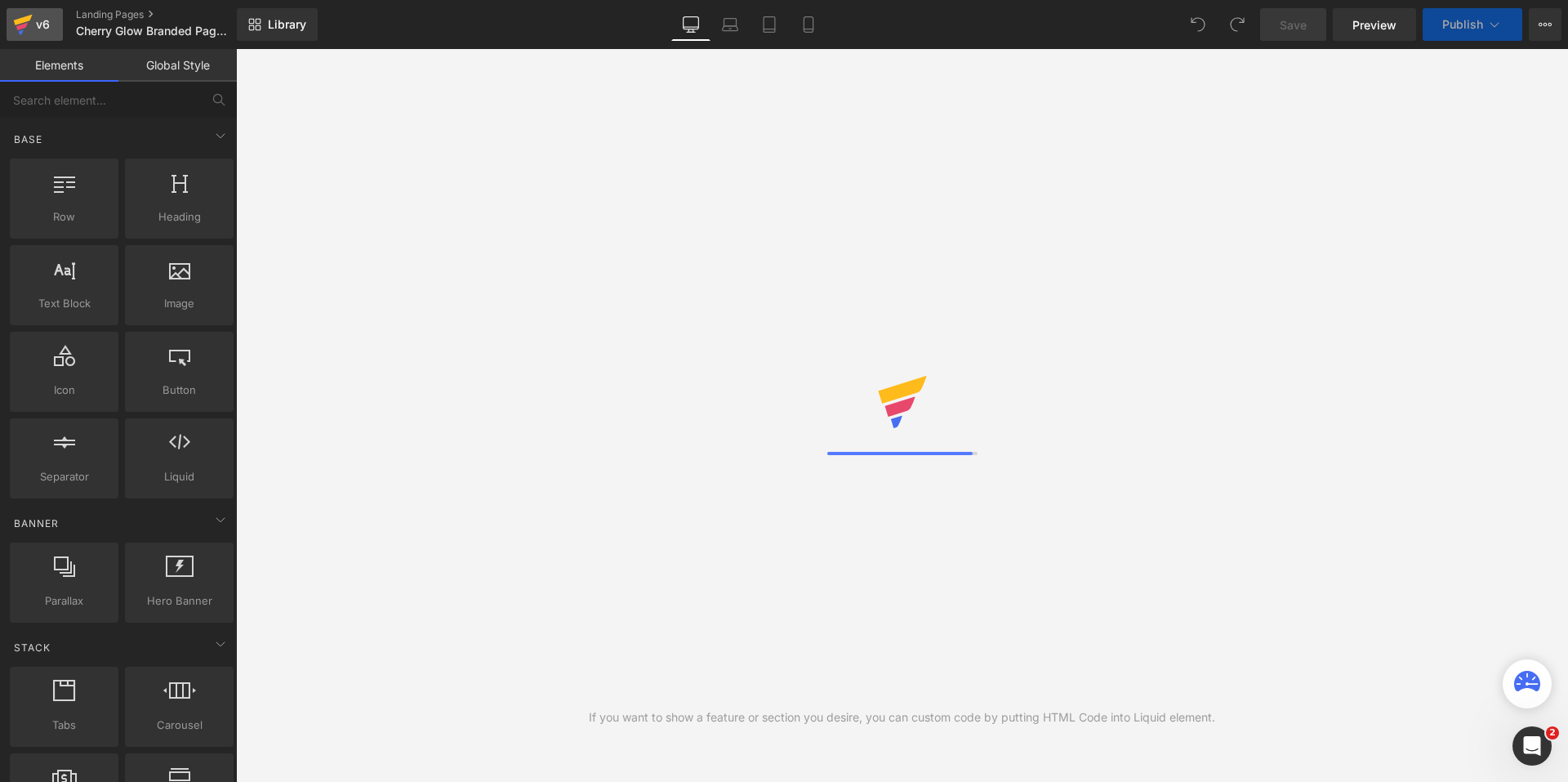
click at [31, 19] on icon at bounding box center [23, 24] width 20 height 40
drag, startPoint x: 189, startPoint y: 301, endPoint x: 640, endPoint y: 349, distance: 453.5
click at [640, 349] on div "You are previewing how the will restyle your page. You can not edit Elements in…" at bounding box center [784, 404] width 1568 height 809
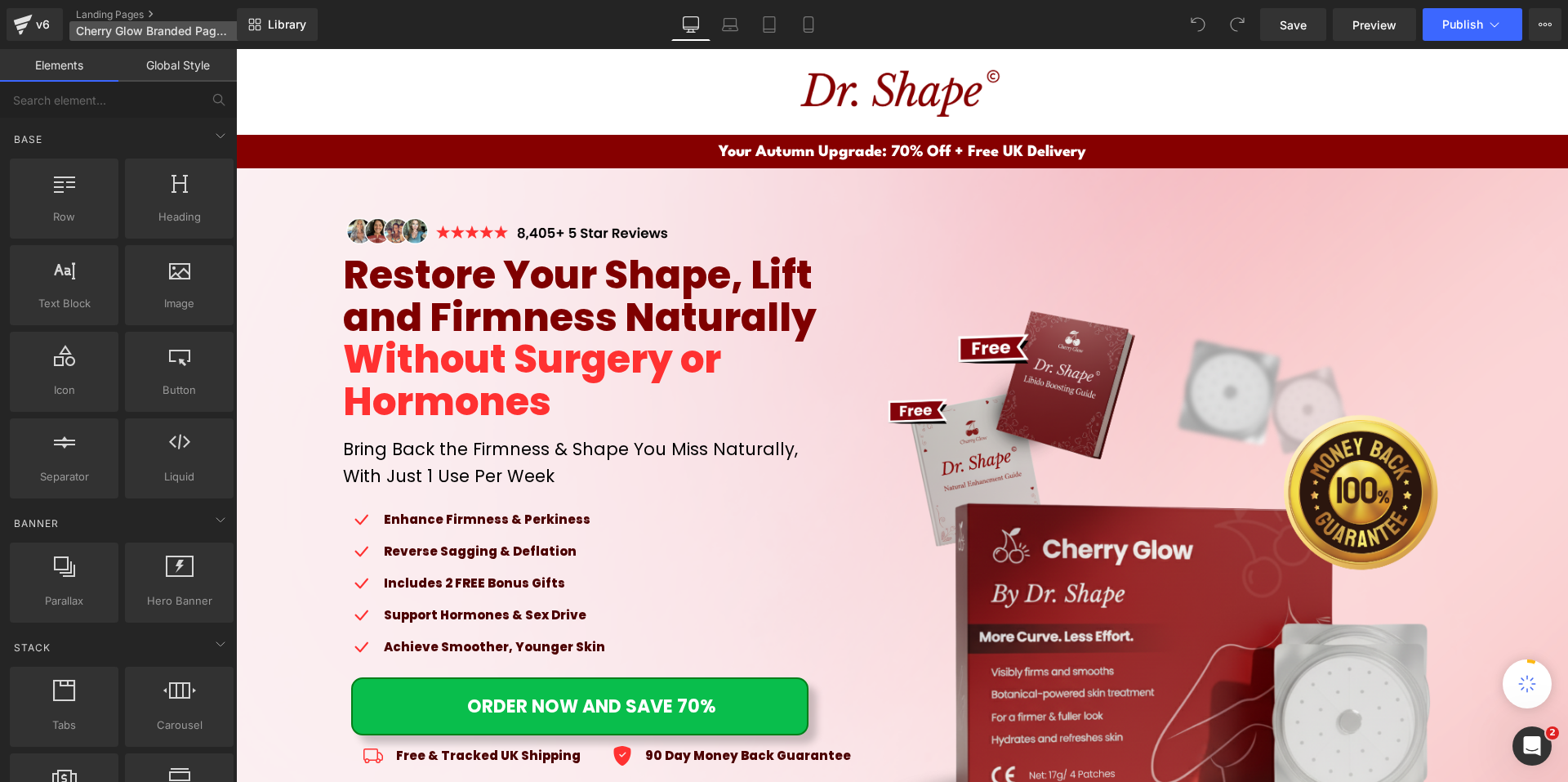
click at [177, 31] on span "Cherry Glow Branded Page - NEW INGRIDIENTS" at bounding box center [154, 31] width 157 height 13
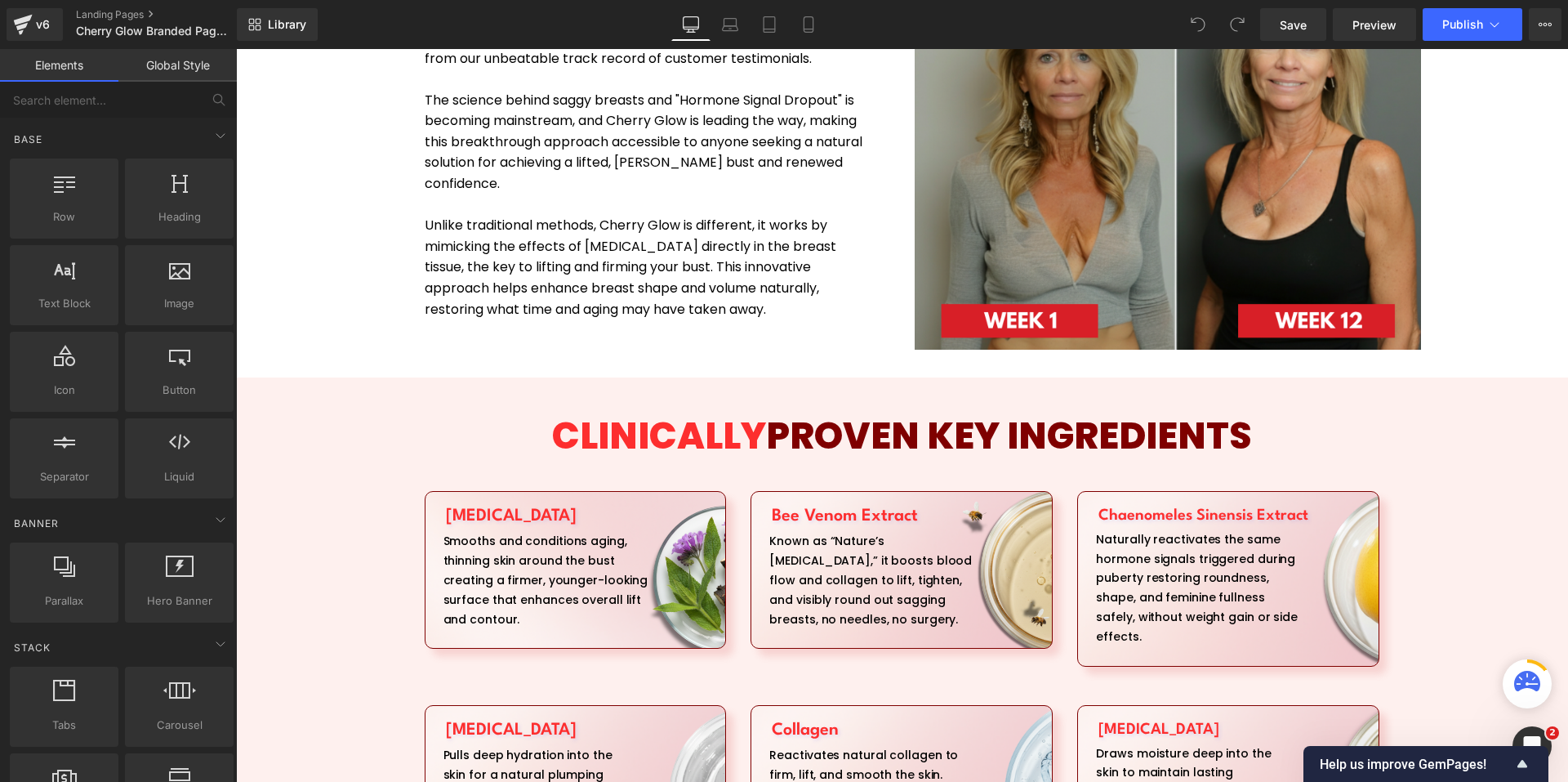
scroll to position [3022, 0]
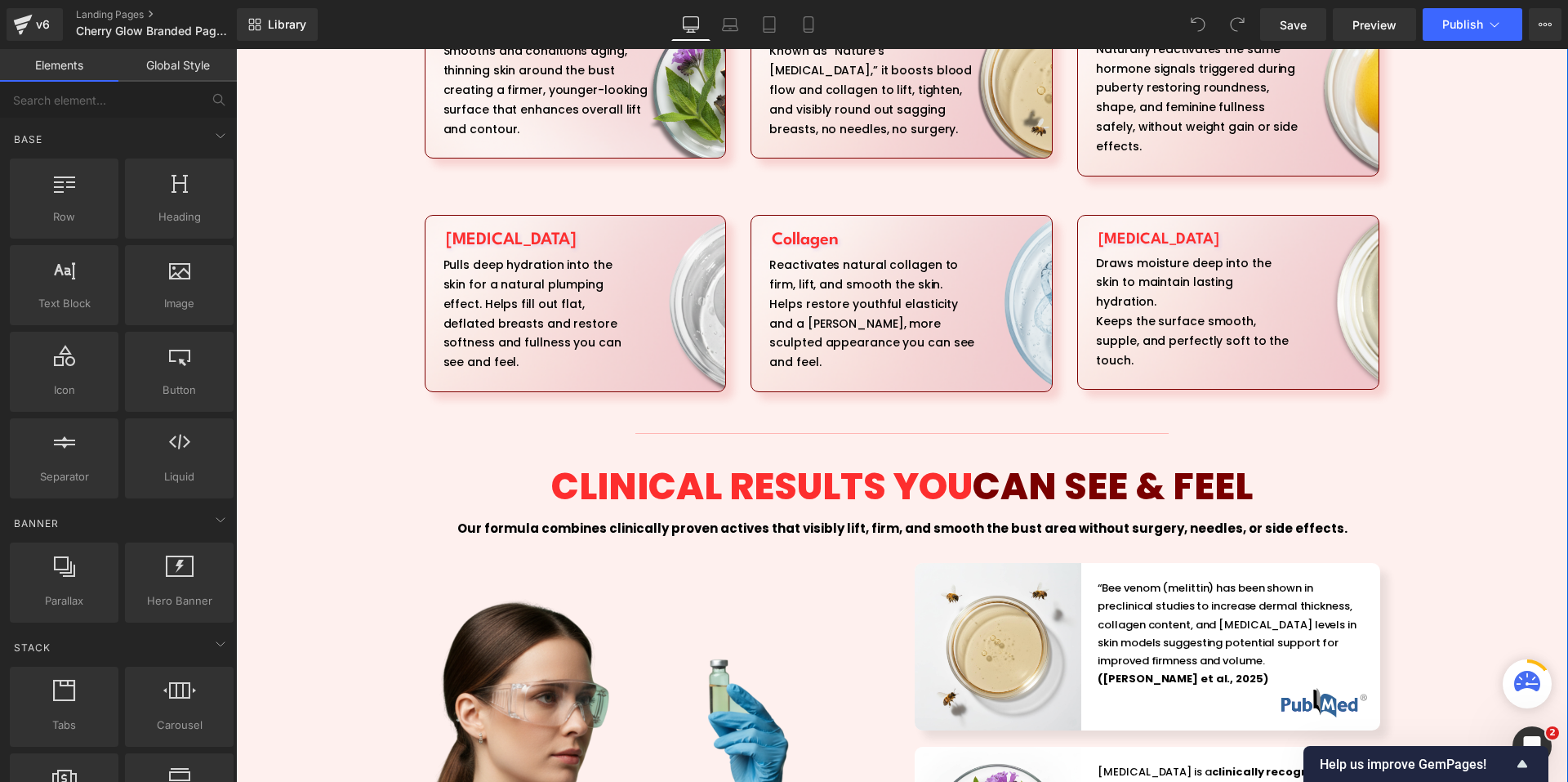
click at [480, 215] on div "Hyaluronic Acid Heading Pulls deep hydration into the skin for a natural plumpi…" at bounding box center [576, 303] width 302 height 177
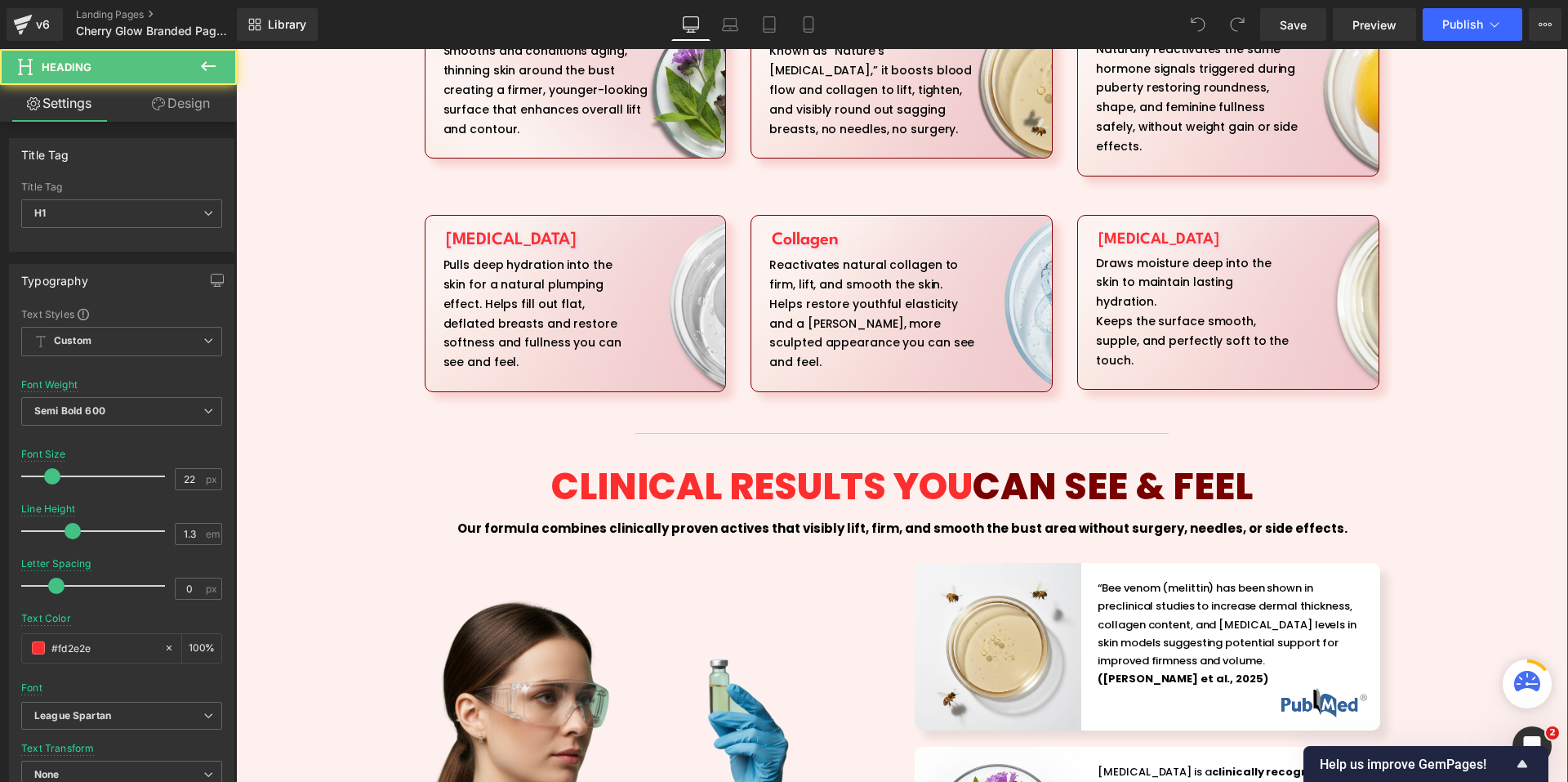
click at [1496, 391] on div "CLINICALLY PROVEN KEY INGREDIENTS Heading Allantoin Heading Smooths and conditi…" at bounding box center [901, 526] width 1331 height 1251
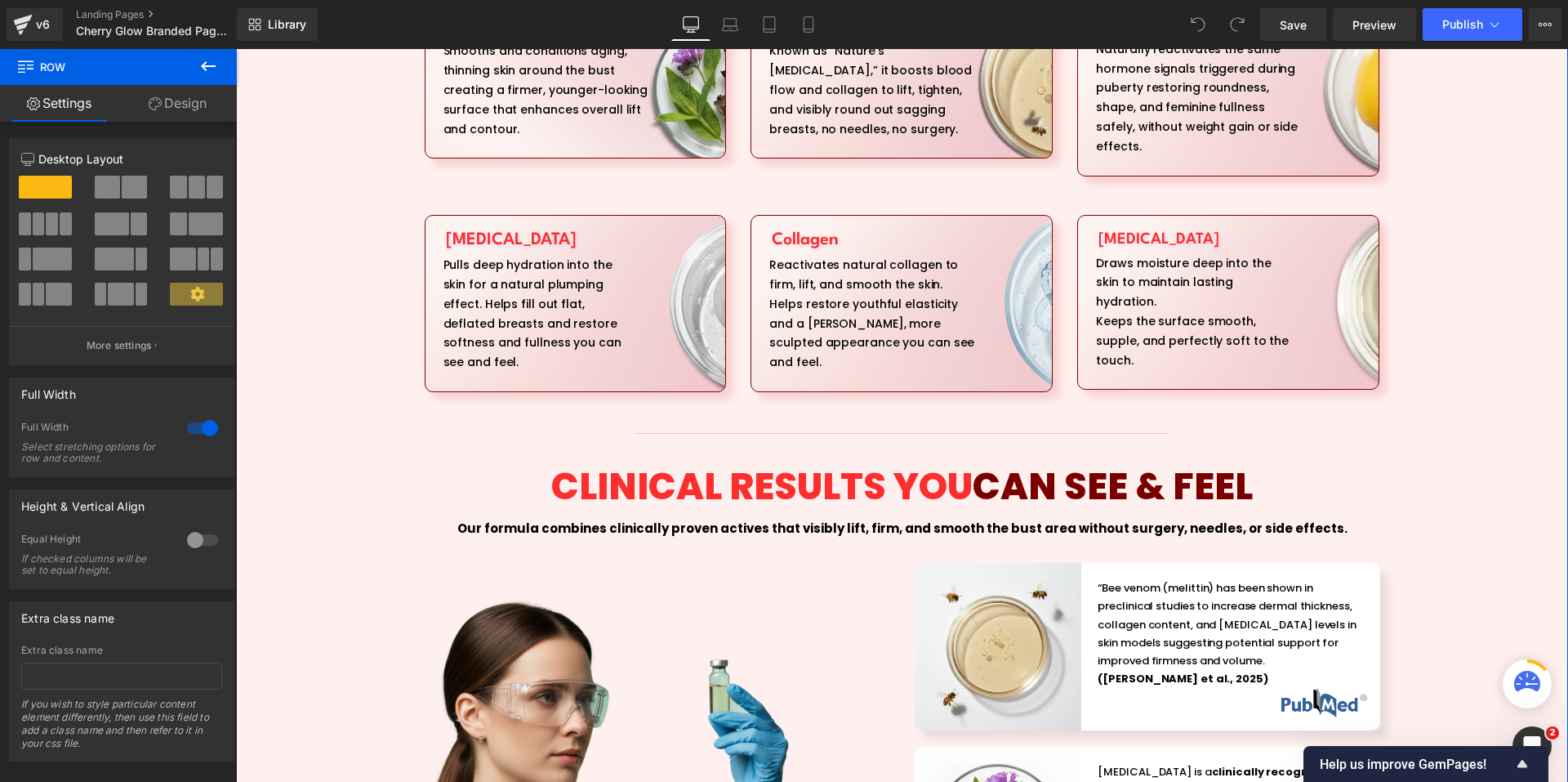
click at [389, 337] on div "CLINICALLY PROVEN KEY INGREDIENTS Heading Allantoin Heading Smooths and conditi…" at bounding box center [901, 526] width 1331 height 1251
click at [426, 258] on div "Hyaluronic Acid Heading Pulls deep hydration into the skin for a natural plumpi…" at bounding box center [576, 308] width 300 height 166
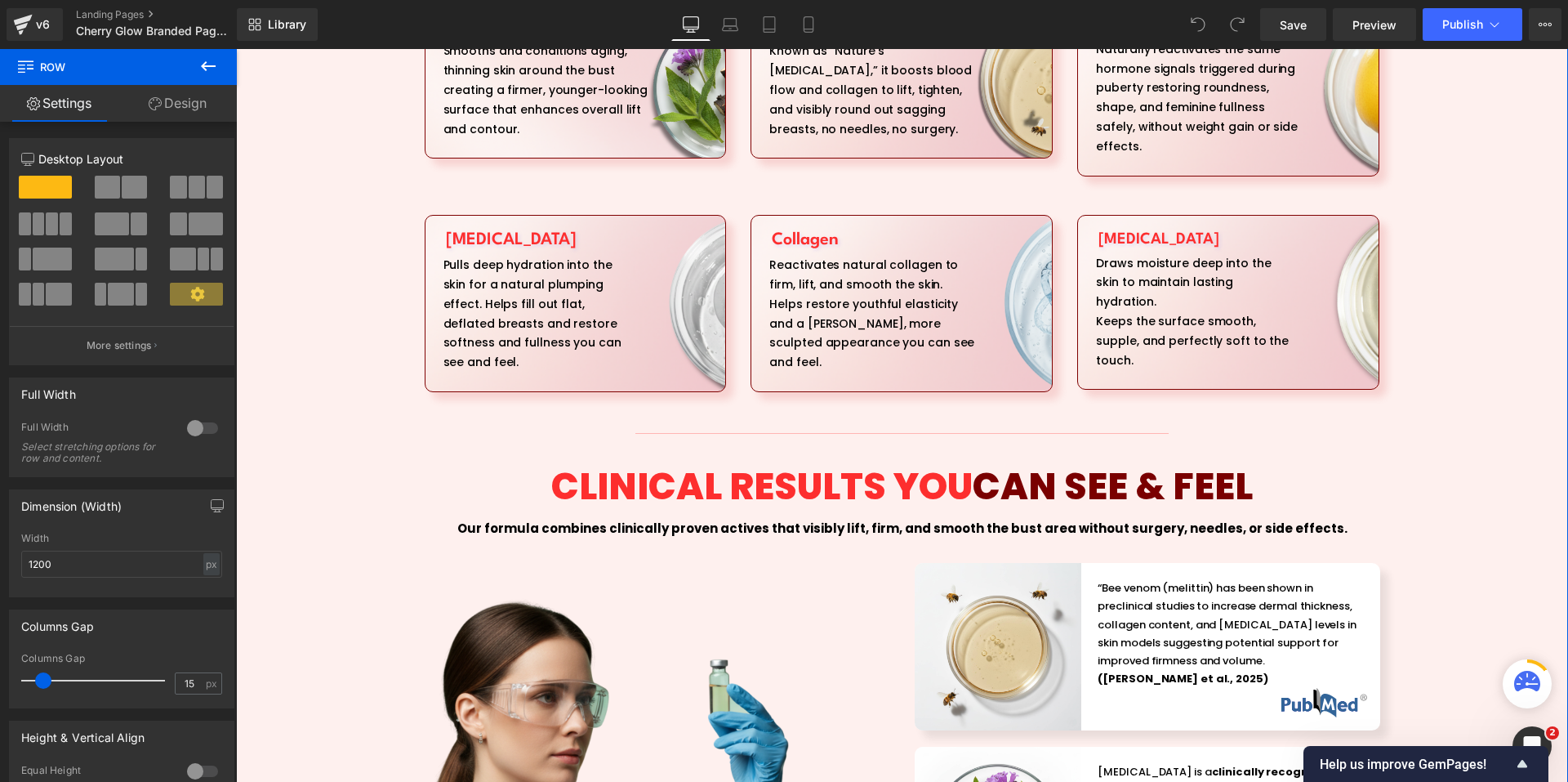
click at [465, 215] on div "Hyaluronic Acid Heading Pulls deep hydration into the skin for a natural plumpi…" at bounding box center [576, 303] width 302 height 177
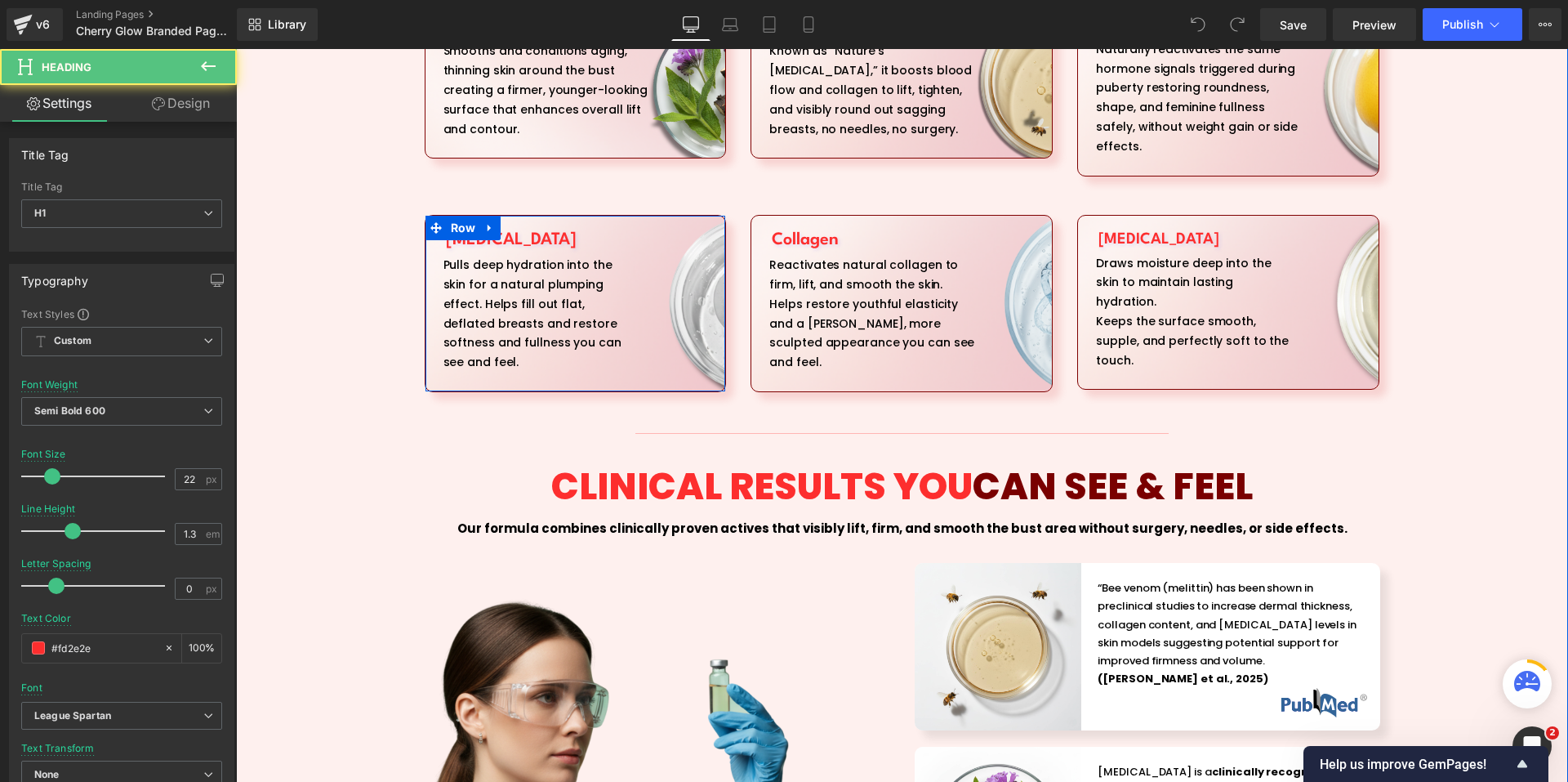
click at [465, 216] on span "Row" at bounding box center [462, 228] width 33 height 24
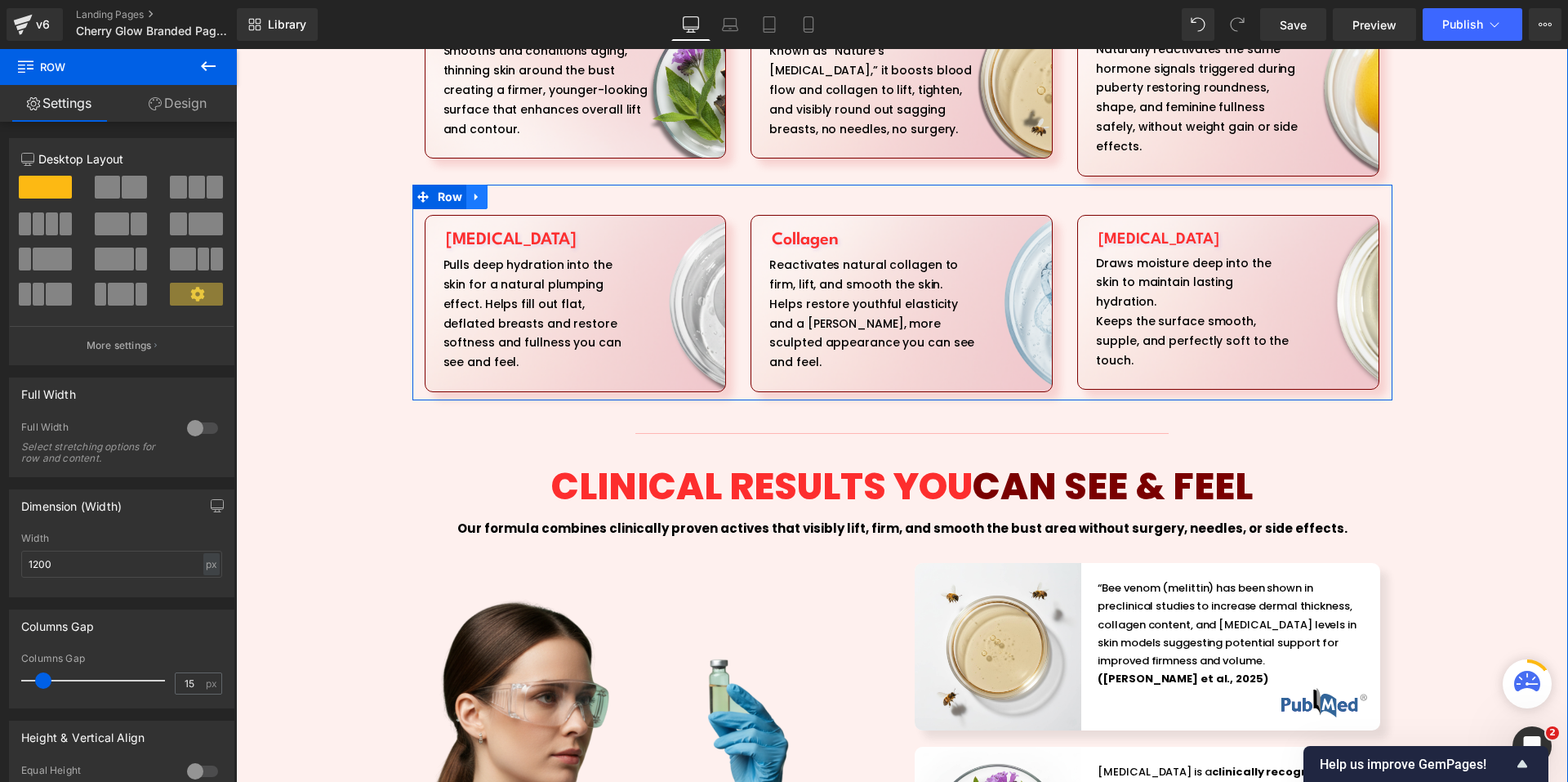
click at [474, 190] on icon at bounding box center [477, 196] width 12 height 13
click at [520, 191] on icon at bounding box center [519, 196] width 12 height 12
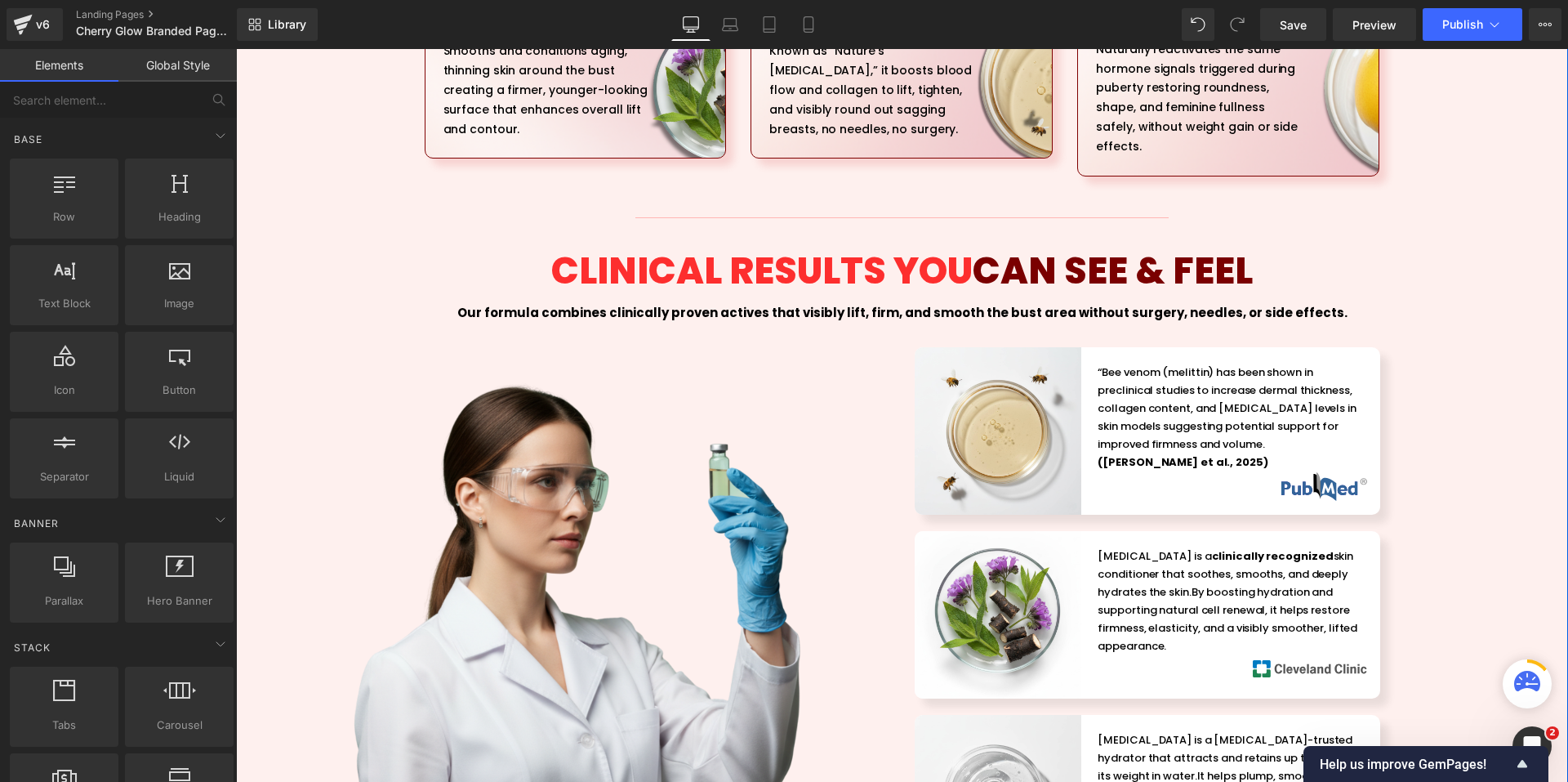
scroll to position [2614, 0]
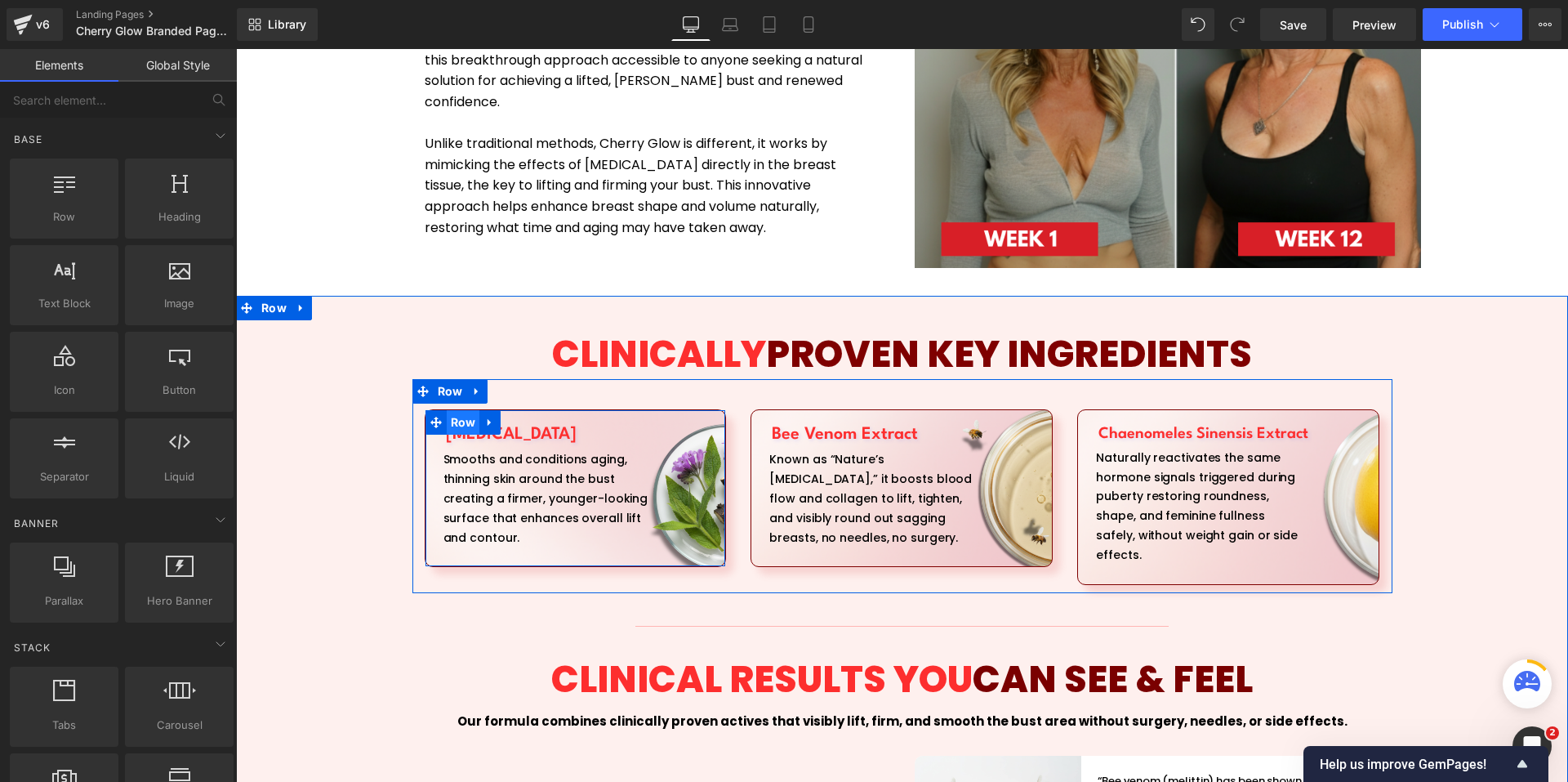
click at [453, 410] on span "Row" at bounding box center [462, 422] width 33 height 24
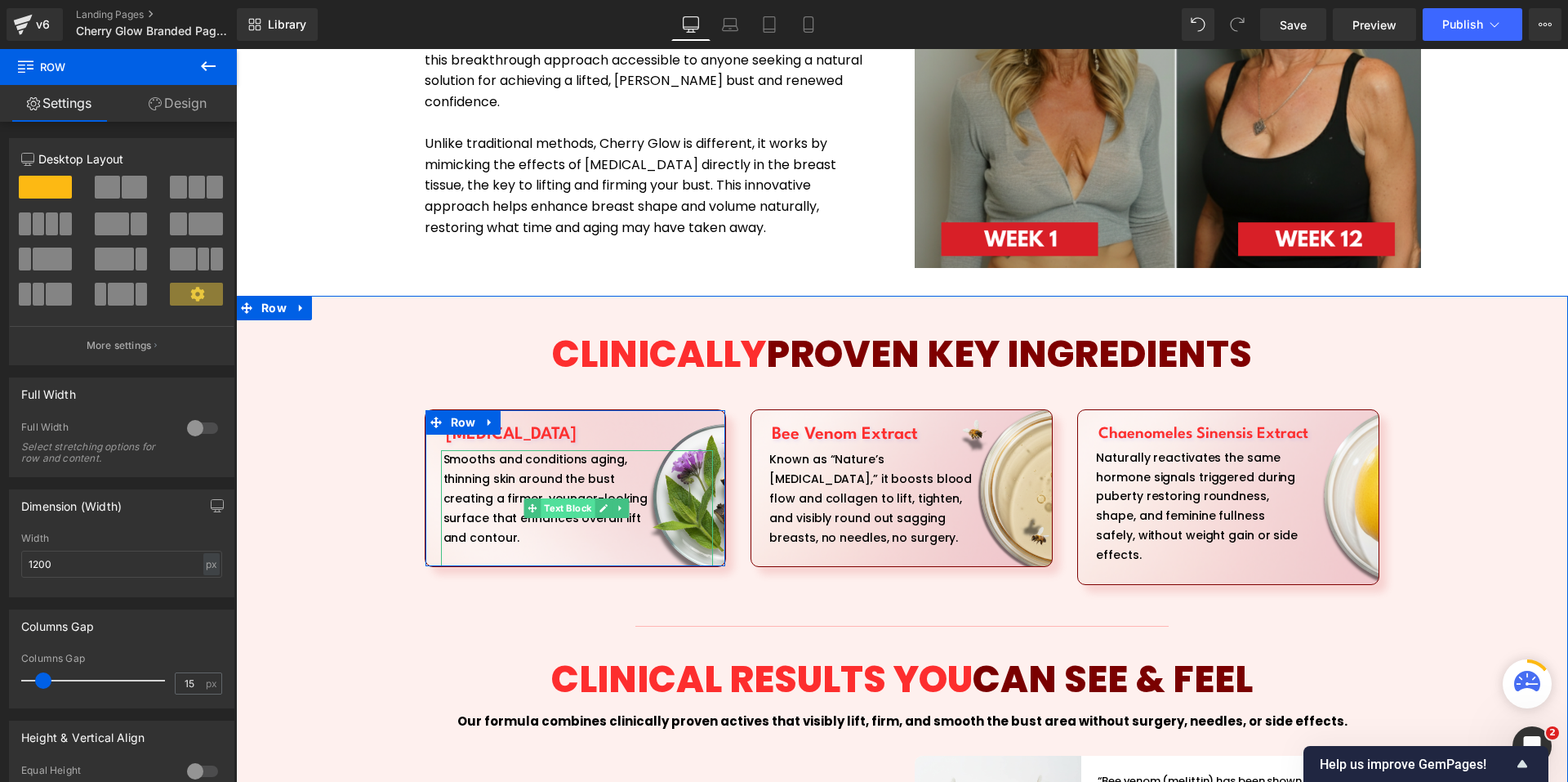
click at [546, 499] on span "Text Block" at bounding box center [569, 508] width 54 height 20
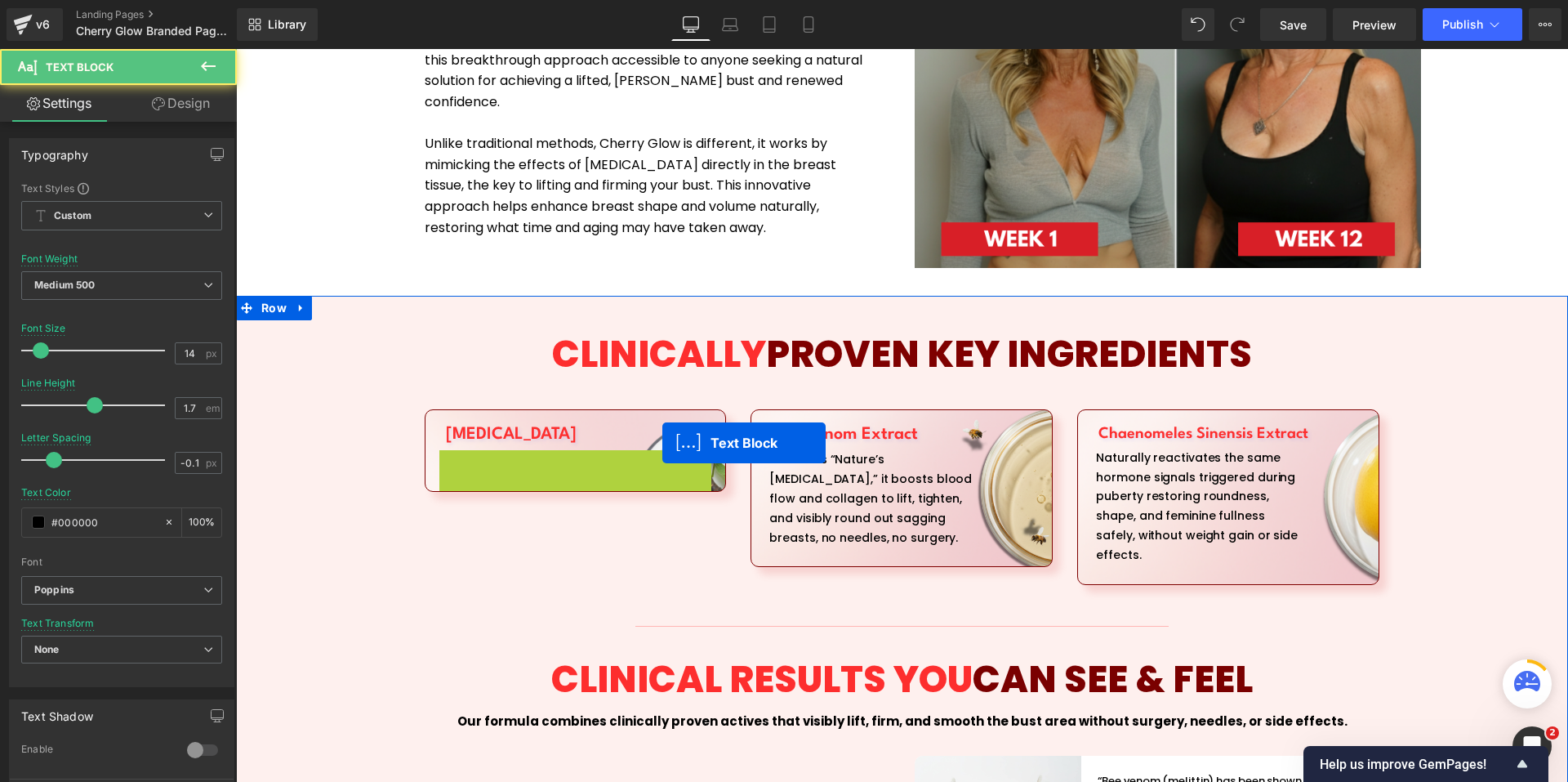
drag, startPoint x: 676, startPoint y: 549, endPoint x: 557, endPoint y: 444, distance: 158.7
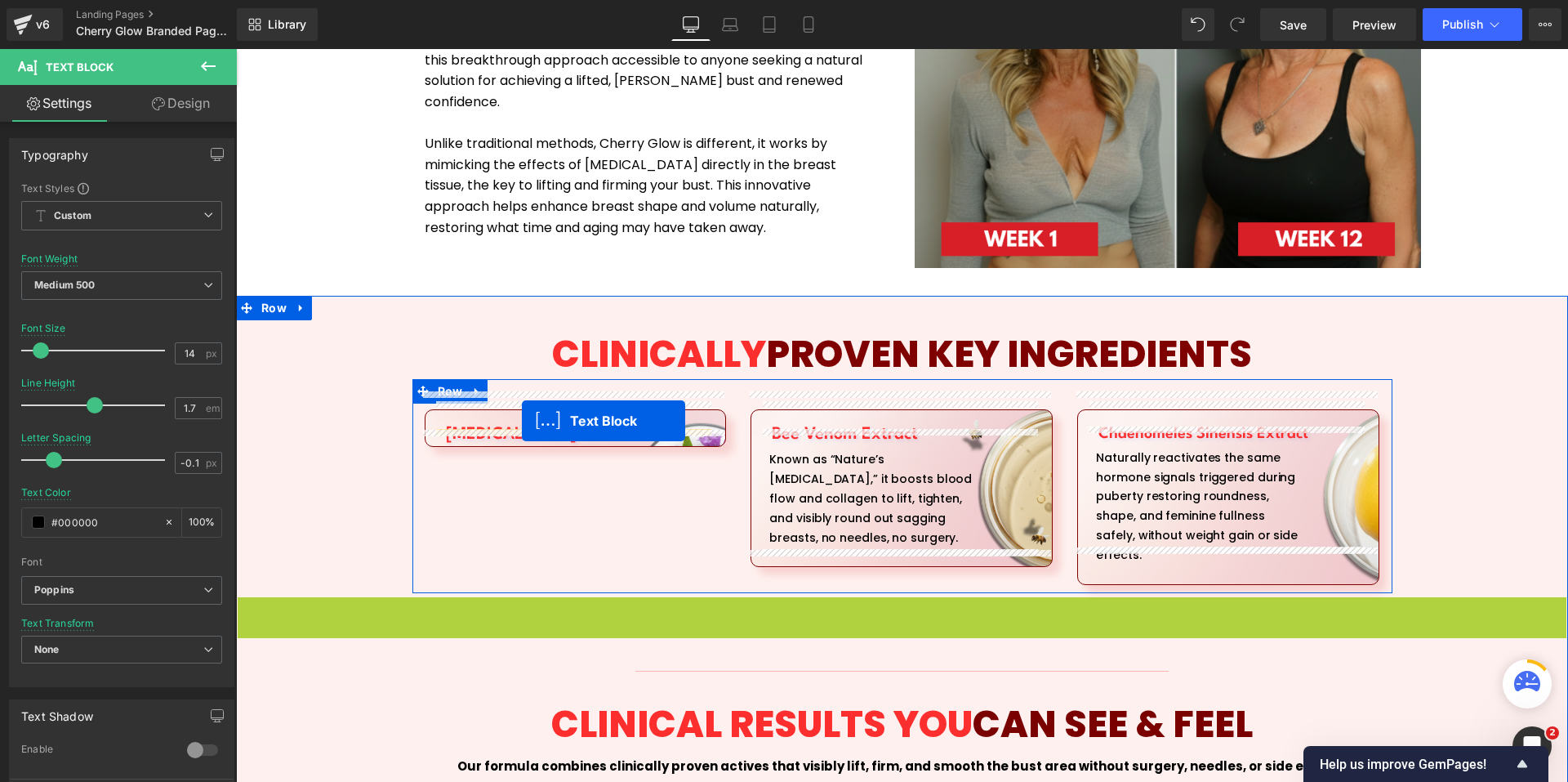
drag, startPoint x: 877, startPoint y: 581, endPoint x: 522, endPoint y: 420, distance: 389.8
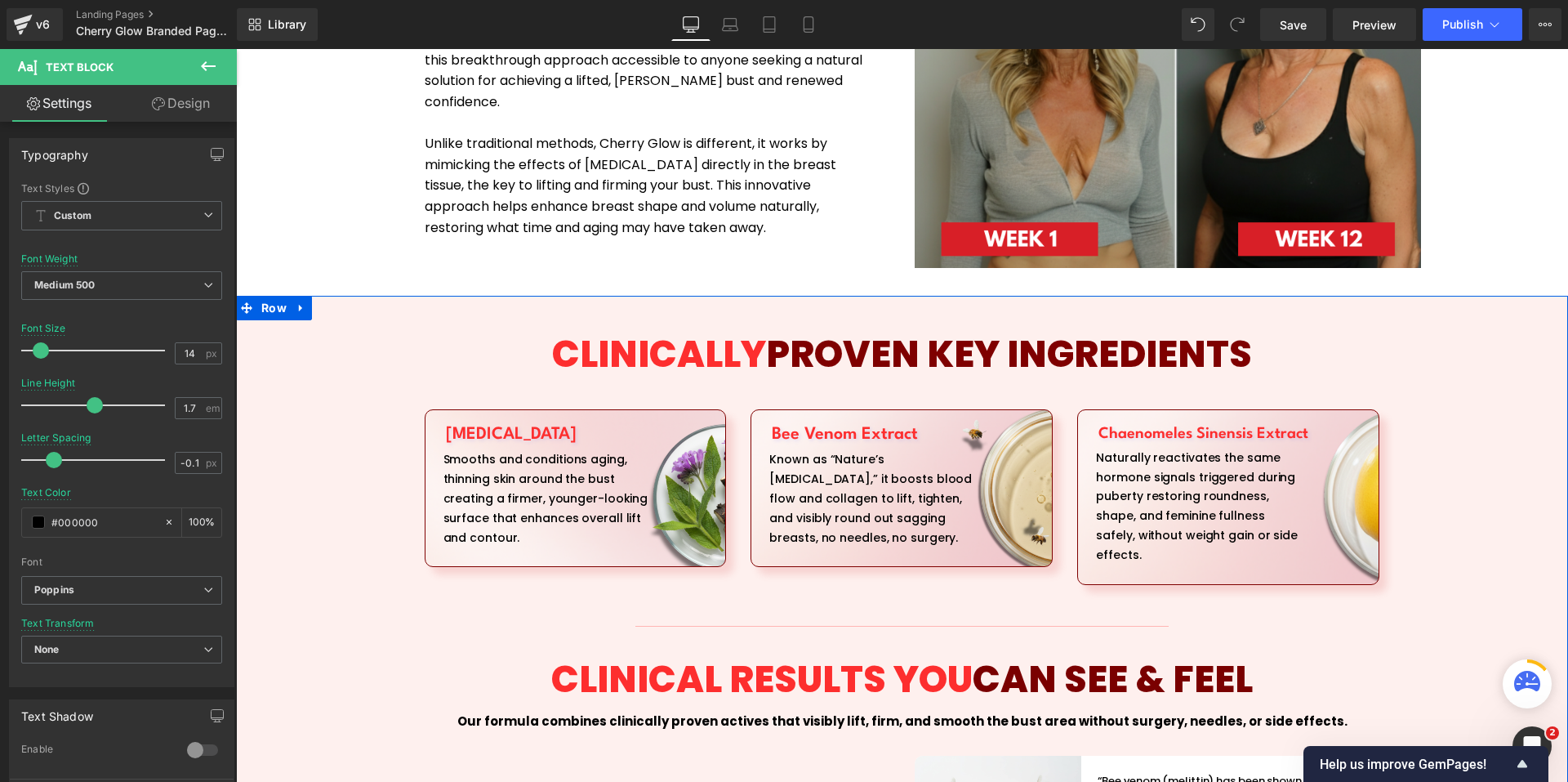
scroll to position [2777, 0]
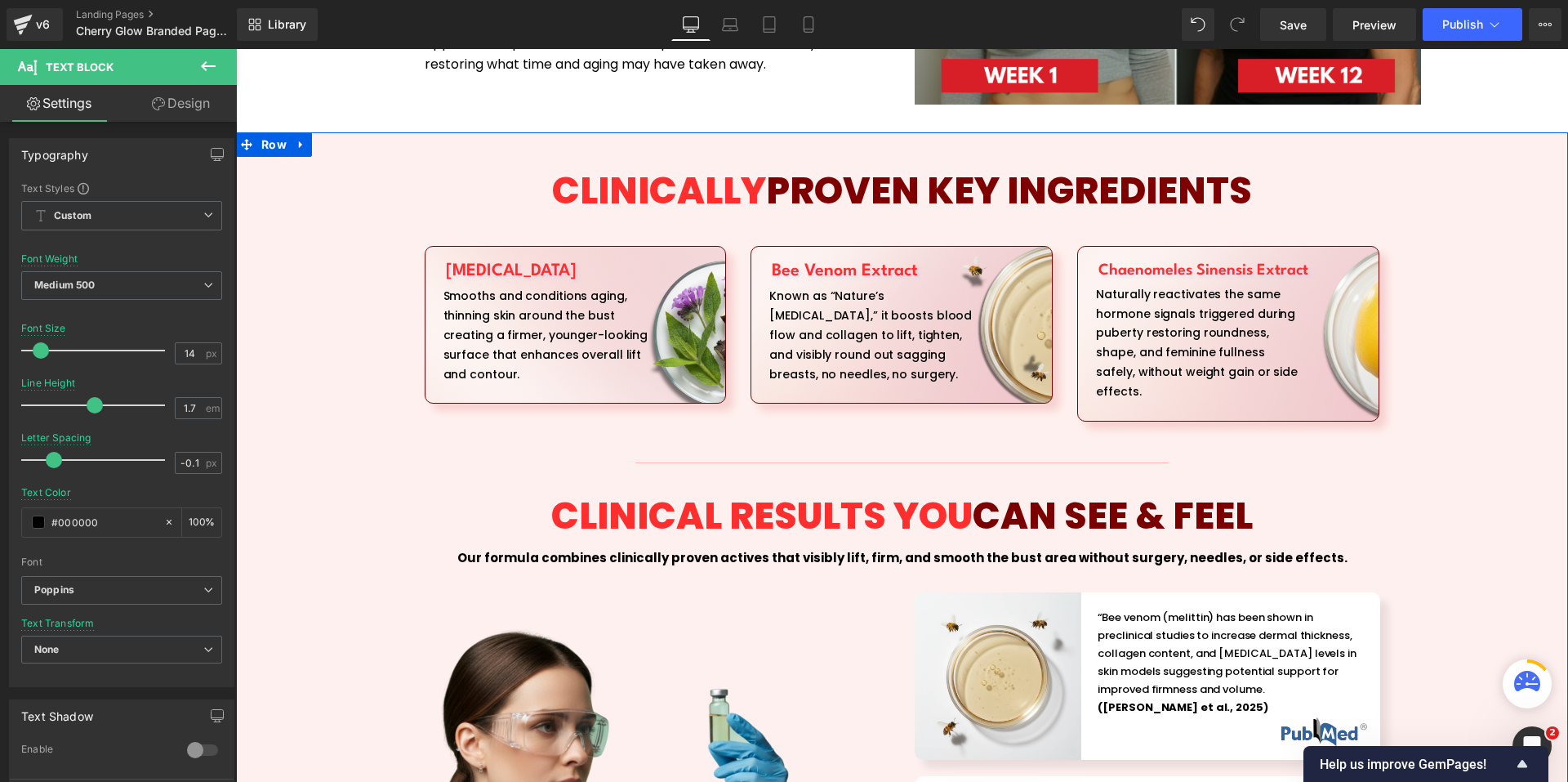
click at [1491, 344] on div "CLINICALLY PROVEN KEY INGREDIENTS Heading Allantoin Heading Smooths and conditi…" at bounding box center [901, 663] width 1331 height 1035
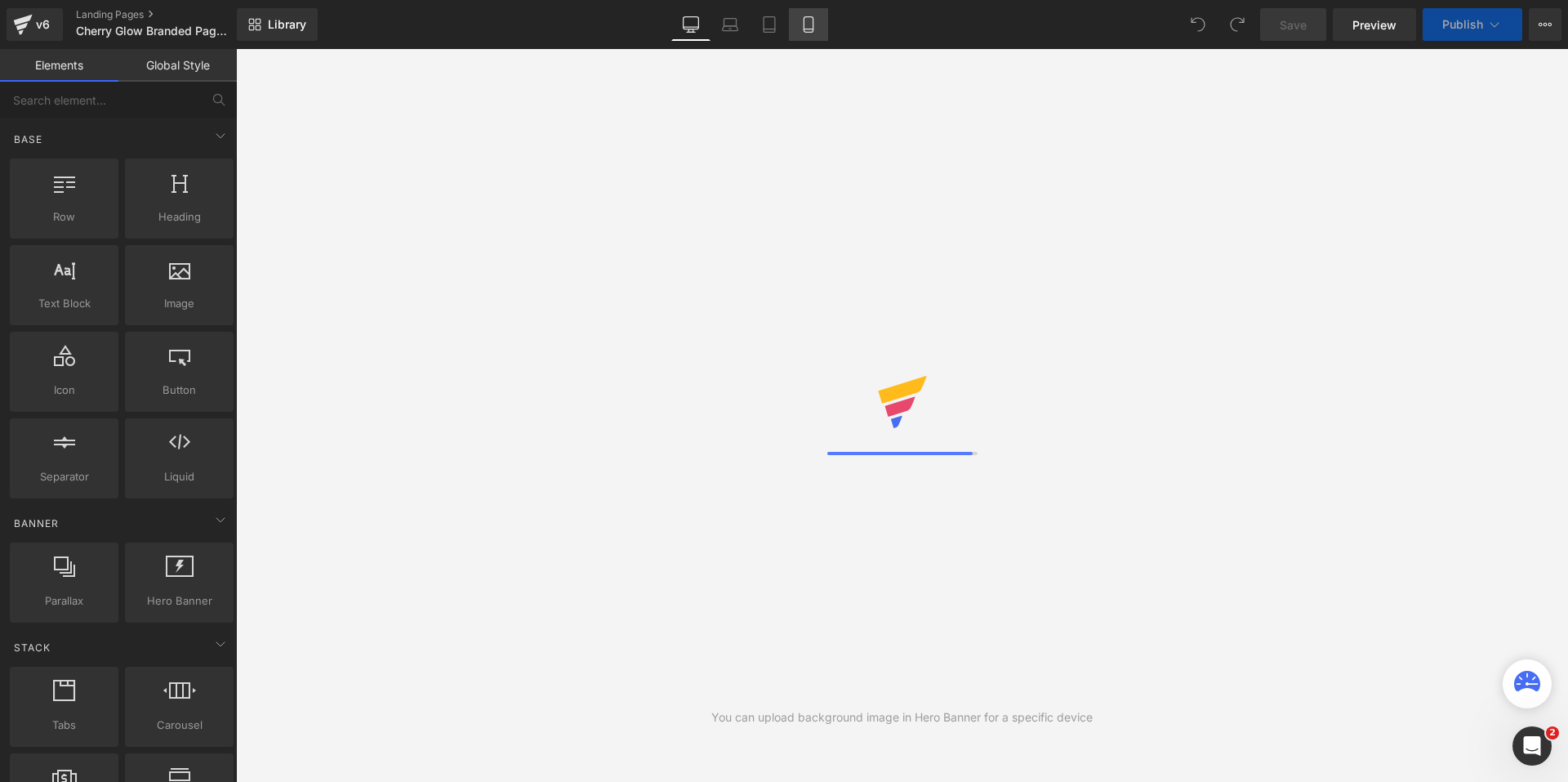
click at [793, 33] on link "Mobile" at bounding box center [809, 24] width 40 height 32
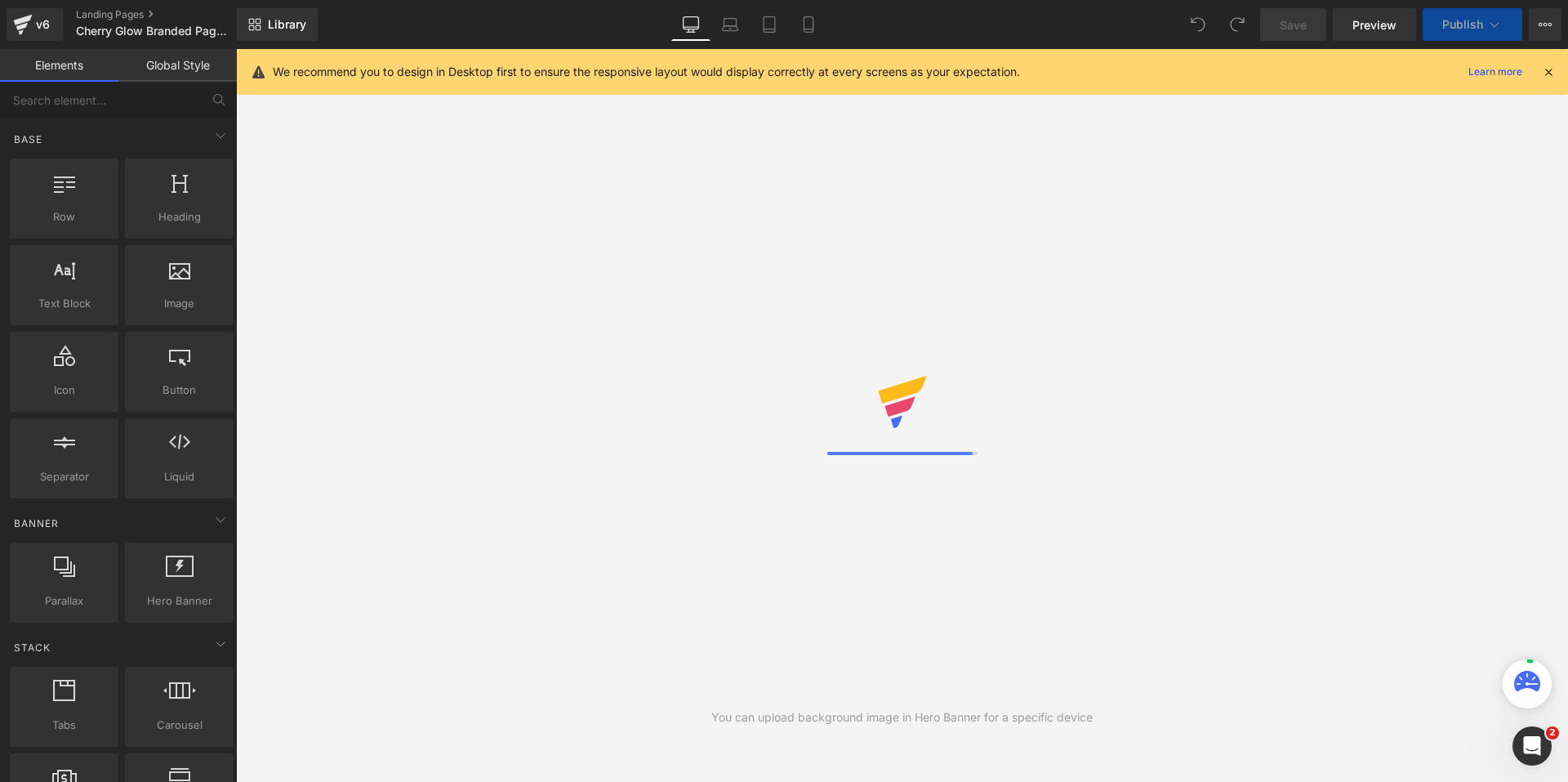
click at [1550, 73] on icon at bounding box center [1548, 72] width 14 height 14
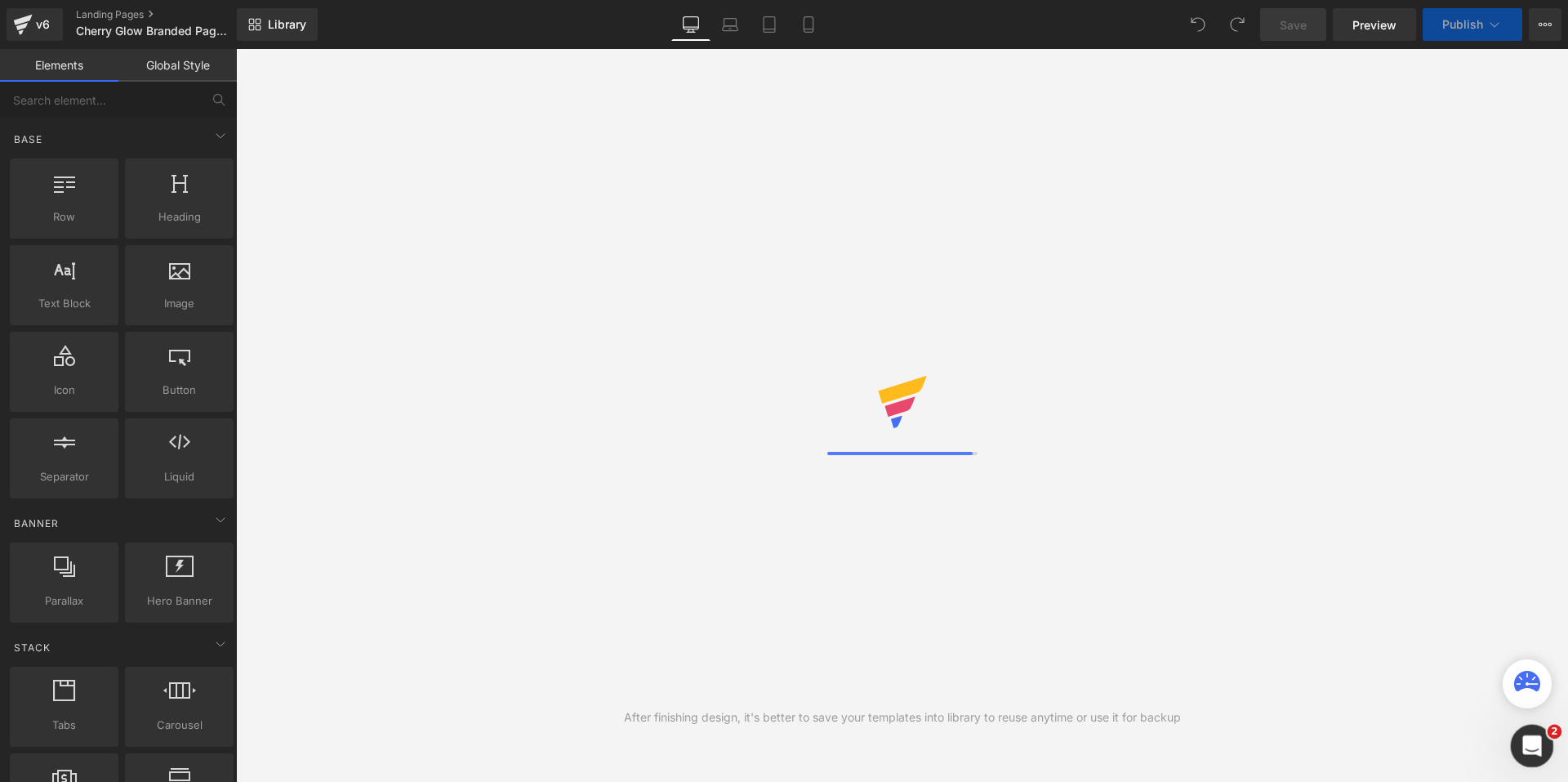
click at [1533, 730] on div "Open Intercom Messenger" at bounding box center [1529, 743] width 54 height 54
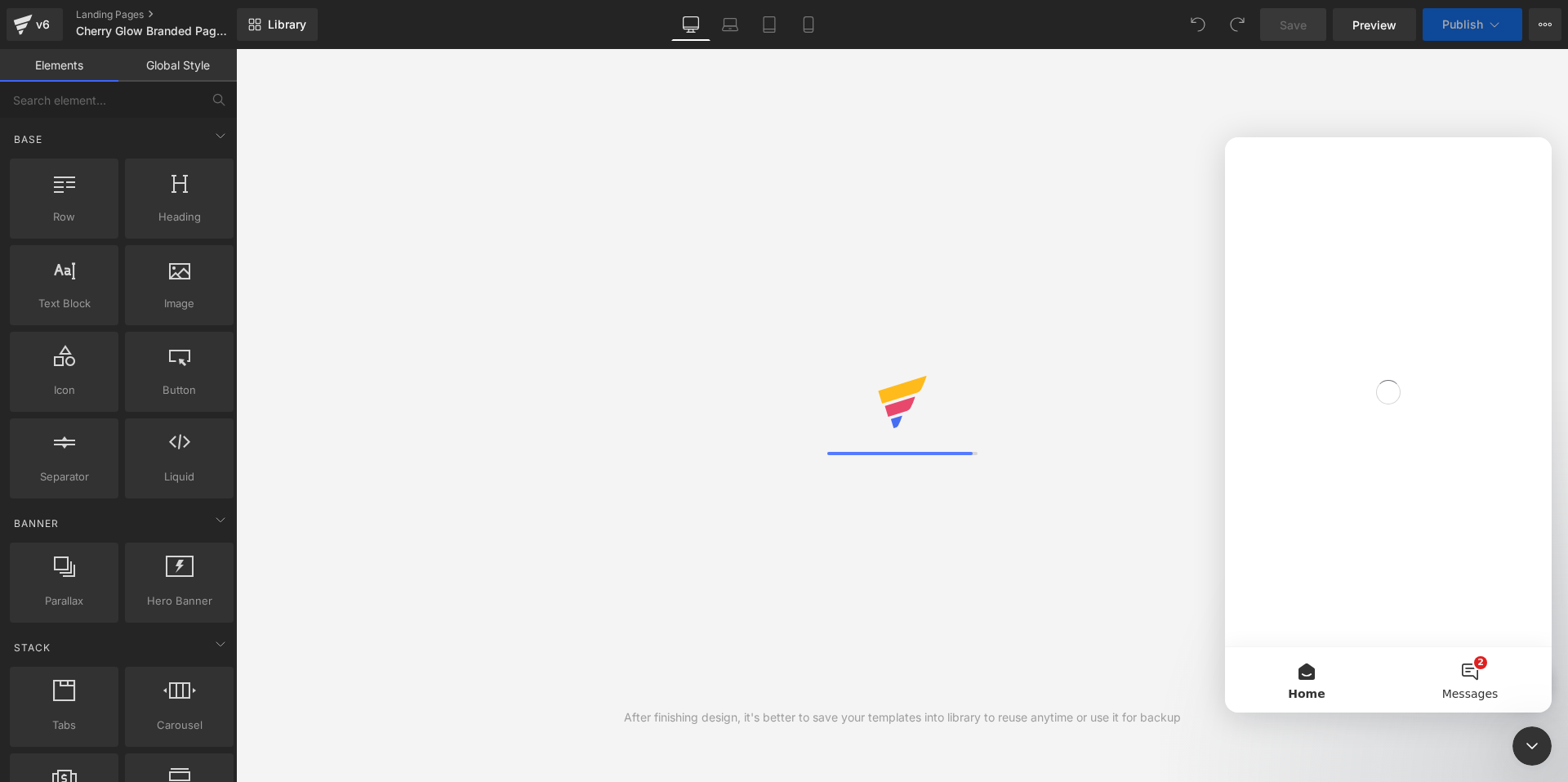
click at [1474, 661] on button "2 Messages" at bounding box center [1470, 679] width 164 height 66
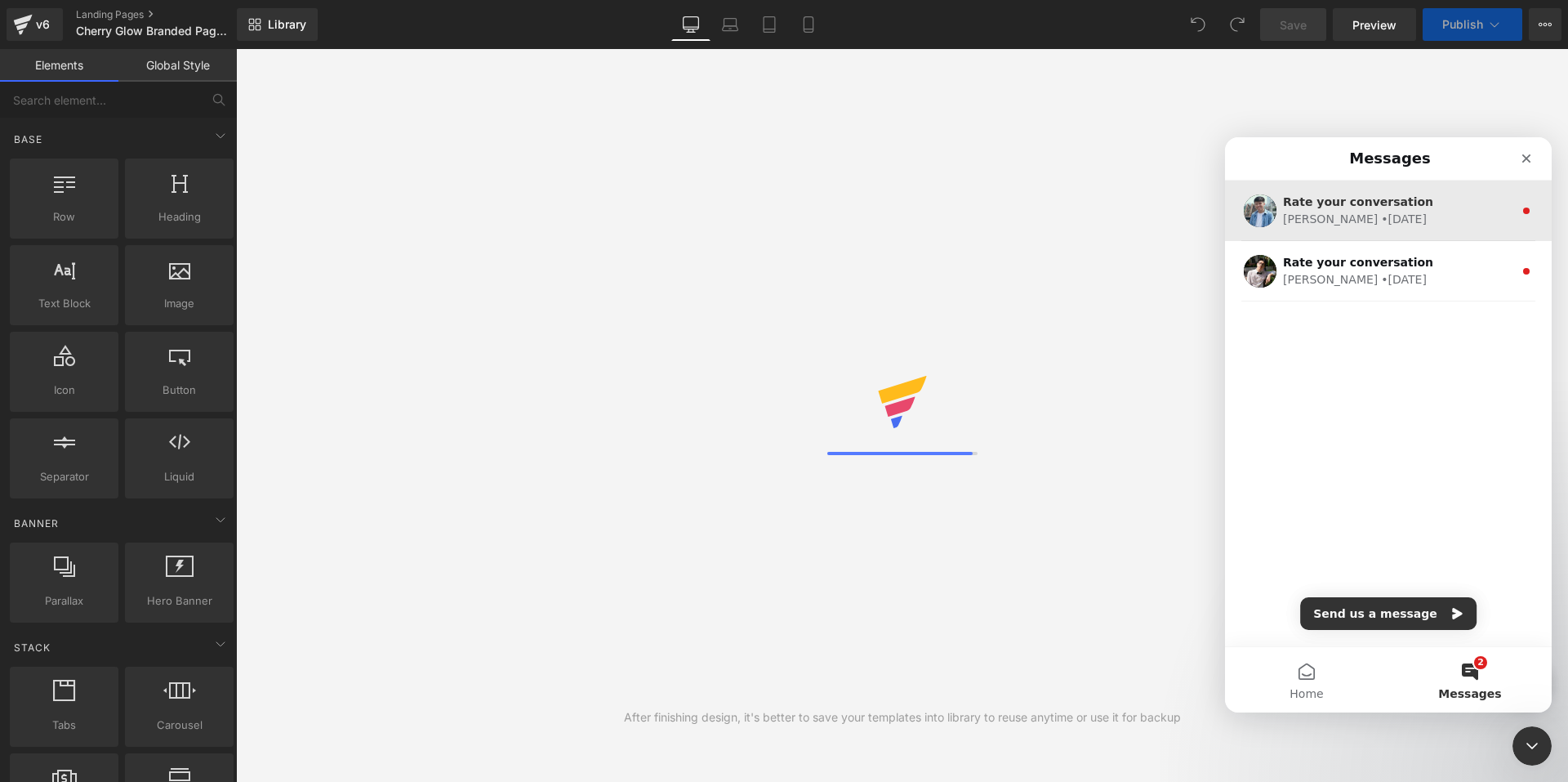
click at [1411, 211] on div "[PERSON_NAME] • [DATE]" at bounding box center [1398, 219] width 230 height 17
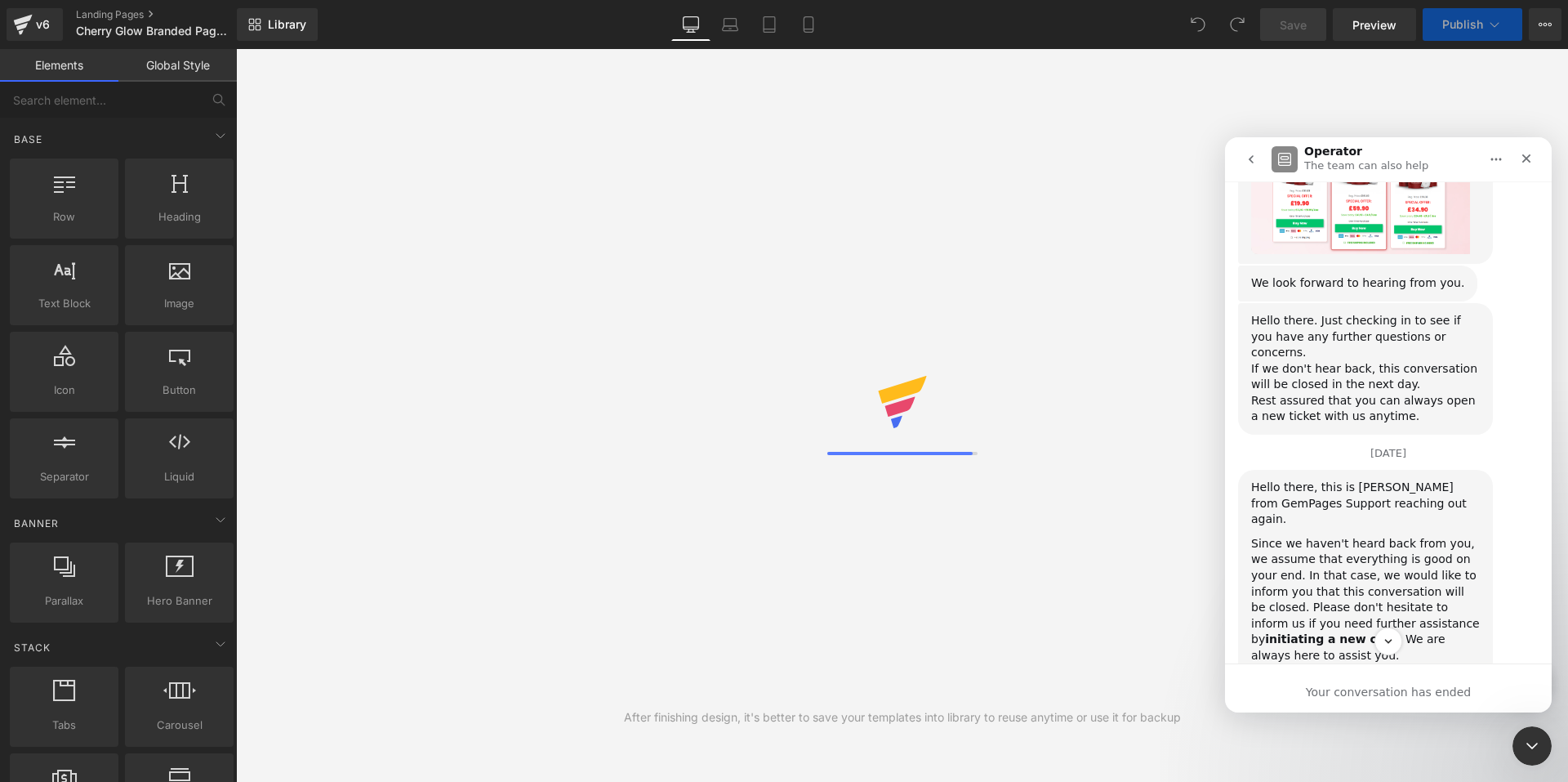
scroll to position [3092, 0]
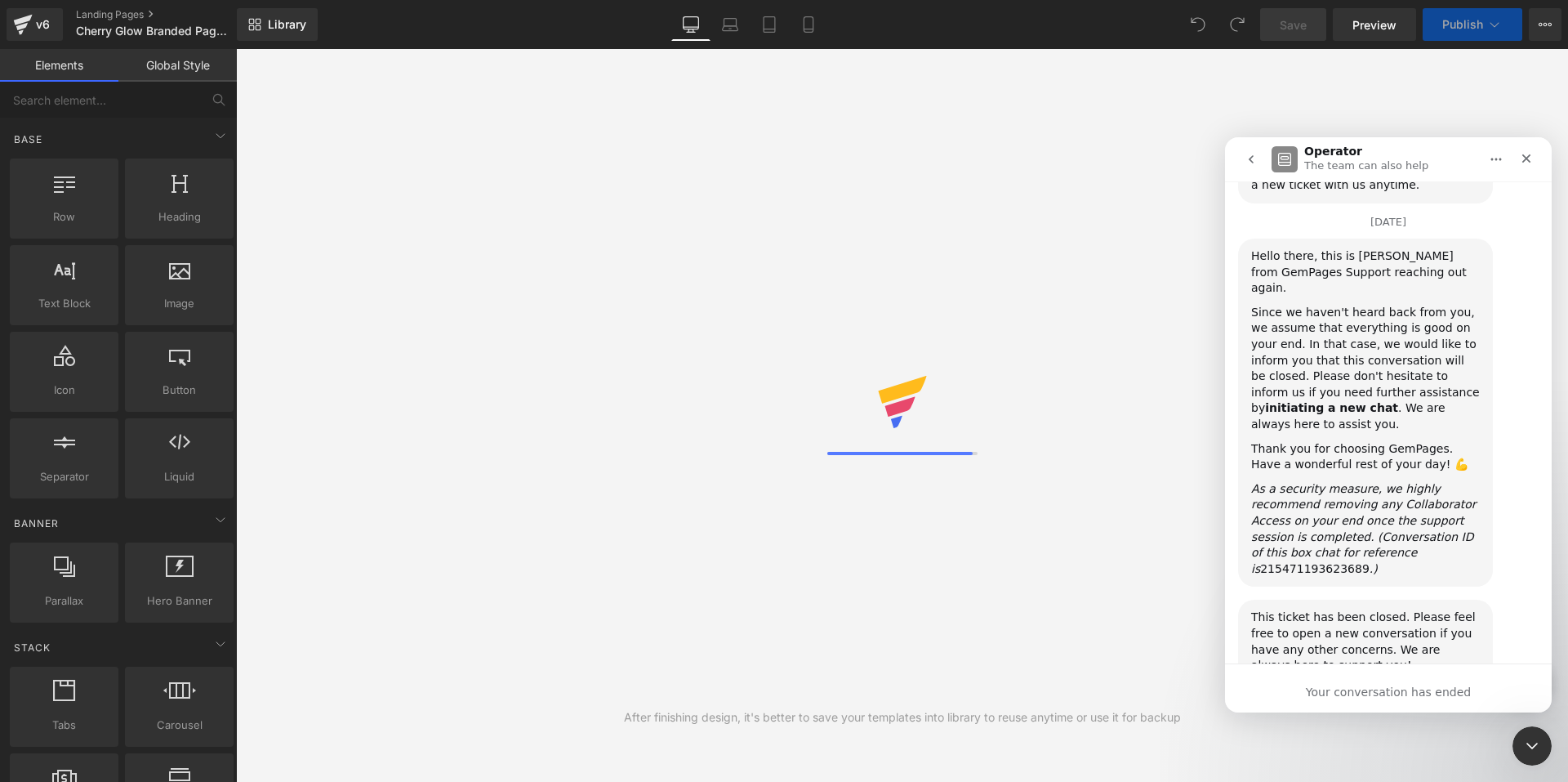
click at [1243, 154] on button "go back" at bounding box center [1250, 159] width 31 height 31
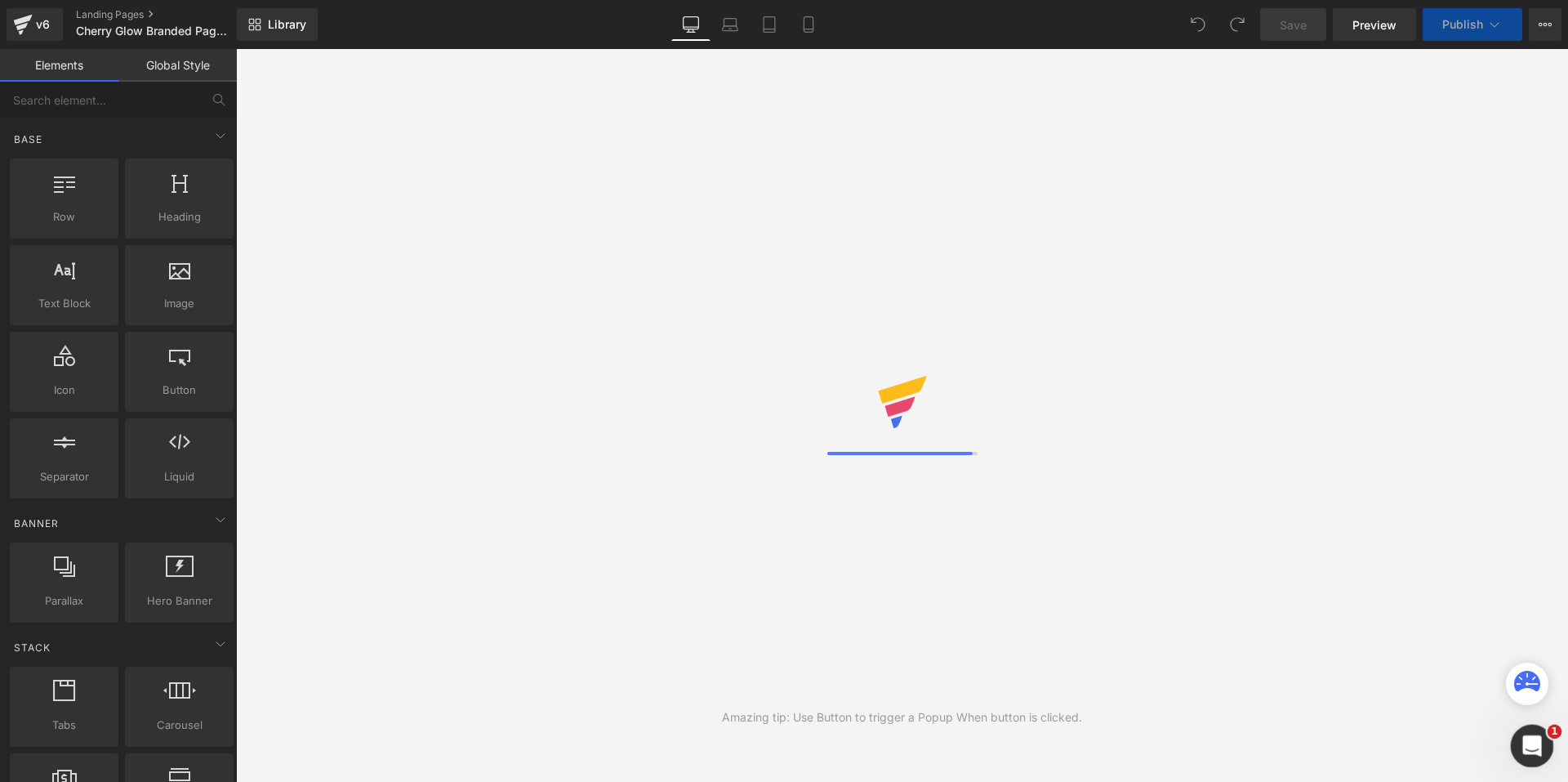
click at [1544, 739] on div "Open Intercom Messenger" at bounding box center [1529, 743] width 54 height 54
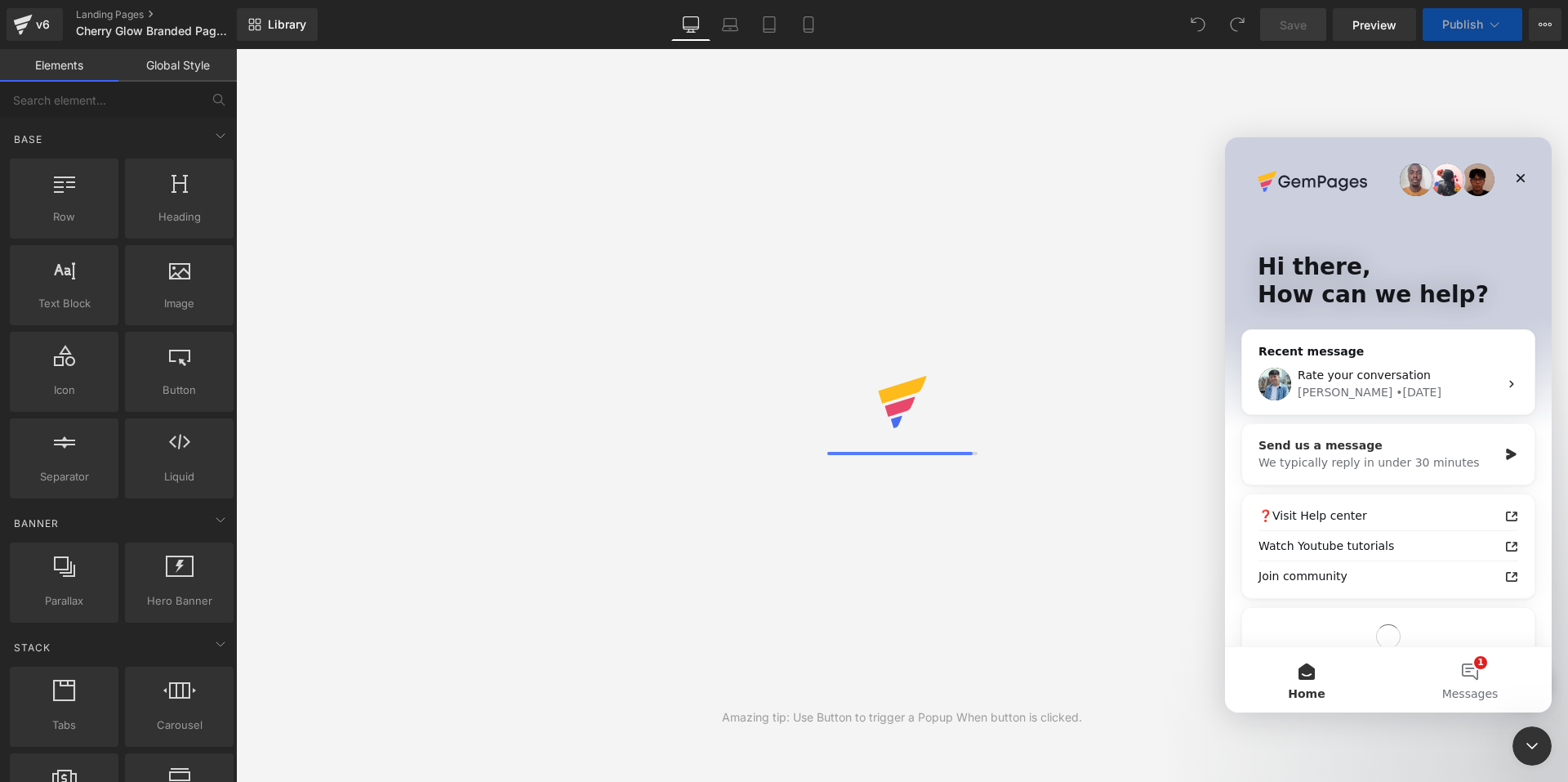
click at [1383, 456] on div "We typically reply in under 30 minutes" at bounding box center [1378, 463] width 239 height 17
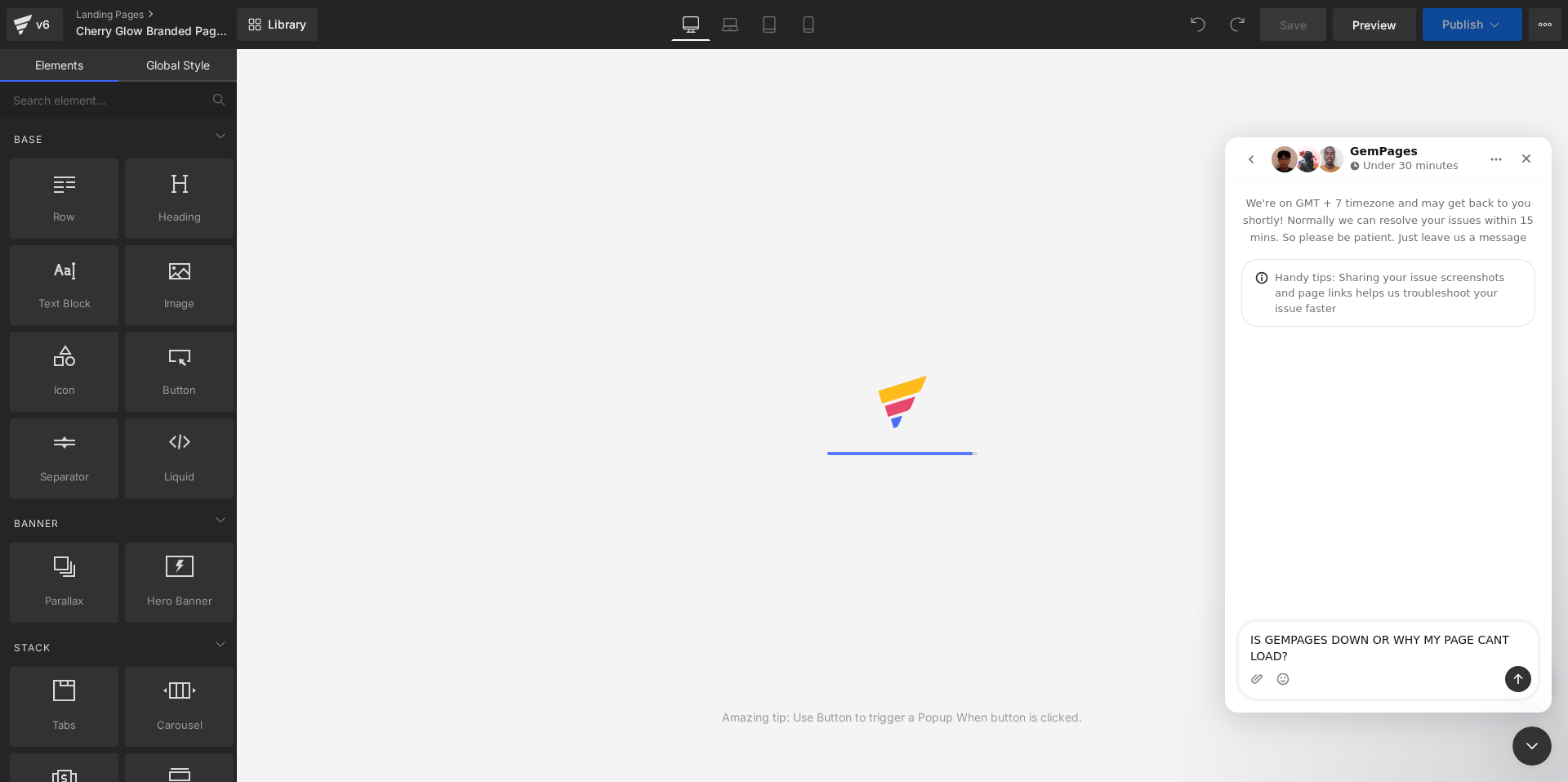
click at [1251, 650] on textarea "IS GEMPAGES DOWN OR WHY MY PAGE CANT LOAD?" at bounding box center [1388, 643] width 299 height 44
type textarea "HELLO IS GEMPAGES DOWN OR WHY MY PAGE CANT LOAD?"
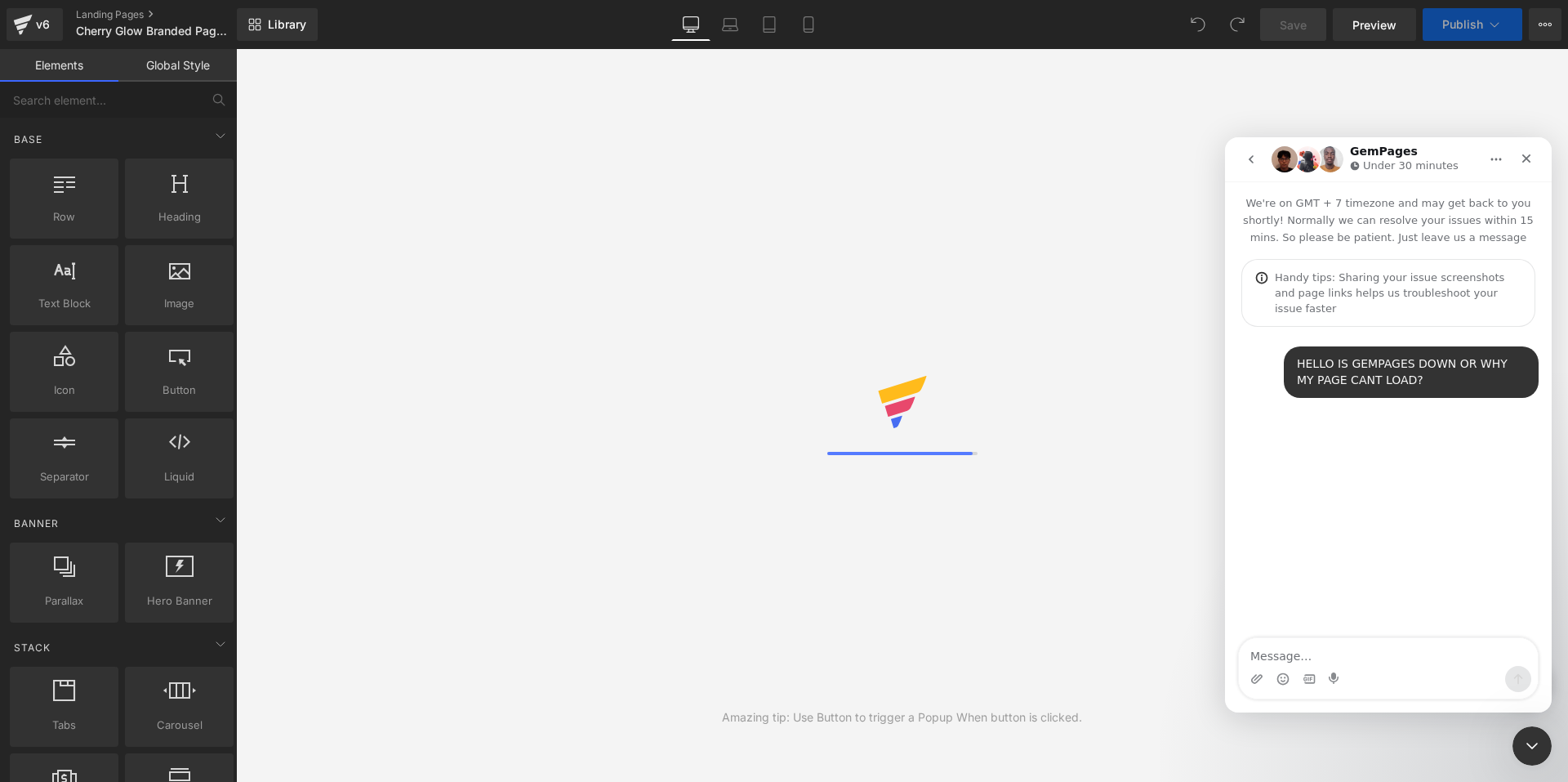
click at [1028, 183] on div at bounding box center [784, 366] width 1568 height 733
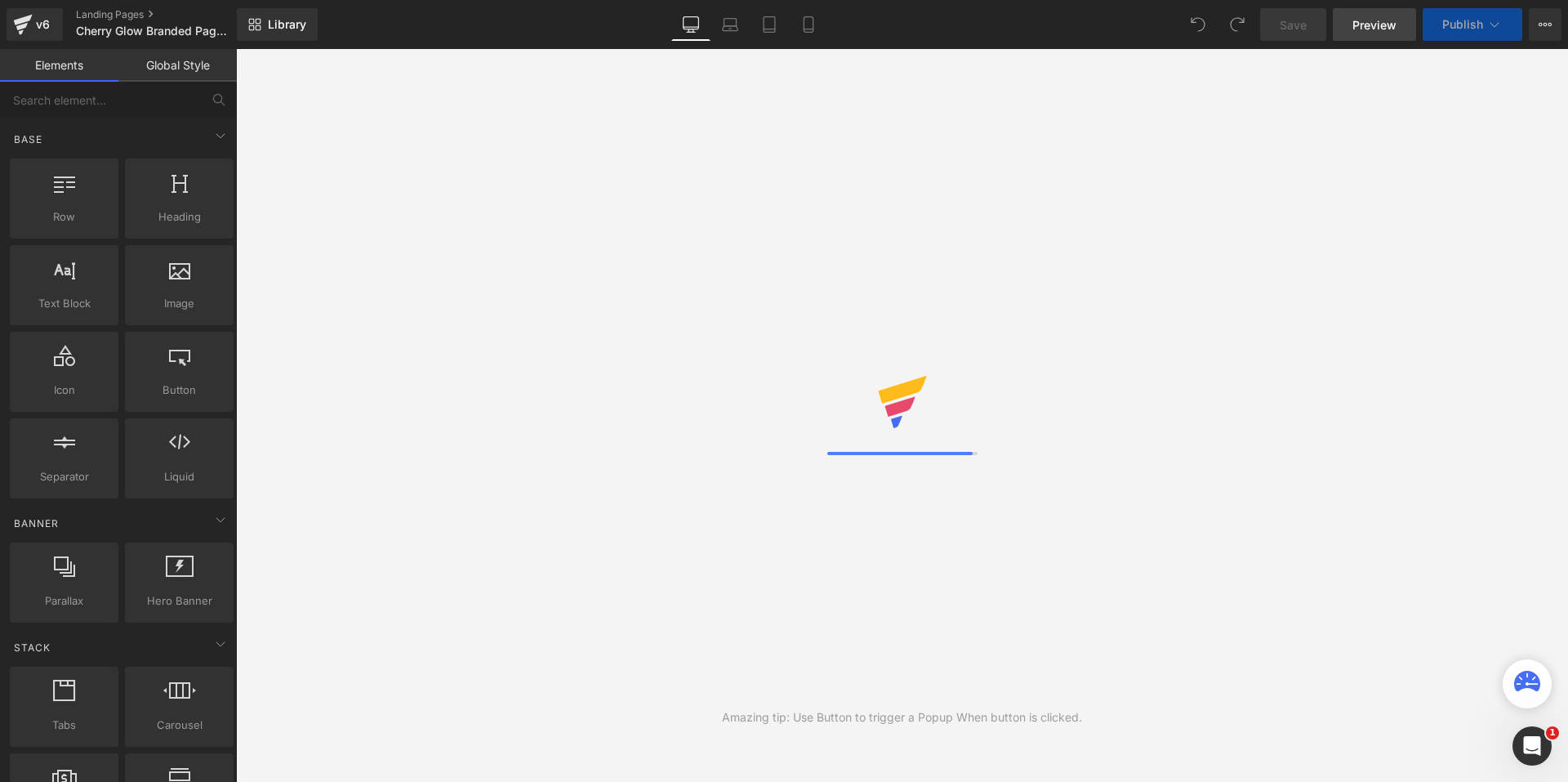
click at [1403, 30] on link "Preview" at bounding box center [1374, 24] width 84 height 32
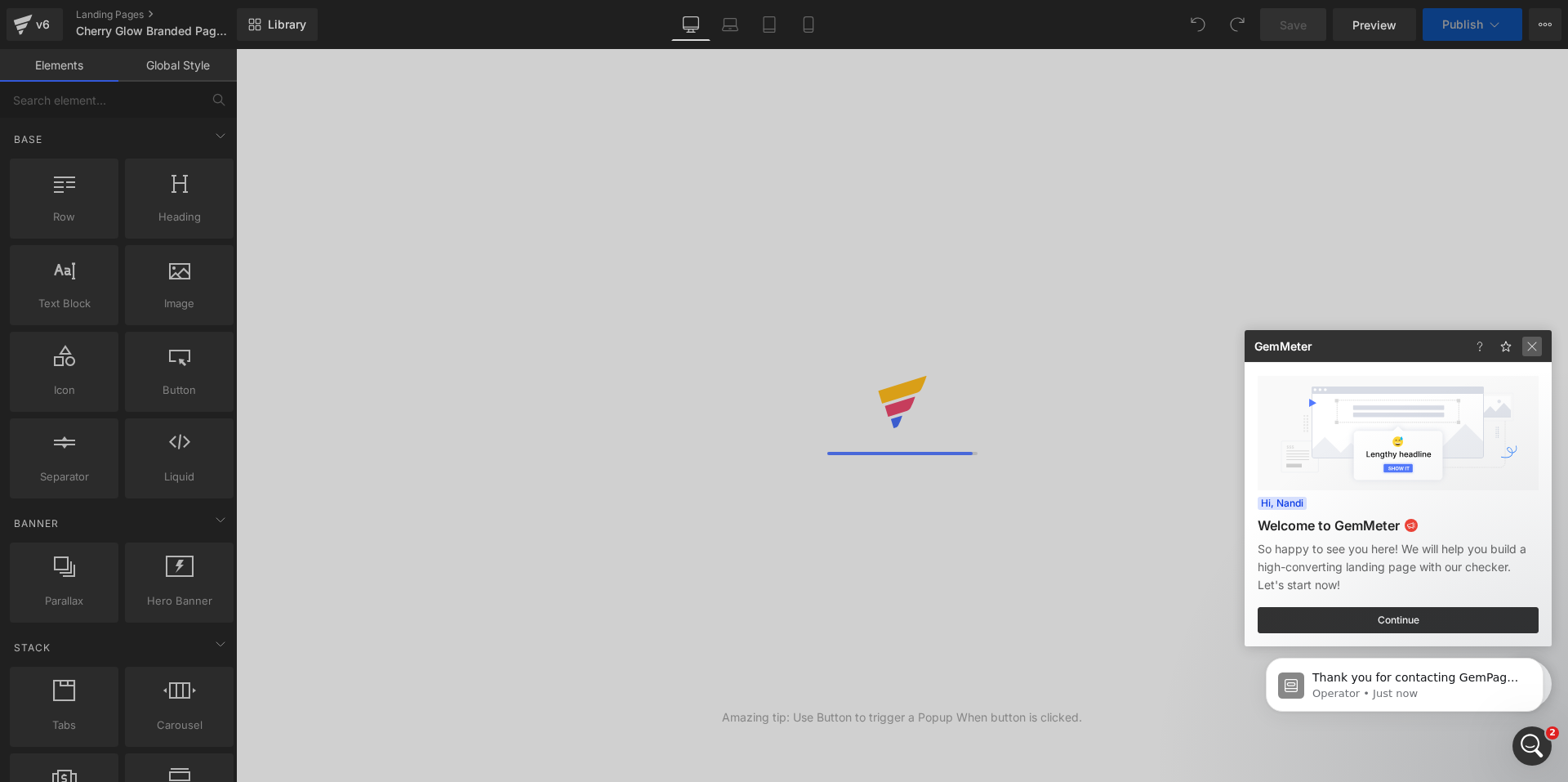
click at [1529, 347] on img at bounding box center [1532, 346] width 20 height 20
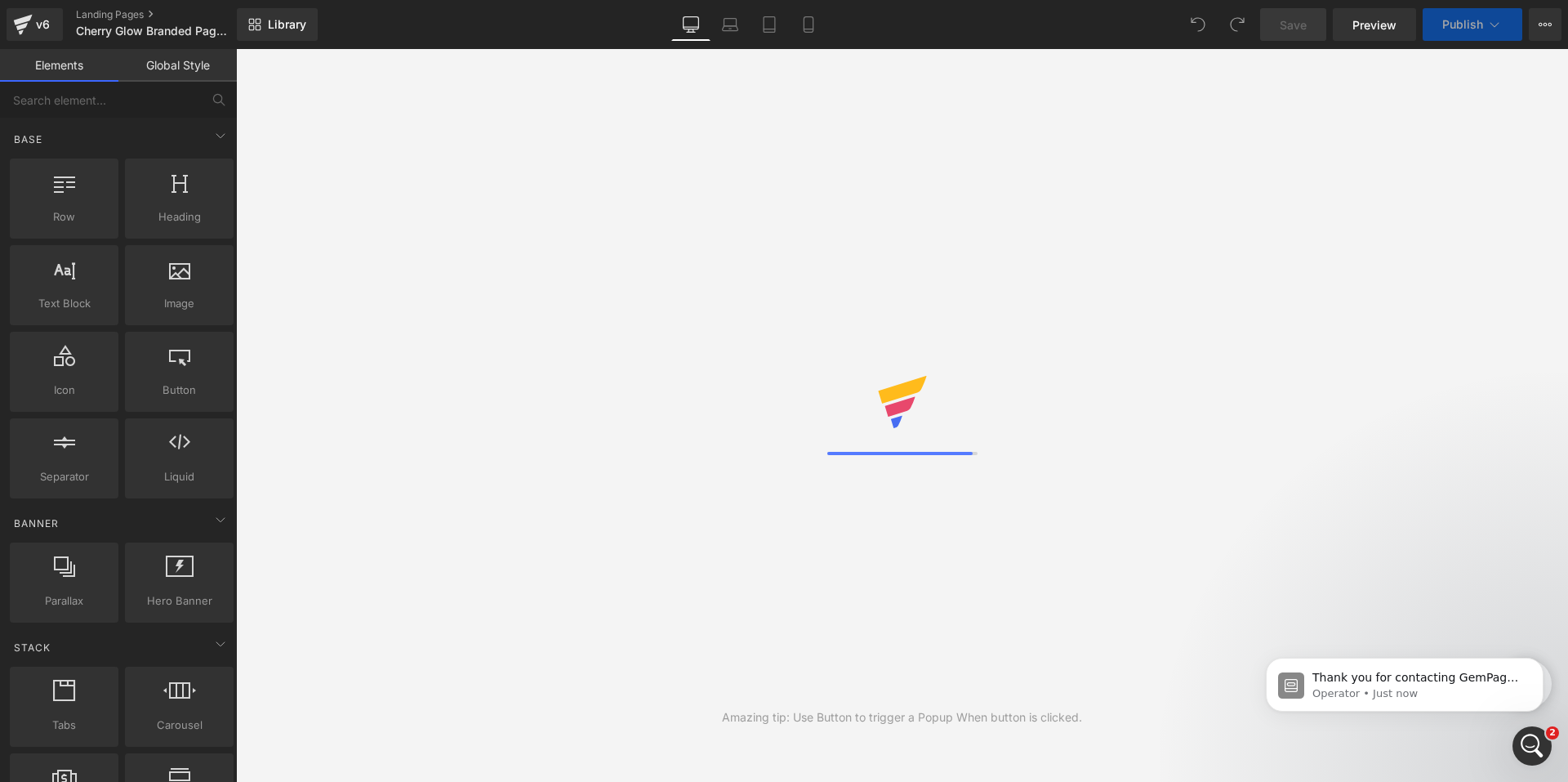
click at [874, 446] on div at bounding box center [901, 416] width 150 height 79
click at [1397, 701] on p "Kiran • Just now" at bounding box center [1418, 693] width 211 height 14
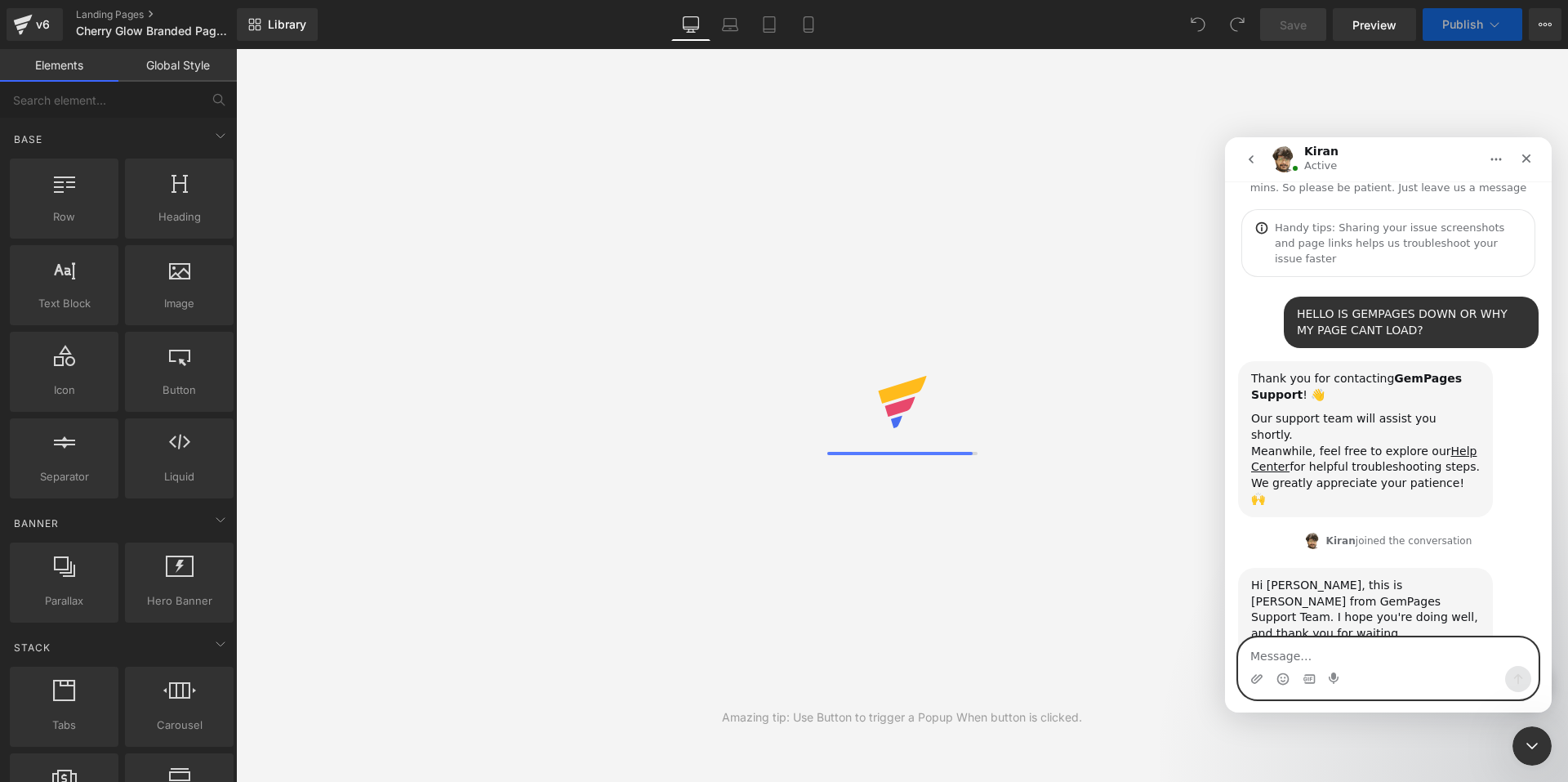
click at [1284, 657] on textarea "Message…" at bounding box center [1388, 652] width 299 height 28
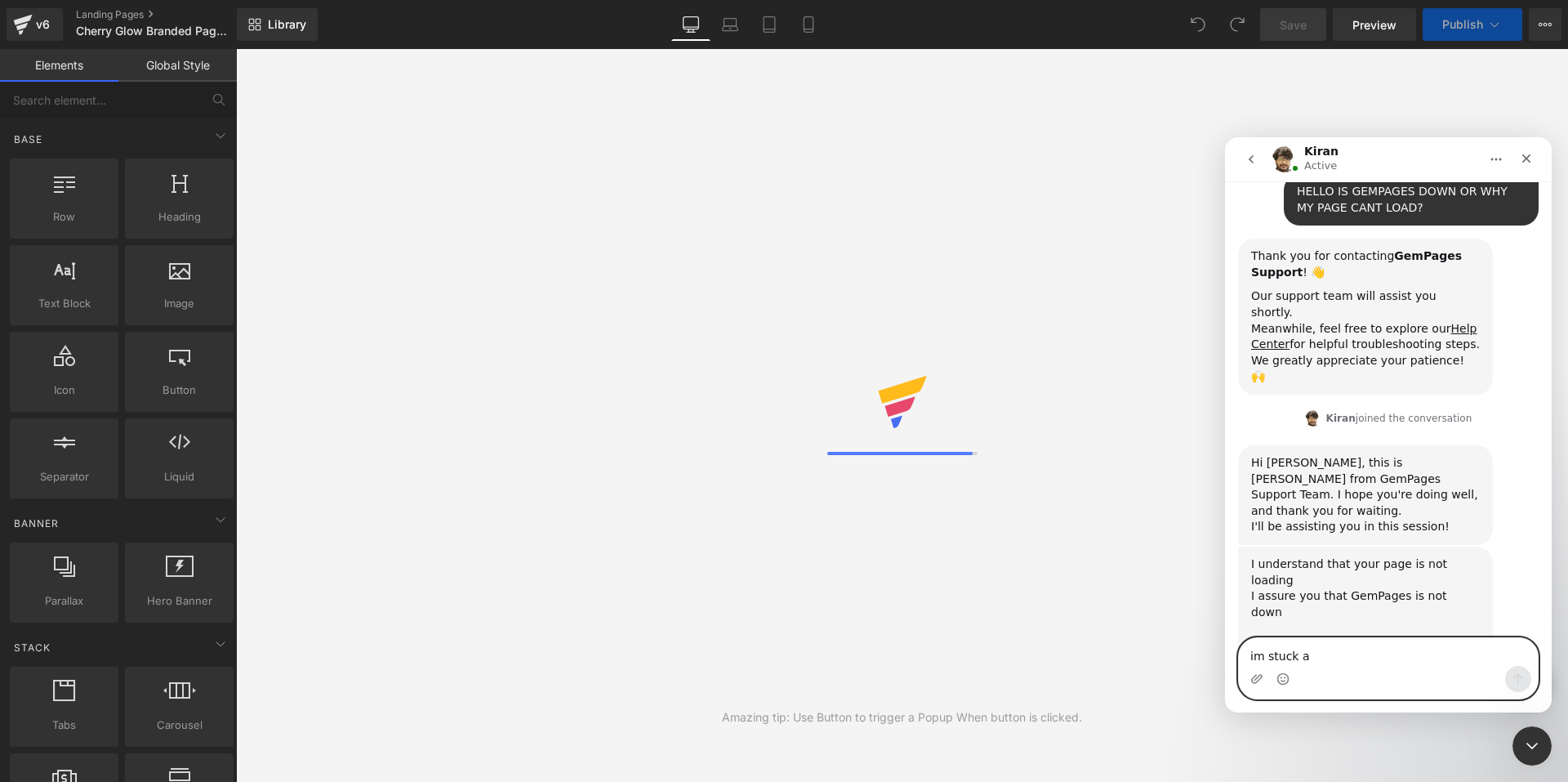
scroll to position [403, 0]
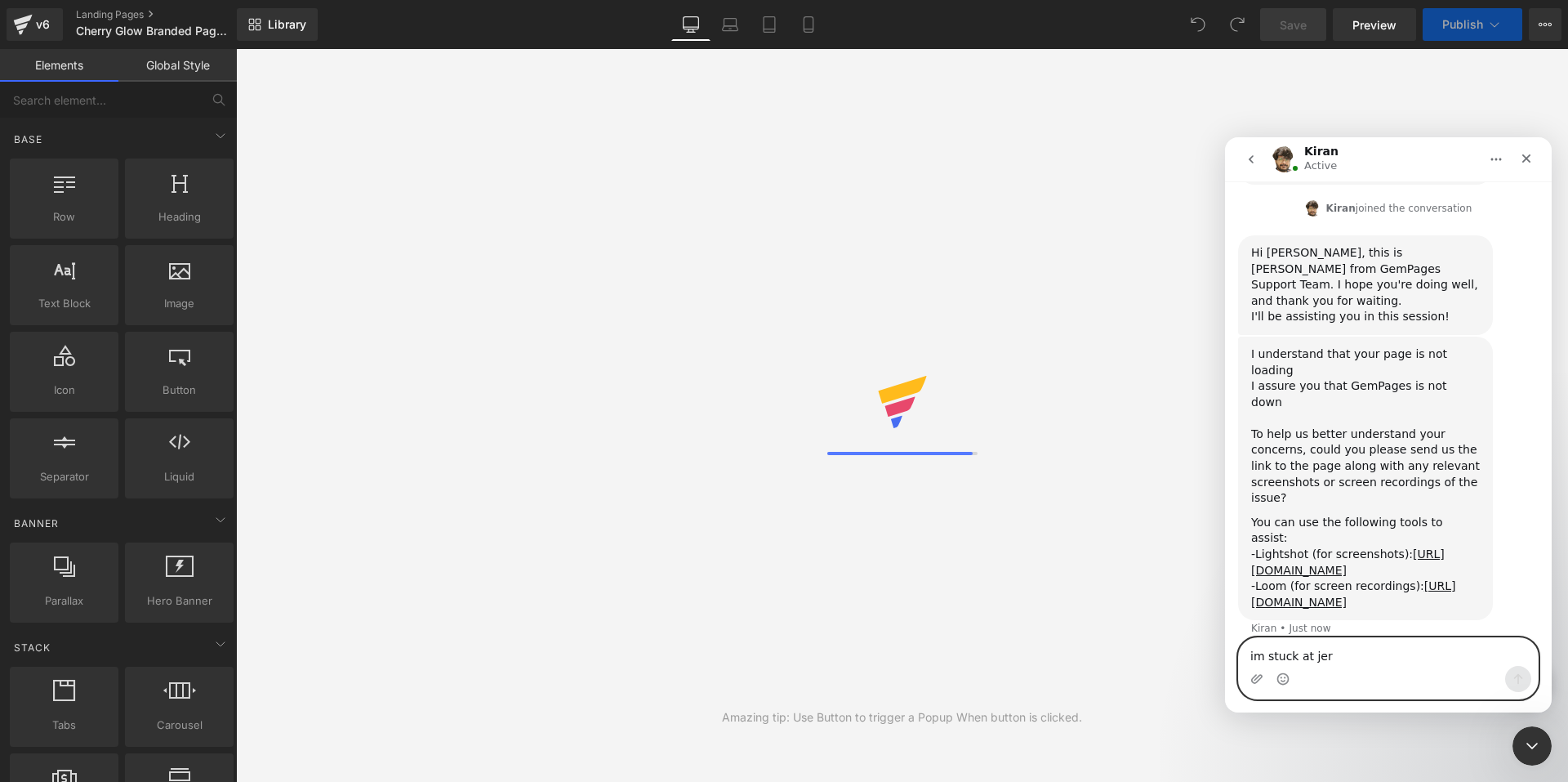
type textarea "im stuck at [PERSON_NAME]"
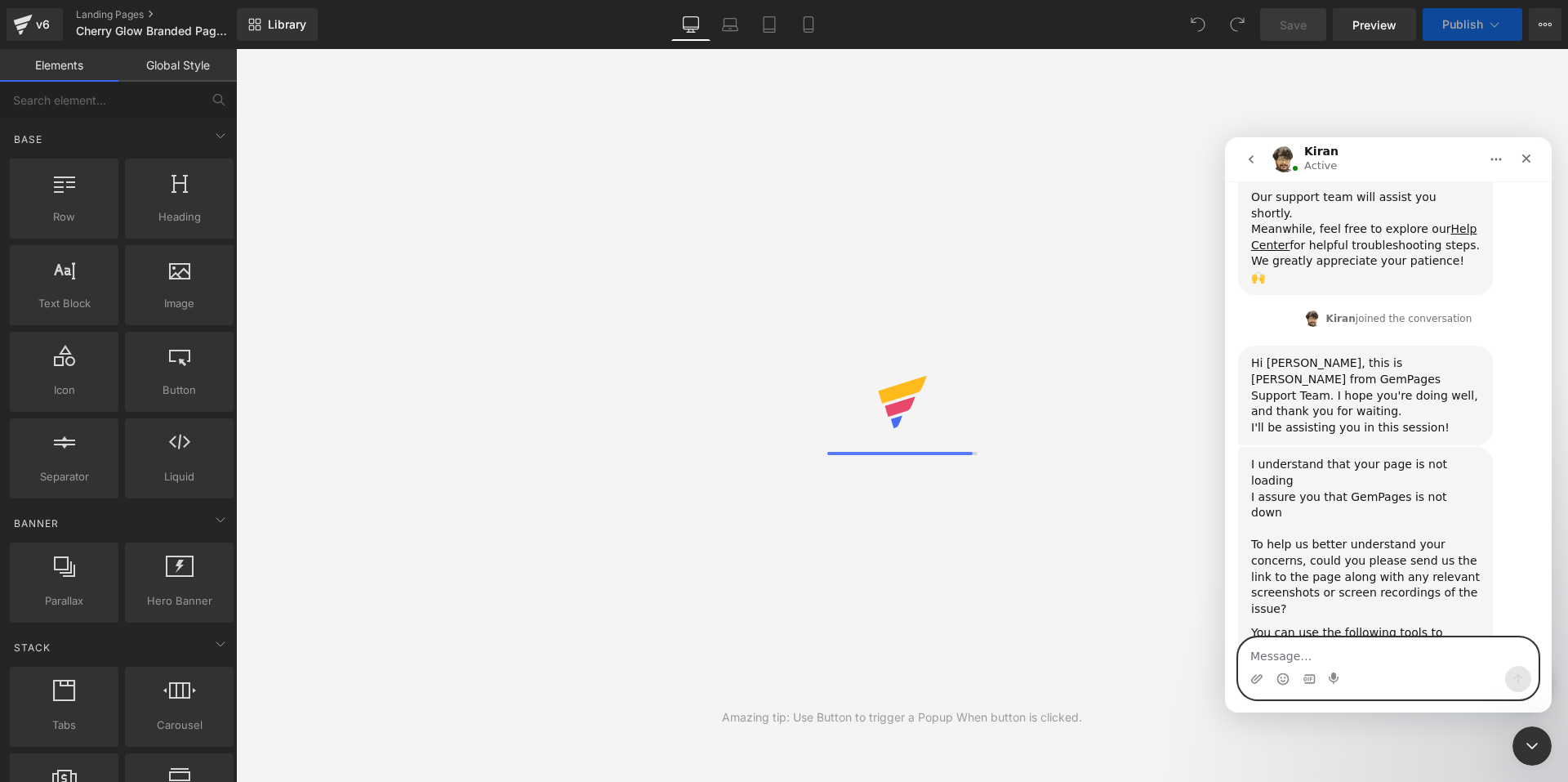
scroll to position [452, 0]
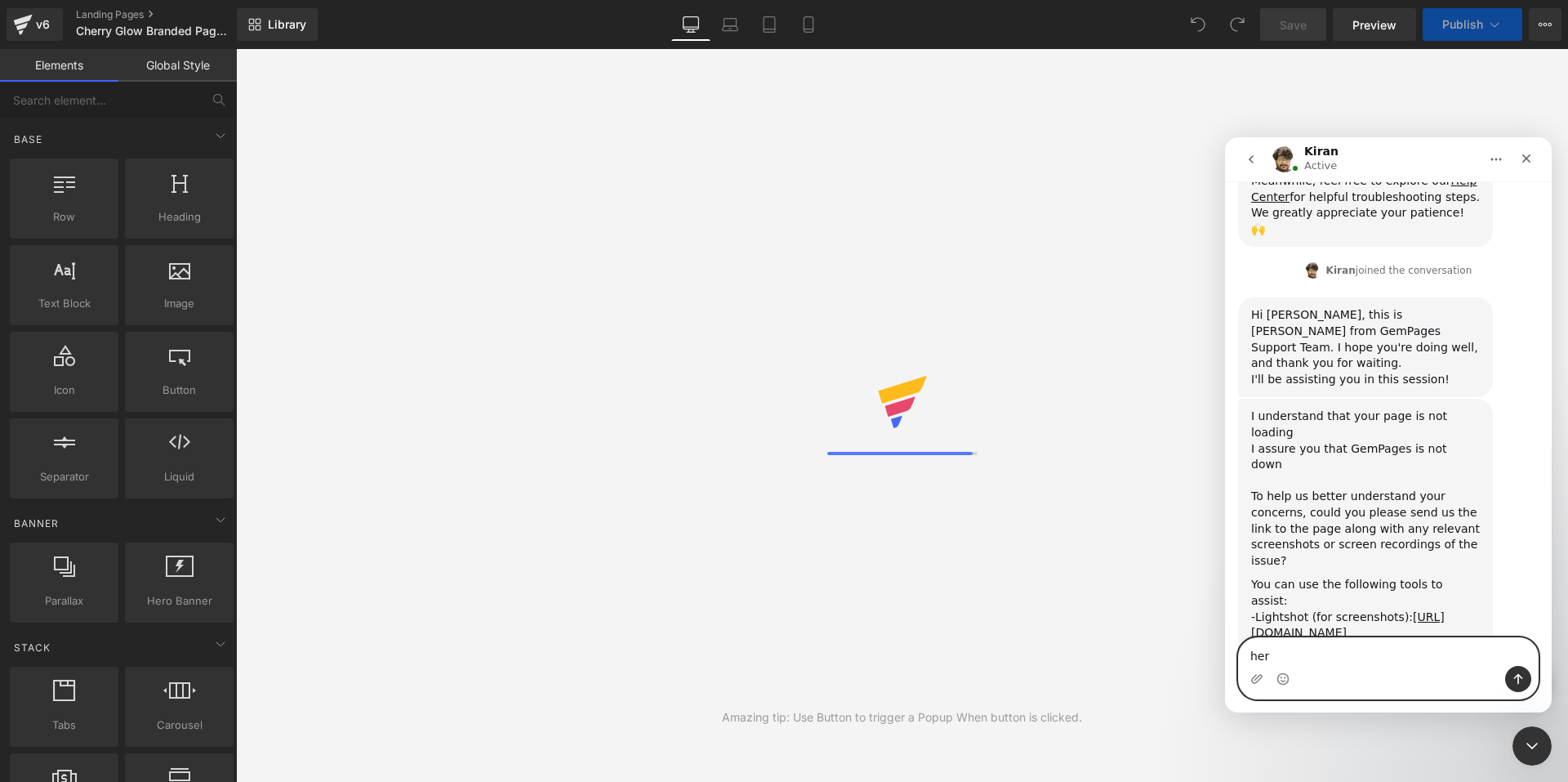
type textarea "here"
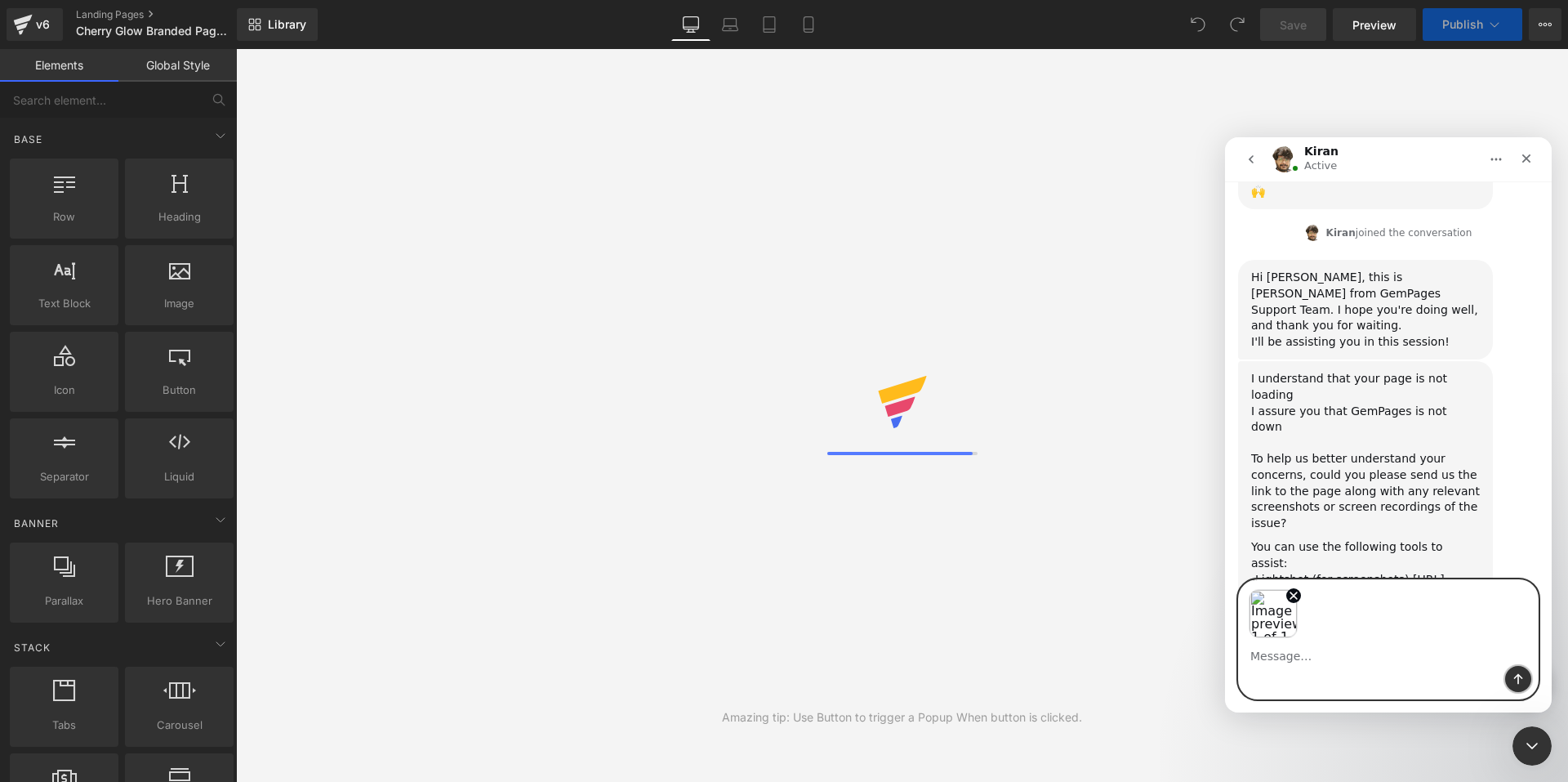
click at [1521, 680] on icon "Send a message…" at bounding box center [1518, 679] width 13 height 13
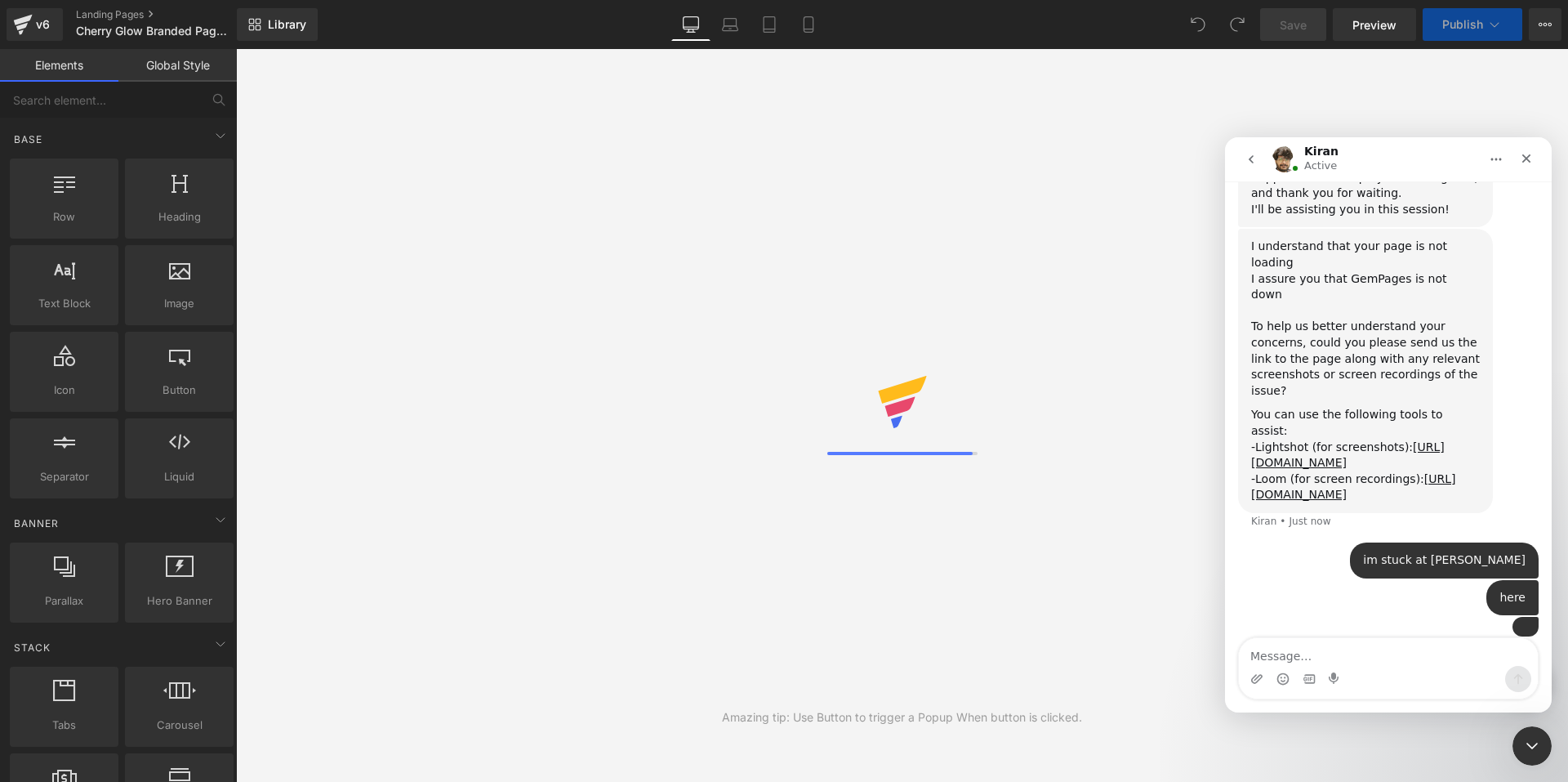
scroll to position [622, 0]
type textarea "nothing loads"
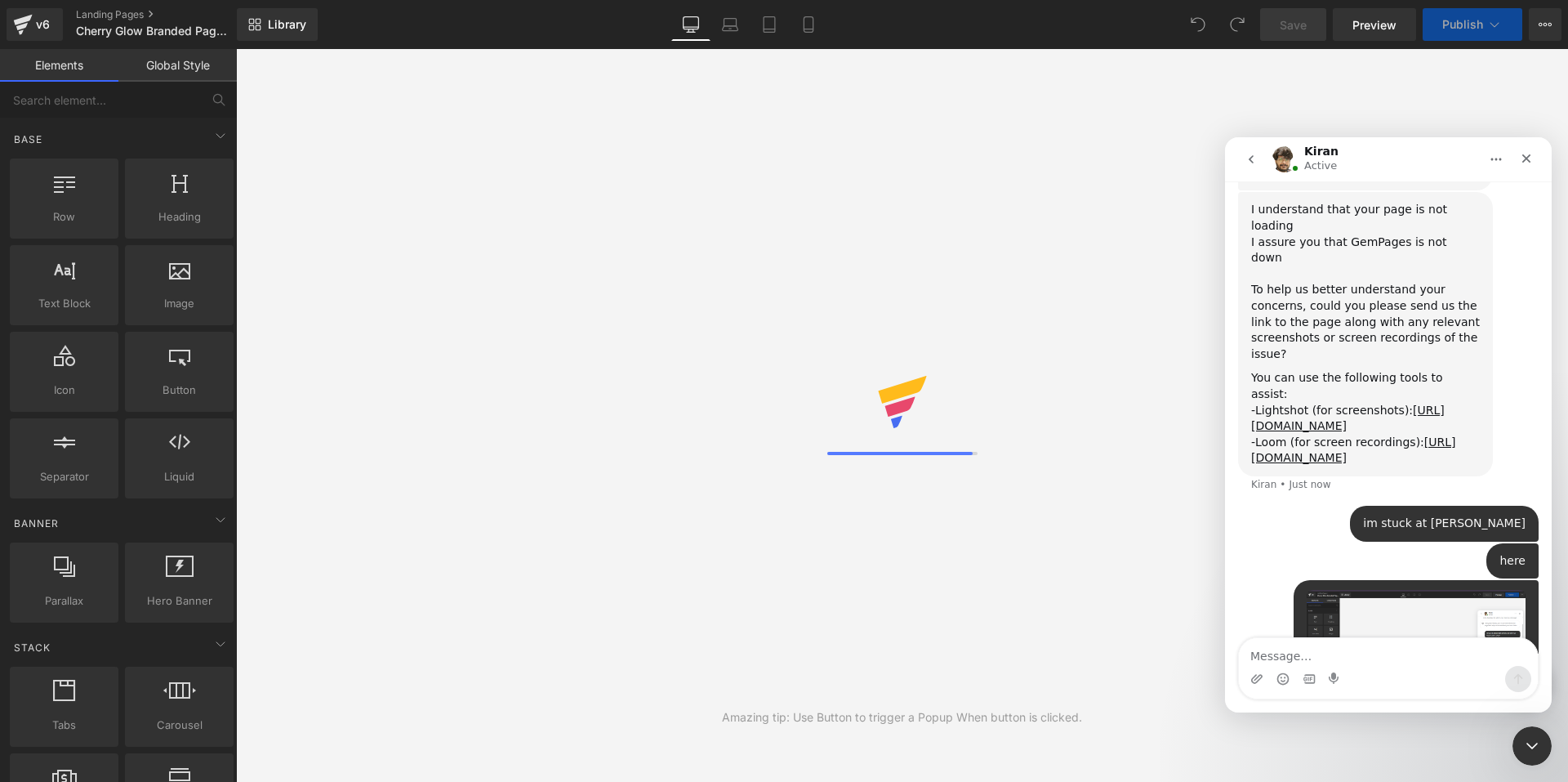
click at [973, 276] on div at bounding box center [784, 366] width 1568 height 733
click at [1278, 162] on img "Intercom messenger" at bounding box center [1284, 158] width 26 height 26
click at [1295, 157] on img "Intercom messenger" at bounding box center [1284, 158] width 26 height 26
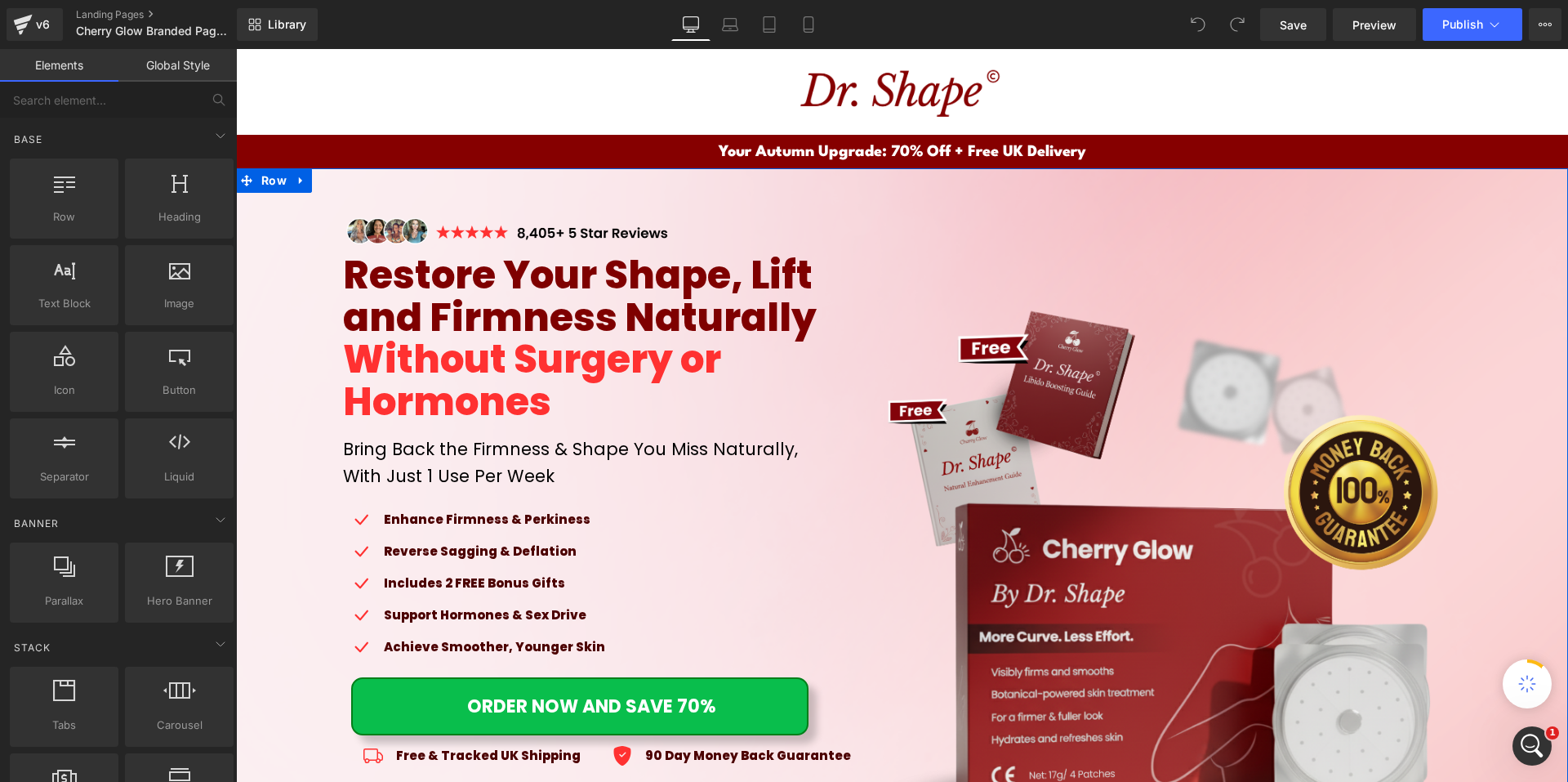
scroll to position [571, 0]
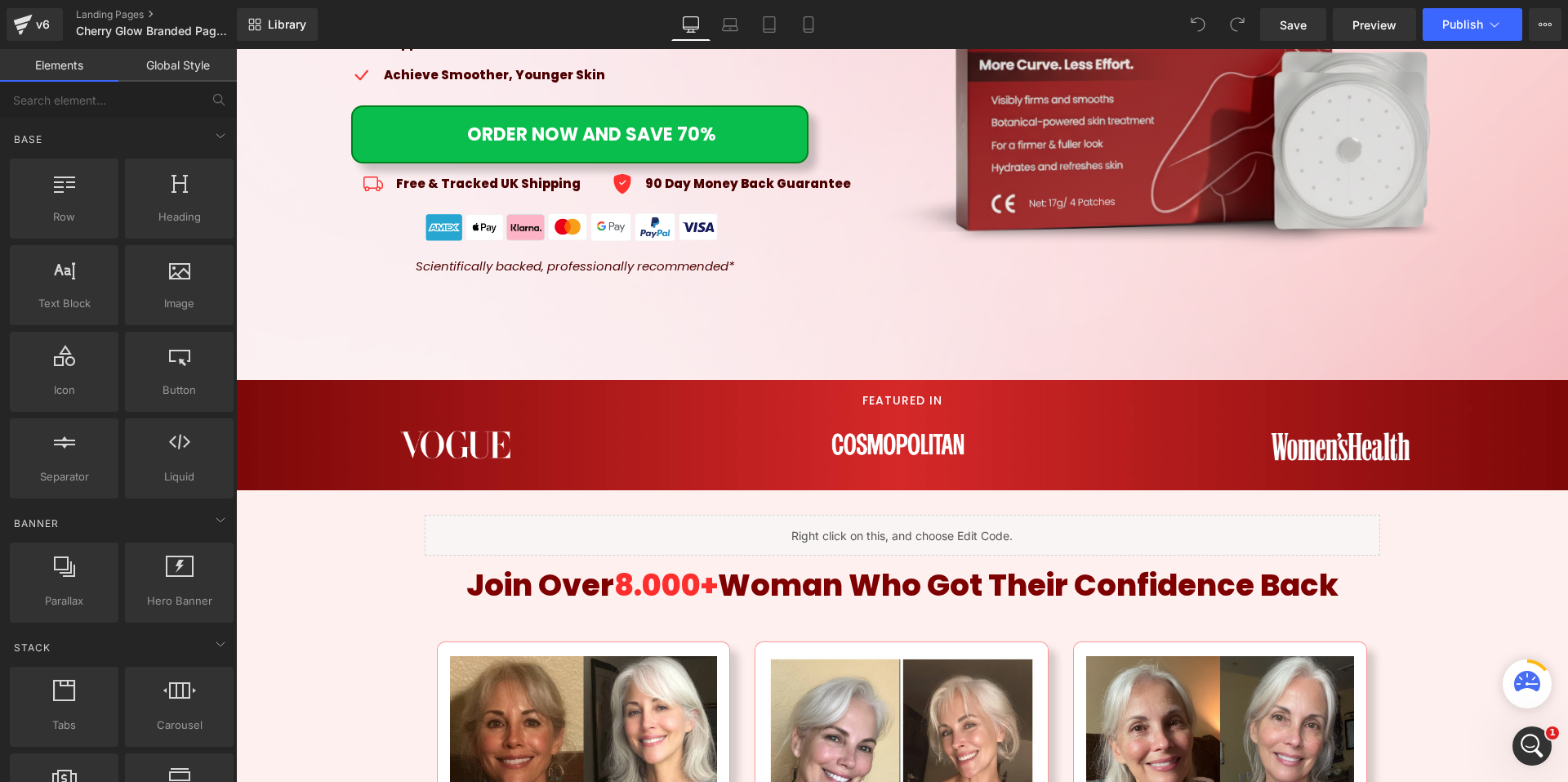
click at [889, 584] on div "Join Over 8.000+ Woman Who Got Their Confidence Back Heading" at bounding box center [902, 586] width 955 height 61
click at [1313, 571] on span "Woman Who Got Their Confidence Back" at bounding box center [1028, 584] width 621 height 42
click at [1321, 586] on span "Woman Who Got Their Confidence Back" at bounding box center [1028, 584] width 621 height 42
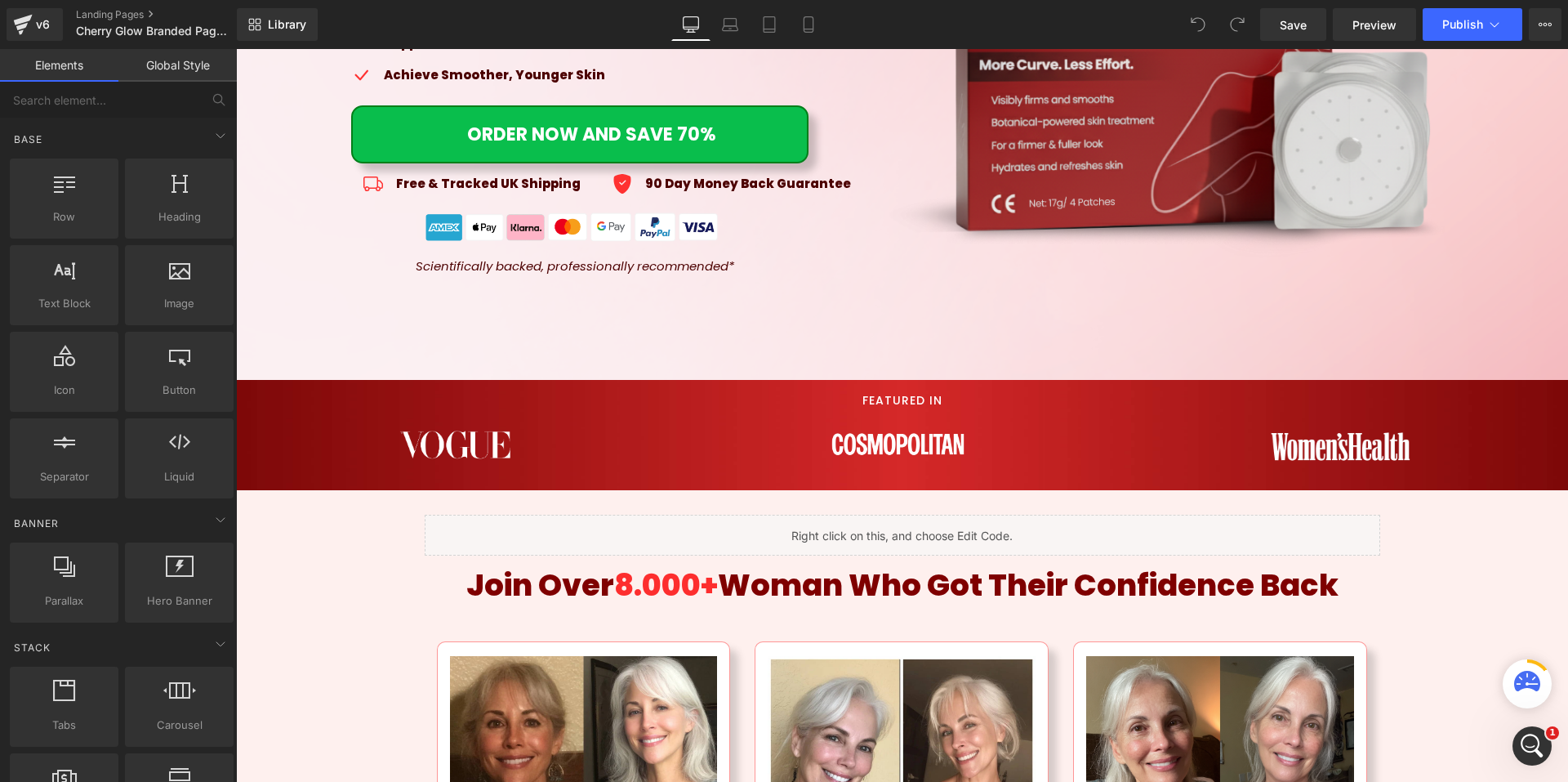
click at [1321, 586] on span "Woman Who Got Their Confidence Back" at bounding box center [1028, 584] width 621 height 42
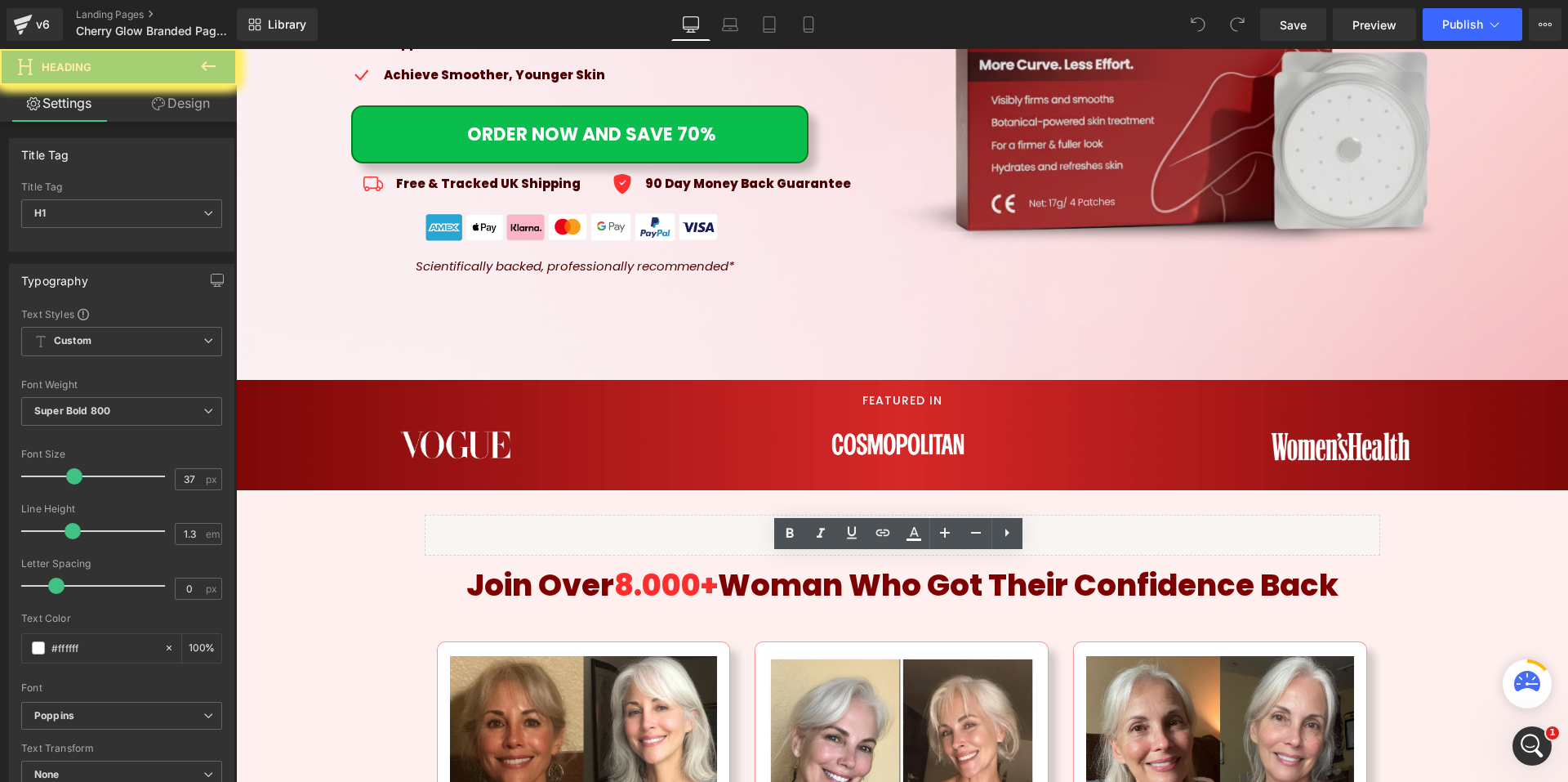
click at [1321, 586] on span "Woman Who Got Their Confidence Back" at bounding box center [1028, 584] width 621 height 42
click at [1520, 735] on div "Open Intercom Messenger" at bounding box center [1529, 743] width 54 height 54
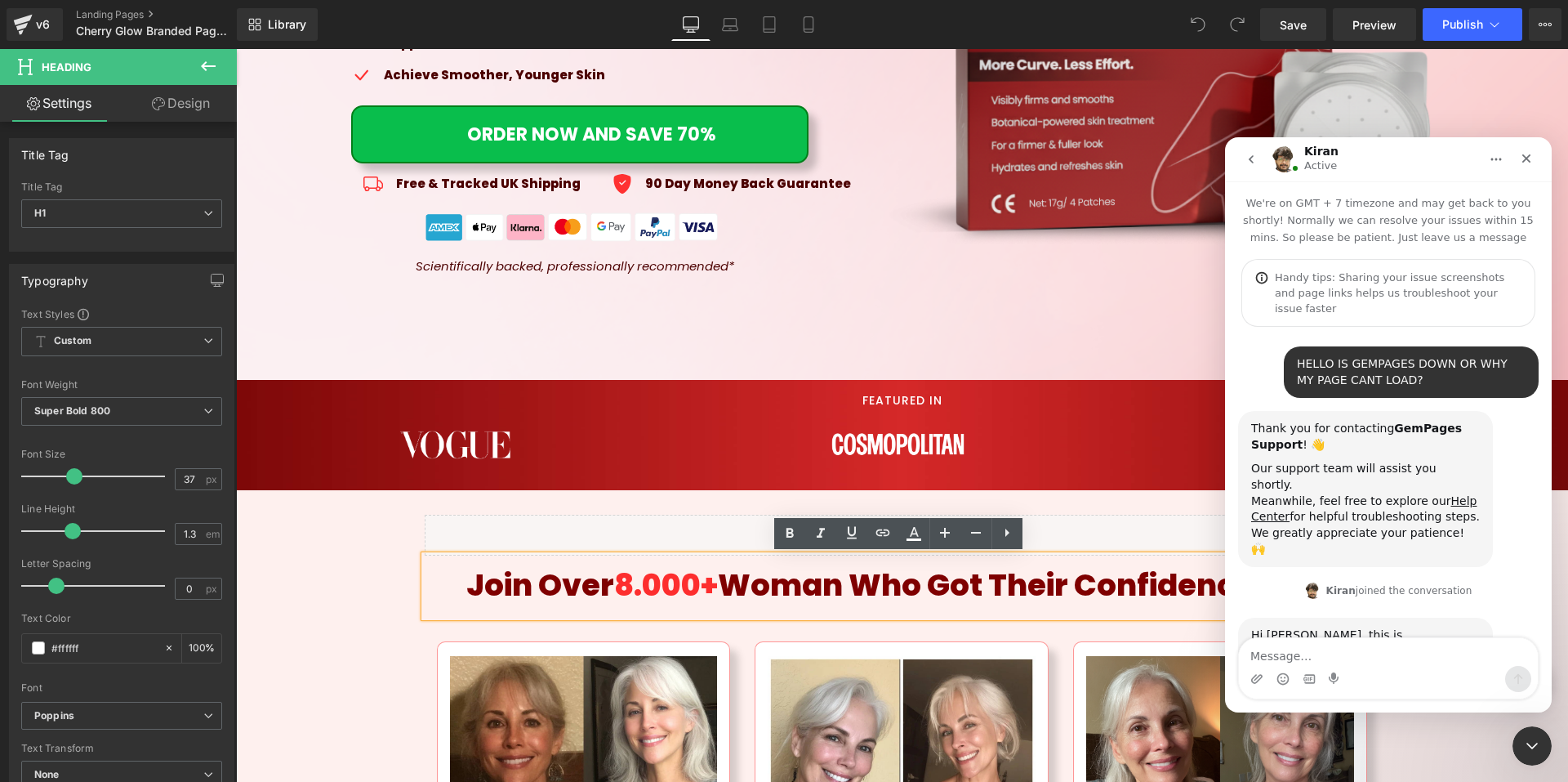
scroll to position [659, 0]
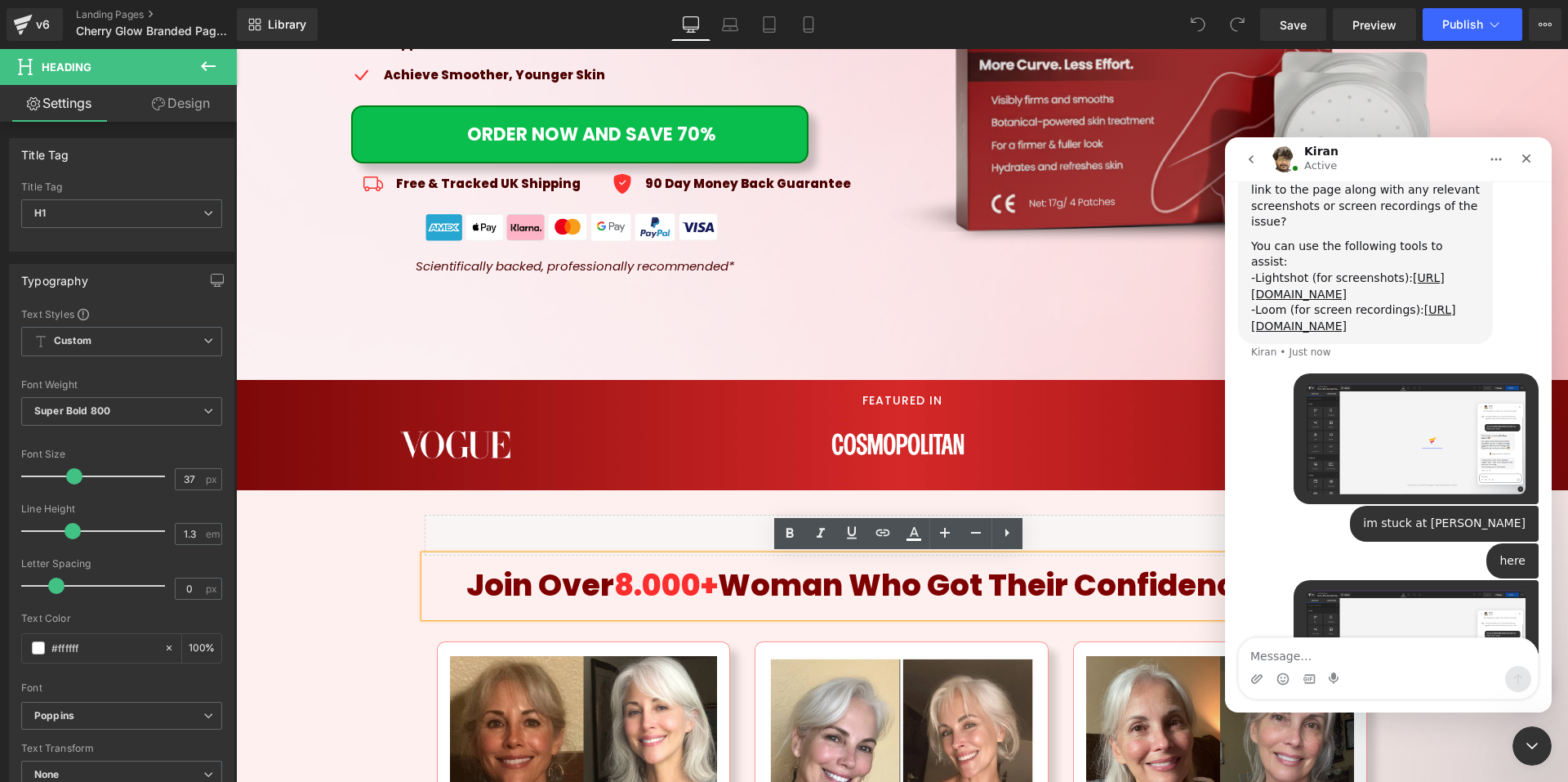
click at [1309, 652] on textarea "Message…" at bounding box center [1388, 652] width 299 height 28
click at [1103, 517] on div at bounding box center [784, 366] width 1568 height 733
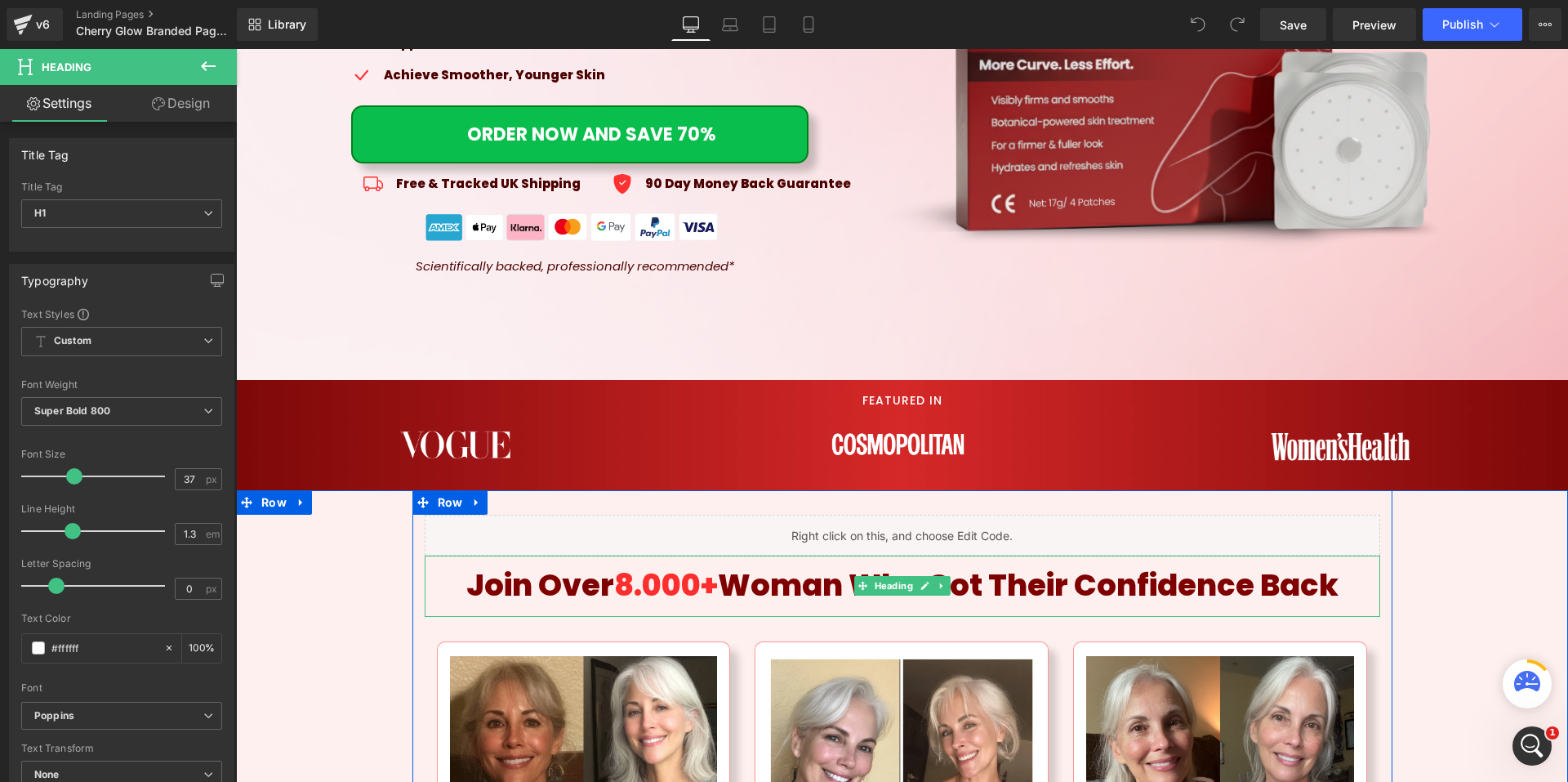
click at [1135, 587] on span "Woman Who Got Their Confidence Back" at bounding box center [1028, 584] width 621 height 42
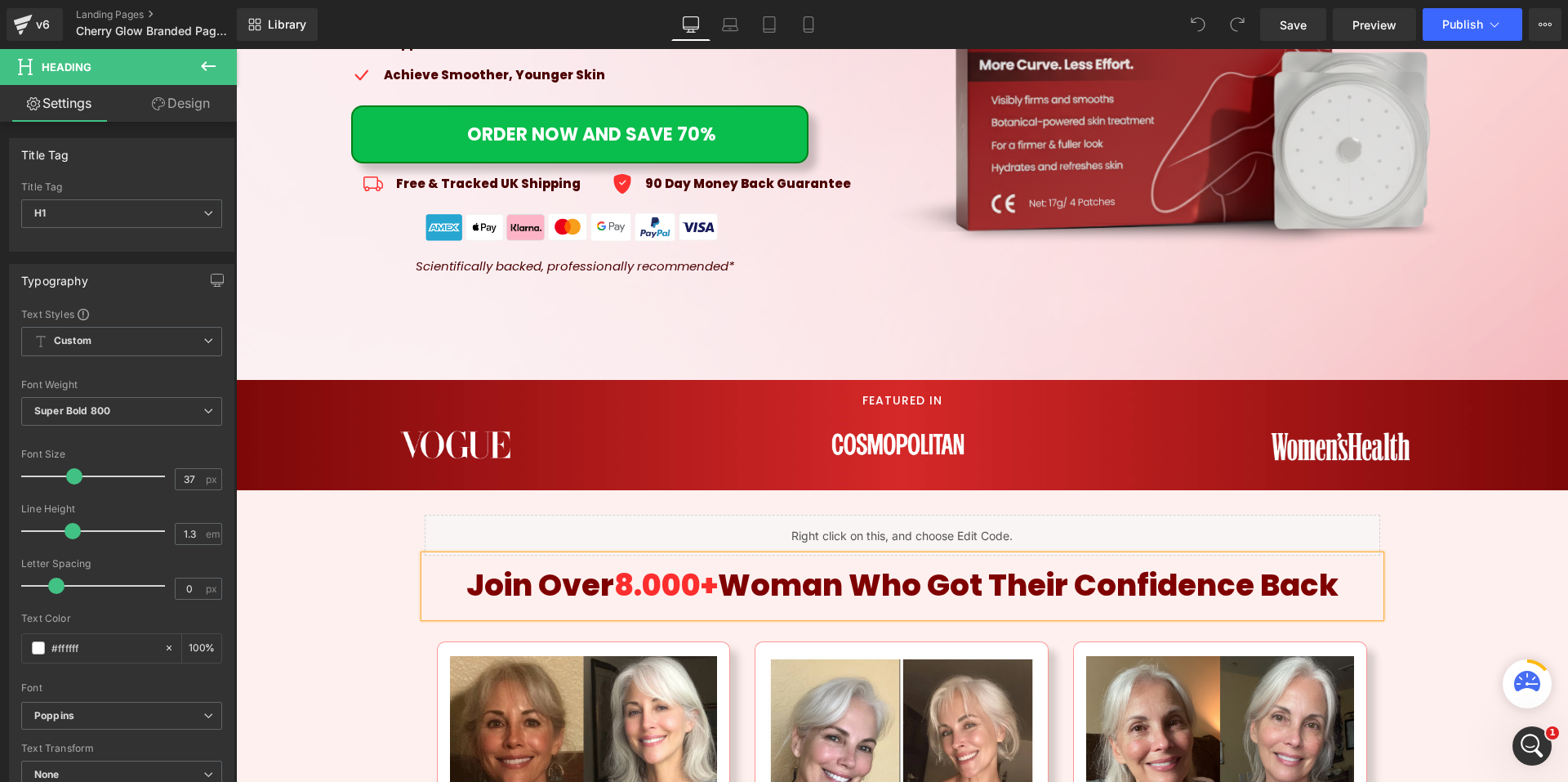
click at [1214, 589] on span "Woman Who Got Their Confidence Back" at bounding box center [1028, 584] width 621 height 42
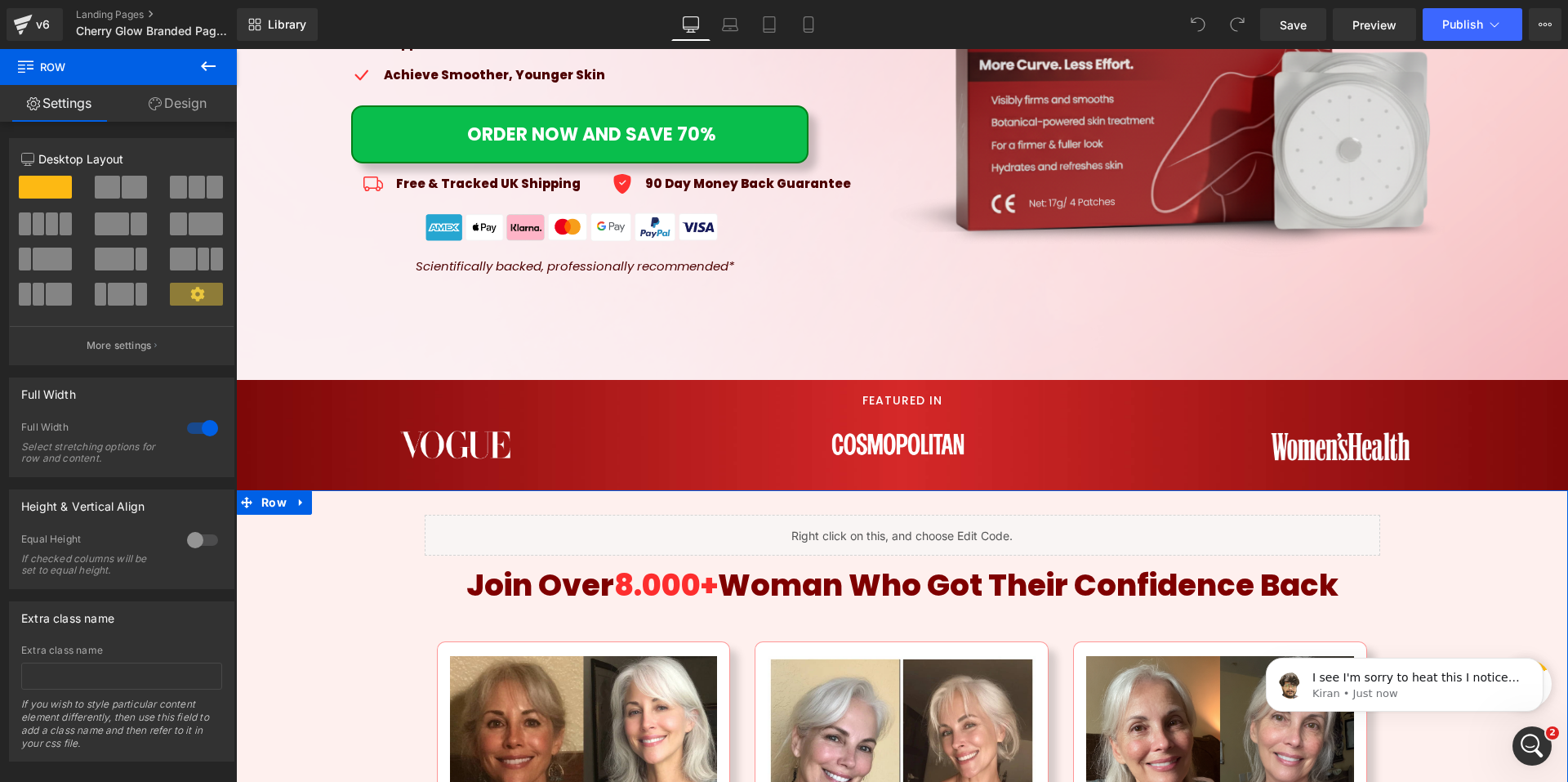
scroll to position [867, 0]
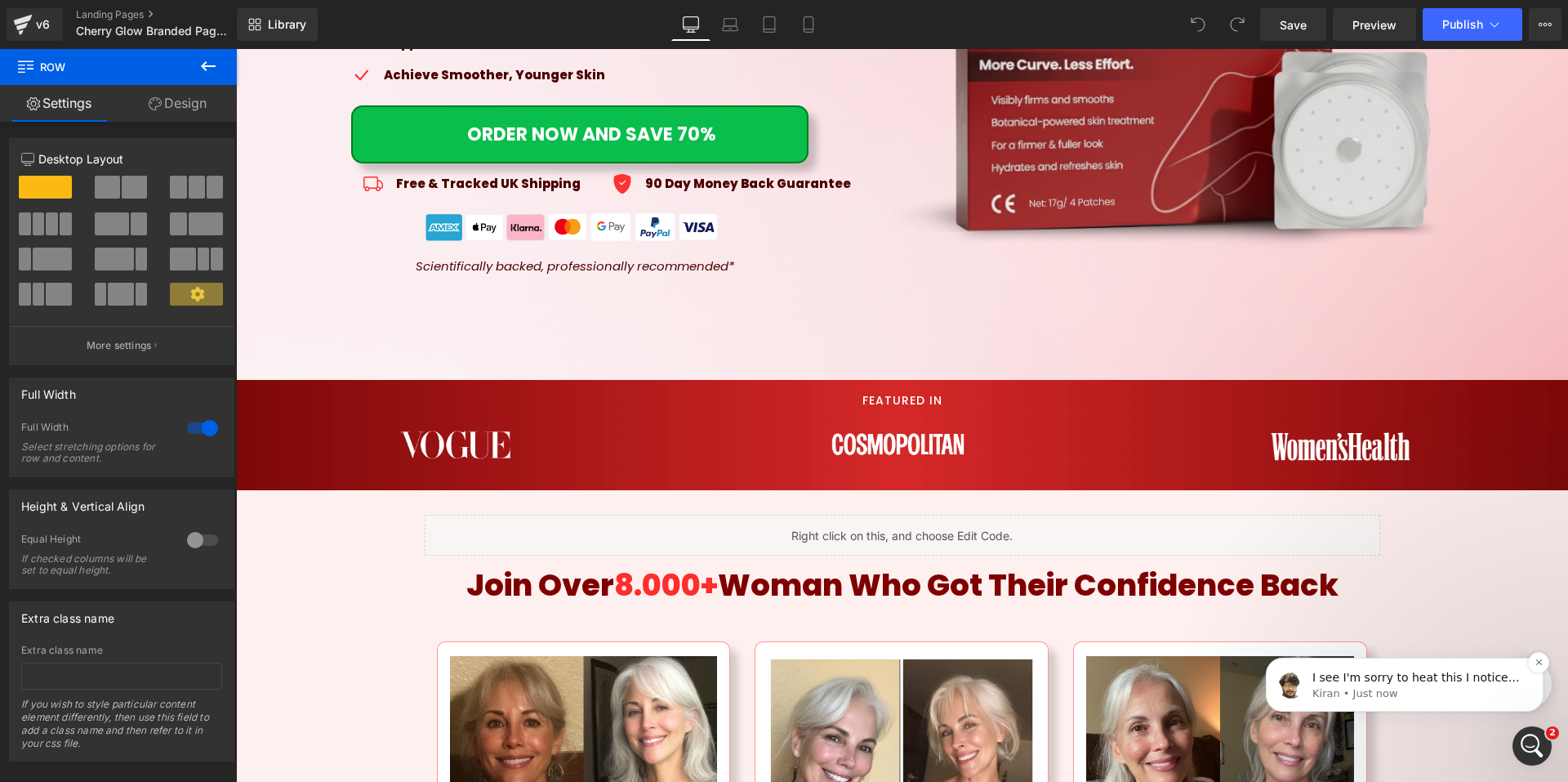
click at [1465, 677] on span "I see I'm sorry to heat this I noticed that our collaborator access to your sto…" at bounding box center [1418, 758] width 211 height 175
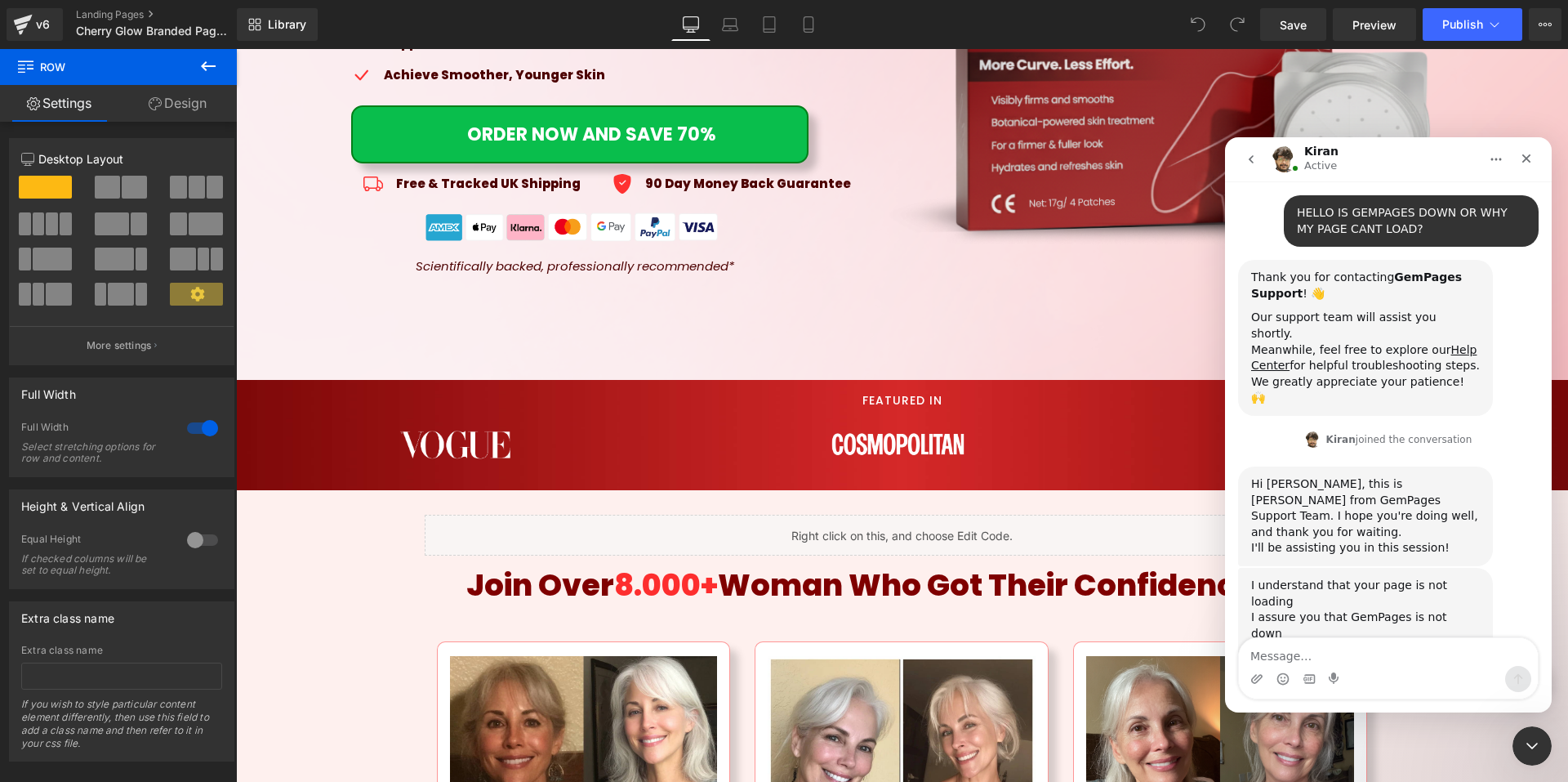
scroll to position [894, 0]
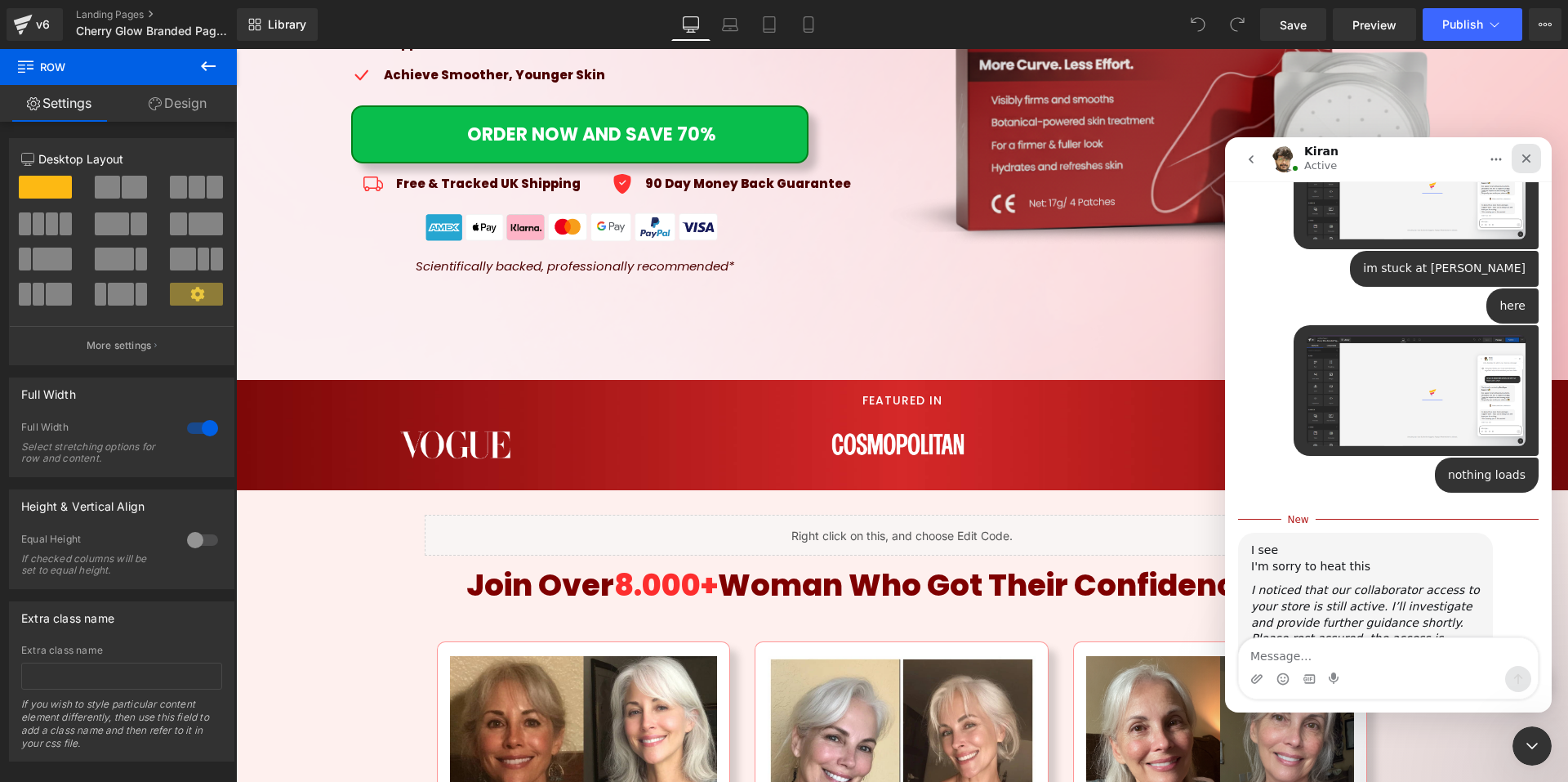
click at [1534, 158] on div "Close" at bounding box center [1526, 158] width 30 height 30
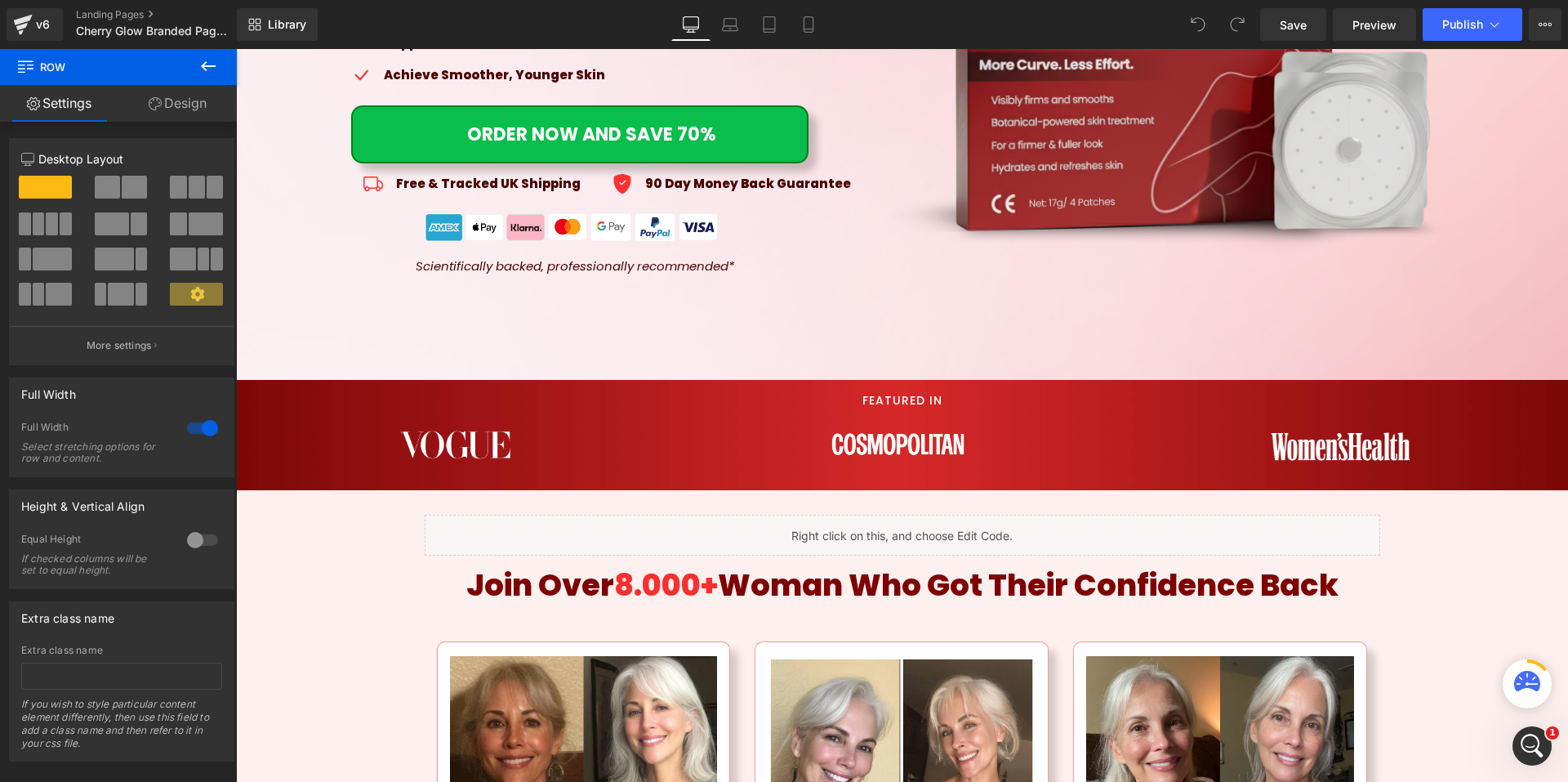
scroll to position [898, 0]
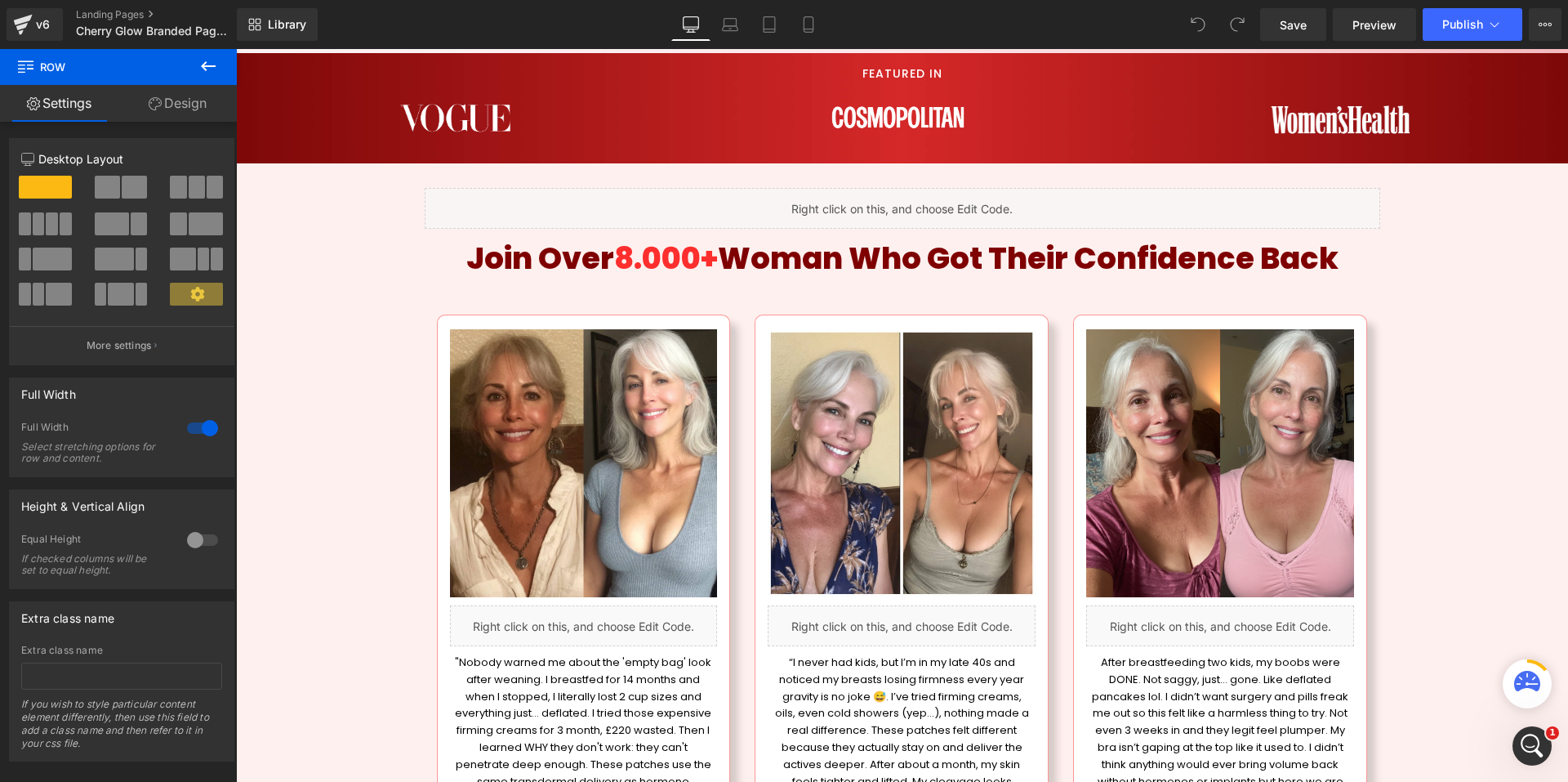
click at [1333, 264] on span "Woman Who Got Their Confidence Back" at bounding box center [1028, 257] width 621 height 42
click at [1336, 263] on span "Woman Who Got Their Confidence Back" at bounding box center [1028, 257] width 621 height 42
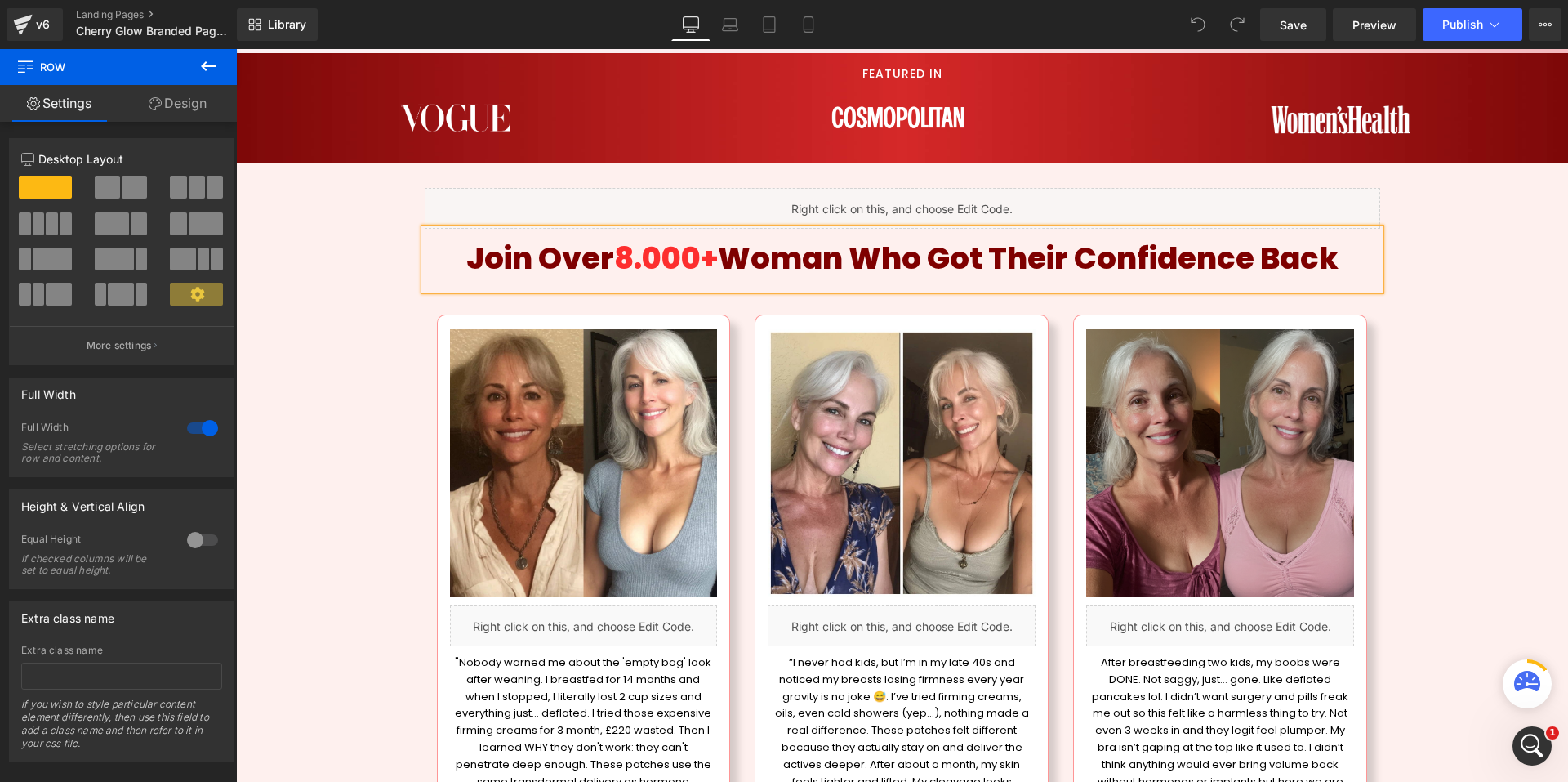
click at [1336, 262] on span "Woman Who Got Their Confidence Back" at bounding box center [1028, 257] width 621 height 42
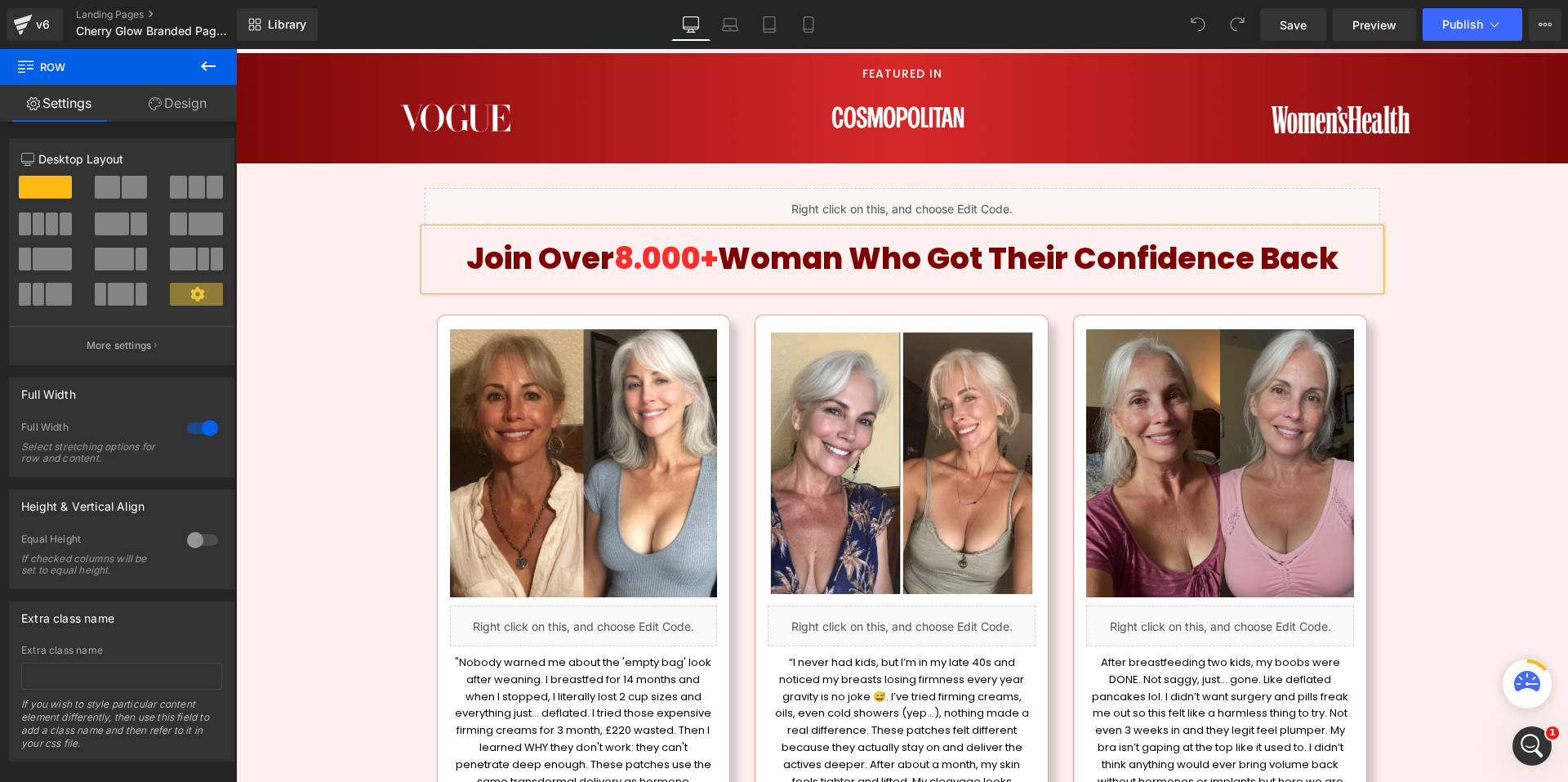
click at [1336, 262] on span "Woman Who Got Their Confidence Back" at bounding box center [1028, 257] width 621 height 42
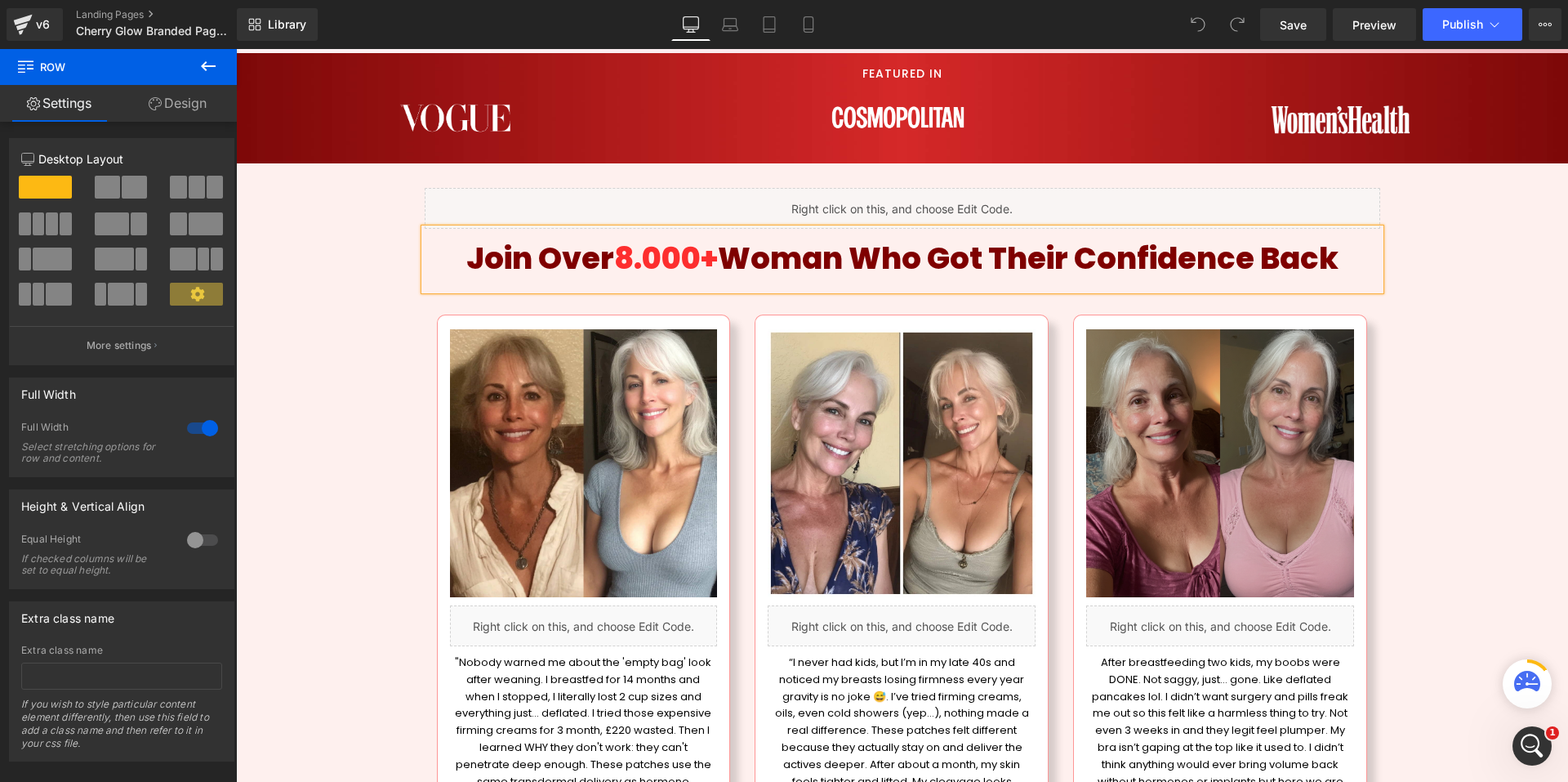
click at [1336, 262] on span "Woman Who Got Their Confidence Back" at bounding box center [1028, 257] width 621 height 42
click at [1438, 267] on div "Liquid Join Over 8.000+ Woman Who Got Their Confidence Back Heading Image Liqui…" at bounding box center [901, 569] width 1331 height 810
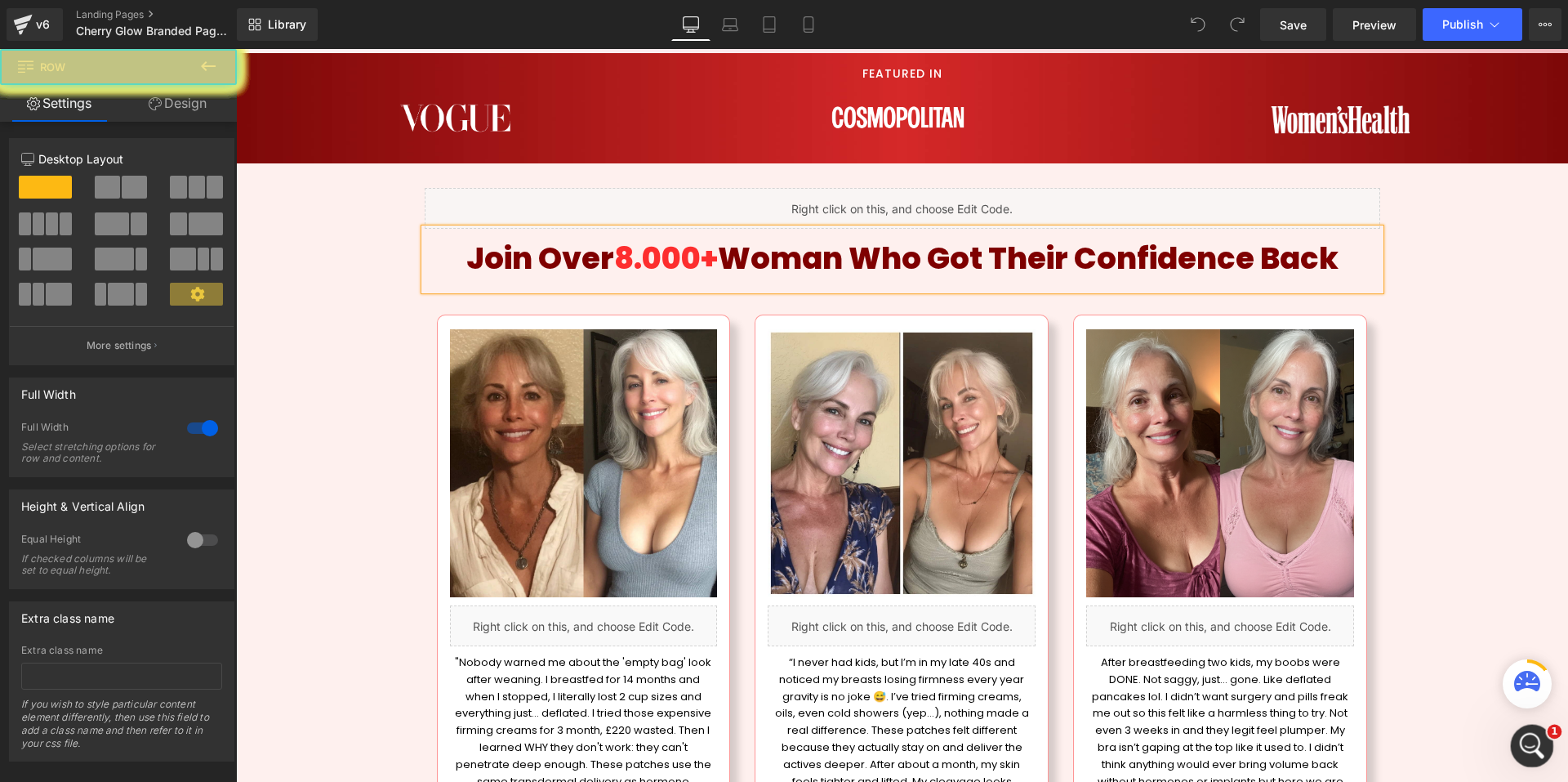
click at [1531, 739] on icon "Open Intercom Messenger" at bounding box center [1530, 743] width 27 height 27
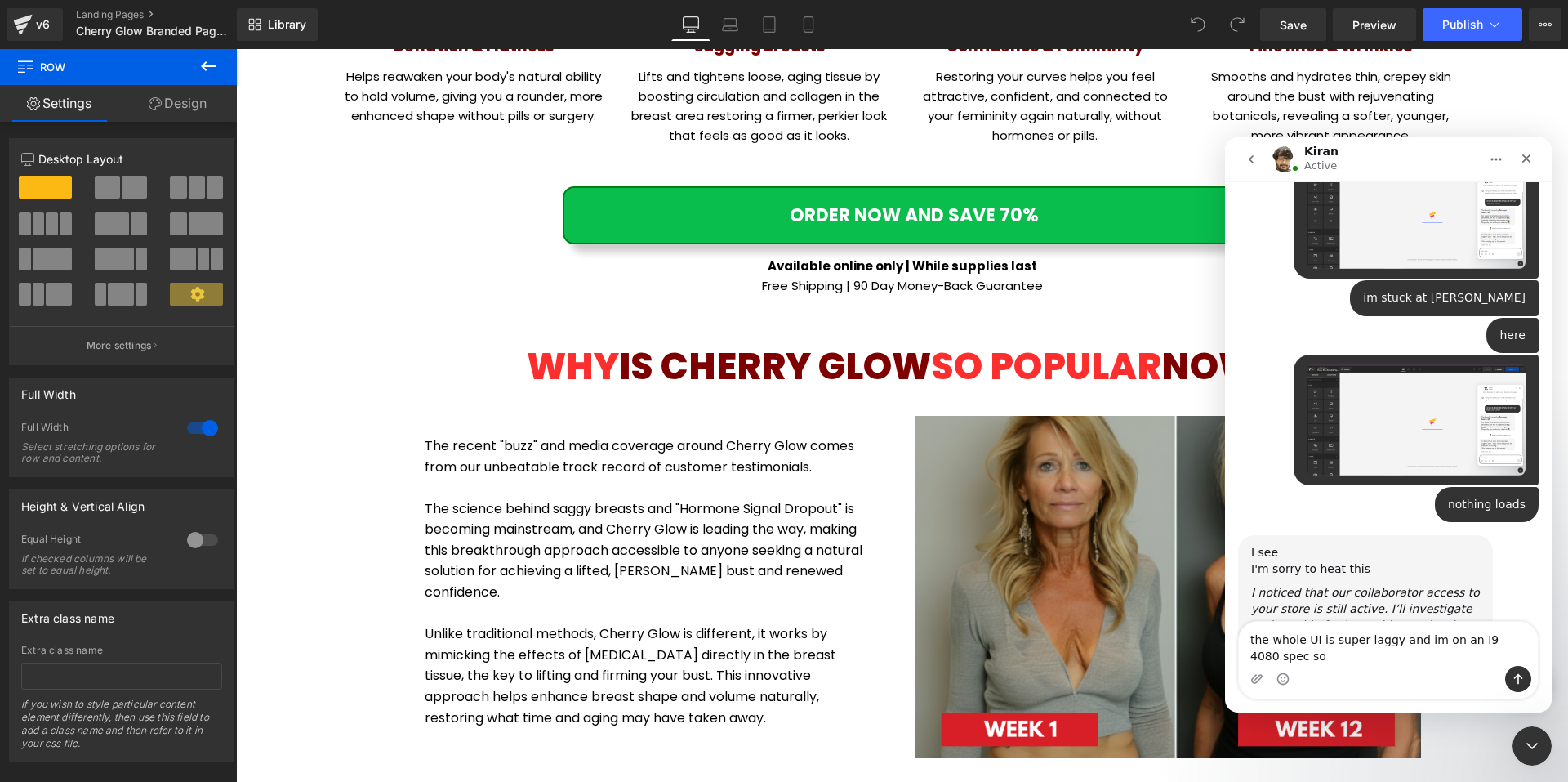
scroll to position [884, 0]
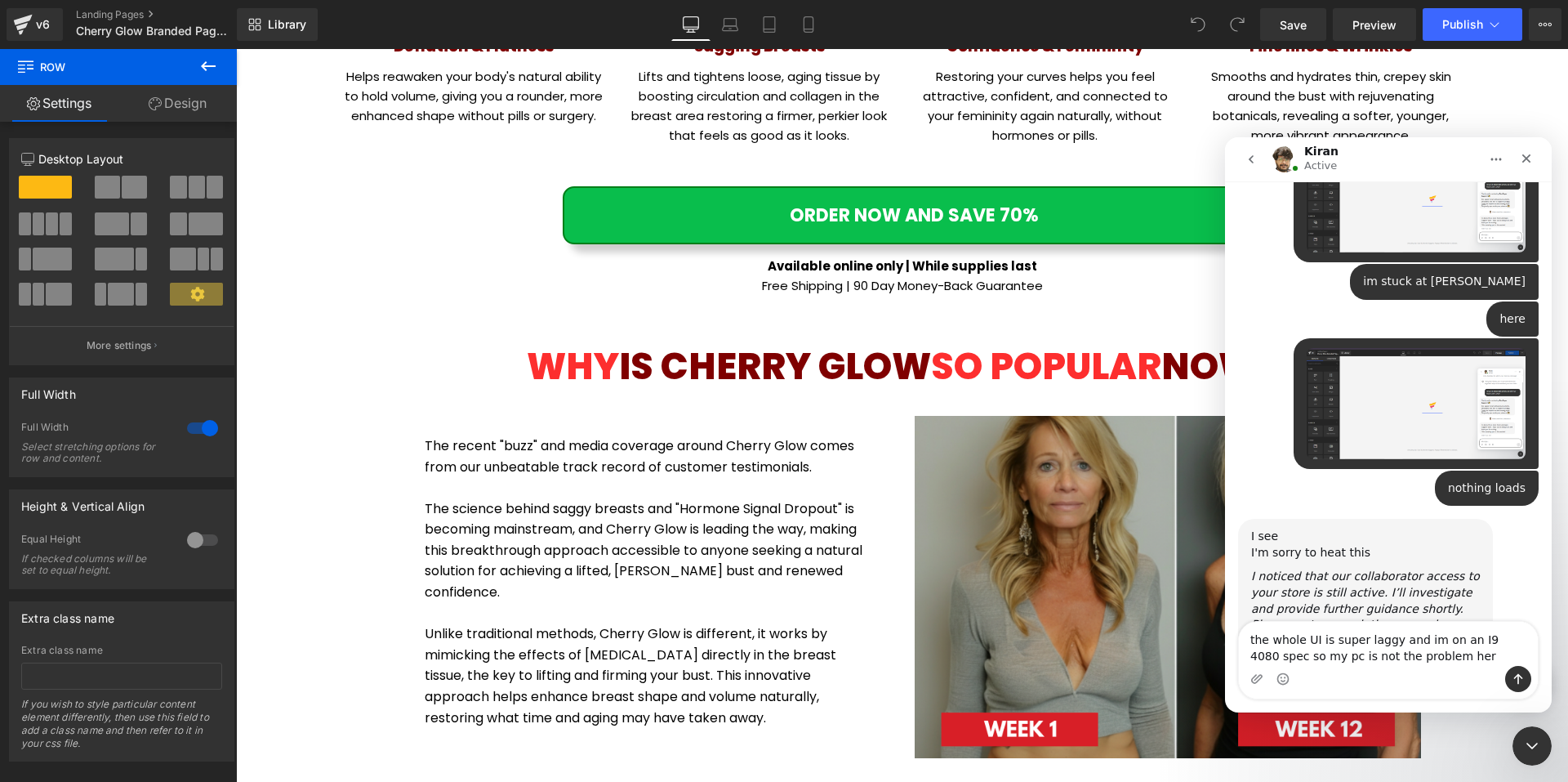
type textarea "the whole UI is super laggy and im on an I9 4080 spec so my pc is not the probl…"
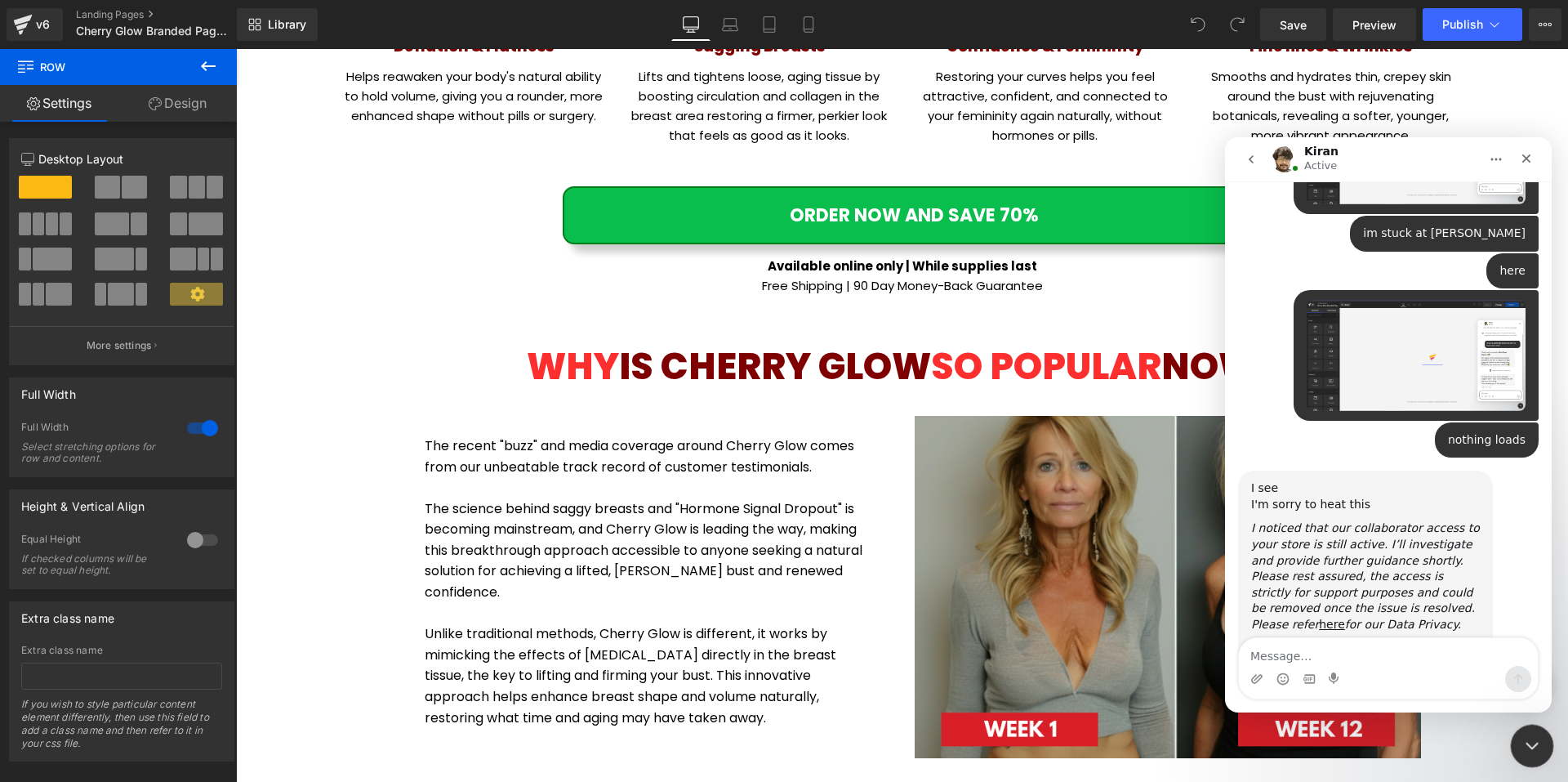
click at [1534, 742] on icon "Close Intercom Messenger" at bounding box center [1529, 743] width 20 height 20
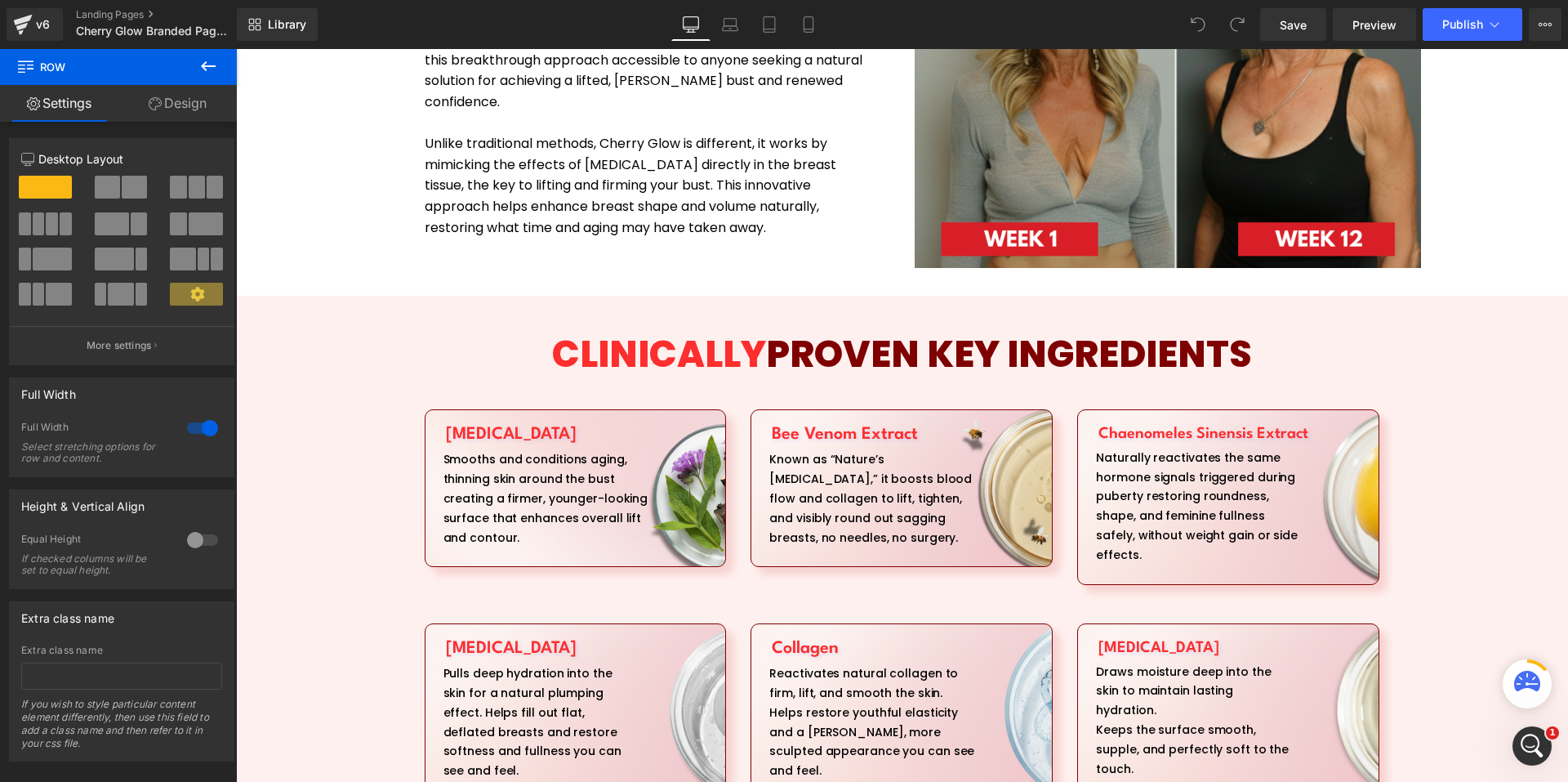
scroll to position [2859, 0]
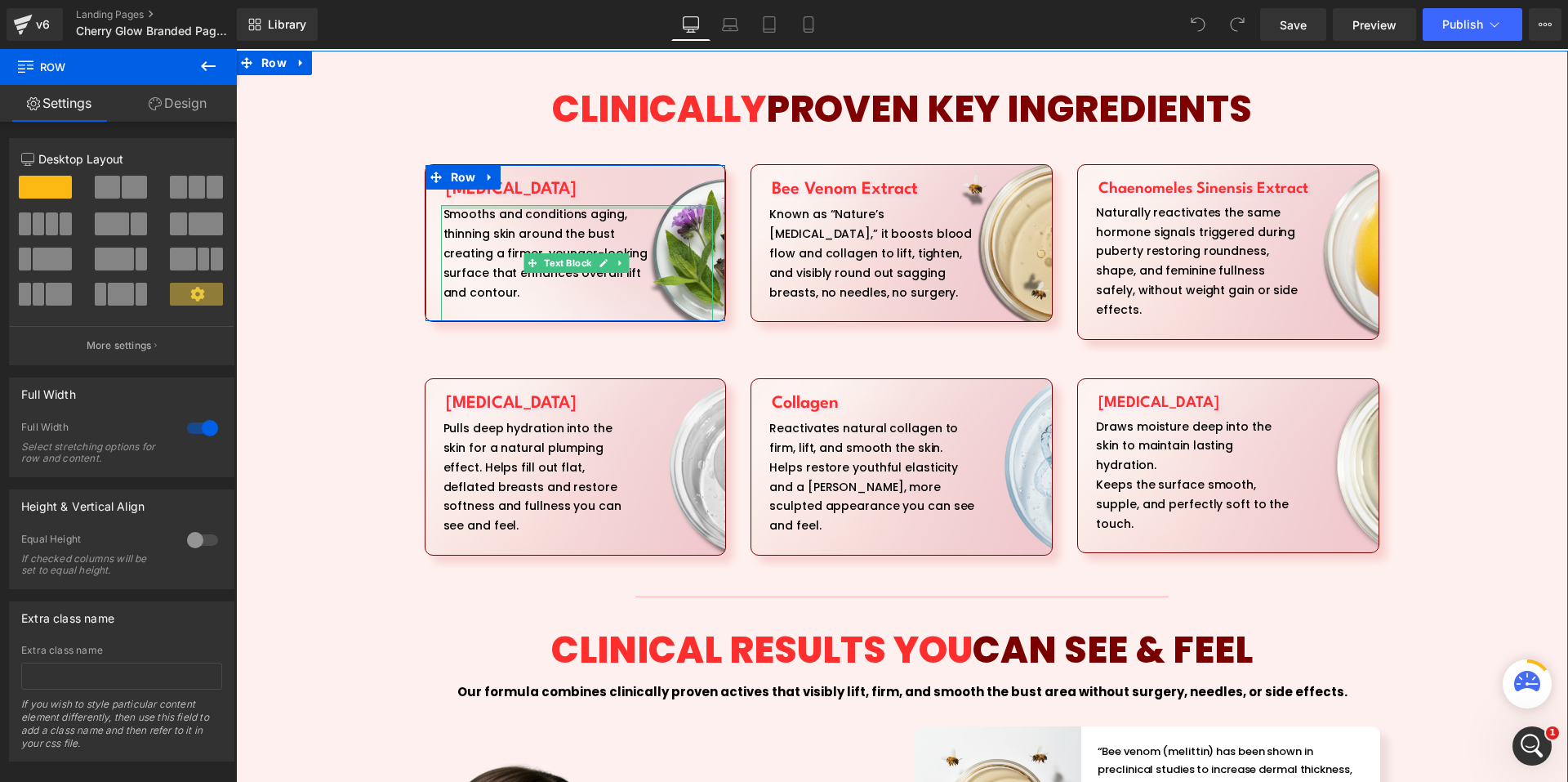
drag, startPoint x: 695, startPoint y: 188, endPoint x: 851, endPoint y: 51, distance: 207.6
click at [695, 205] on div "Smooths and conditions aging, thinning skin around the bust creating a firmer, …" at bounding box center [577, 263] width 273 height 116
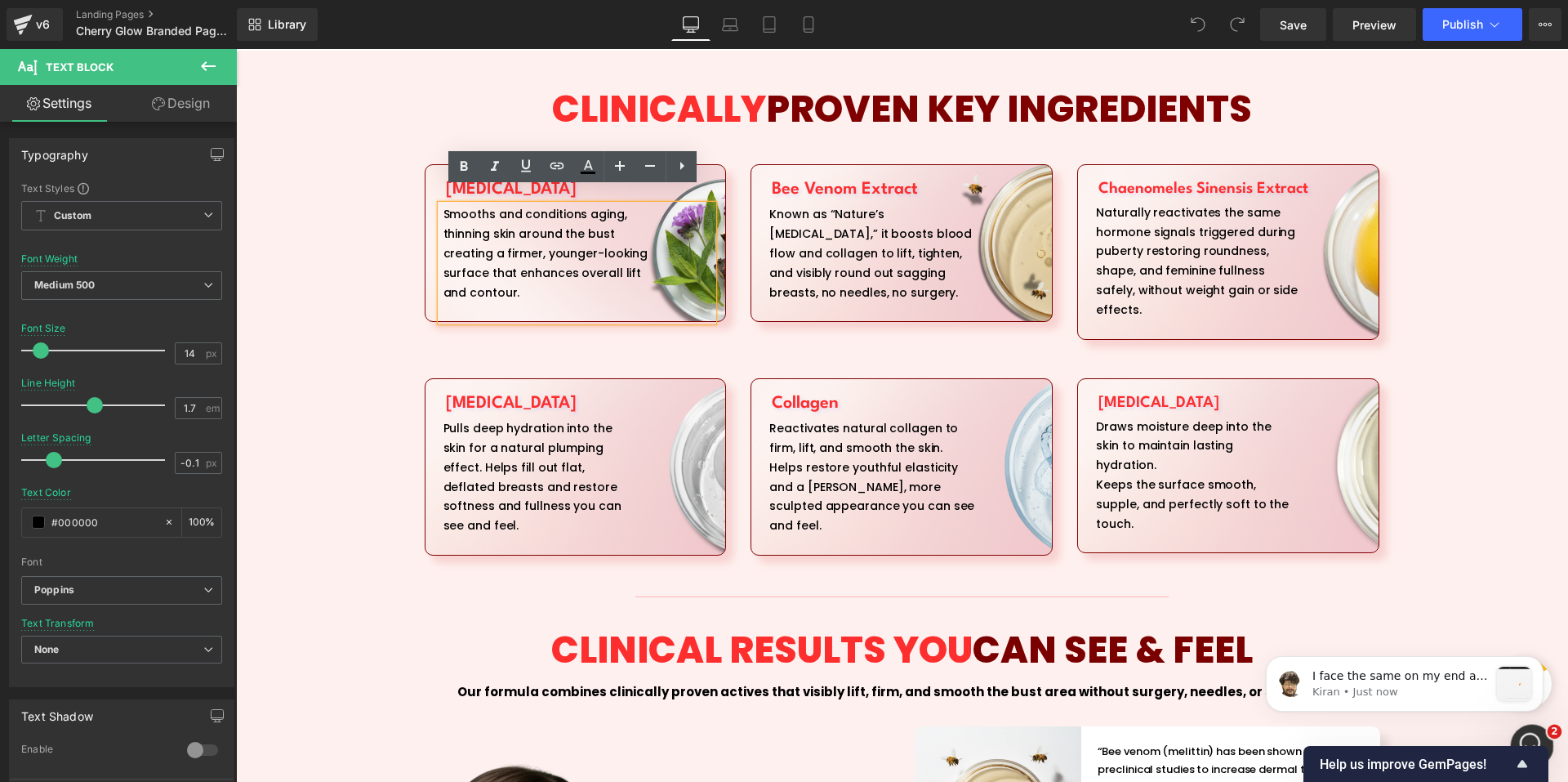
scroll to position [0, 0]
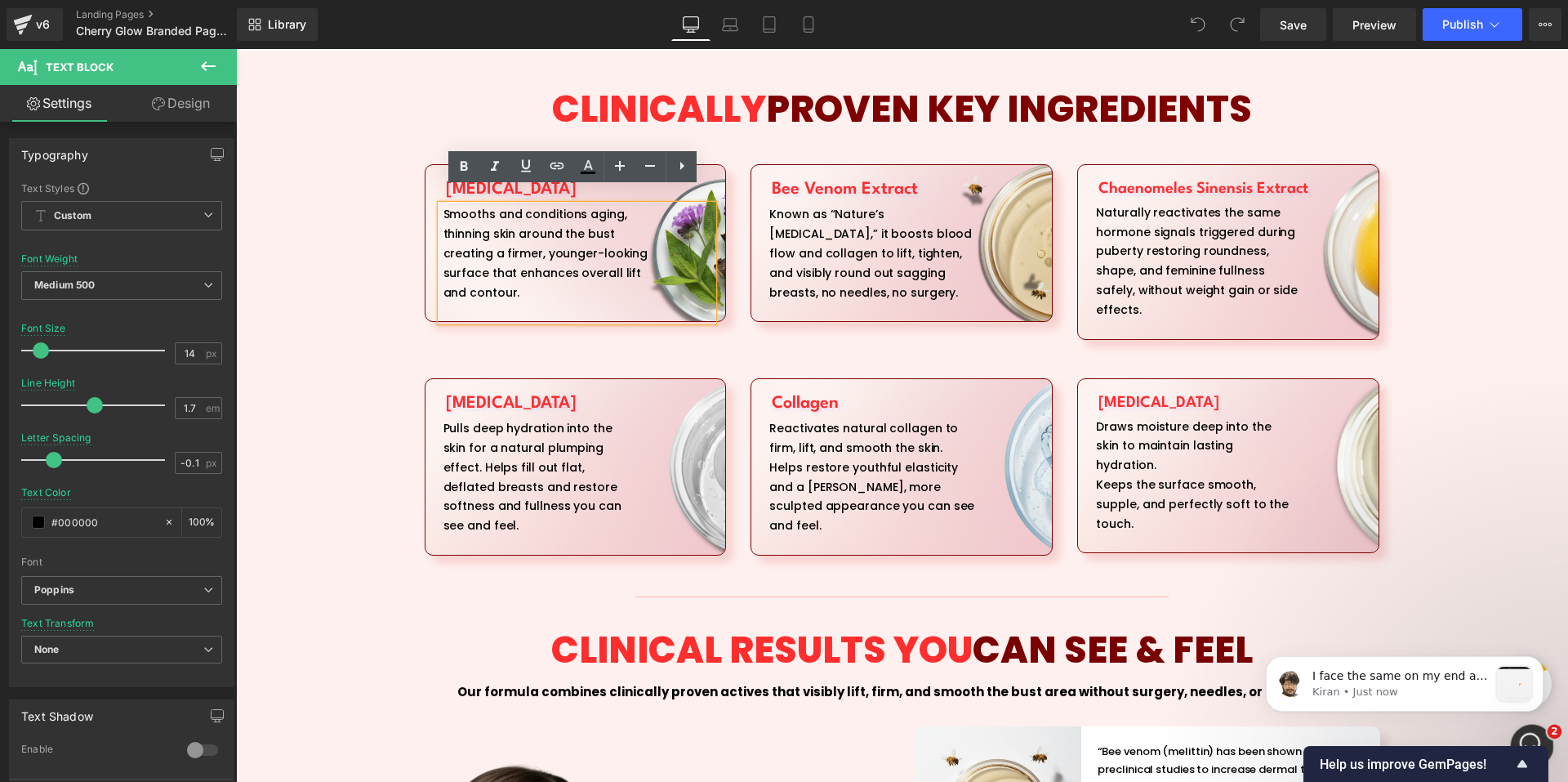
click at [1539, 742] on icon "Open Intercom Messenger" at bounding box center [1530, 743] width 27 height 27
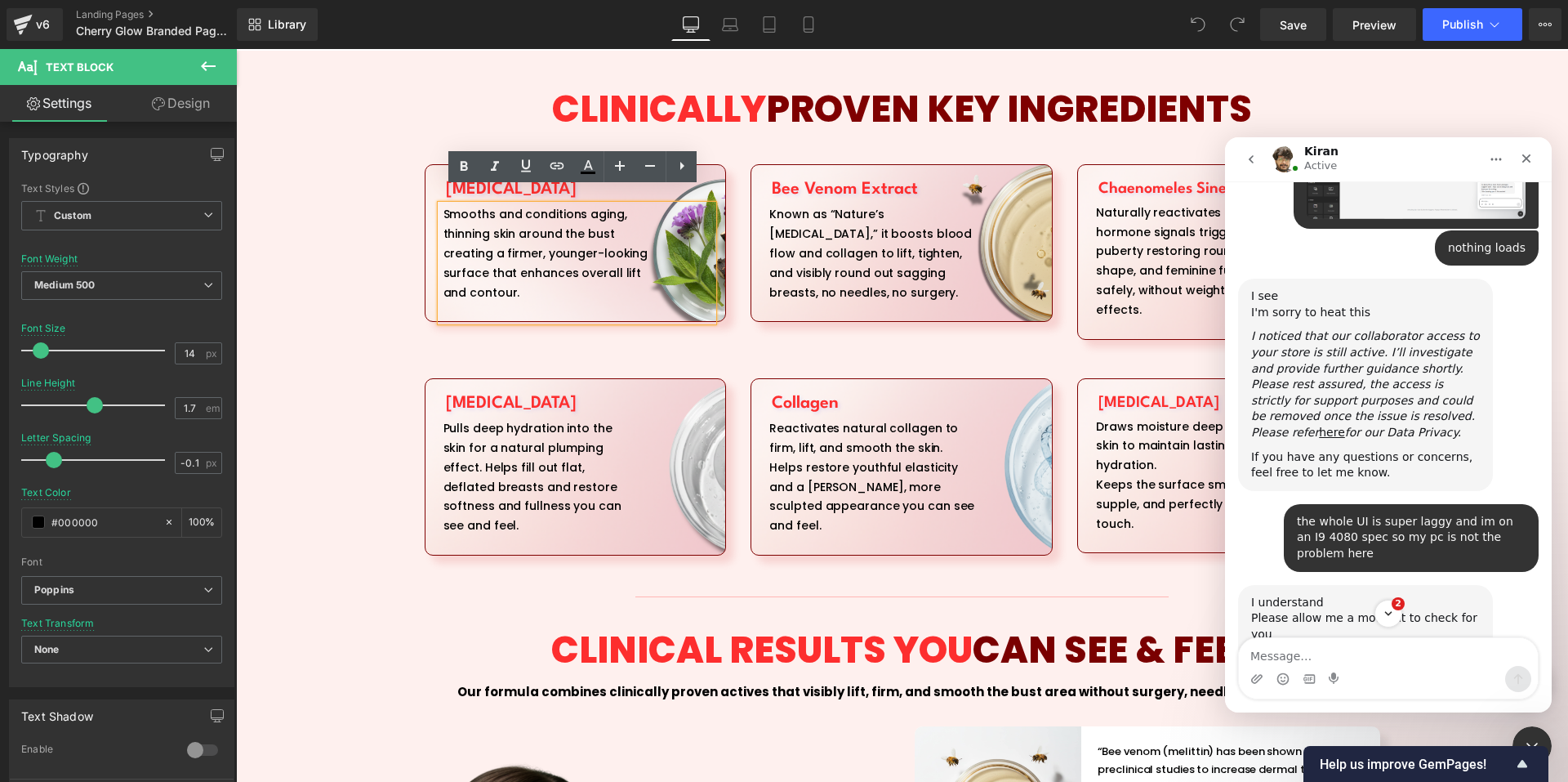
scroll to position [1369, 0]
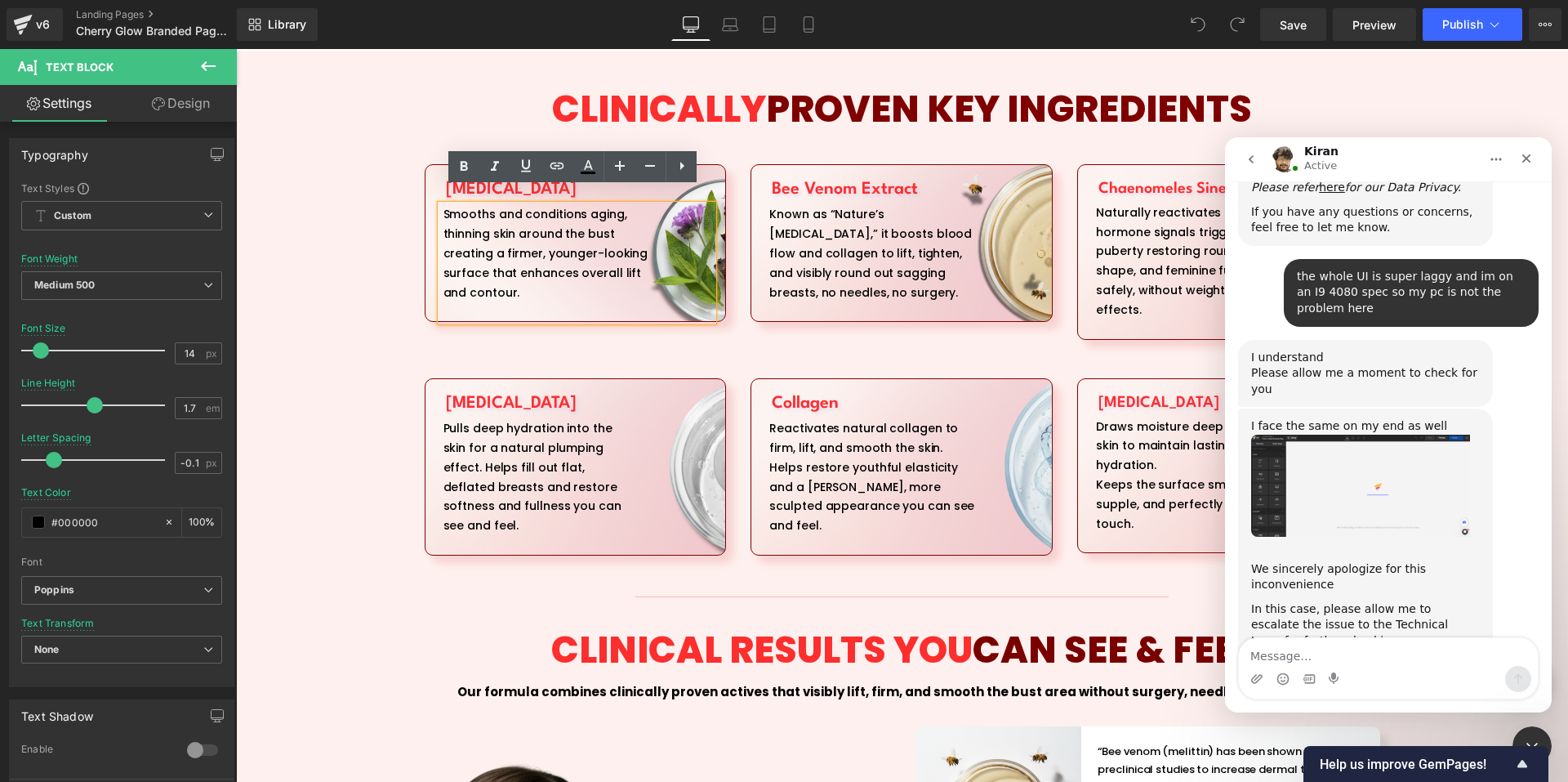
click at [1344, 649] on textarea "Message…" at bounding box center [1388, 652] width 299 height 28
type textarea "Thank you!"
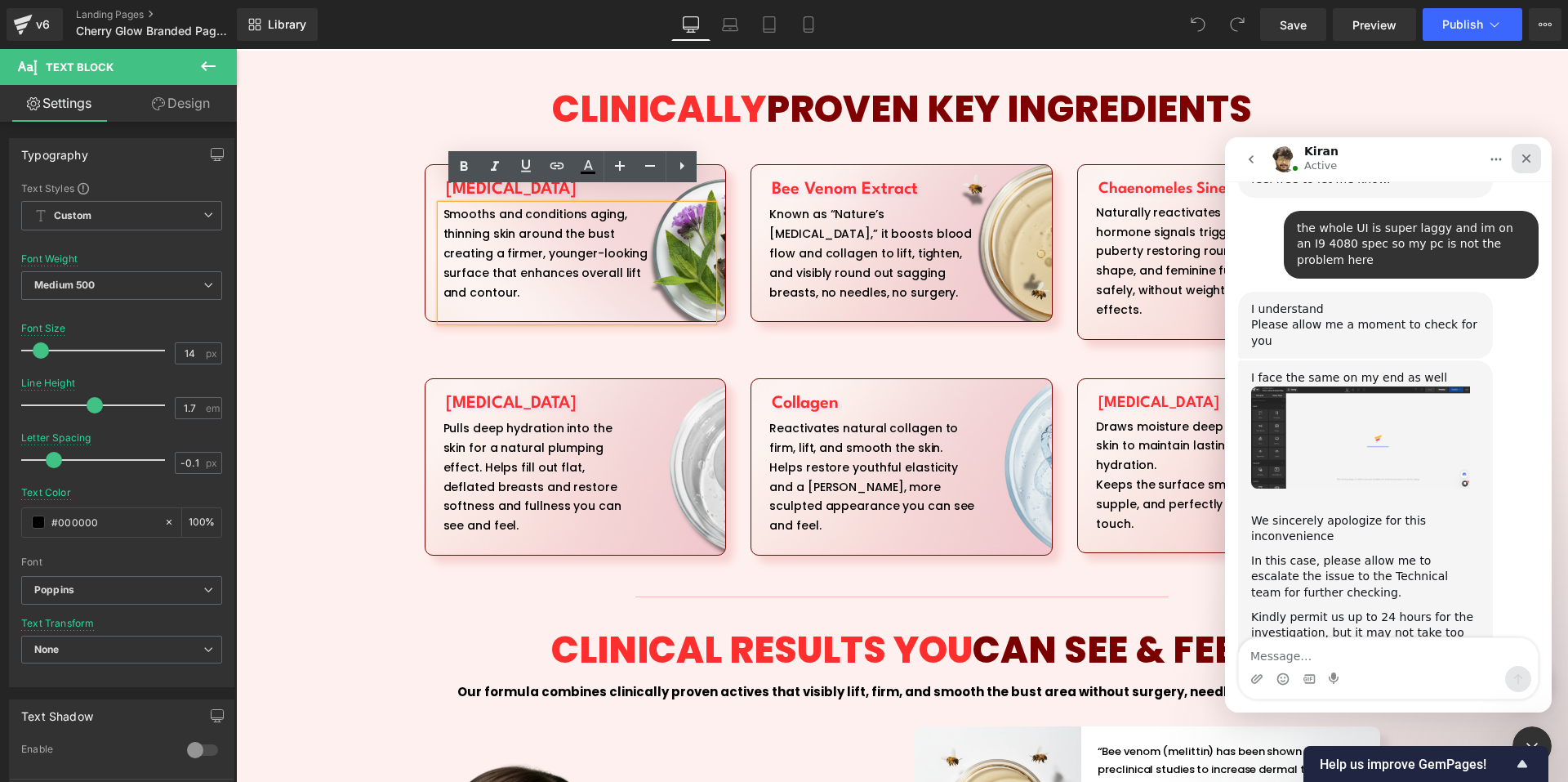
click at [1526, 152] on icon "Close" at bounding box center [1526, 158] width 13 height 13
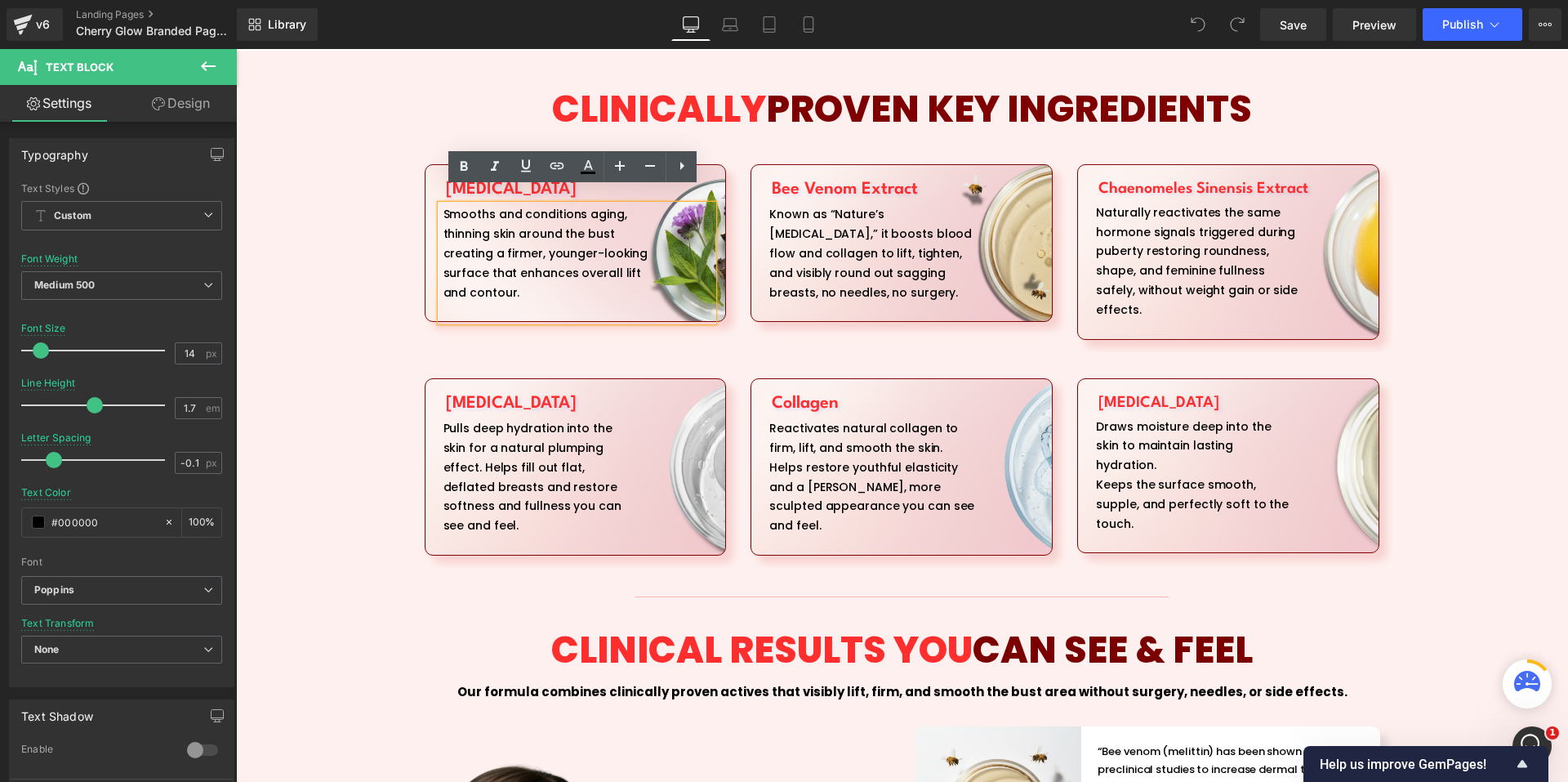
click at [1456, 247] on div "CLINICALLY PROVEN KEY INGREDIENTS Heading Allantoin Heading Smooths and conditi…" at bounding box center [901, 689] width 1331 height 1251
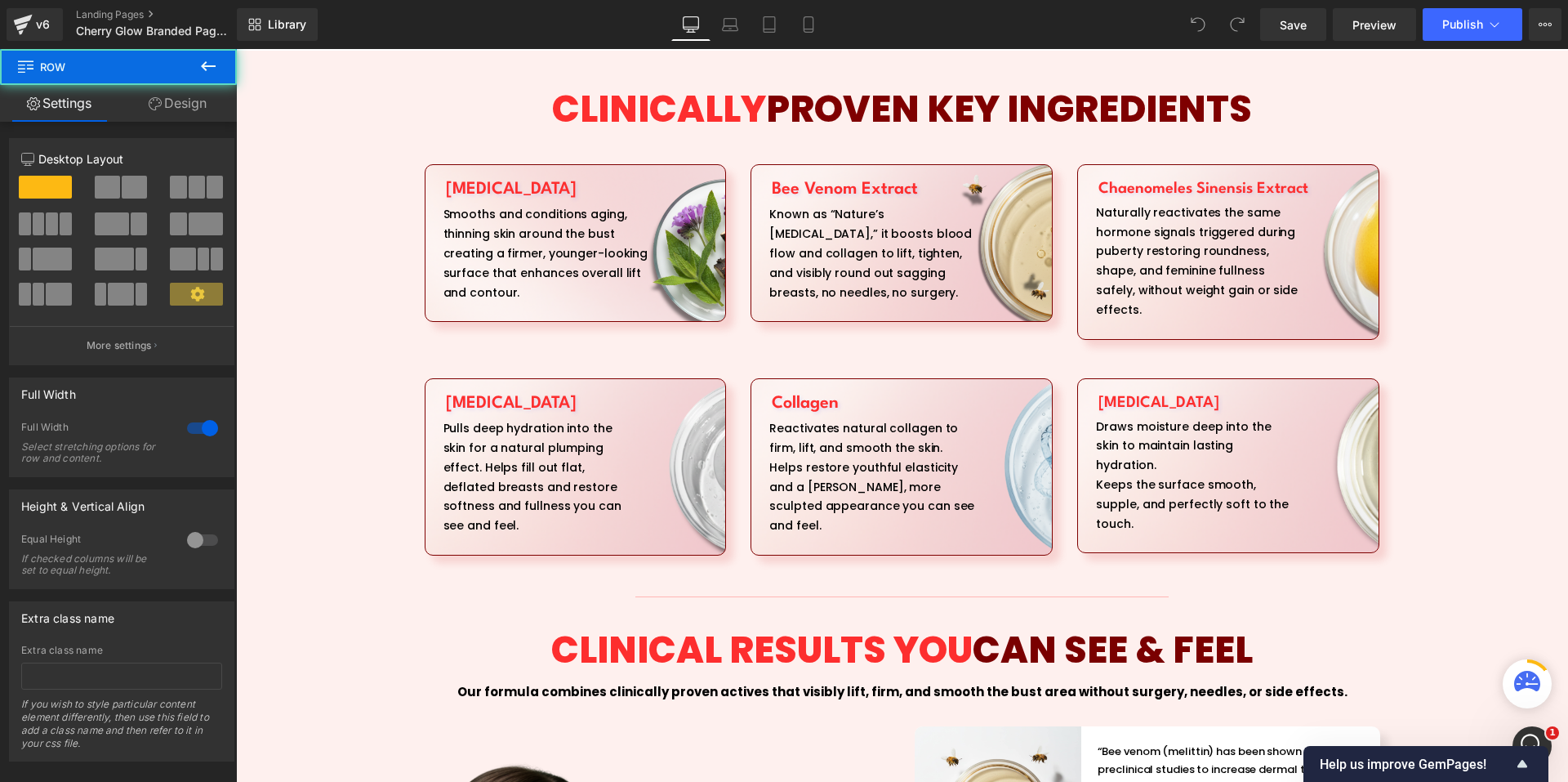
click at [1286, 267] on div "Naturally reactivates the same hormone signals triggered during puberty restori…" at bounding box center [1229, 271] width 273 height 136
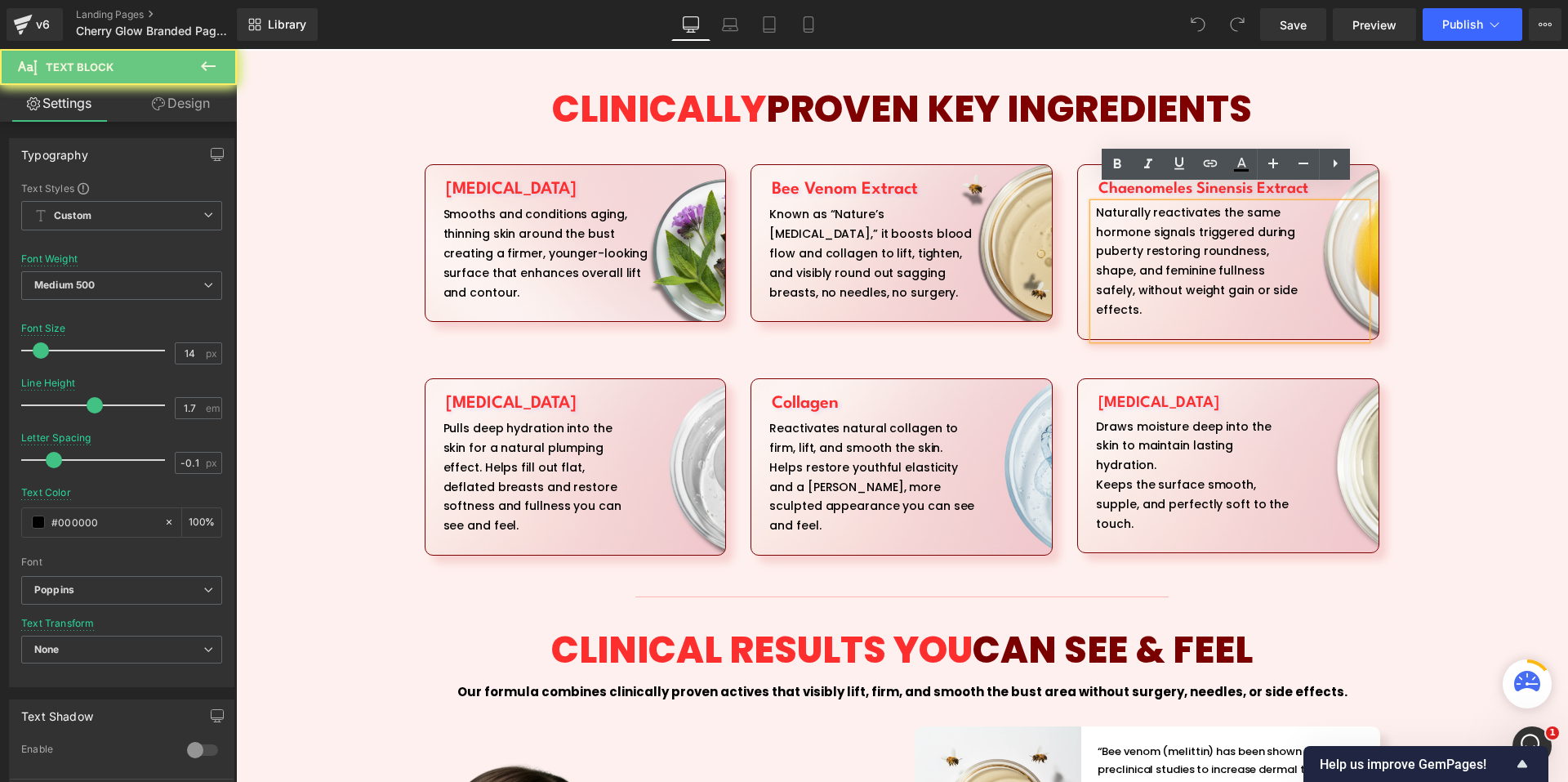
click at [1395, 247] on div "CLINICALLY PROVEN KEY INGREDIENTS Heading Allantoin Heading Smooths and conditi…" at bounding box center [901, 689] width 1331 height 1251
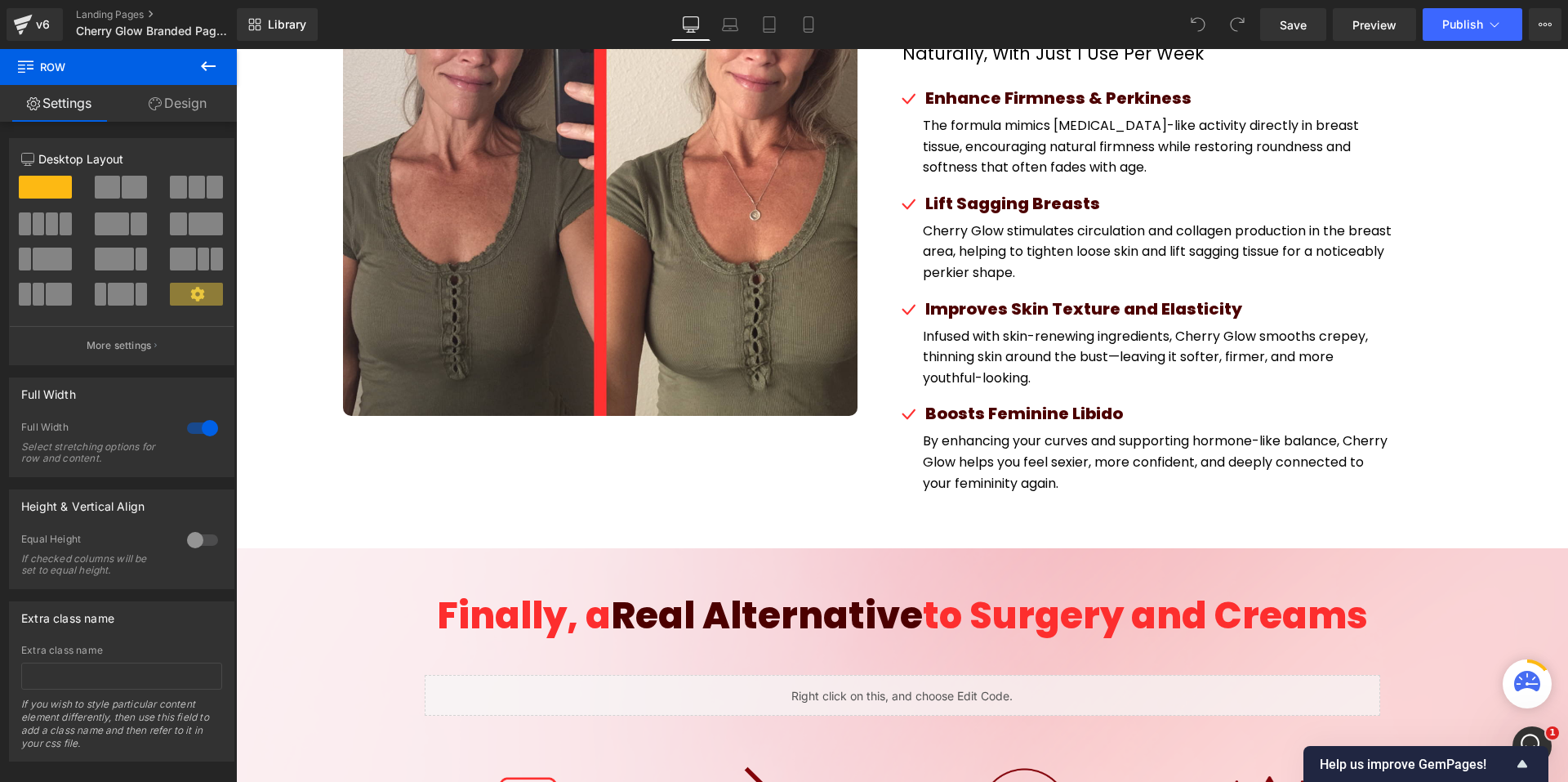
scroll to position [4656, 0]
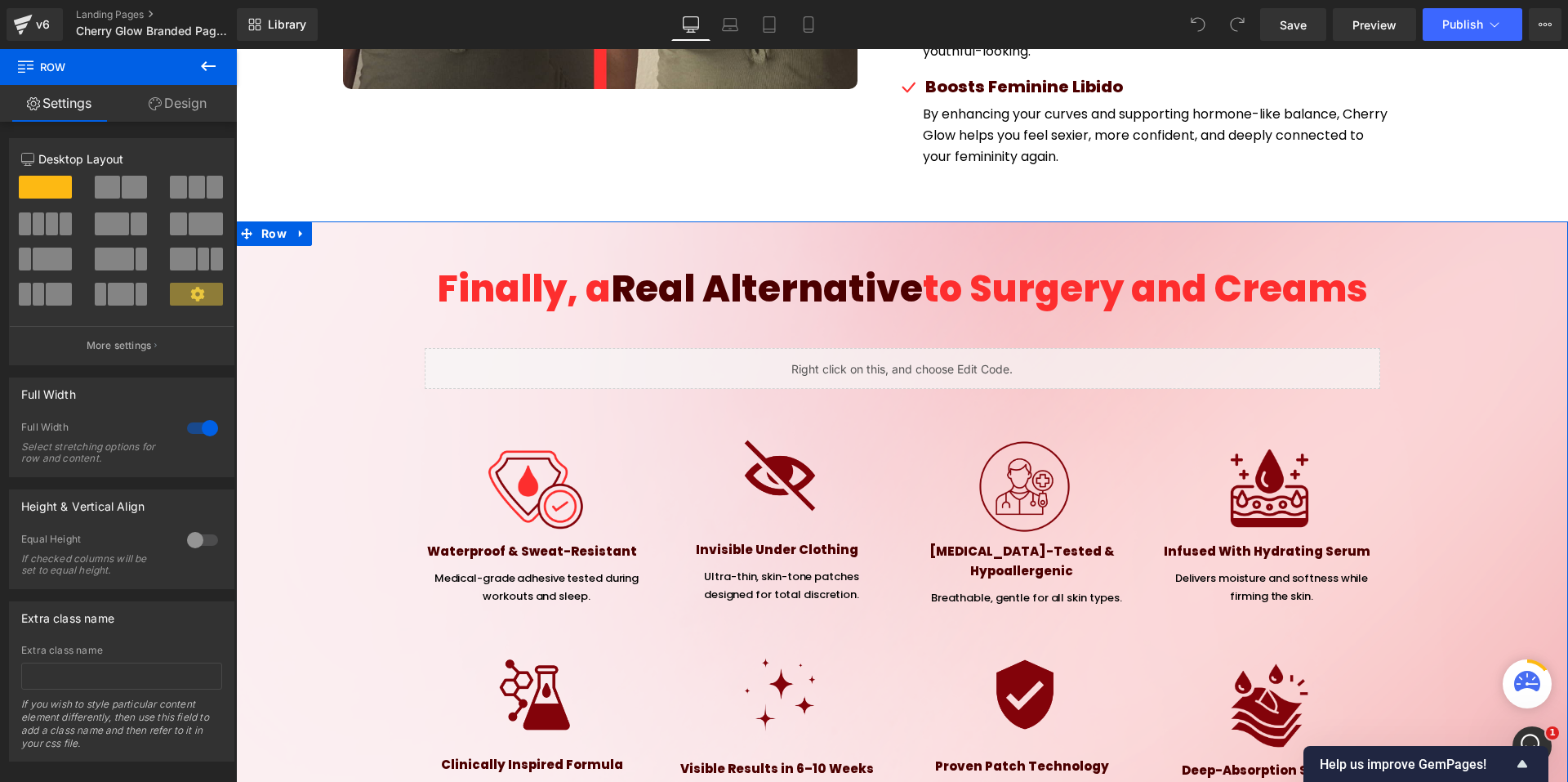
click at [908, 348] on div "Liquid" at bounding box center [902, 368] width 955 height 40
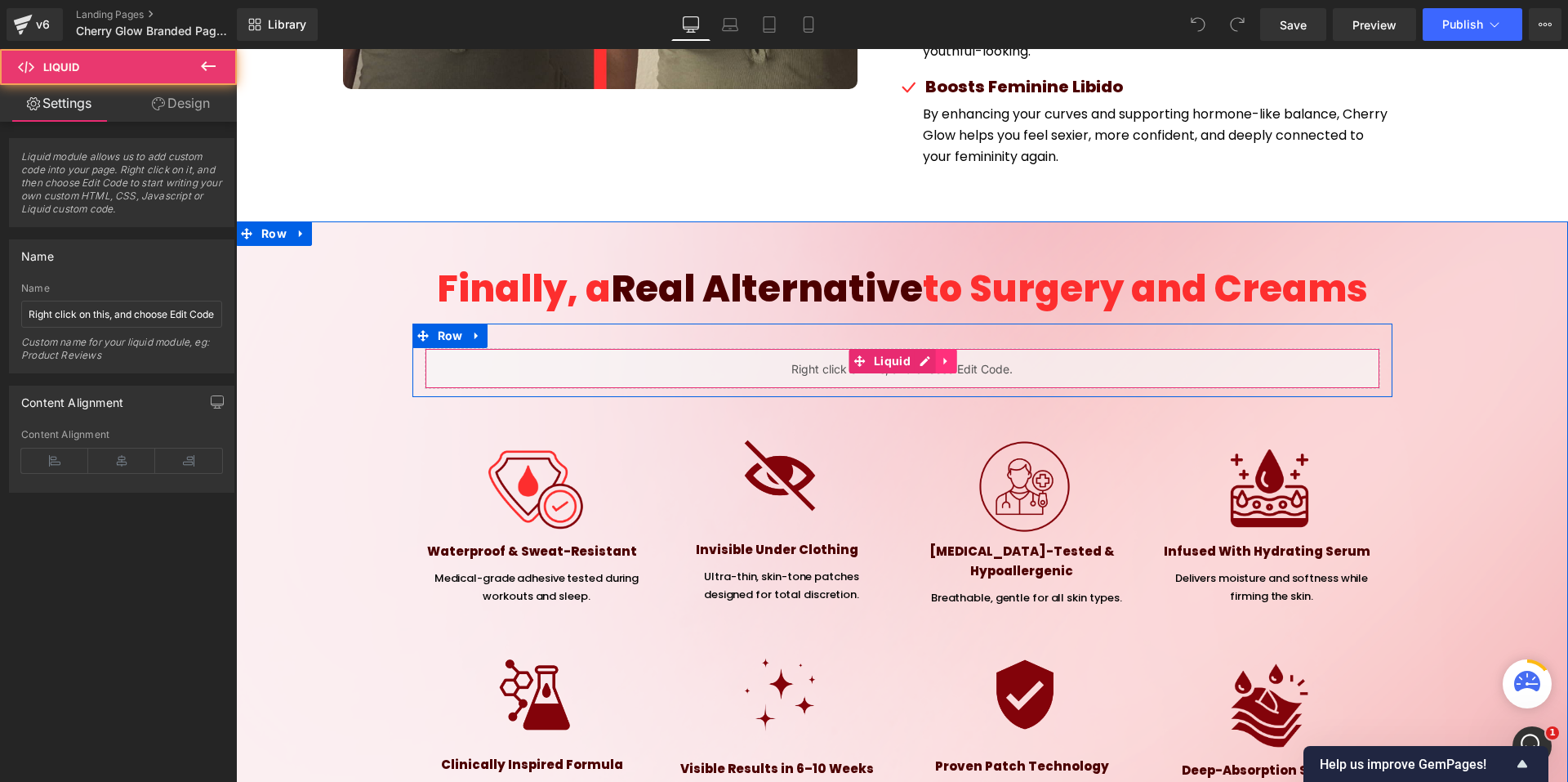
click at [944, 357] on icon at bounding box center [945, 361] width 4 height 7
click at [466, 323] on link at bounding box center [477, 335] width 22 height 24
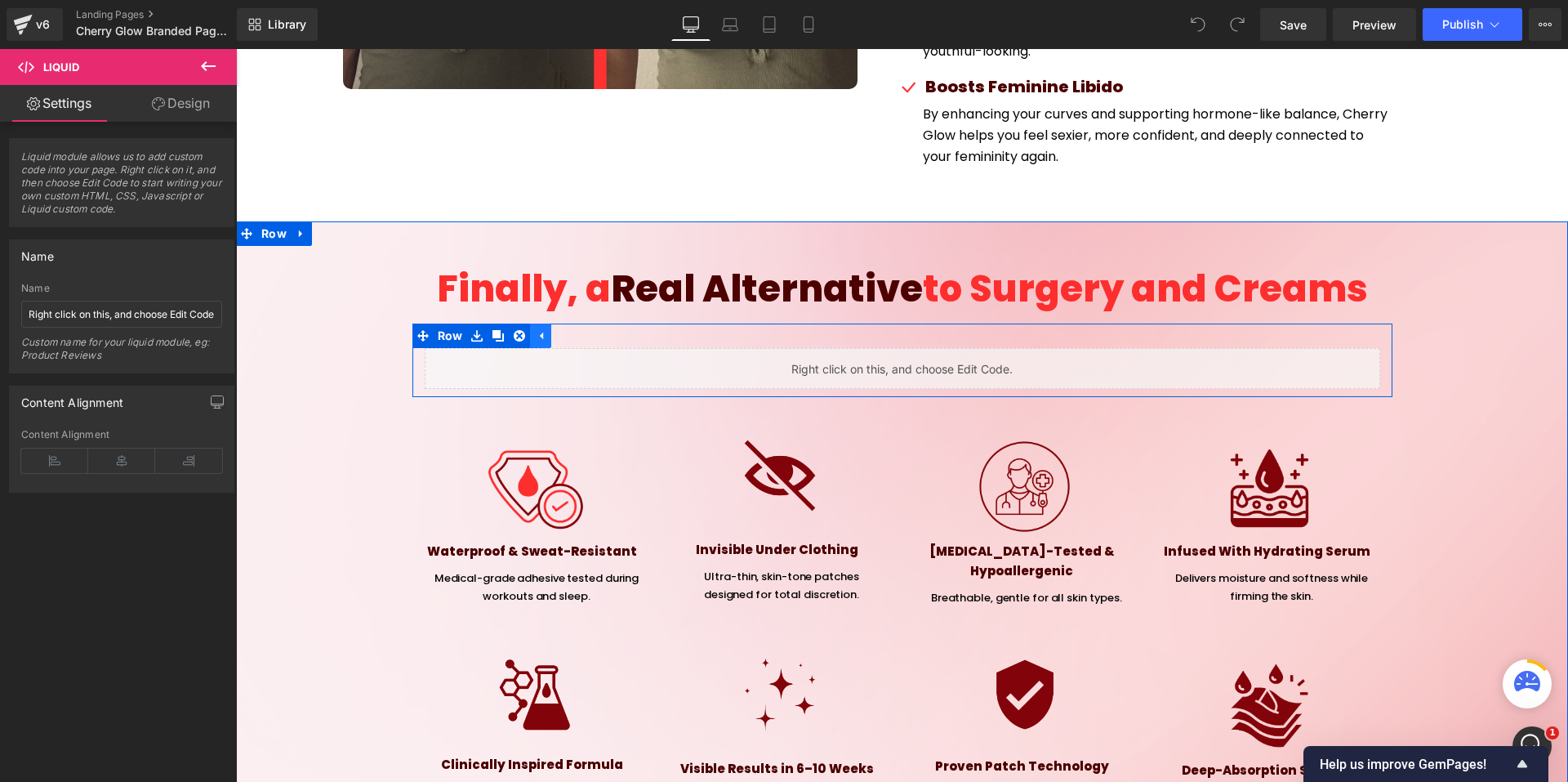
click at [466, 323] on link at bounding box center [477, 335] width 22 height 24
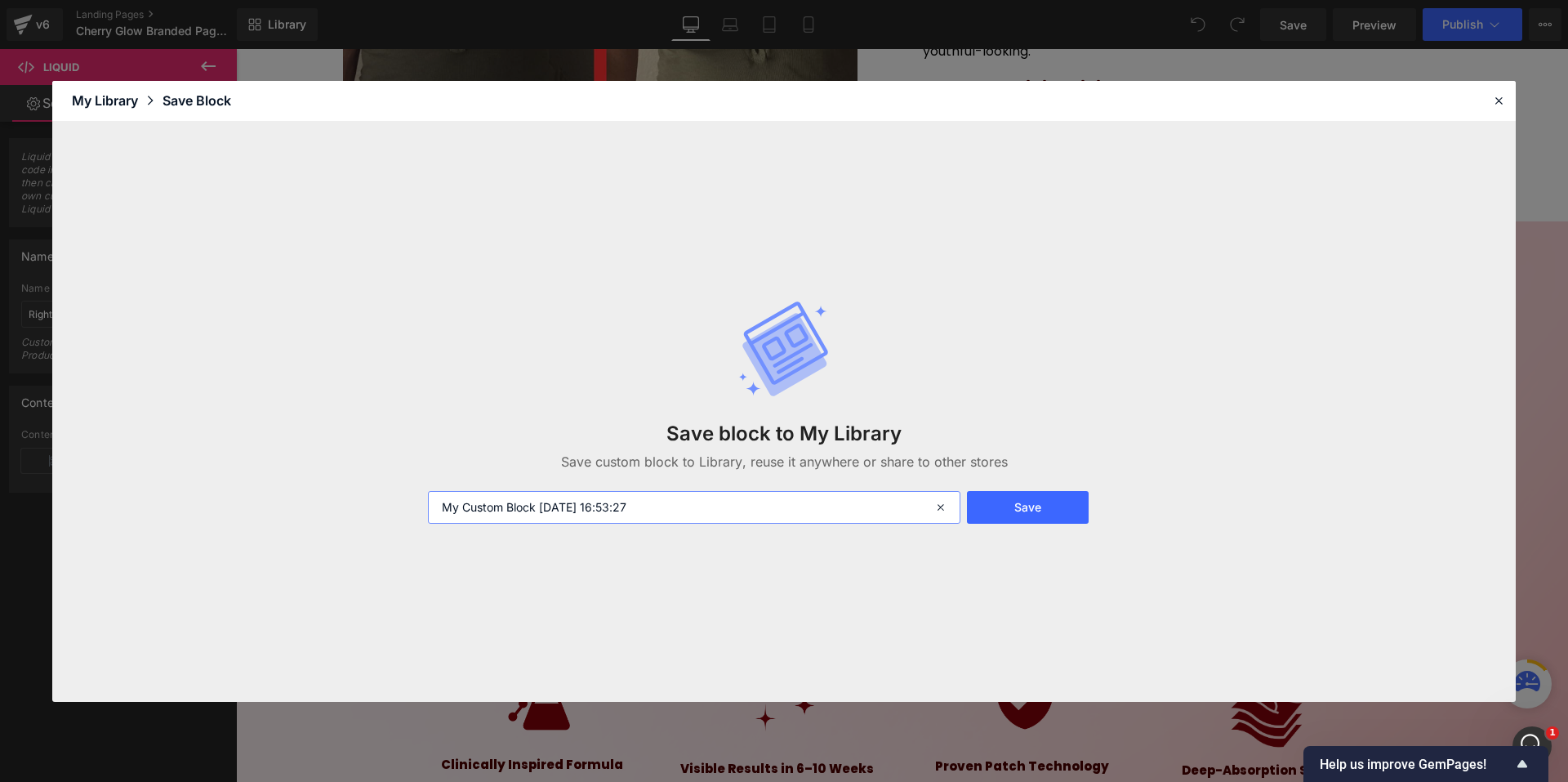
click at [587, 491] on input "My Custom Block 2025-10-13 16:53:27" at bounding box center [694, 508] width 533 height 32
click at [587, 494] on input "My Custom Block 2025-10-13 16:53:27" at bounding box center [694, 508] width 533 height 32
click at [517, 503] on input "CODE COMPAARIOSN" at bounding box center [694, 508] width 533 height 32
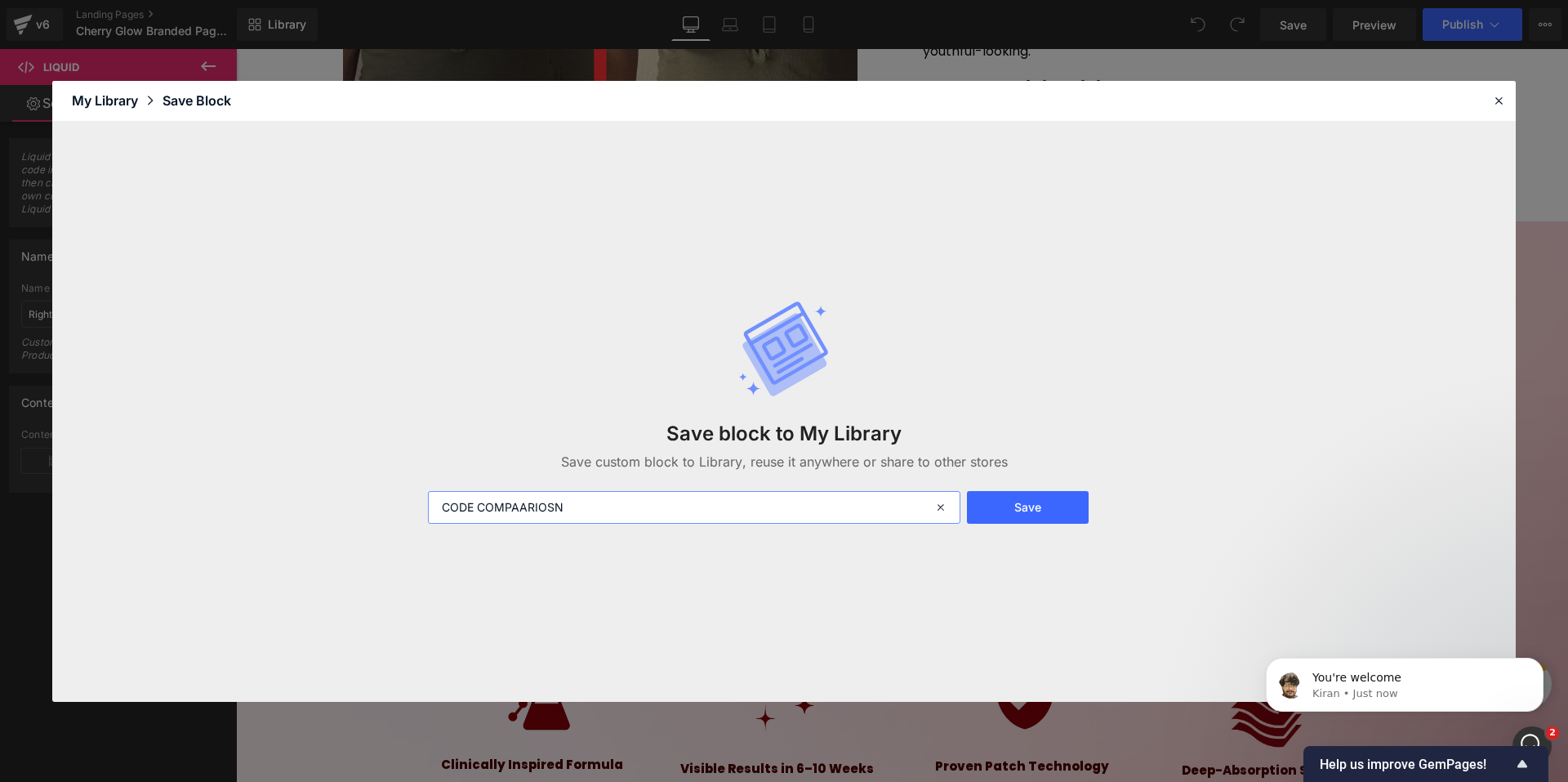
scroll to position [1466, 0]
type input "CODE COMPAARIOSN"
click at [1035, 517] on button "Save" at bounding box center [1027, 508] width 121 height 32
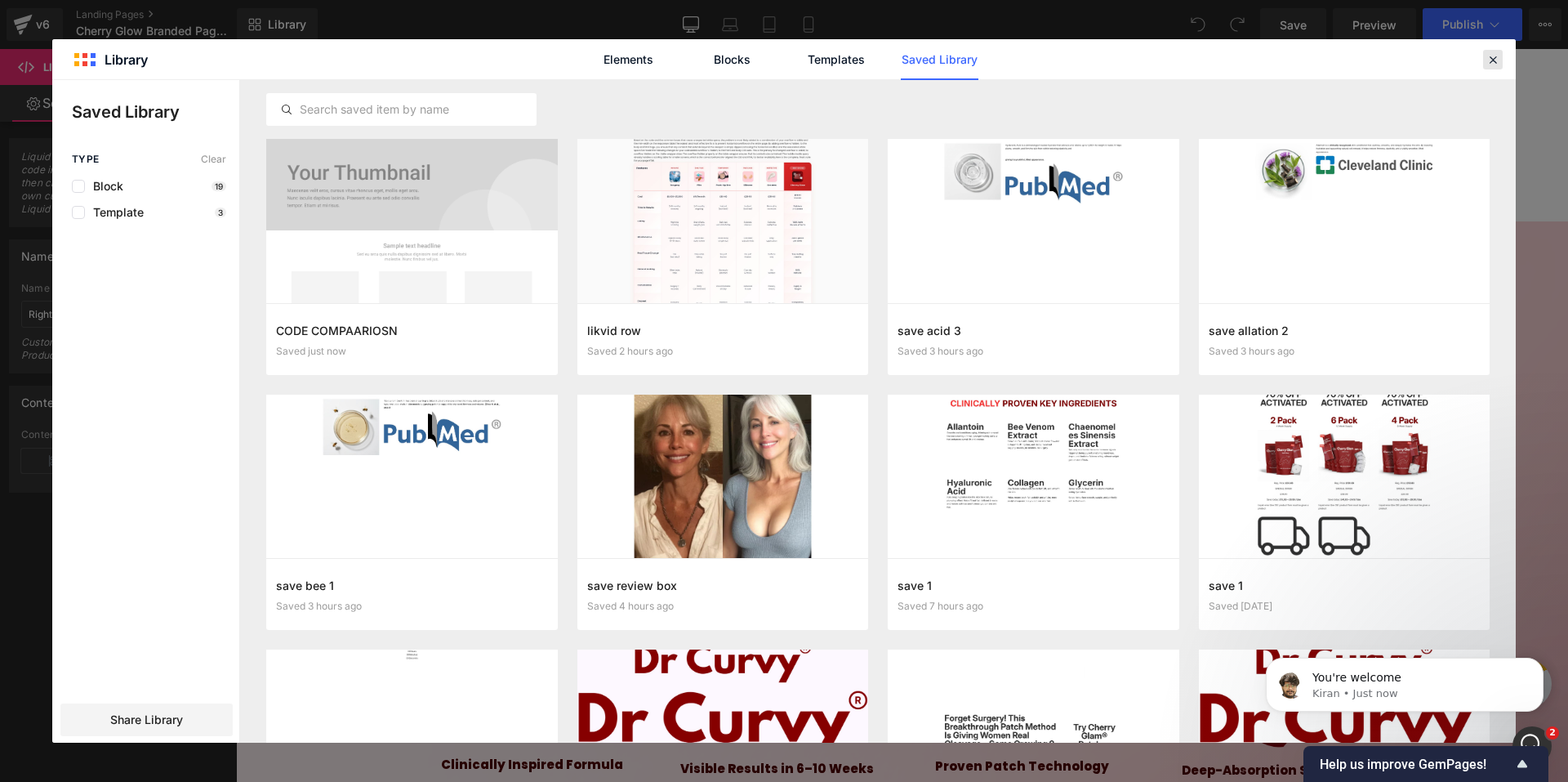
click at [1497, 60] on icon at bounding box center [1492, 59] width 14 height 14
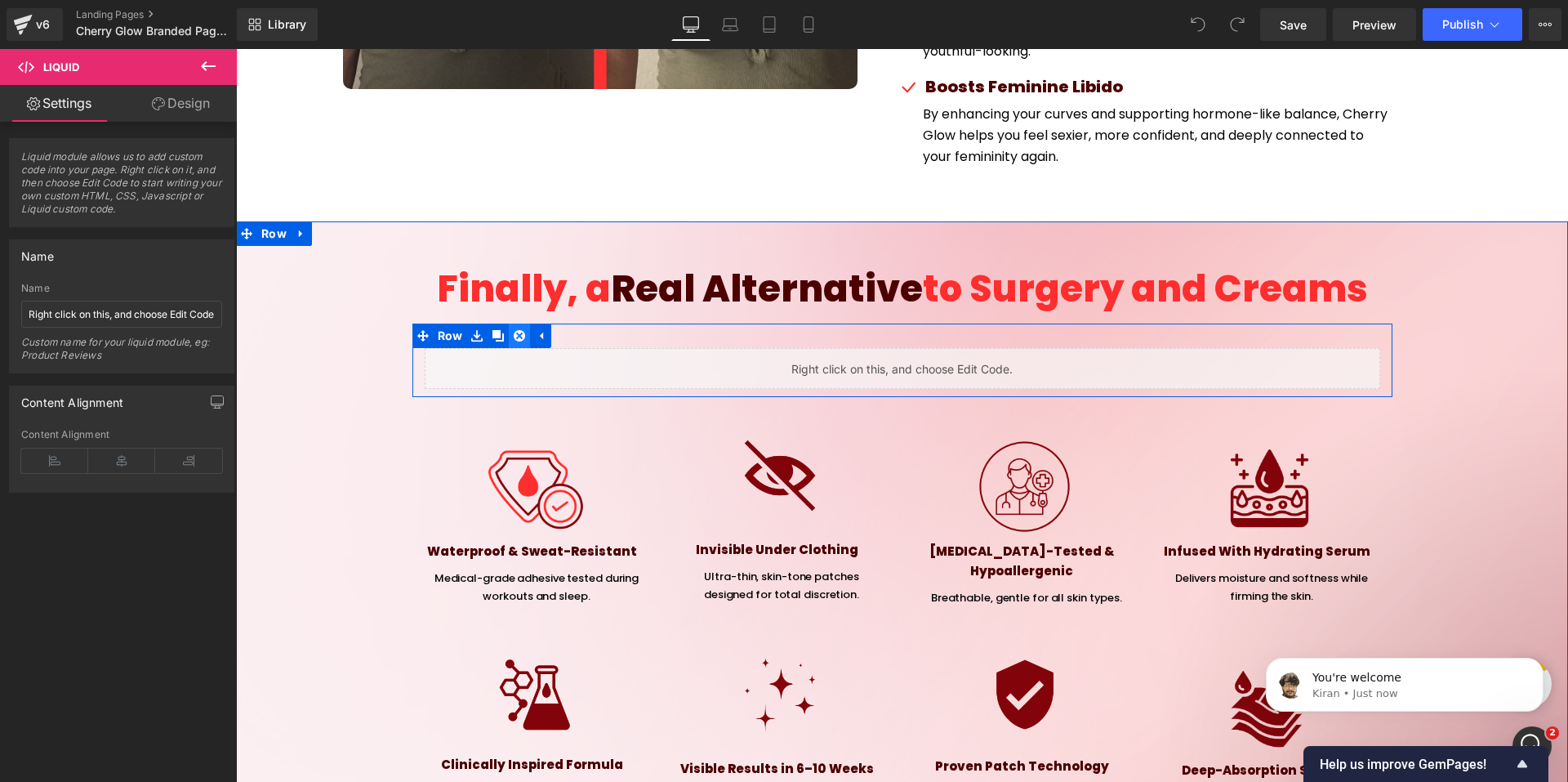
click at [514, 330] on icon at bounding box center [519, 336] width 12 height 12
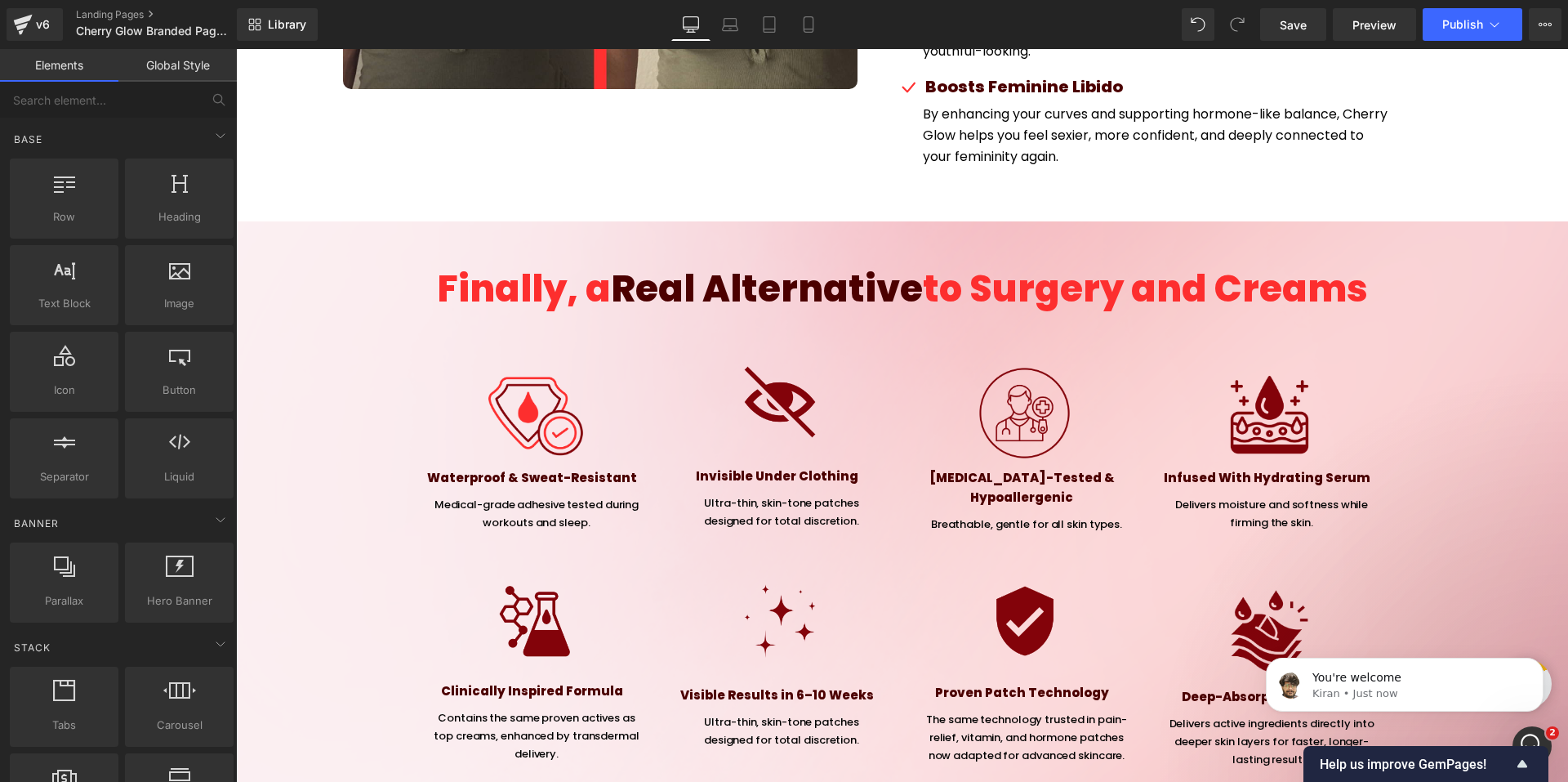
drag, startPoint x: 1080, startPoint y: 14, endPoint x: 829, endPoint y: 228, distance: 329.8
click at [1309, 31] on link "Save" at bounding box center [1294, 24] width 67 height 32
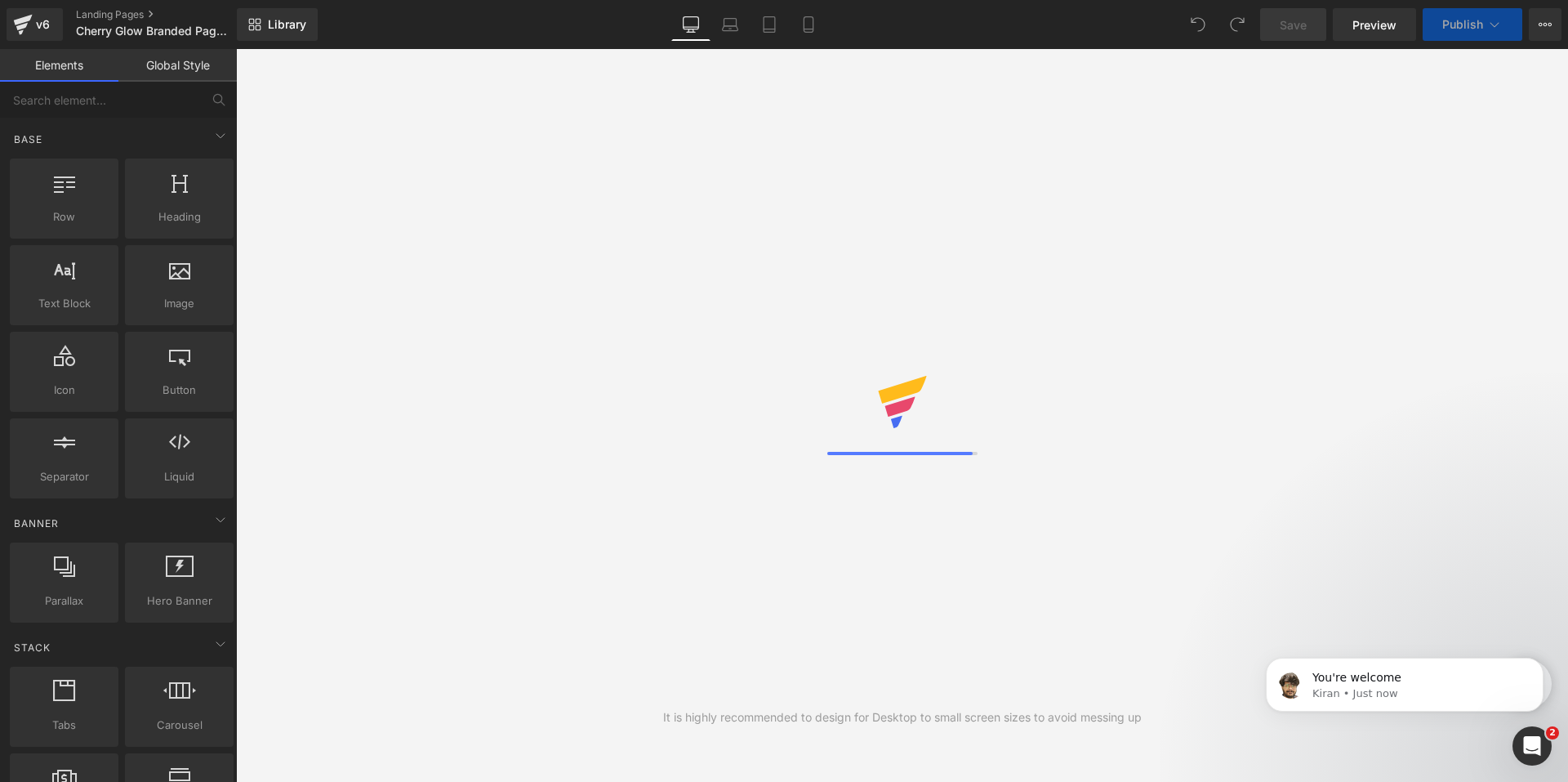
click at [1552, 765] on div "It is highly recommended to design for Desktop to small screen sizes to avoid m…" at bounding box center [901, 415] width 1331 height 733
click at [1533, 751] on icon "Open Intercom Messenger" at bounding box center [1530, 743] width 27 height 27
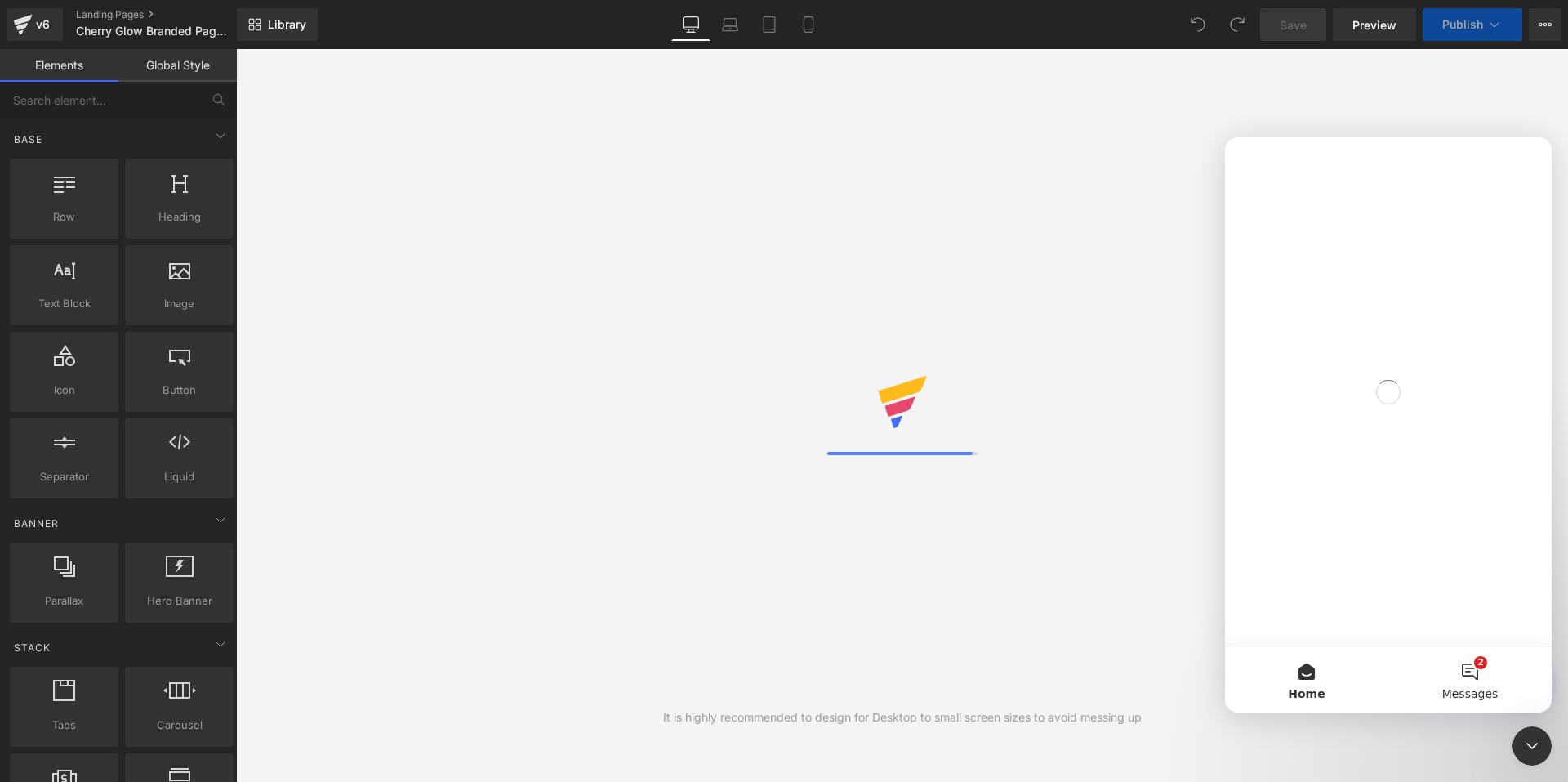
click at [1466, 662] on button "2 Messages" at bounding box center [1470, 679] width 164 height 66
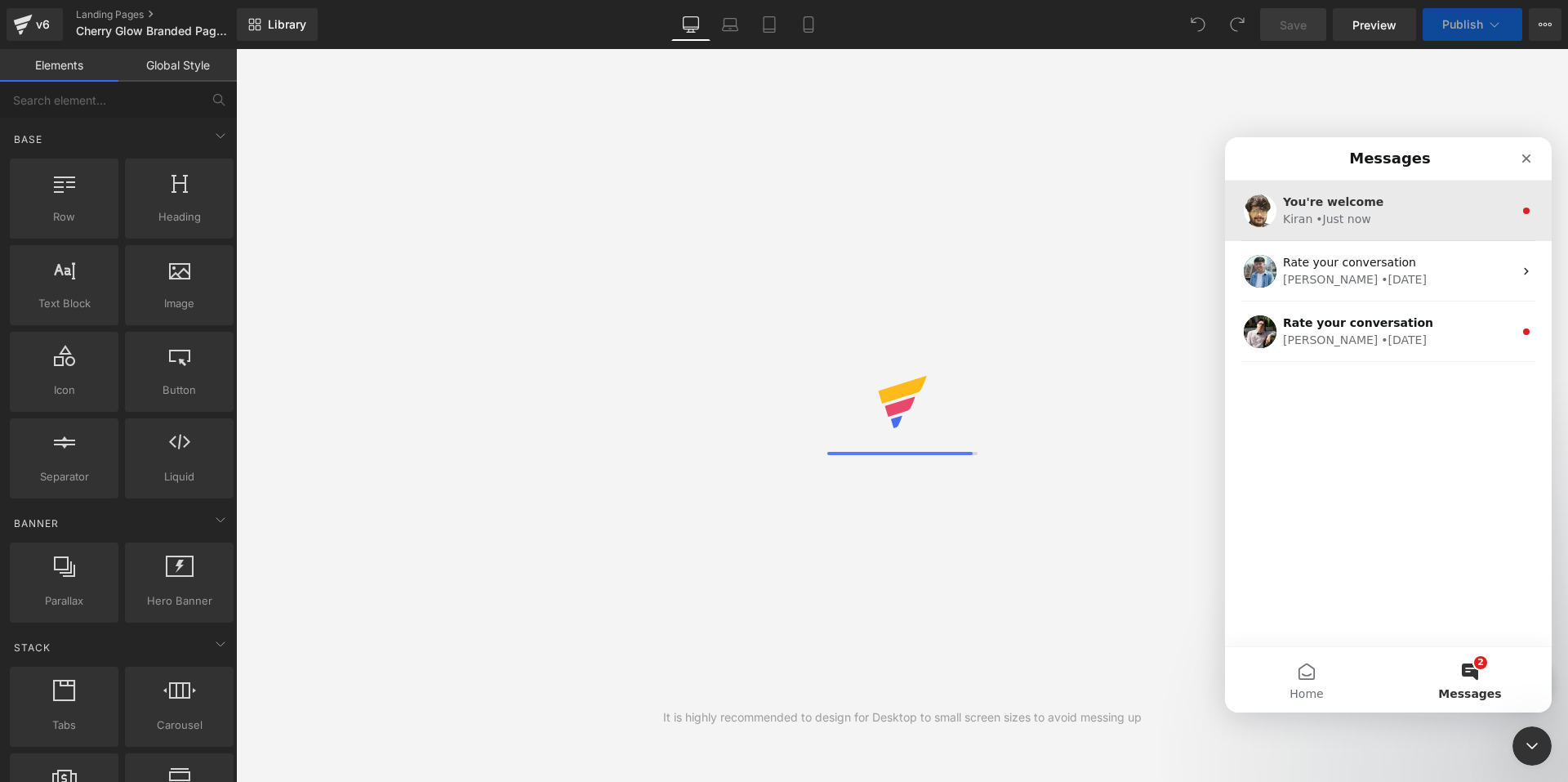
click at [1381, 224] on div "Kiran • Just now" at bounding box center [1398, 219] width 230 height 17
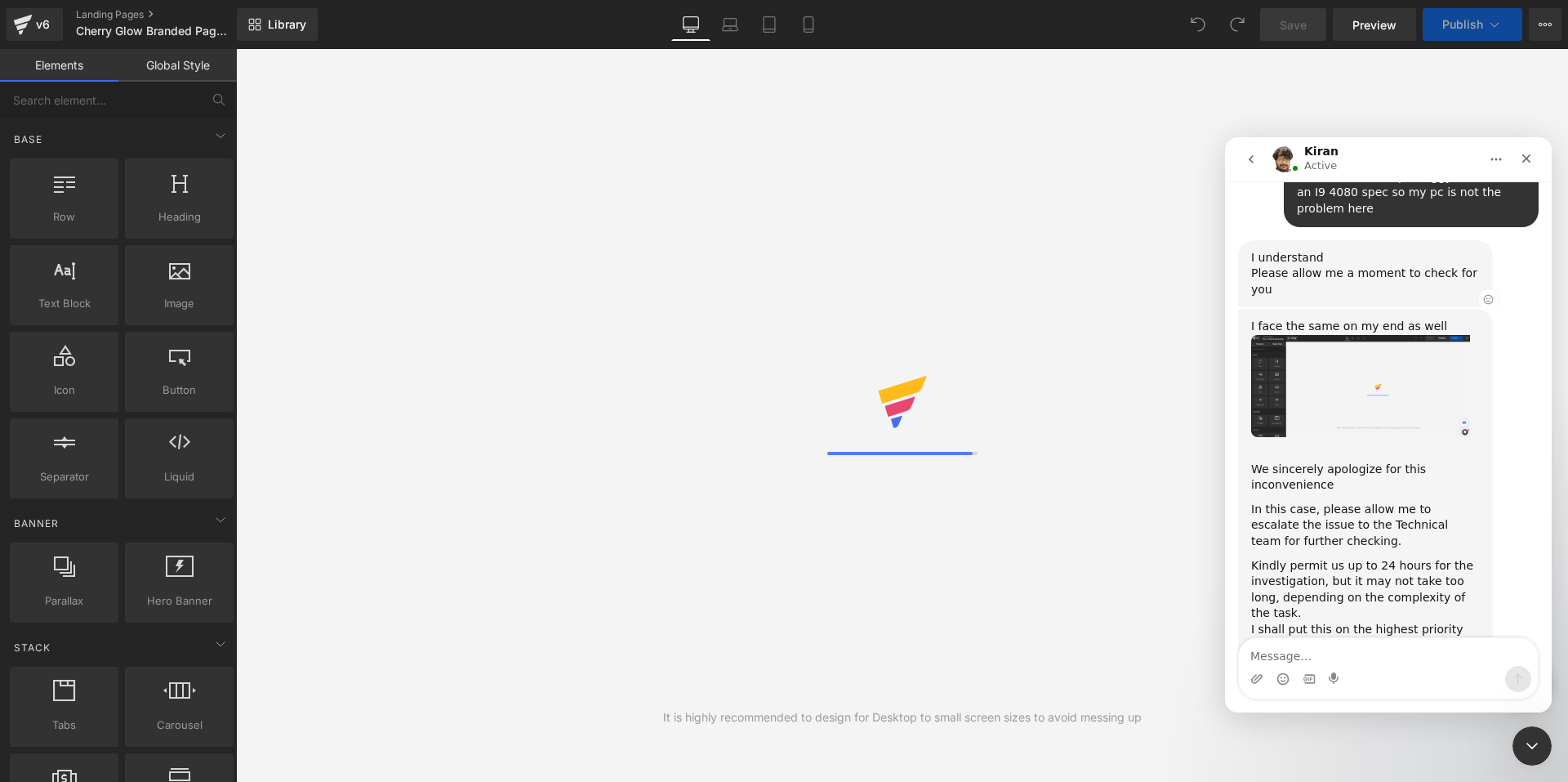
scroll to position [1139, 0]
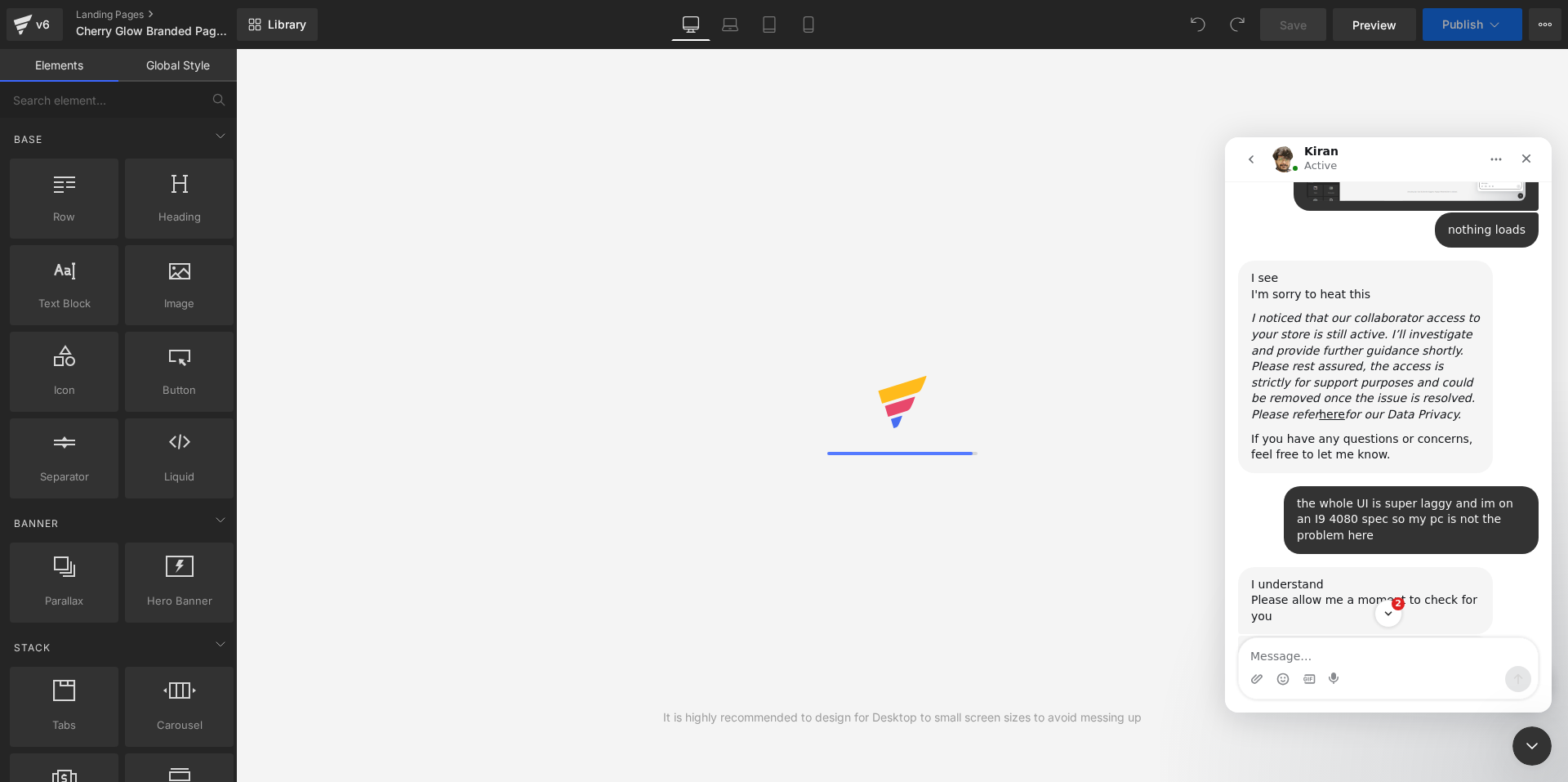
click at [1382, 661] on img "Kiran says…" at bounding box center [1360, 712] width 219 height 102
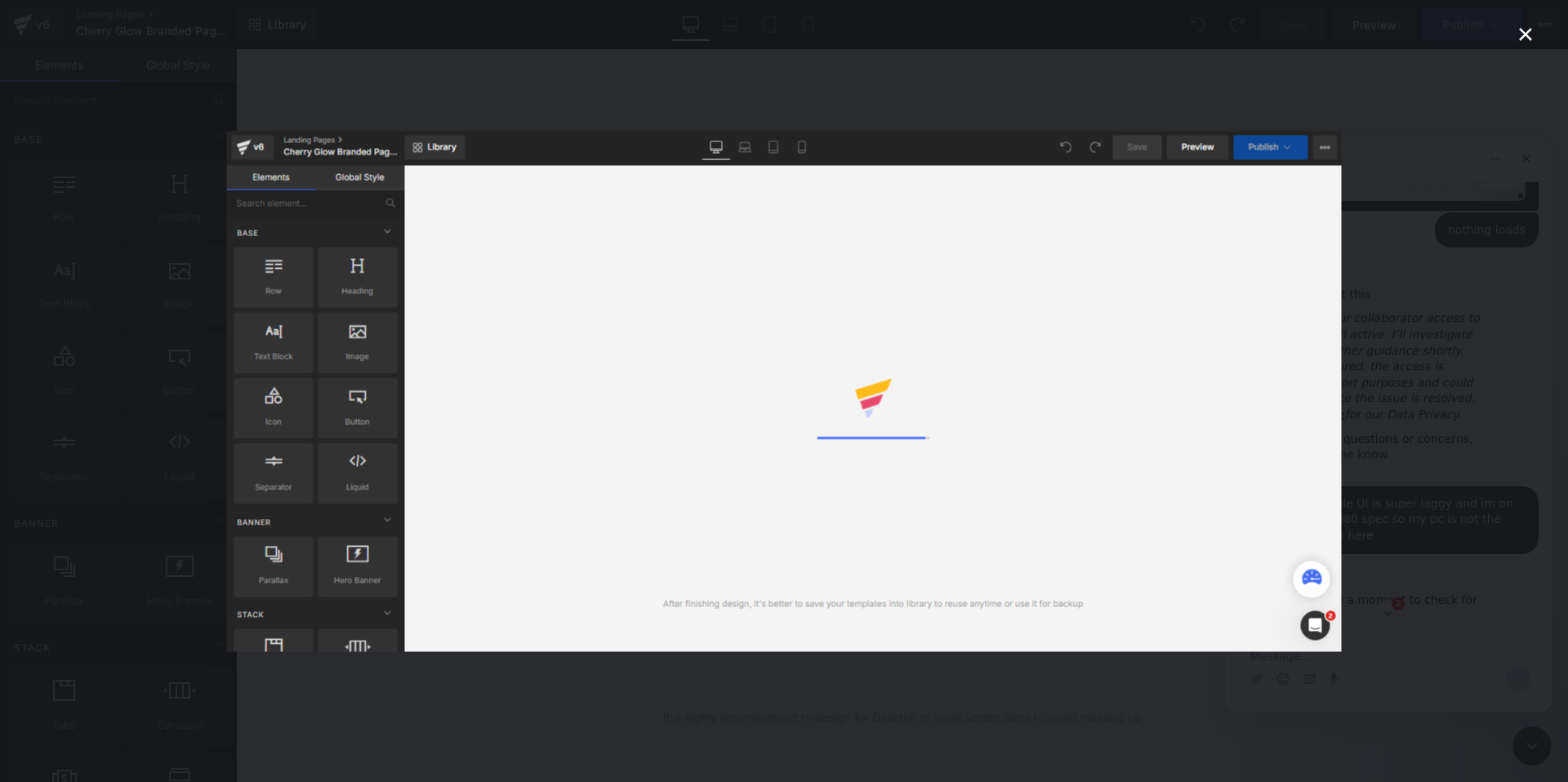
scroll to position [0, 0]
click at [1411, 362] on div "Intercom messenger" at bounding box center [784, 391] width 1568 height 782
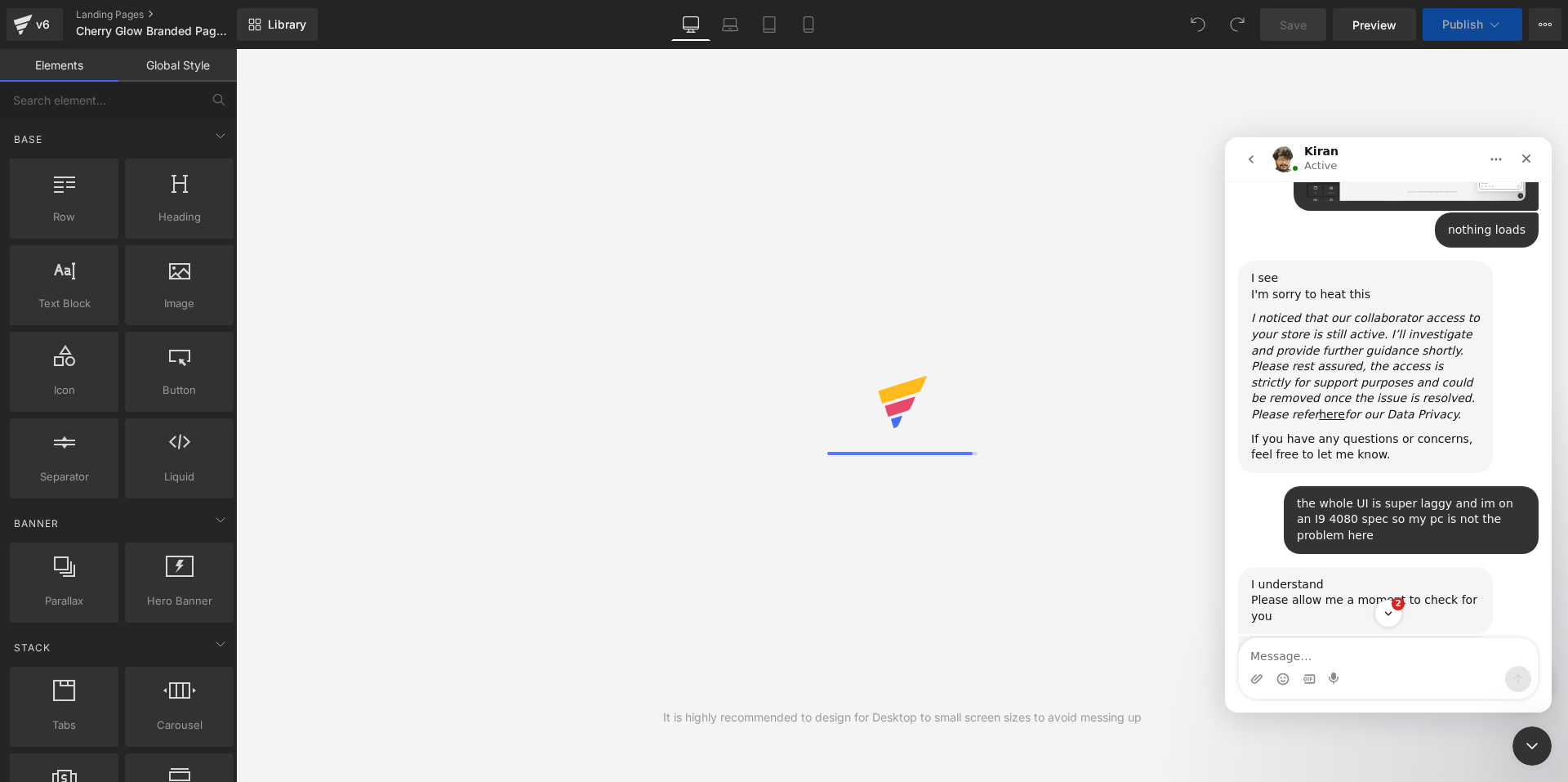
click at [1138, 373] on div at bounding box center [784, 366] width 1568 height 733
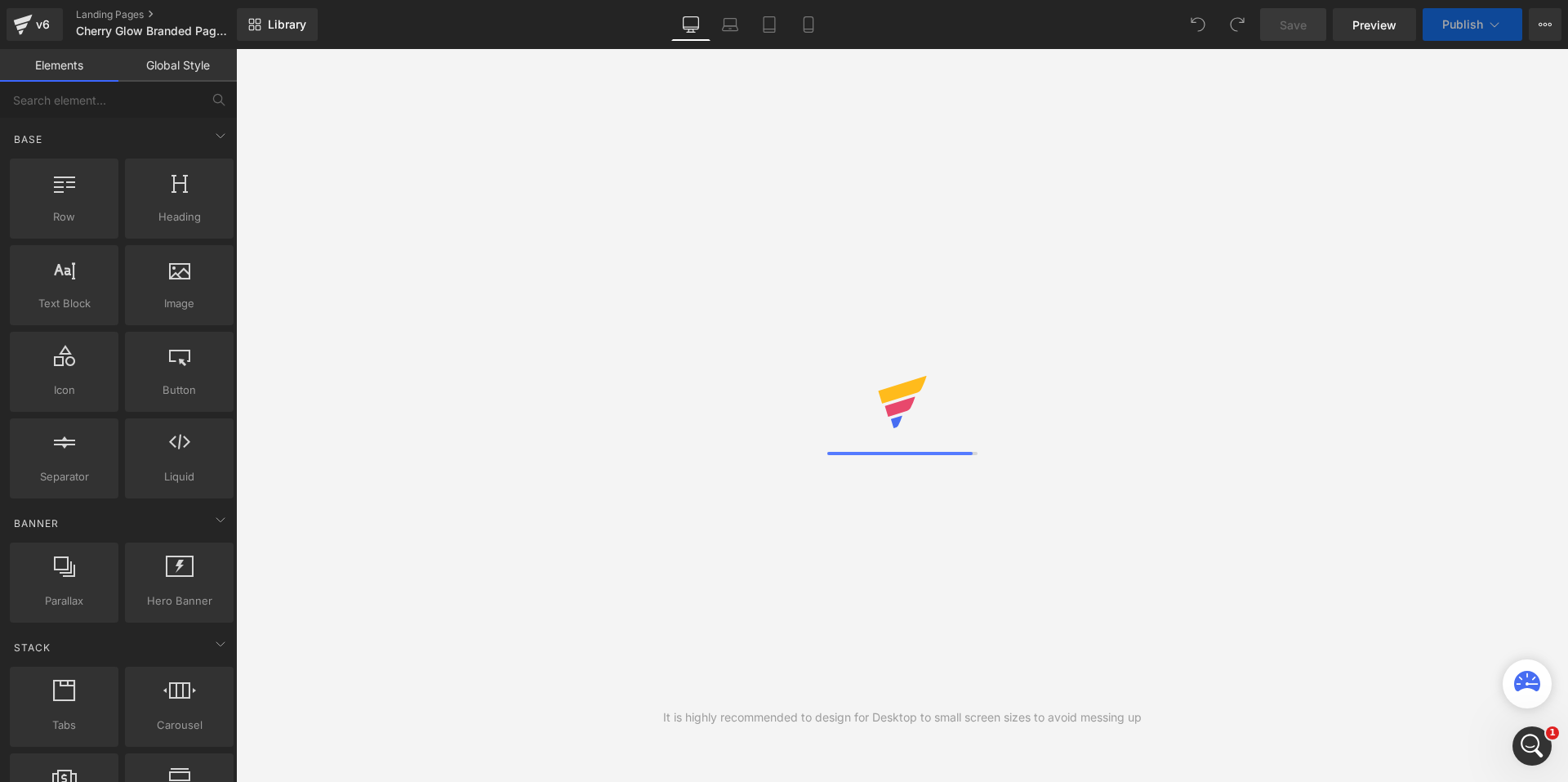
scroll to position [1466, 0]
click at [1532, 677] on icon at bounding box center [1527, 680] width 26 height 21
click at [1543, 743] on div "Open Intercom Messenger" at bounding box center [1529, 743] width 54 height 54
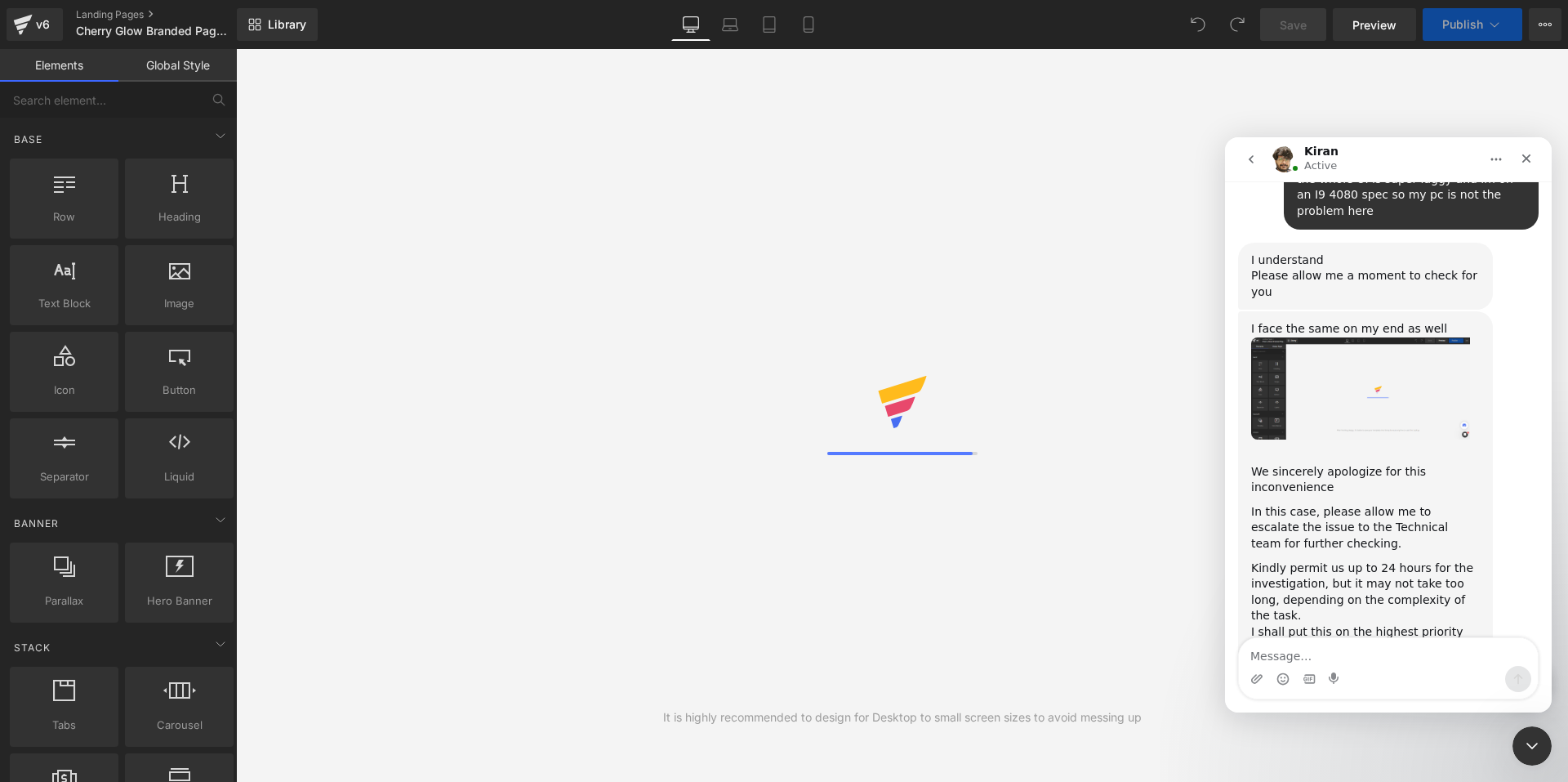
click at [1122, 420] on div at bounding box center [784, 366] width 1568 height 733
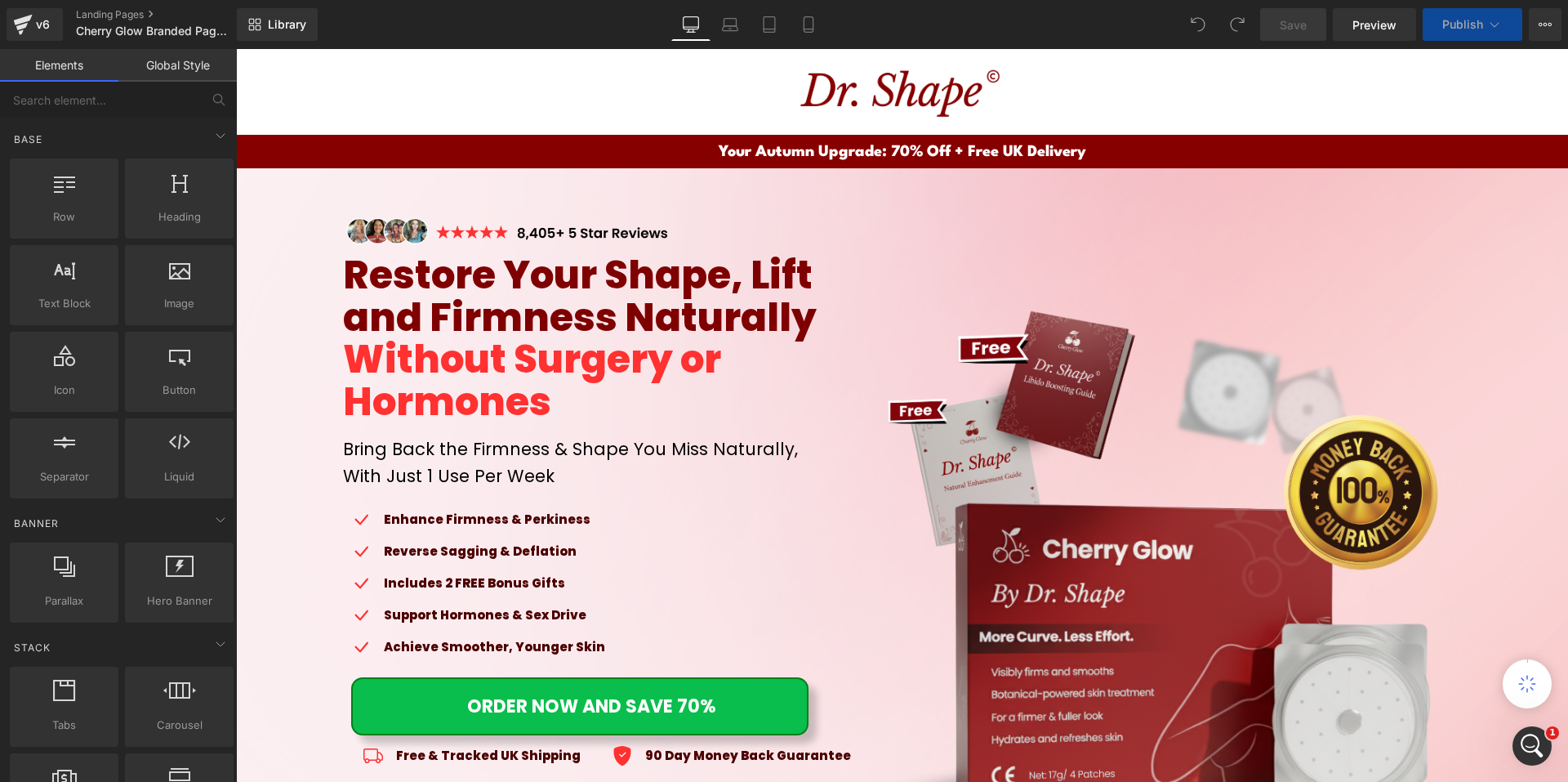
scroll to position [490, 0]
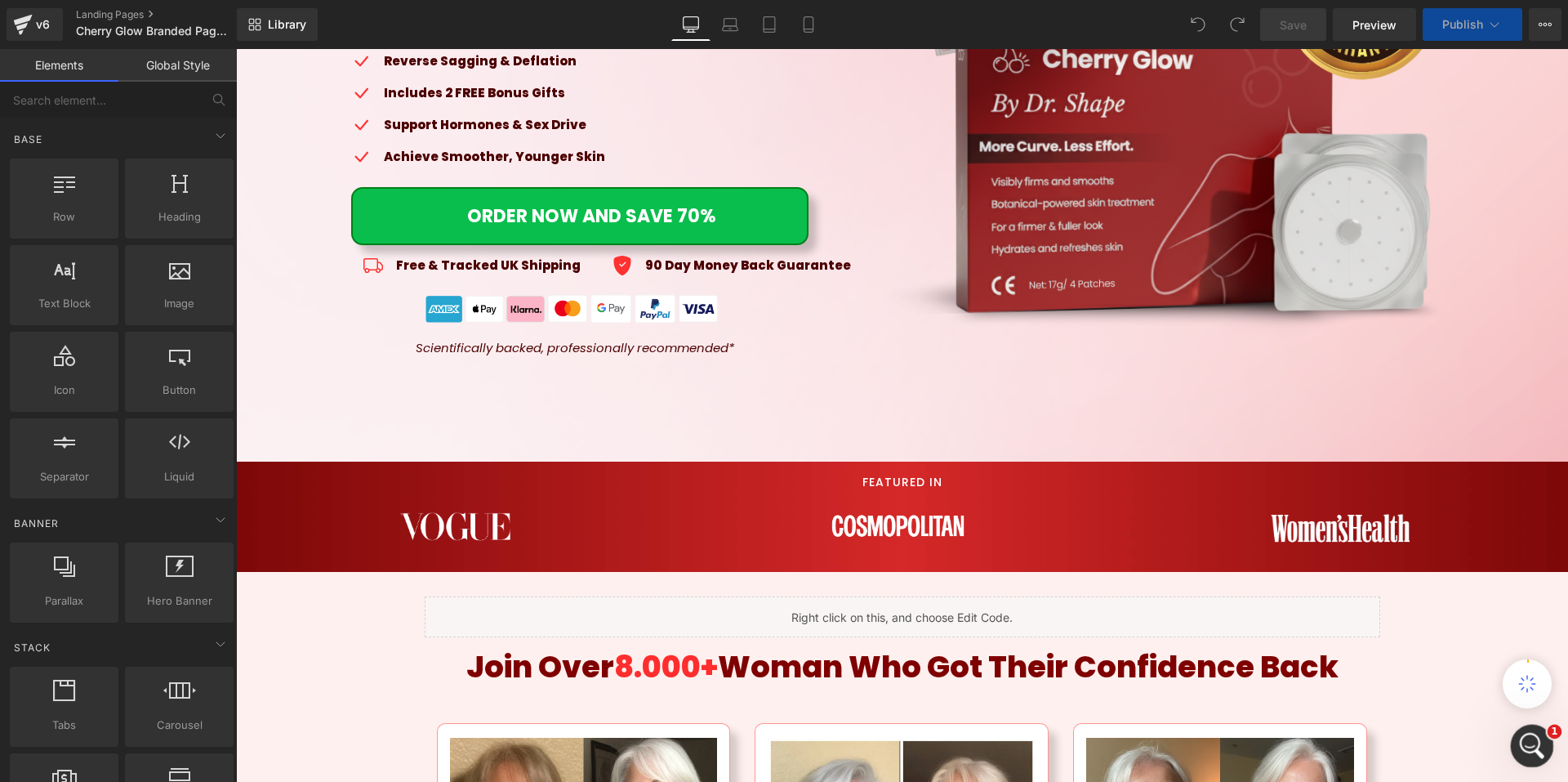
click at [1543, 744] on div "Open Intercom Messenger" at bounding box center [1529, 743] width 54 height 54
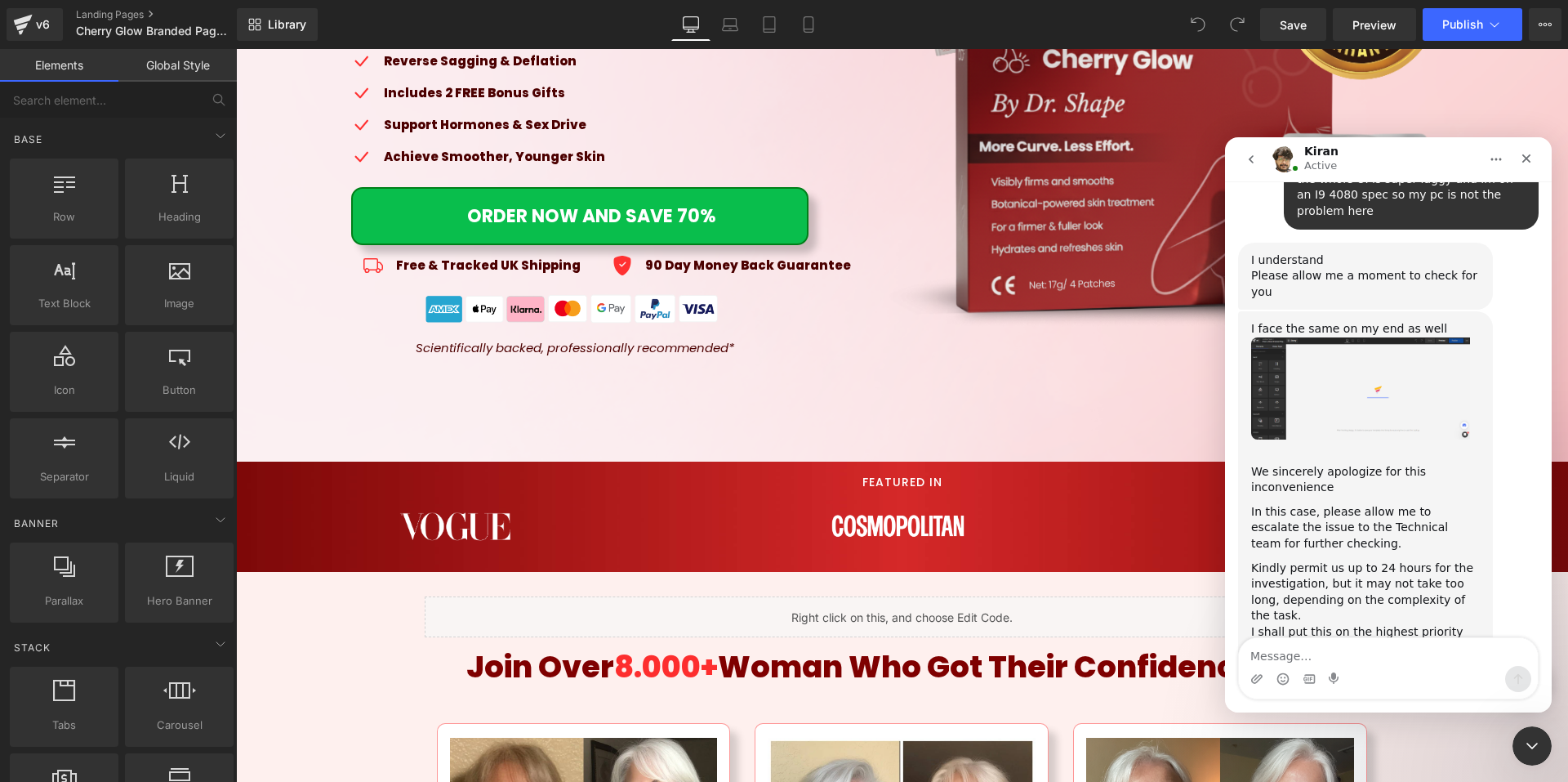
scroll to position [1466, 0]
click at [1136, 427] on div at bounding box center [784, 366] width 1568 height 733
click at [256, 473] on div "FEATURED IN Heading Image Image Image Image ‹ › [GEOGRAPHIC_DATA]" at bounding box center [901, 517] width 1331 height 111
click at [261, 464] on span "Row" at bounding box center [274, 474] width 27 height 20
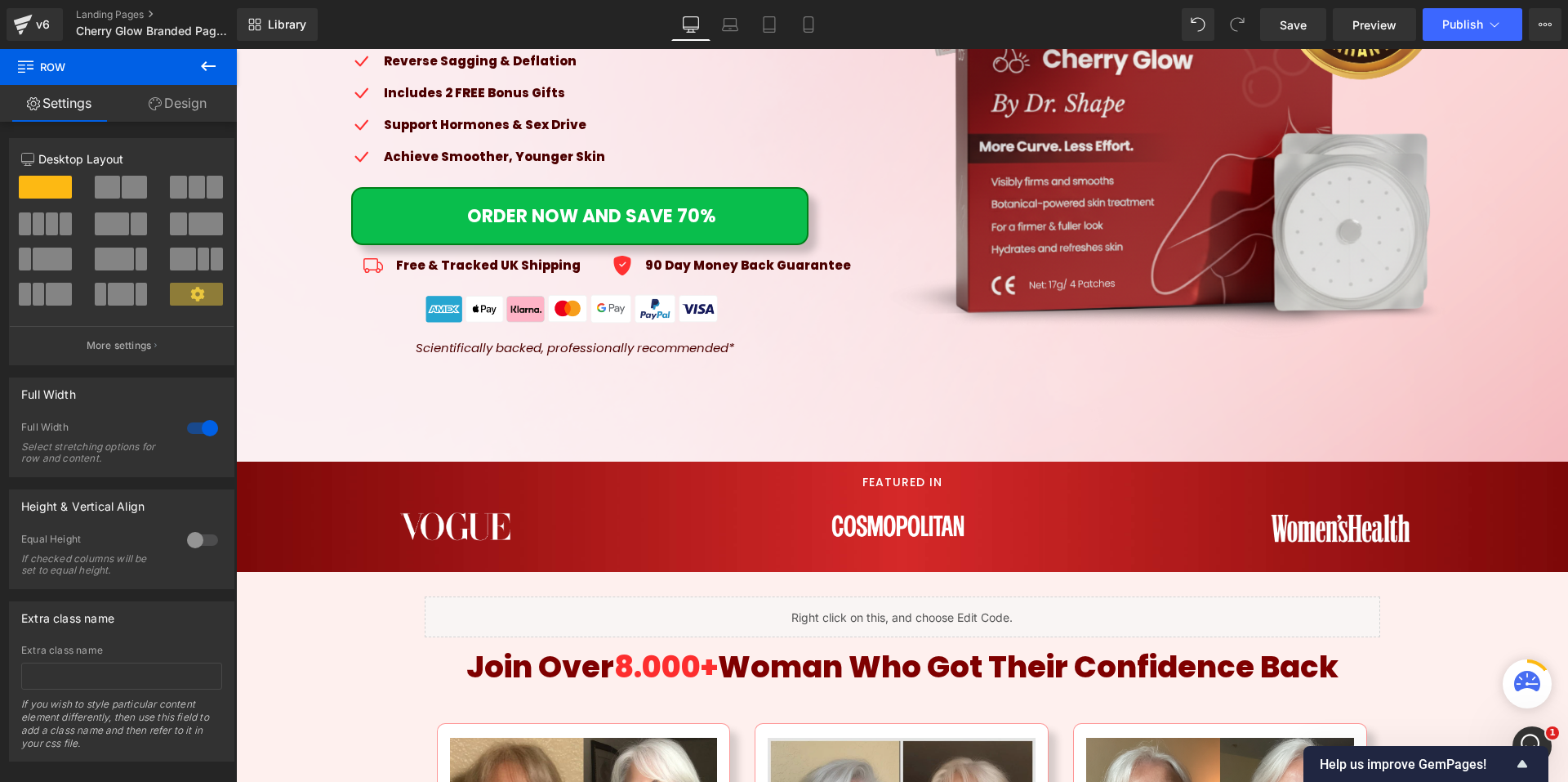
scroll to position [898, 0]
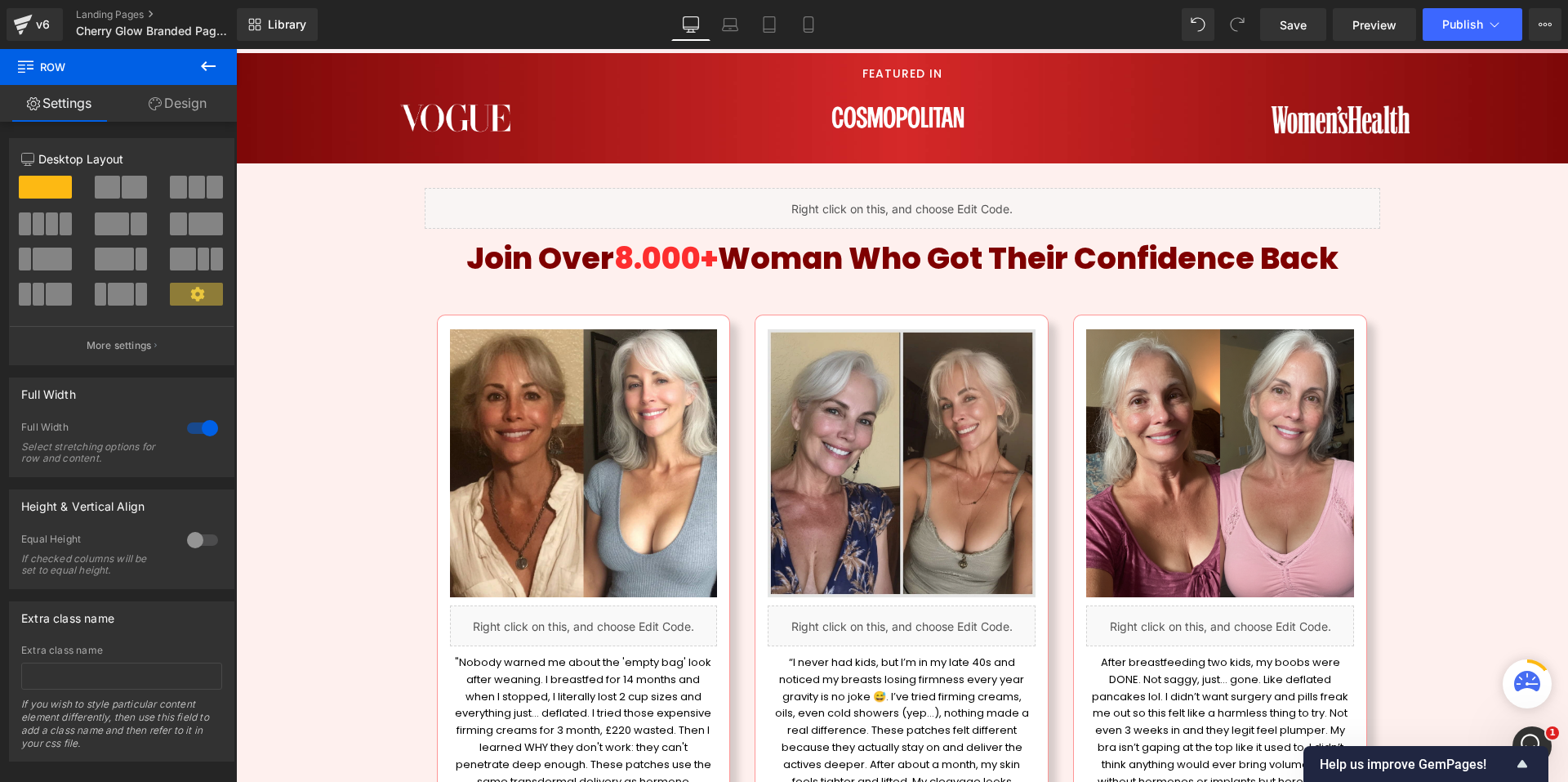
click at [827, 400] on img at bounding box center [901, 463] width 268 height 268
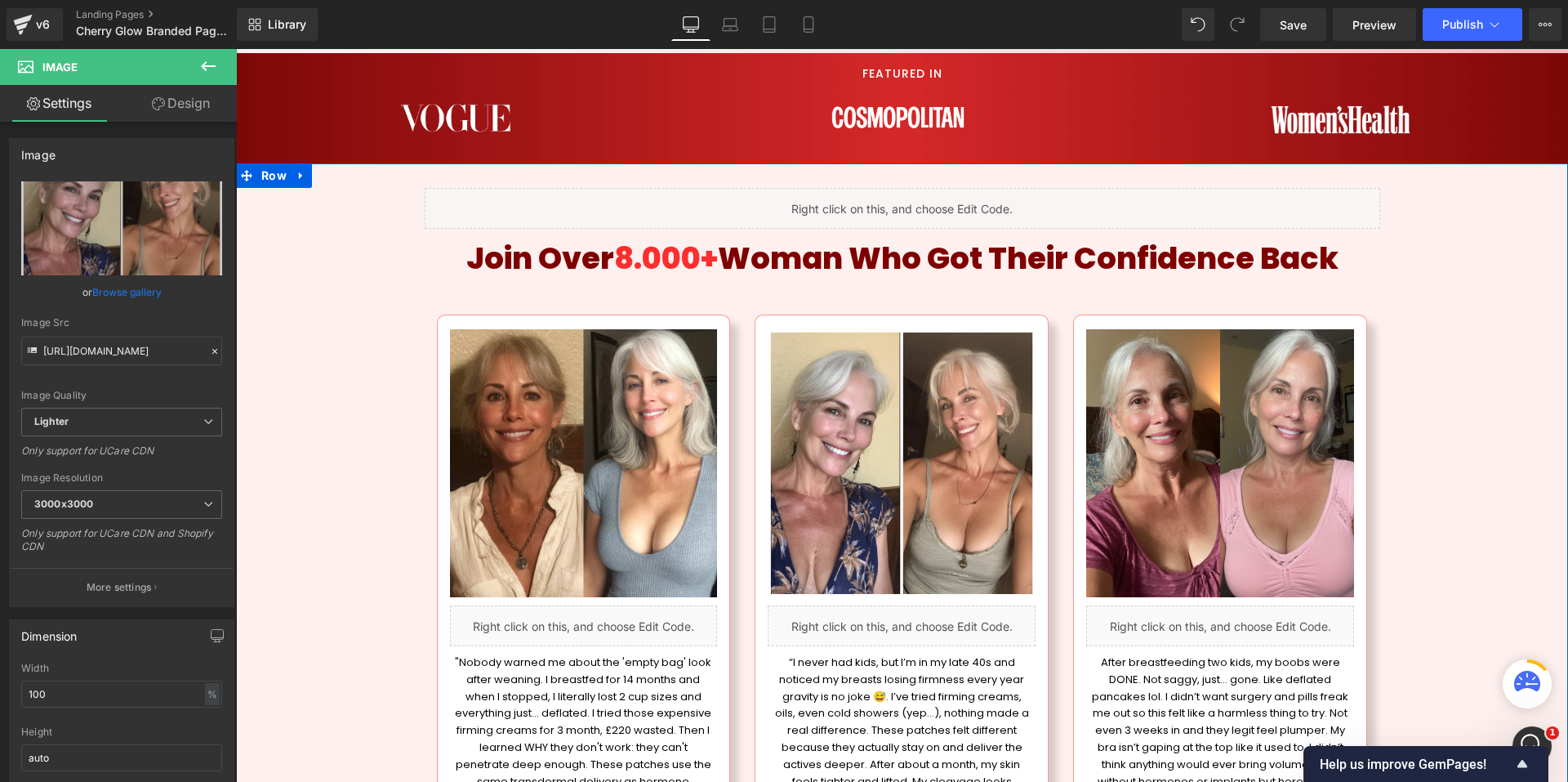
click at [767, 326] on icon at bounding box center [772, 328] width 9 height 9
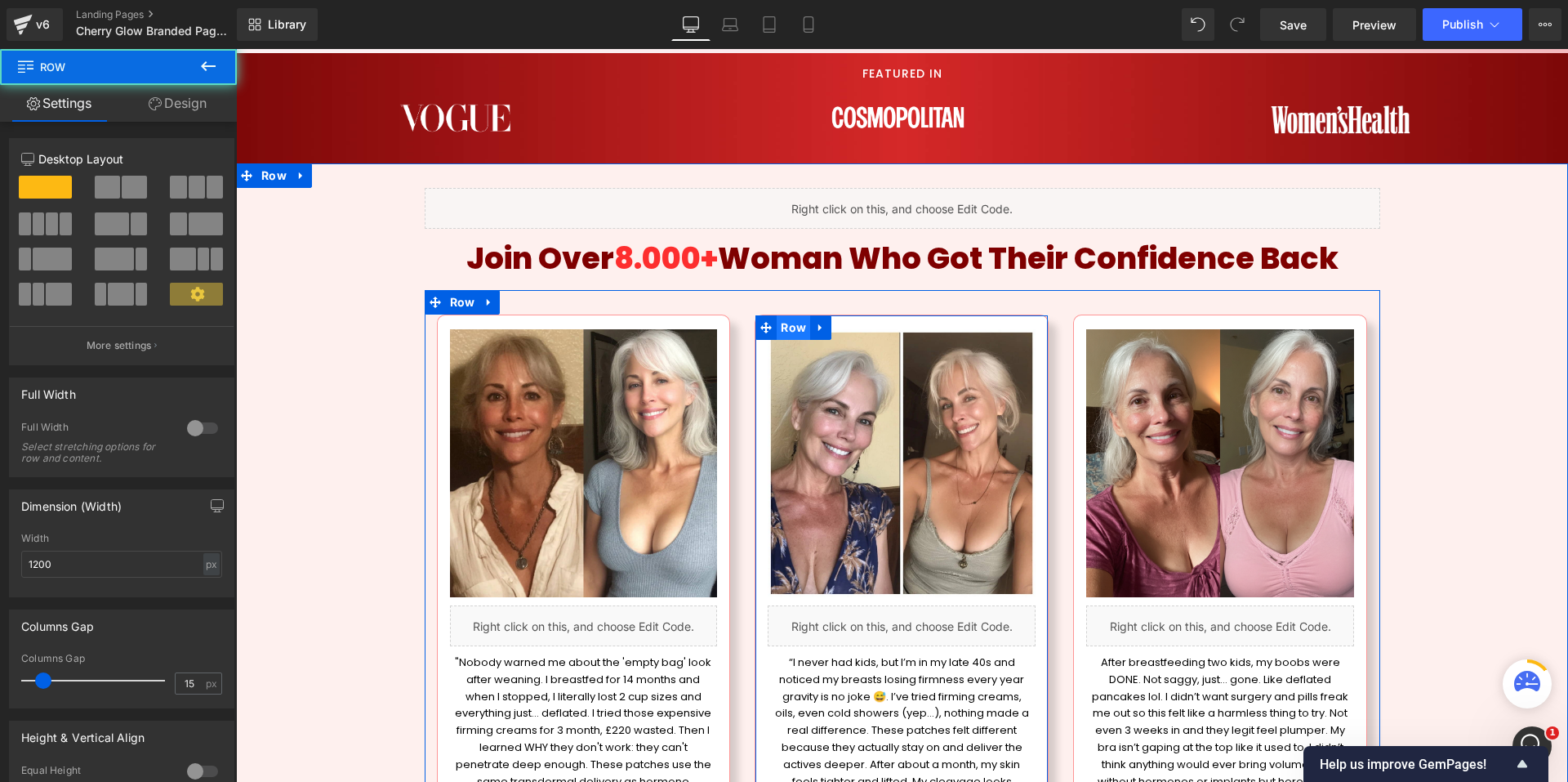
click at [781, 324] on span "Row" at bounding box center [793, 327] width 33 height 24
click at [783, 324] on span "Row" at bounding box center [793, 327] width 33 height 24
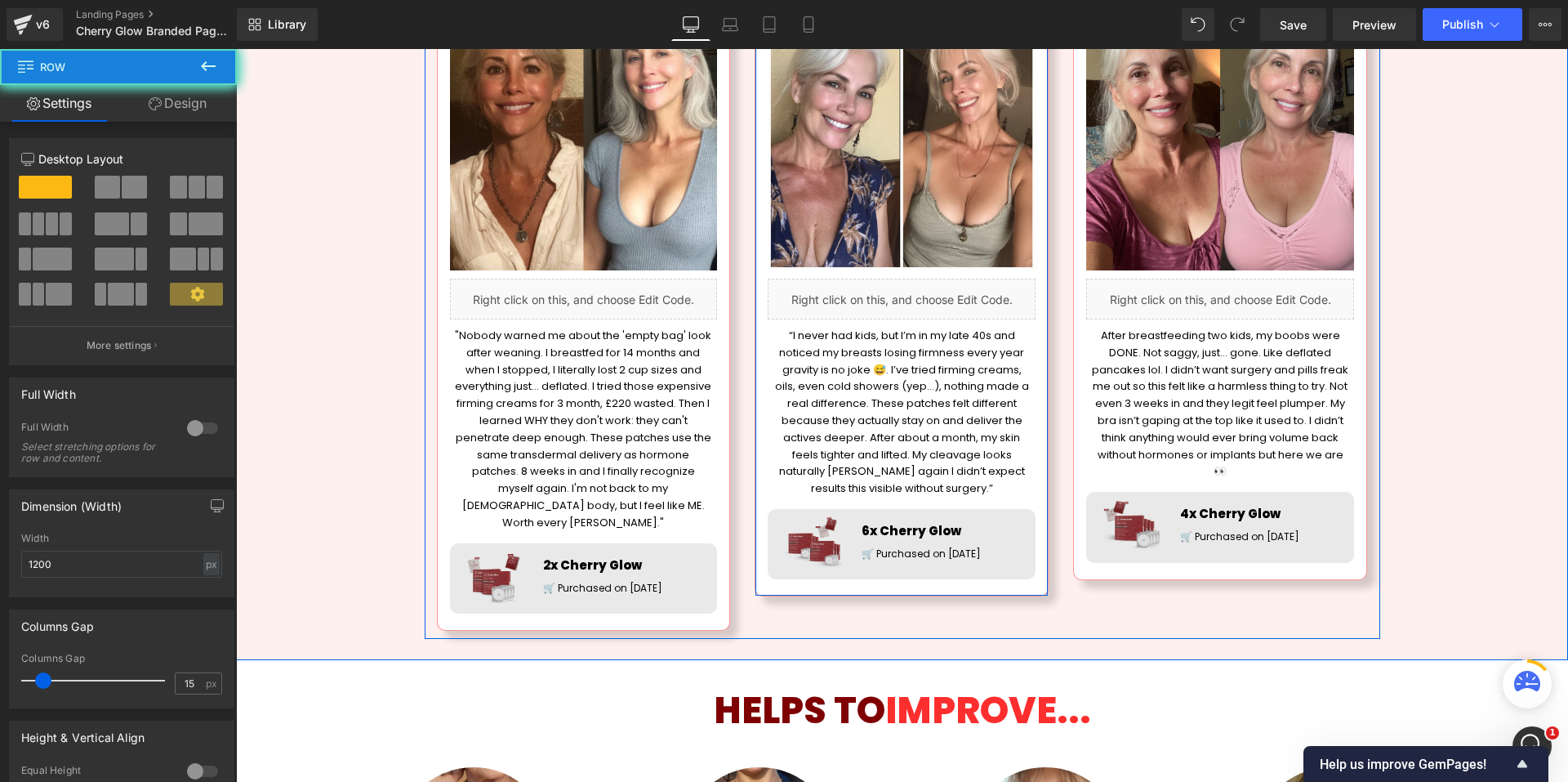
click at [887, 681] on div "HELPS TO IMPROVE... Heading" at bounding box center [902, 708] width 955 height 54
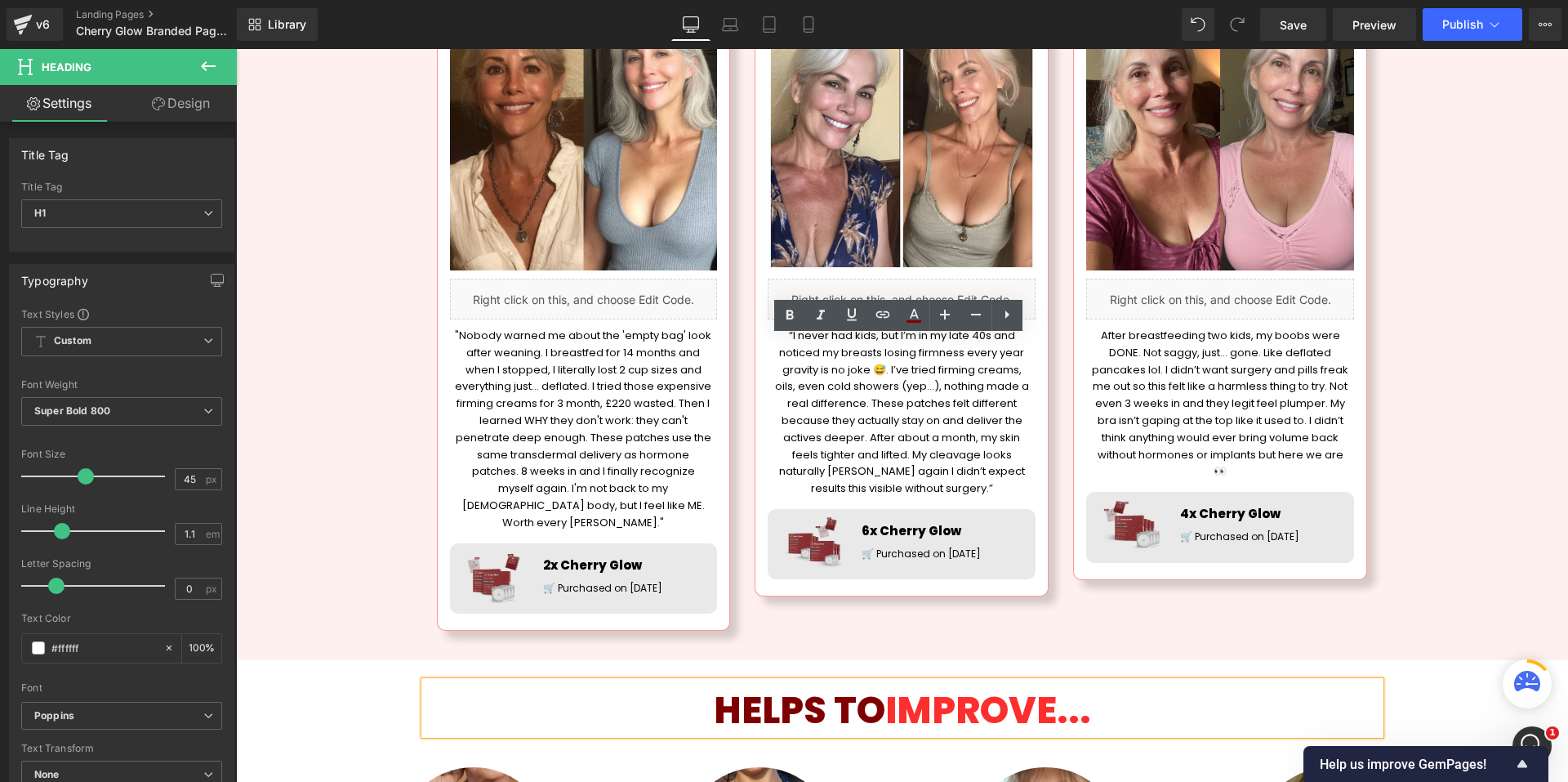
scroll to position [1552, 0]
